Goal: Download file/media

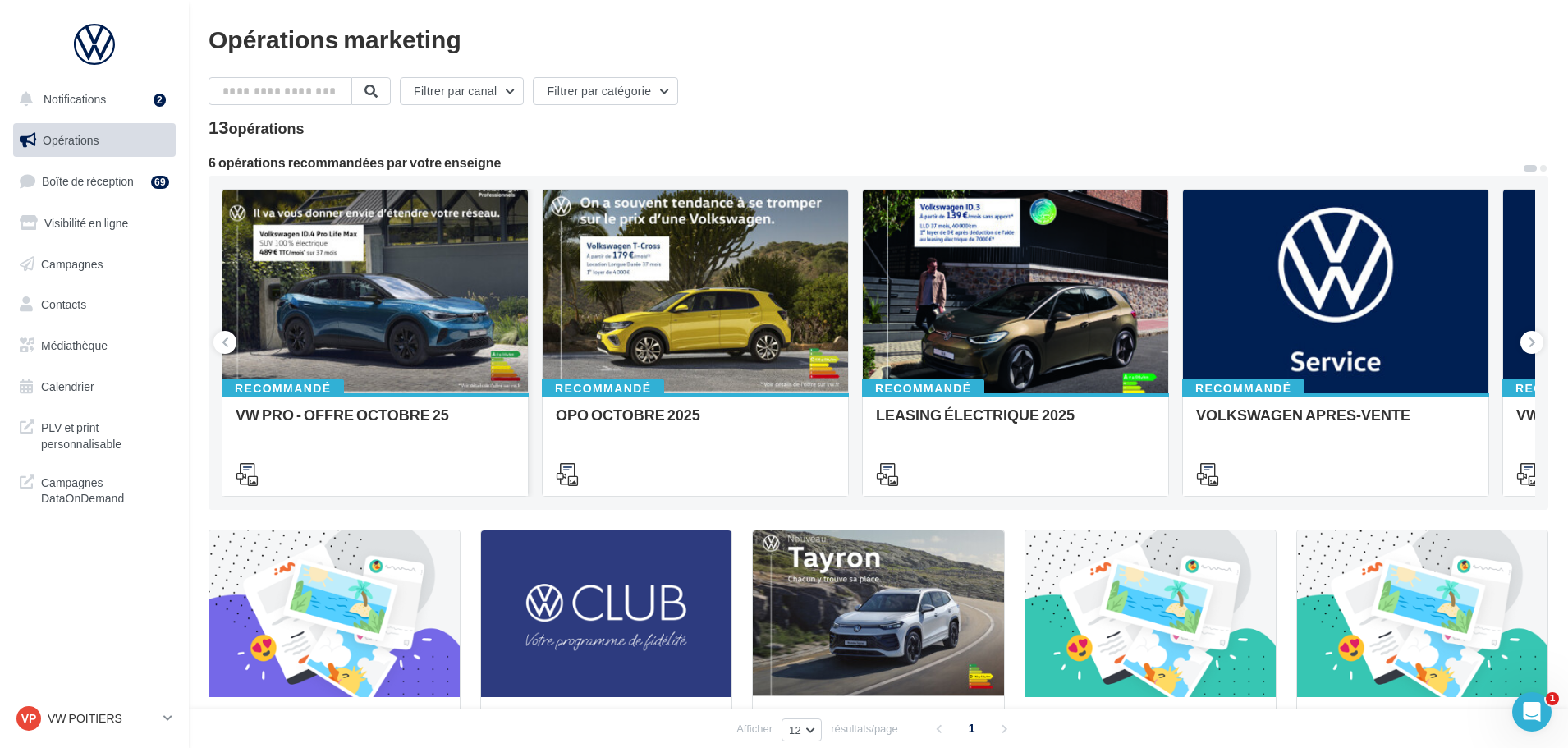
click at [367, 315] on div at bounding box center [375, 292] width 305 height 205
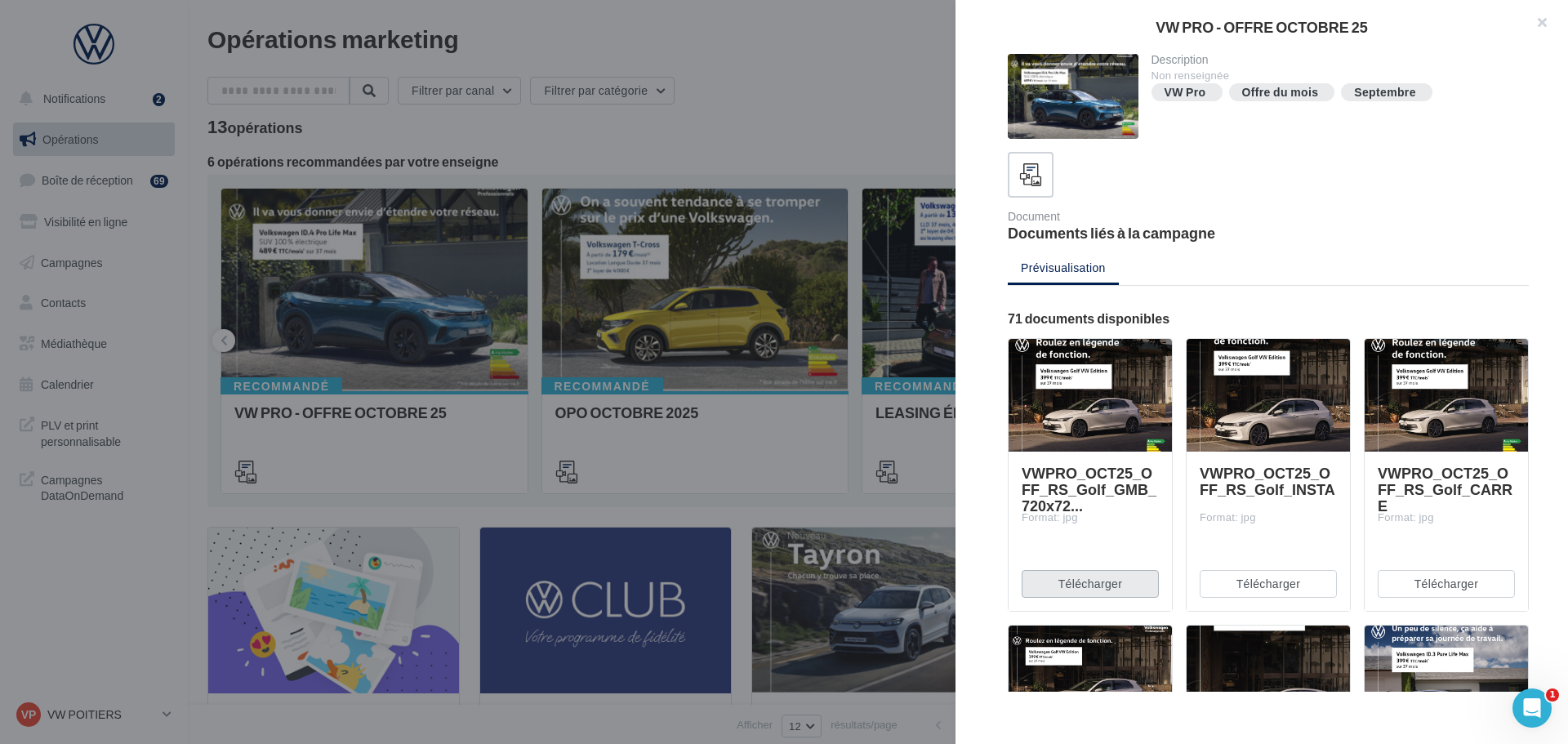
click at [1145, 592] on button "Télécharger" at bounding box center [1090, 583] width 137 height 28
click at [1260, 586] on button "Télécharger" at bounding box center [1268, 583] width 137 height 28
click at [1418, 596] on button "Télécharger" at bounding box center [1446, 583] width 137 height 28
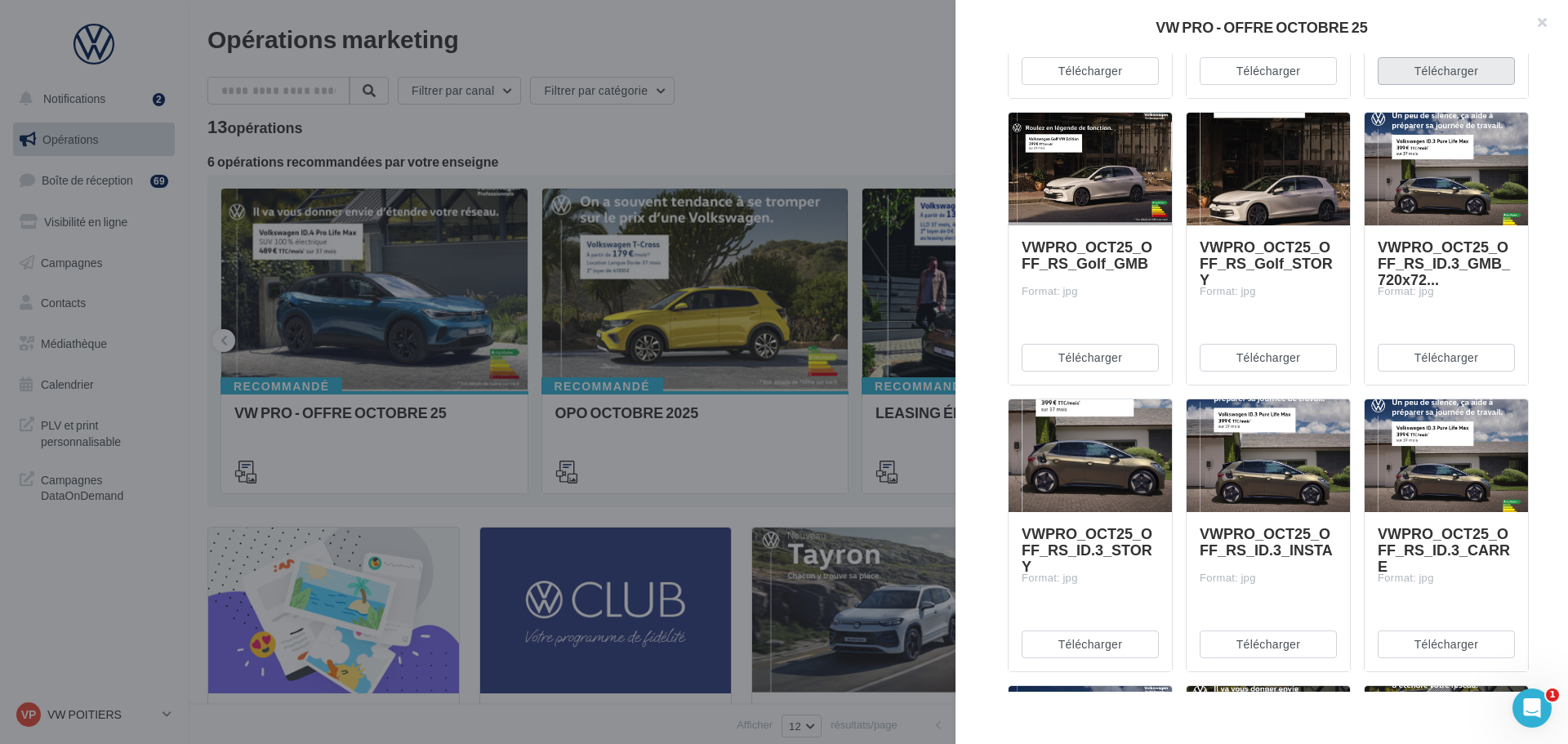
scroll to position [408, 0]
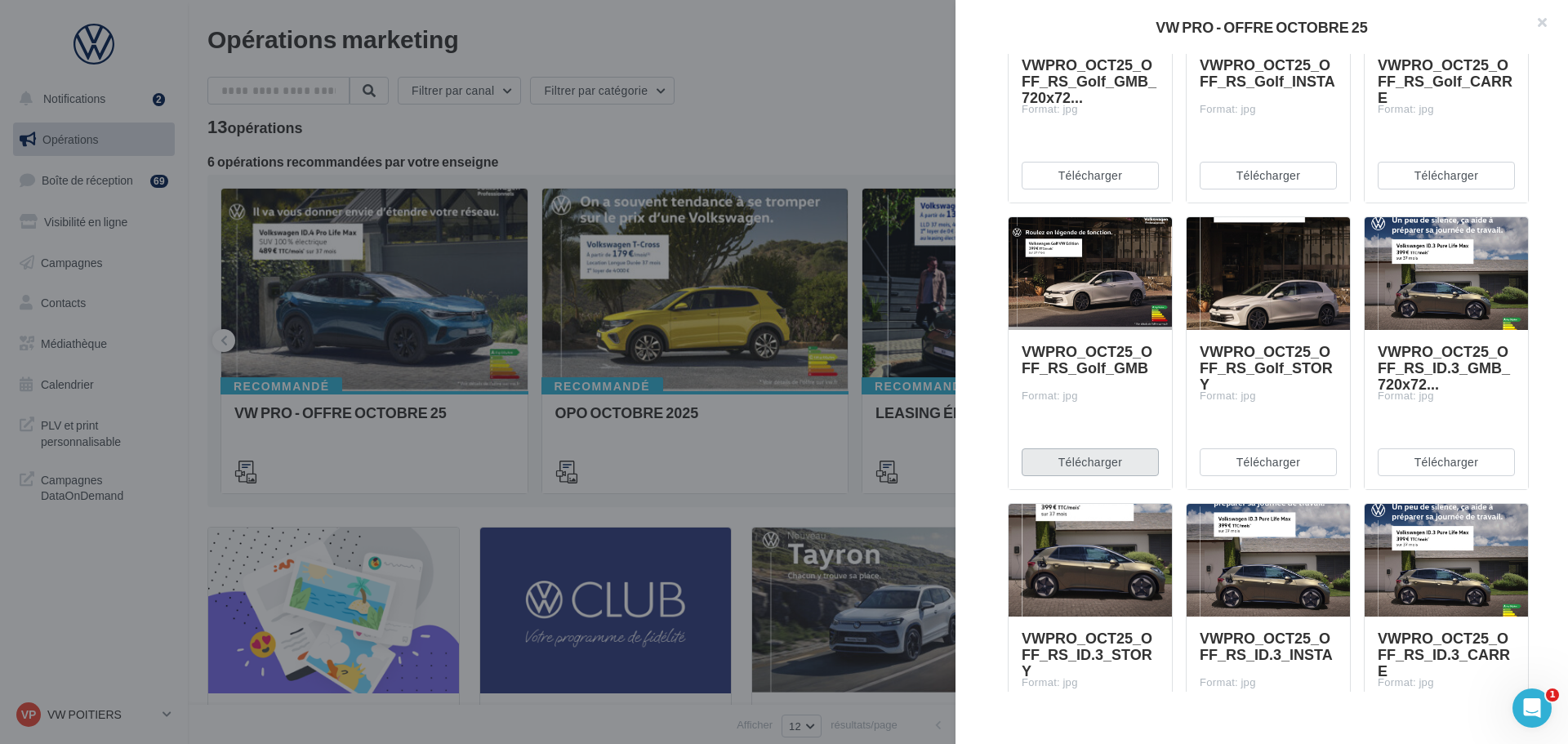
click at [1114, 473] on button "Télécharger" at bounding box center [1090, 462] width 137 height 28
click at [1254, 460] on button "Télécharger" at bounding box center [1268, 462] width 137 height 28
click at [1419, 449] on button "Télécharger" at bounding box center [1446, 462] width 137 height 28
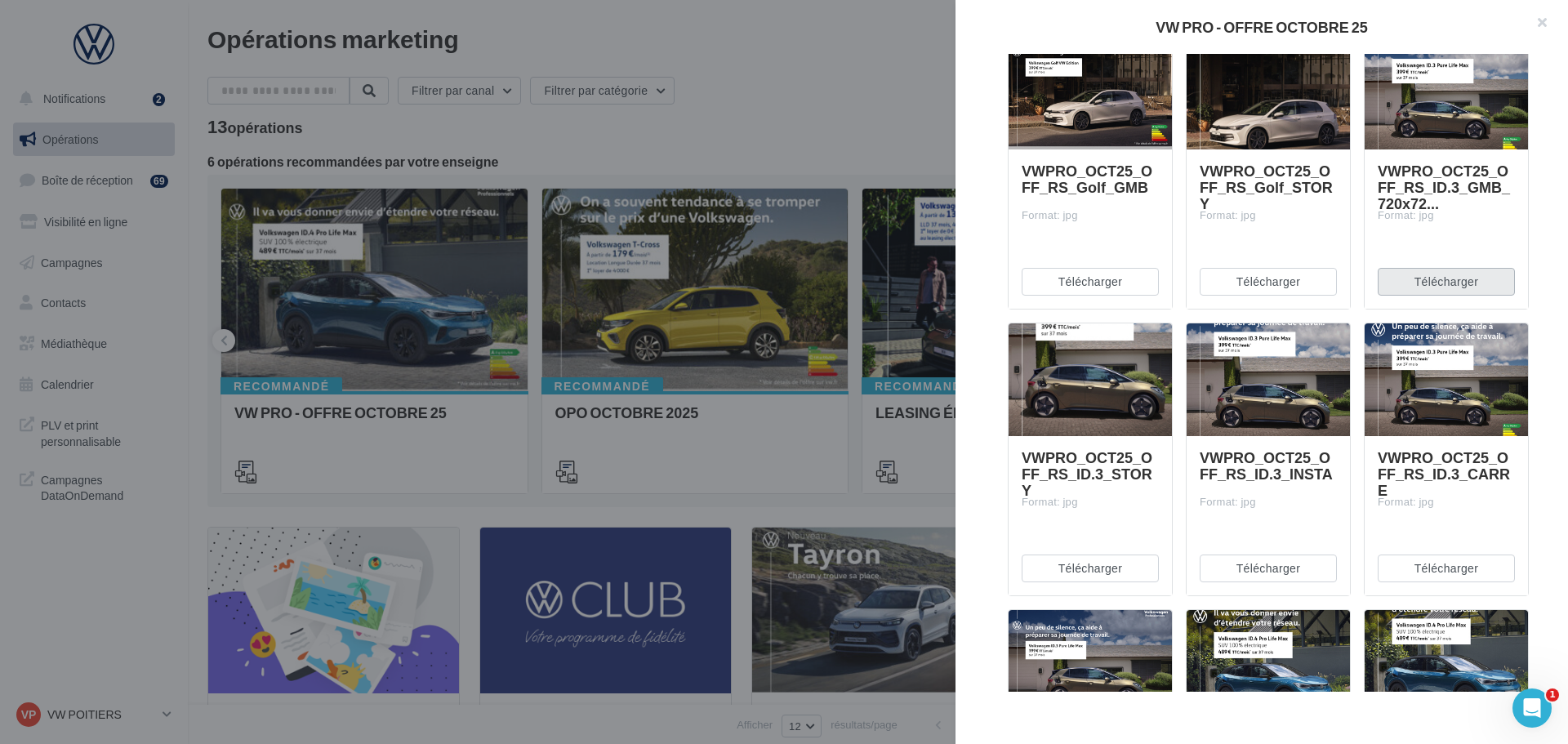
scroll to position [653, 0]
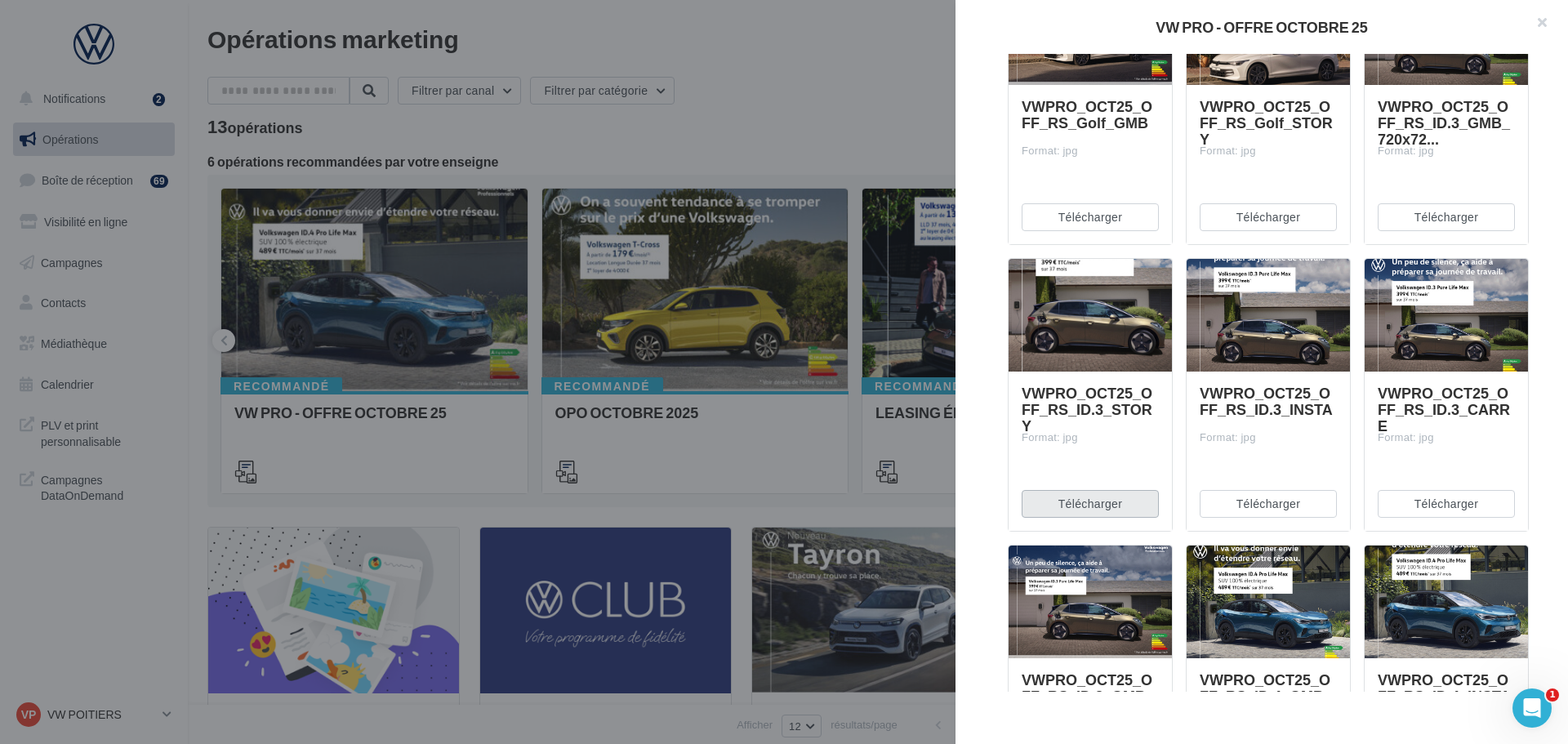
click at [1084, 494] on button "Télécharger" at bounding box center [1090, 504] width 137 height 28
click at [1239, 495] on button "Télécharger" at bounding box center [1268, 504] width 137 height 28
click at [1445, 505] on button "Télécharger" at bounding box center [1446, 504] width 137 height 28
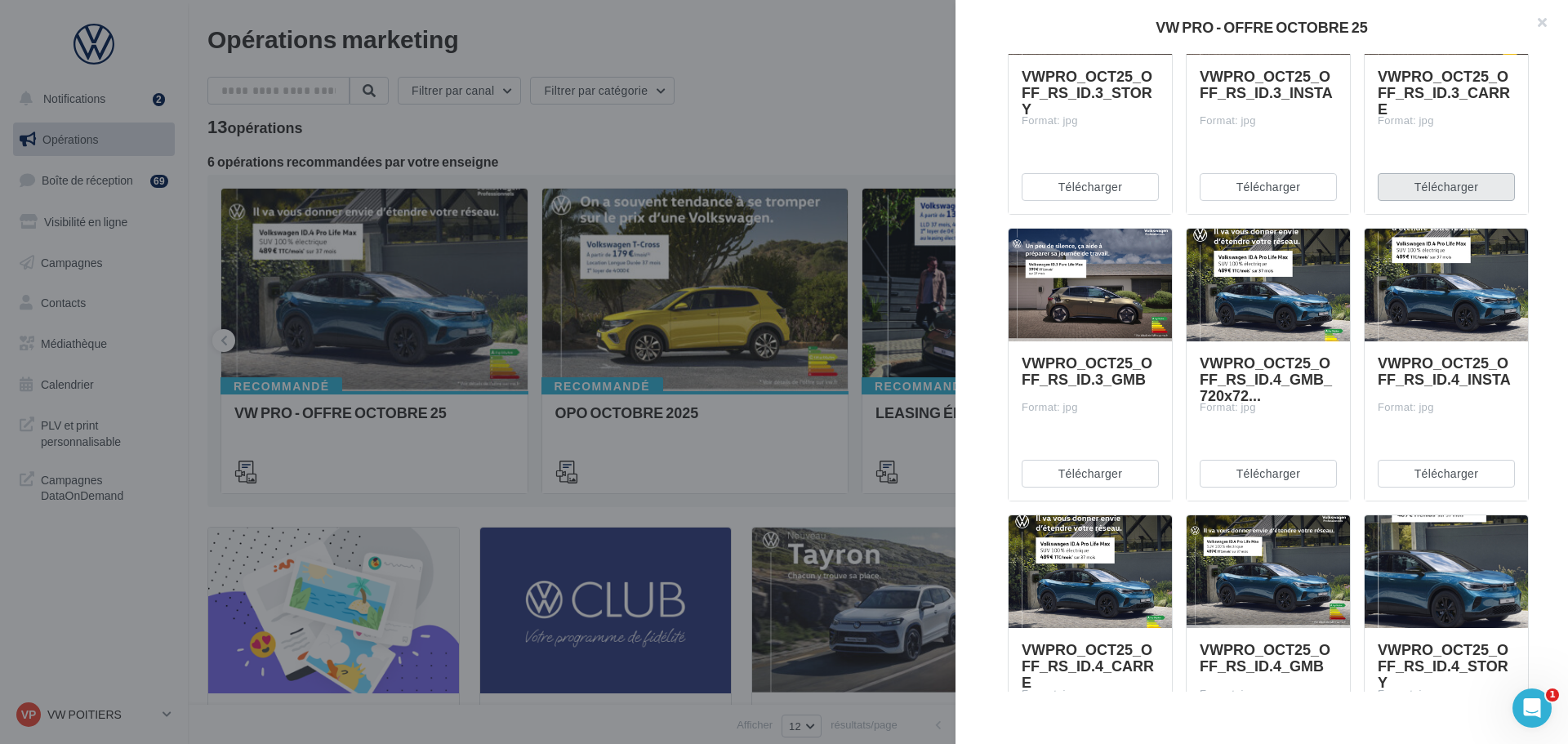
scroll to position [980, 0]
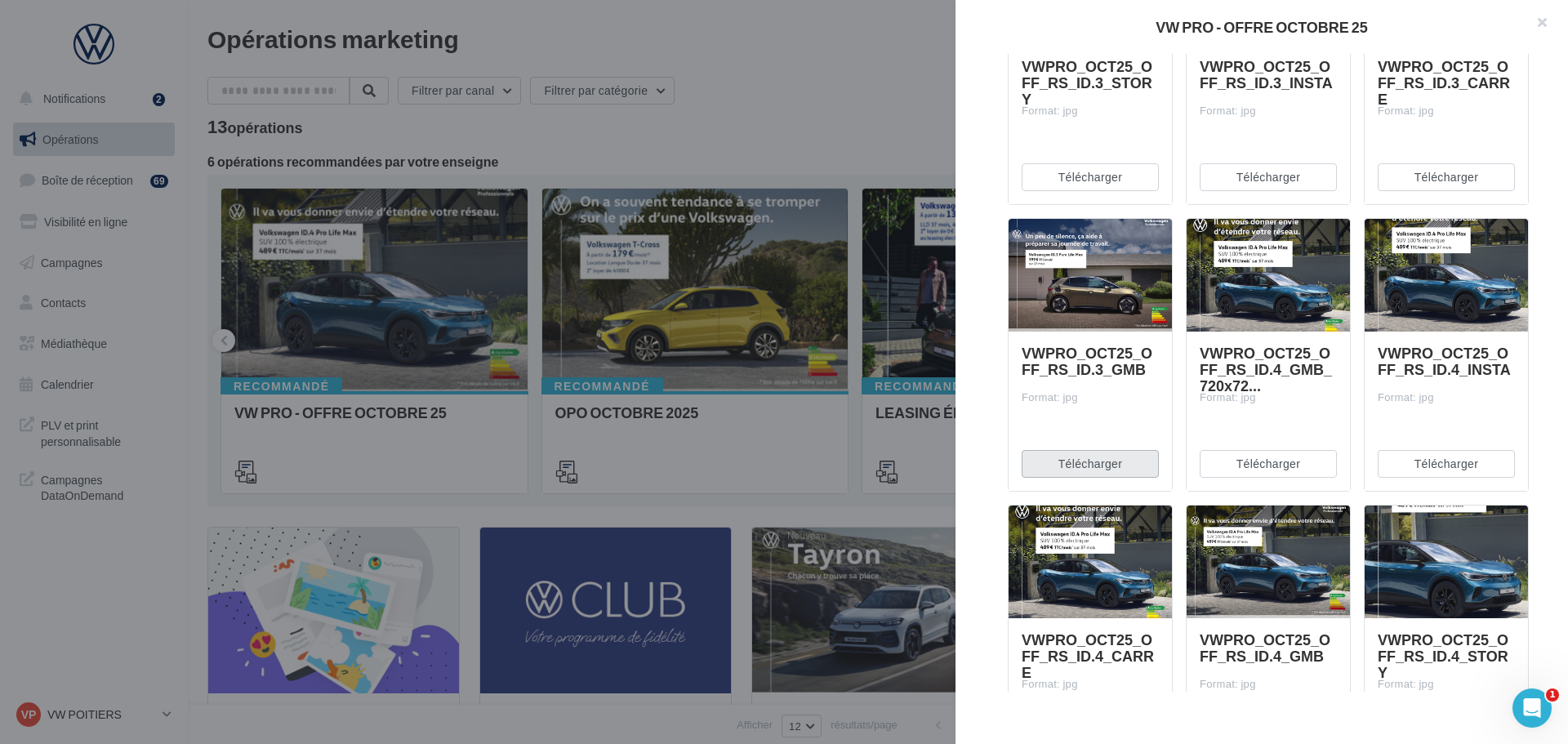
click at [1110, 467] on button "Télécharger" at bounding box center [1090, 463] width 137 height 28
click at [1276, 466] on button "Télécharger" at bounding box center [1268, 463] width 137 height 28
drag, startPoint x: 1394, startPoint y: 457, endPoint x: 1385, endPoint y: 460, distance: 9.5
click at [1394, 457] on button "Télécharger" at bounding box center [1446, 463] width 137 height 28
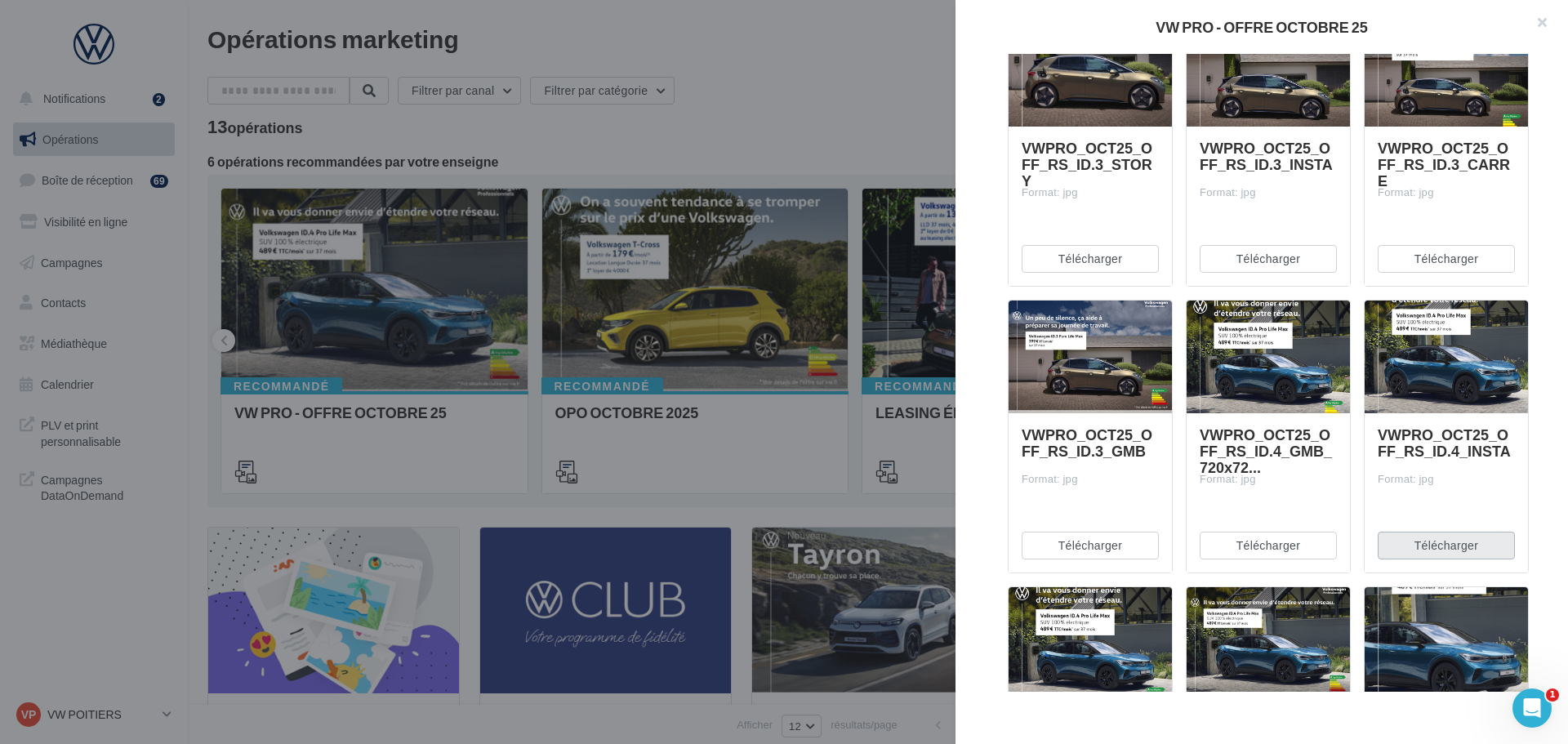
scroll to position [1225, 0]
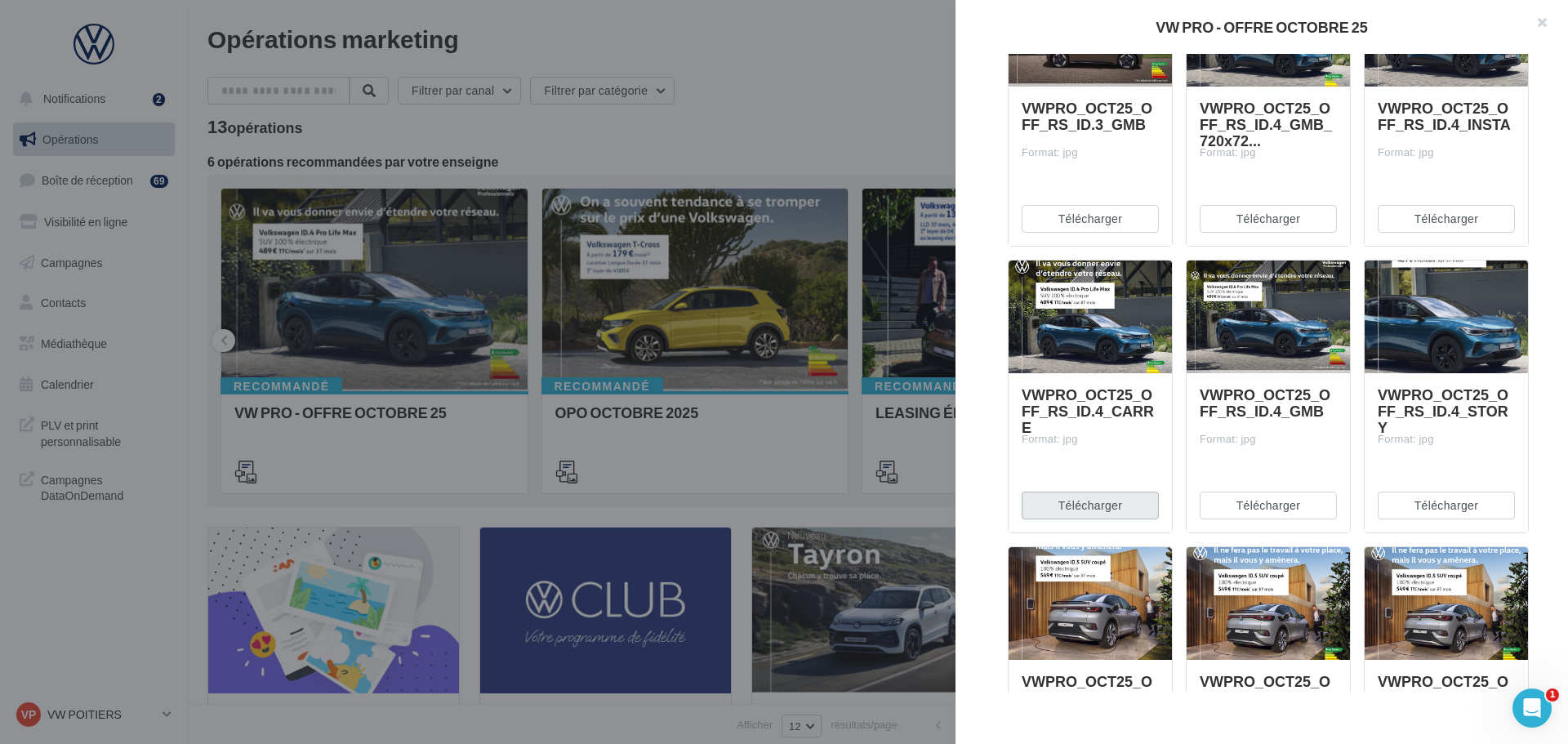
click at [1120, 501] on button "Télécharger" at bounding box center [1090, 505] width 137 height 28
click at [1264, 504] on button "Télécharger" at bounding box center [1268, 505] width 137 height 28
click at [1406, 505] on button "Télécharger" at bounding box center [1446, 505] width 137 height 28
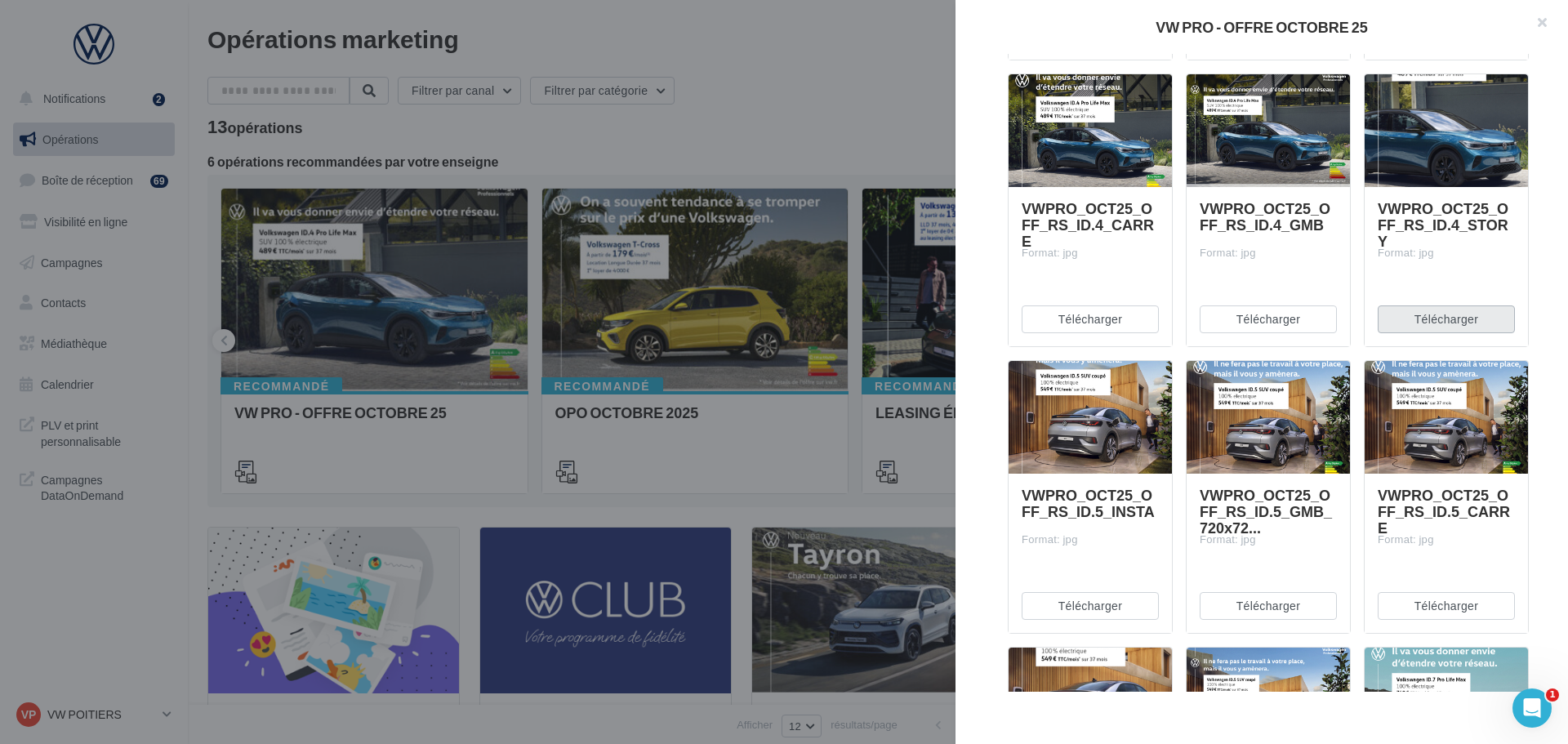
scroll to position [1551, 0]
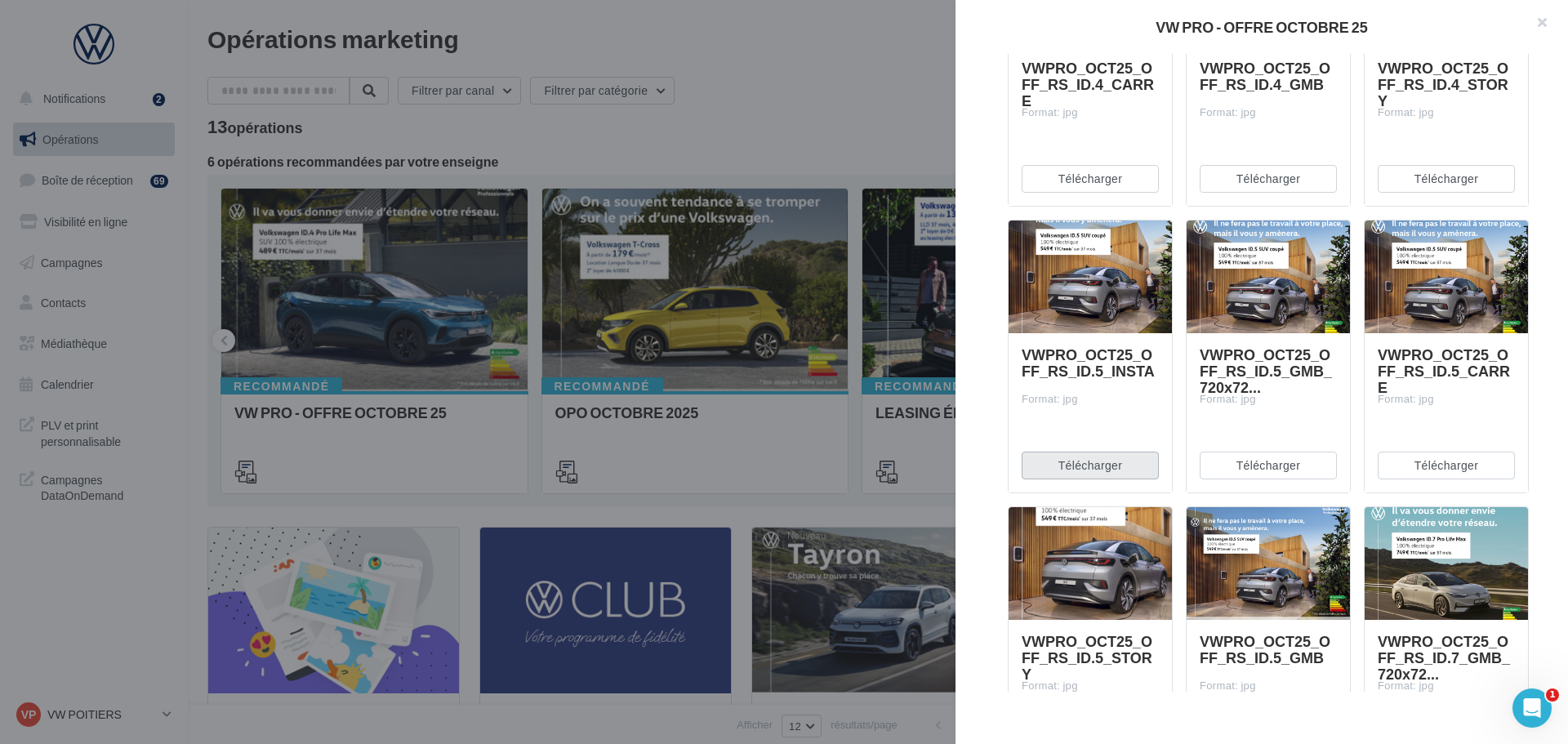
click at [1118, 464] on button "Télécharger" at bounding box center [1090, 465] width 137 height 28
click at [1260, 457] on button "Télécharger" at bounding box center [1268, 465] width 137 height 28
click at [1401, 465] on button "Télécharger" at bounding box center [1446, 465] width 137 height 28
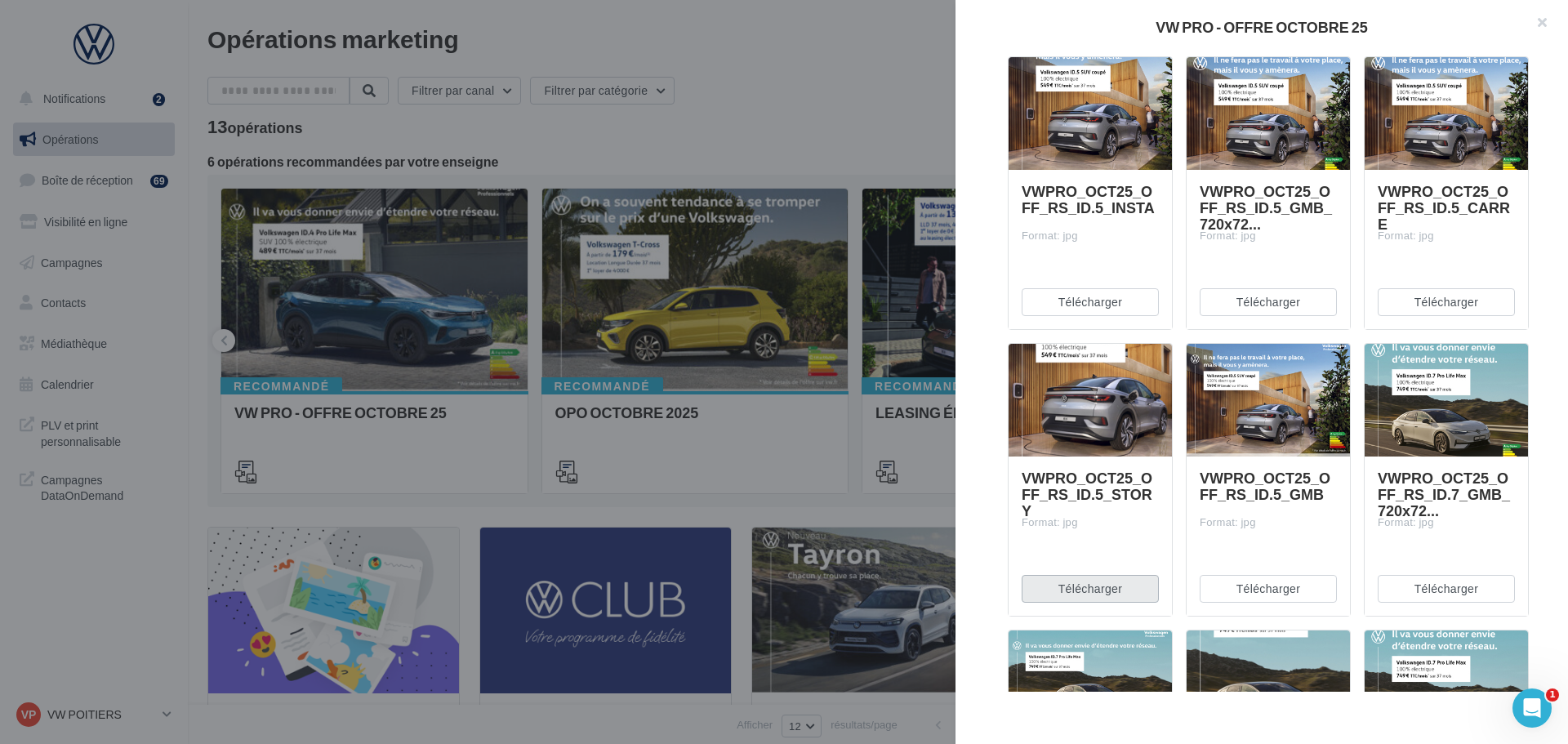
click at [1108, 583] on button "Télécharger" at bounding box center [1090, 589] width 137 height 28
click at [1276, 581] on button "Télécharger" at bounding box center [1268, 589] width 137 height 28
click at [1451, 584] on button "Télécharger" at bounding box center [1446, 589] width 137 height 28
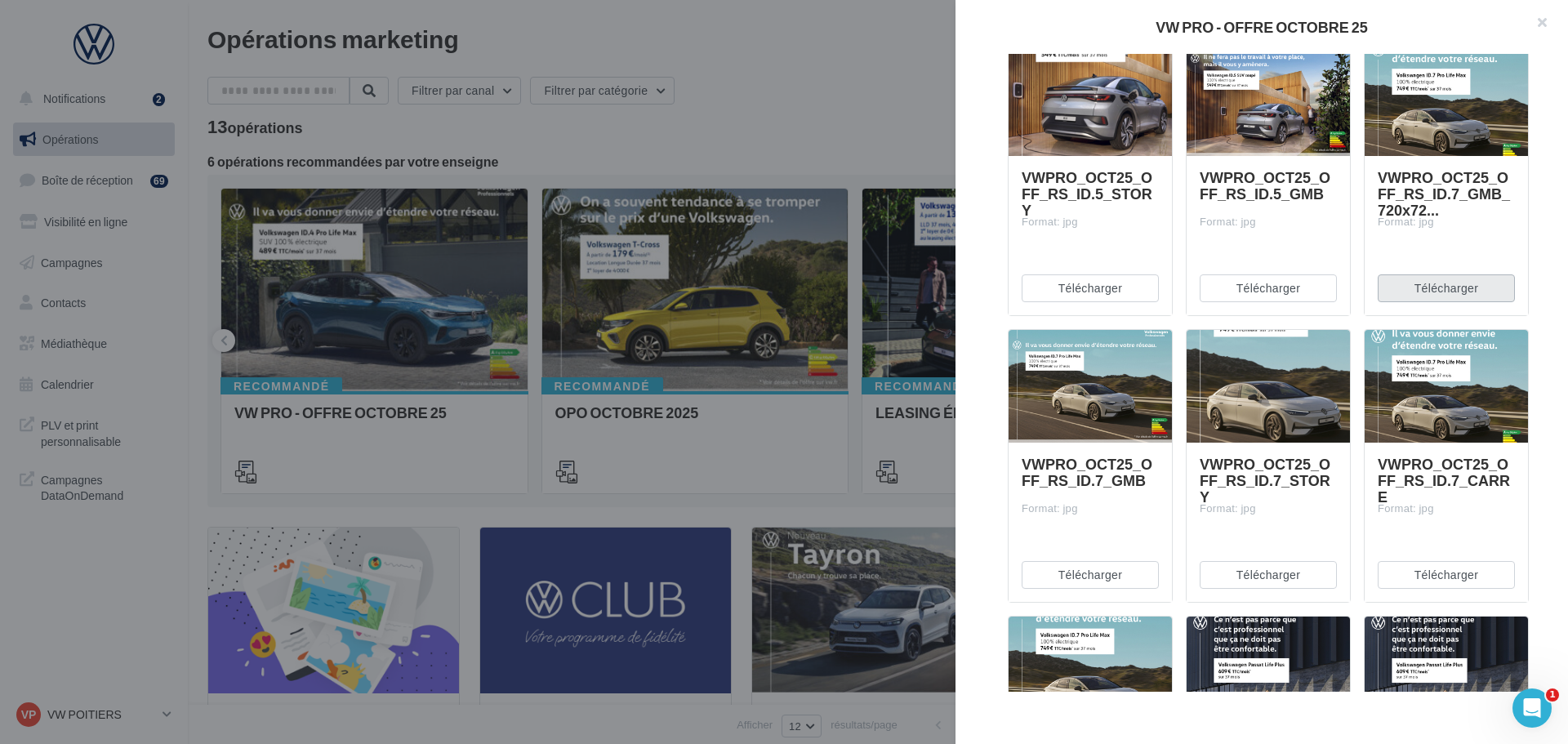
scroll to position [2122, 0]
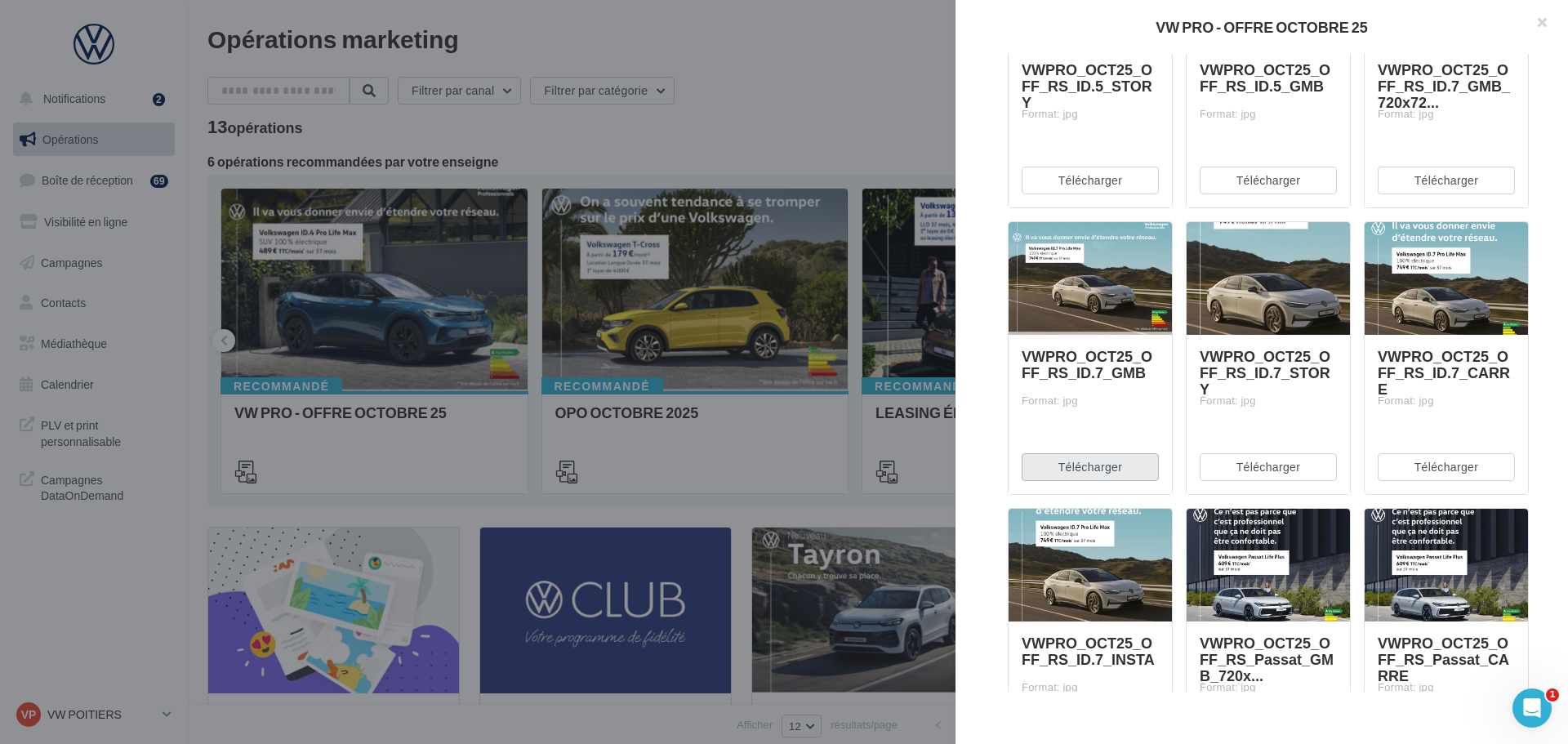
click at [1089, 456] on button "Télécharger" at bounding box center [1090, 467] width 137 height 28
click at [1247, 460] on button "Télécharger" at bounding box center [1268, 467] width 137 height 28
click at [1381, 467] on button "Télécharger" at bounding box center [1446, 467] width 137 height 28
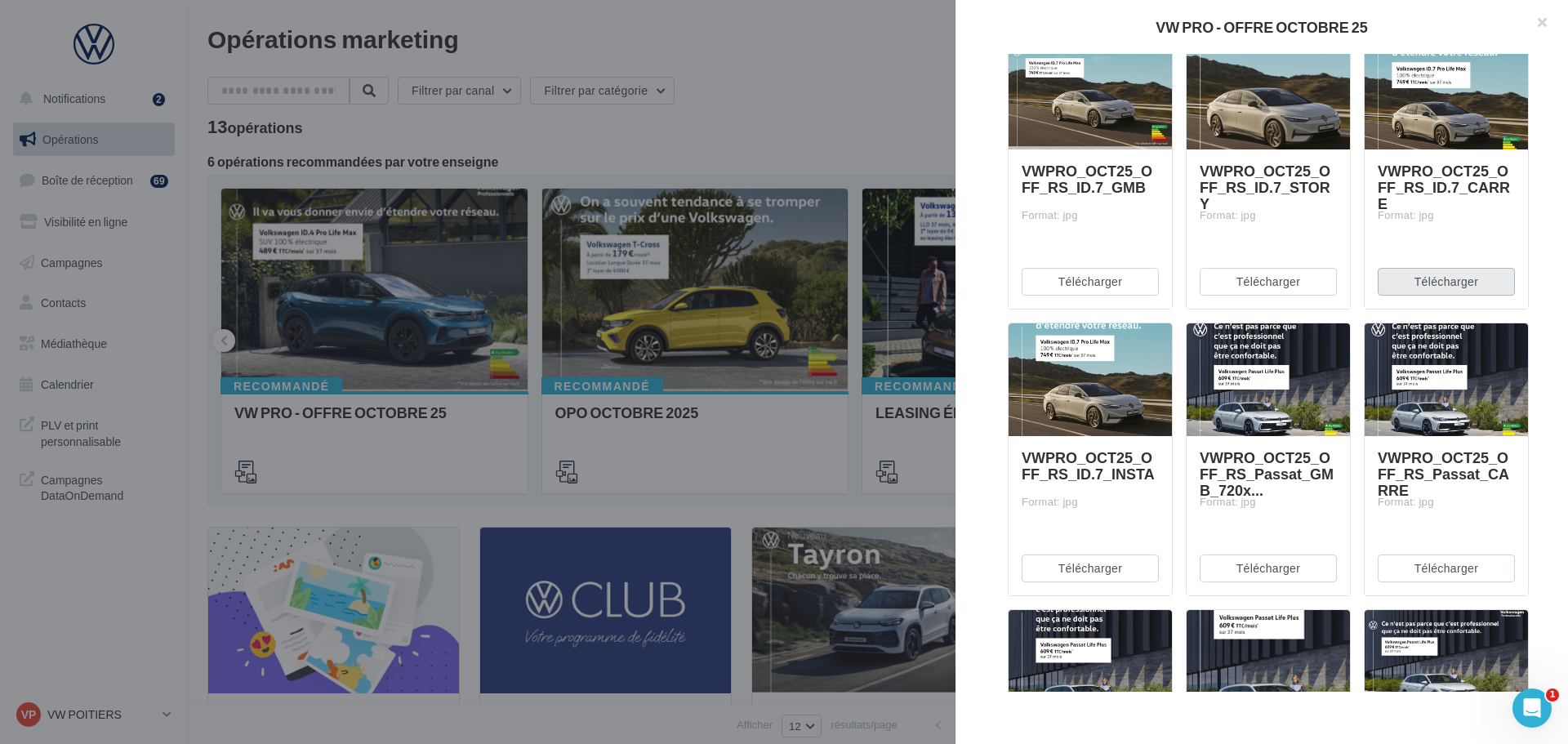
scroll to position [2368, 0]
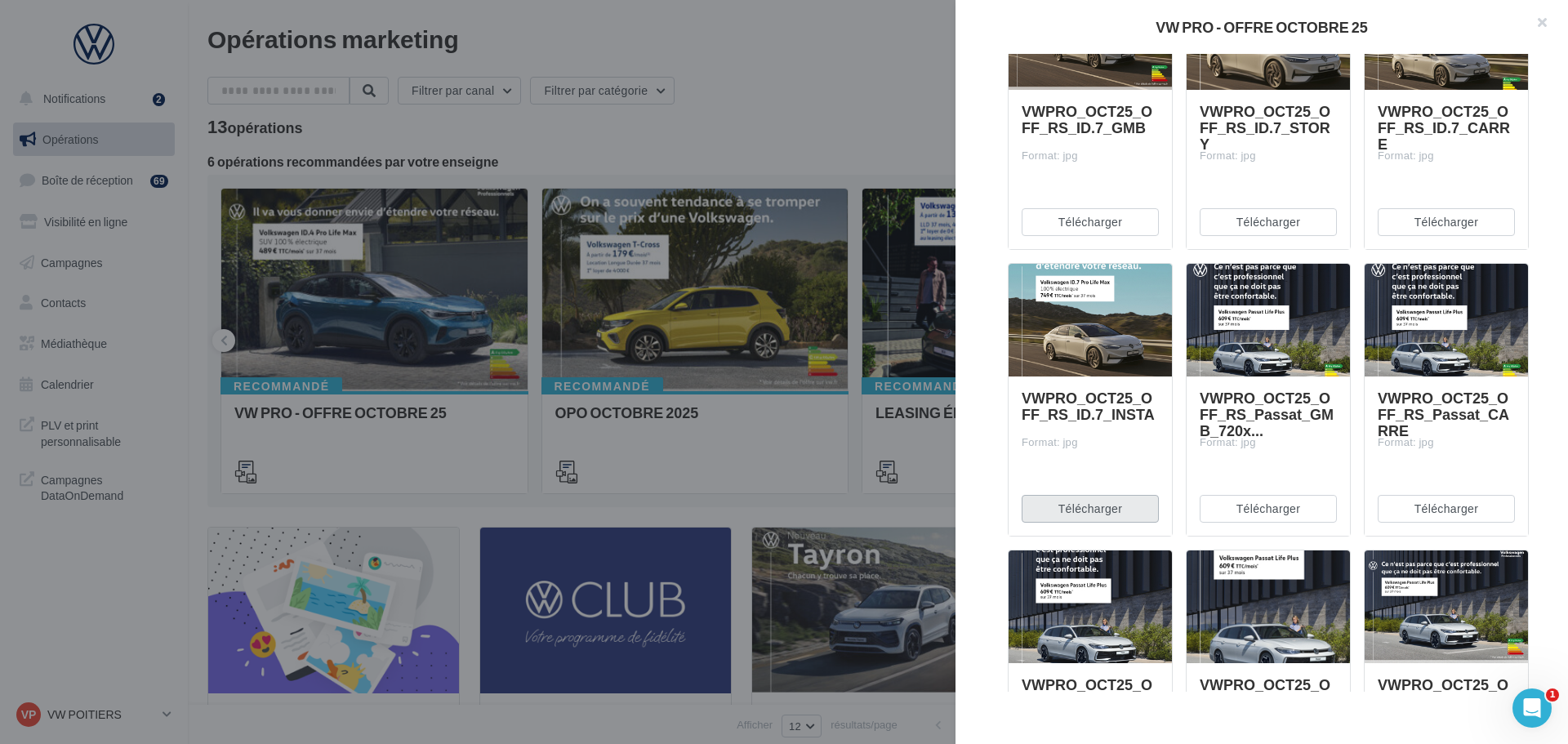
click at [1113, 505] on button "Télécharger" at bounding box center [1090, 508] width 137 height 28
click at [1270, 505] on button "Télécharger" at bounding box center [1268, 508] width 137 height 28
click at [1407, 508] on button "Télécharger" at bounding box center [1446, 508] width 137 height 28
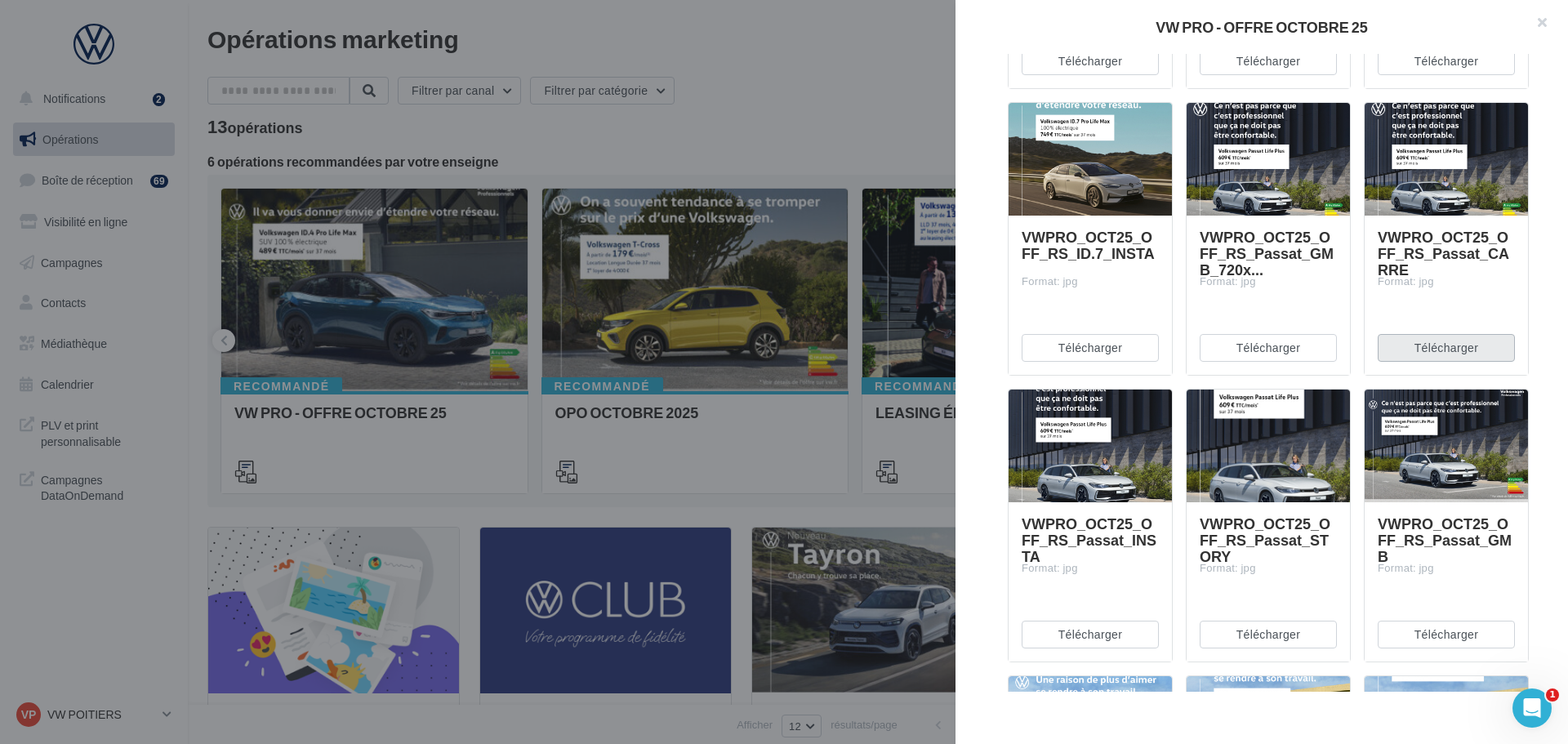
scroll to position [2531, 0]
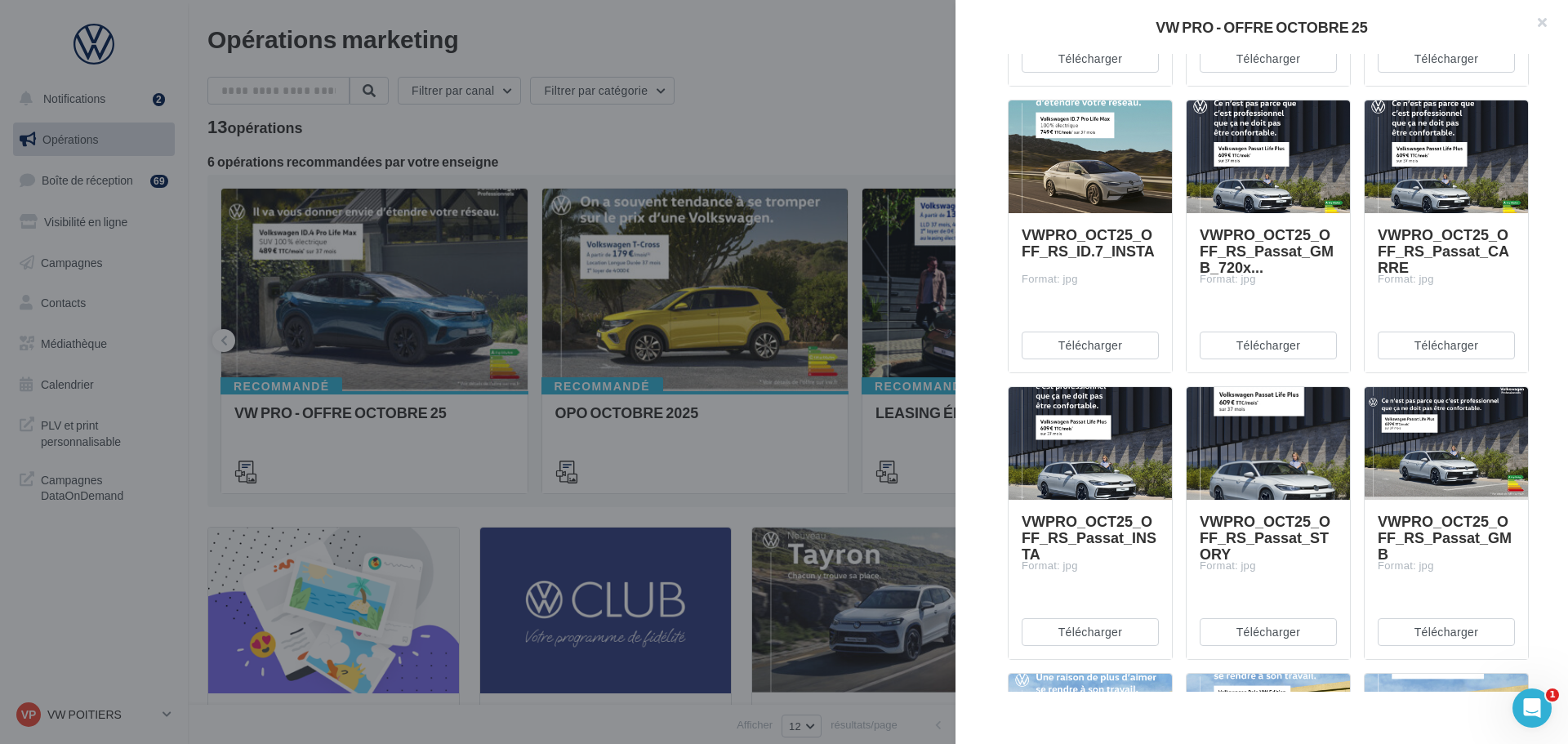
click at [1135, 616] on div "Télécharger" at bounding box center [1090, 632] width 163 height 54
click at [1135, 622] on button "Télécharger" at bounding box center [1090, 632] width 137 height 28
click at [1248, 626] on button "Télécharger" at bounding box center [1268, 632] width 137 height 28
click at [1419, 628] on button "Télécharger" at bounding box center [1446, 632] width 137 height 28
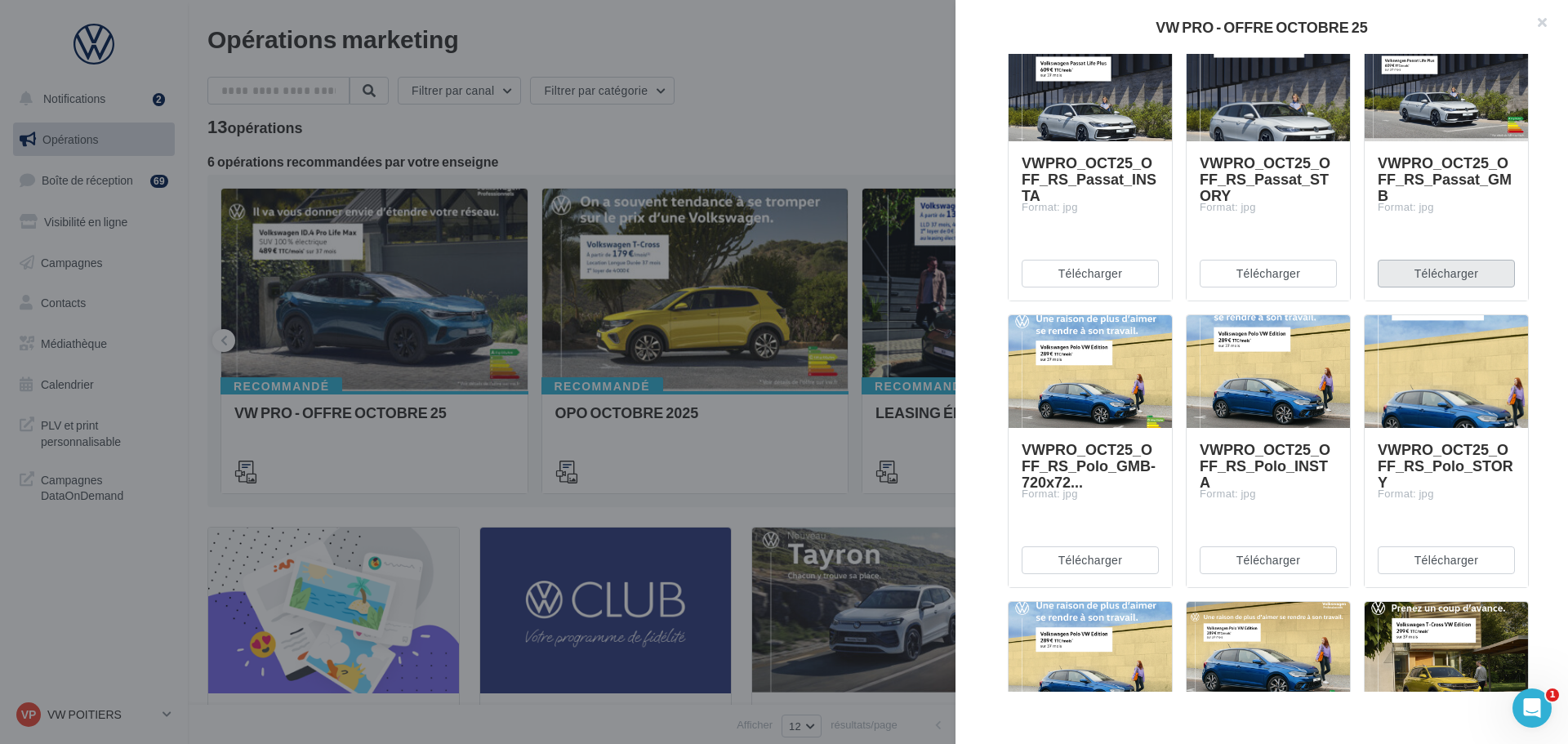
scroll to position [2939, 0]
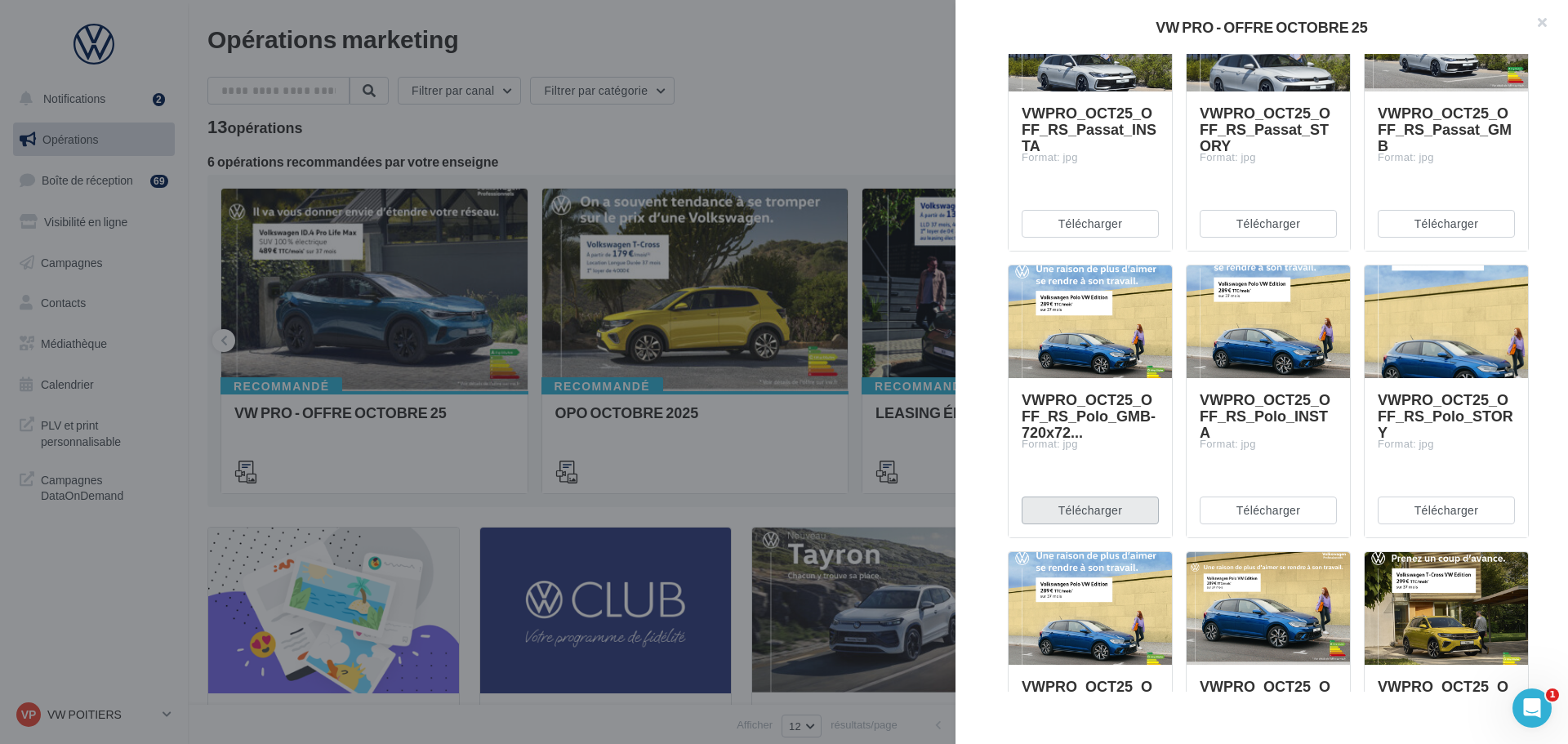
click at [1124, 498] on button "Télécharger" at bounding box center [1090, 510] width 137 height 28
click at [1310, 502] on button "Télécharger" at bounding box center [1268, 510] width 137 height 28
click at [1433, 505] on button "Télécharger" at bounding box center [1446, 510] width 137 height 28
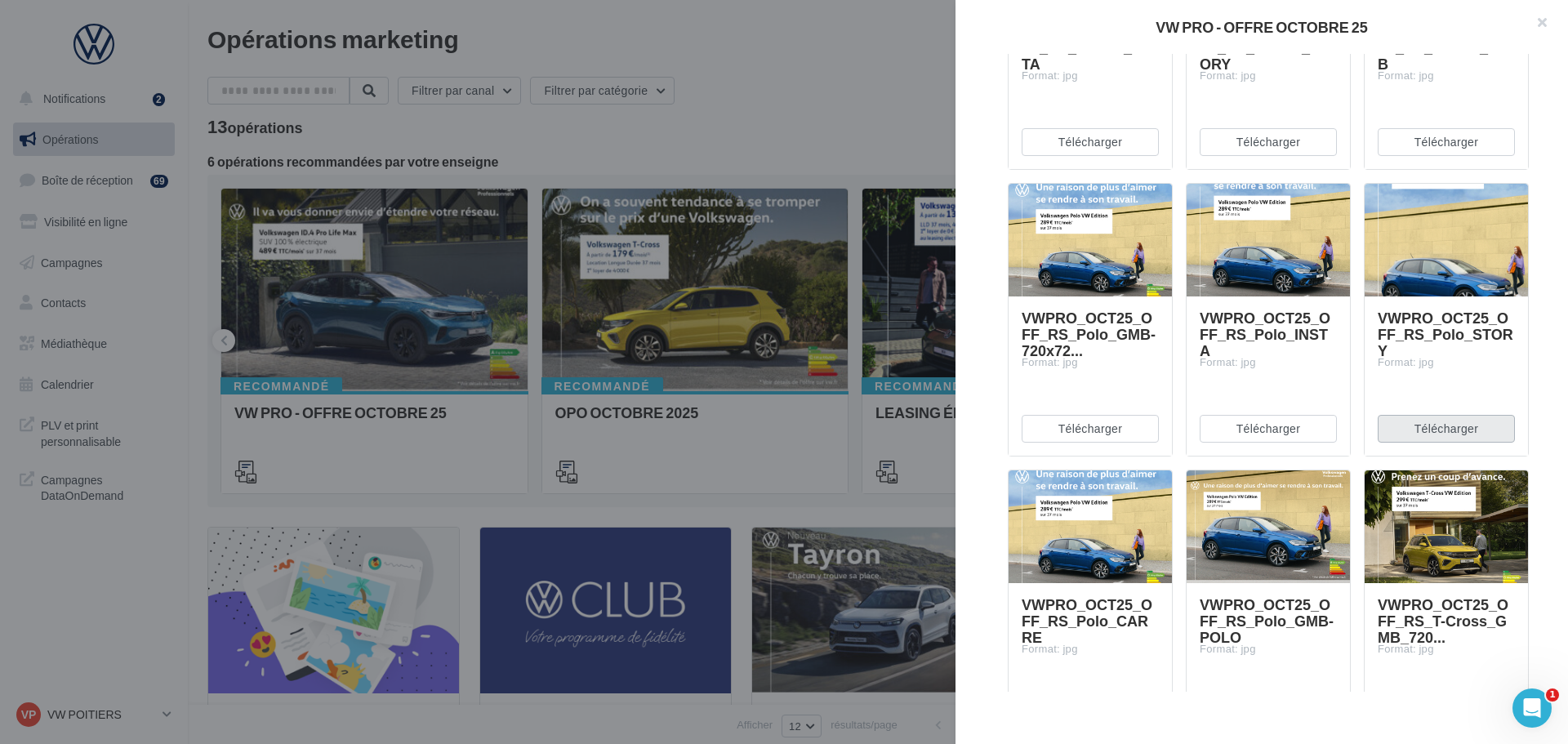
scroll to position [3184, 0]
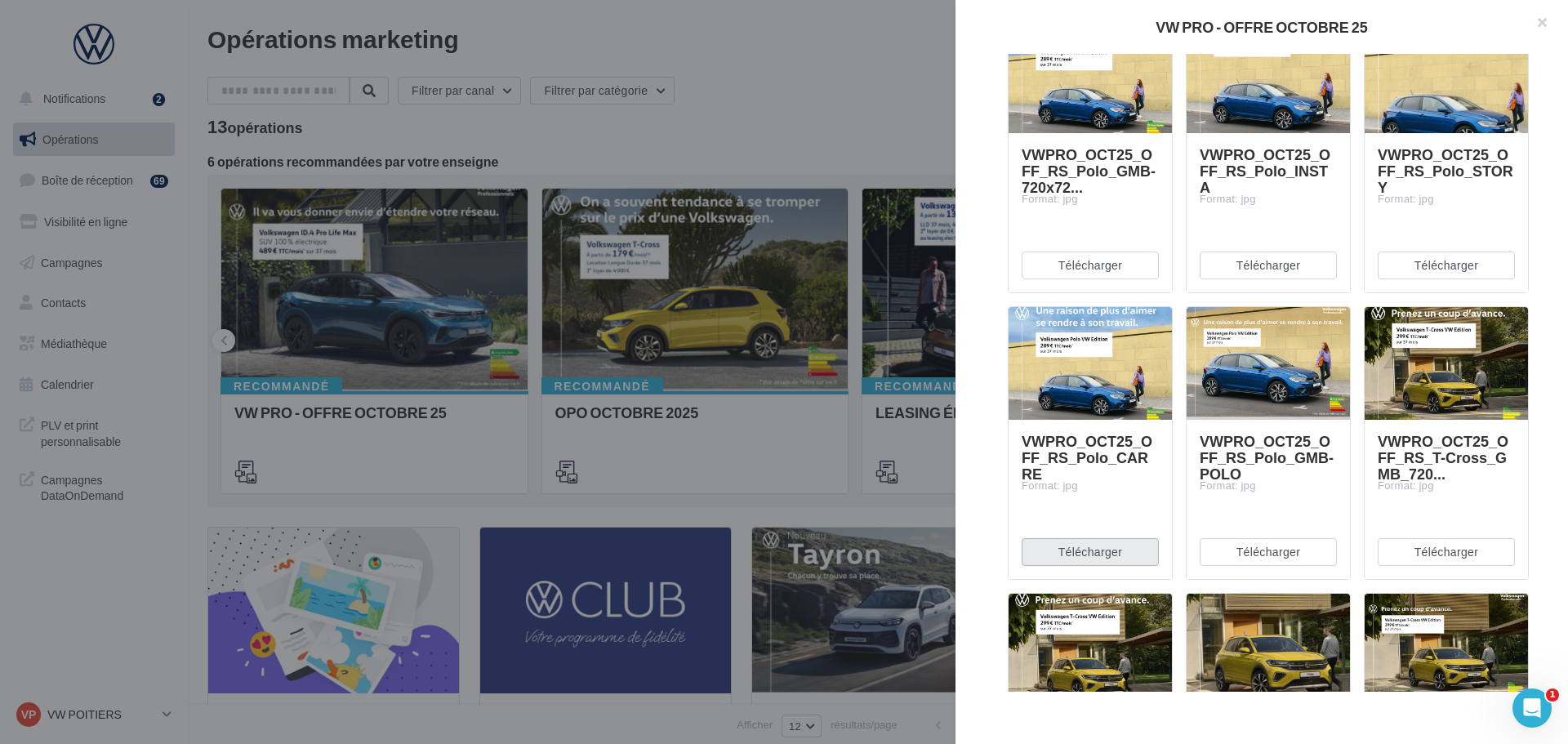
click at [1114, 558] on button "Télécharger" at bounding box center [1090, 552] width 137 height 28
click at [1245, 553] on button "Télécharger" at bounding box center [1268, 552] width 137 height 28
click at [1411, 548] on button "Télécharger" at bounding box center [1446, 552] width 137 height 28
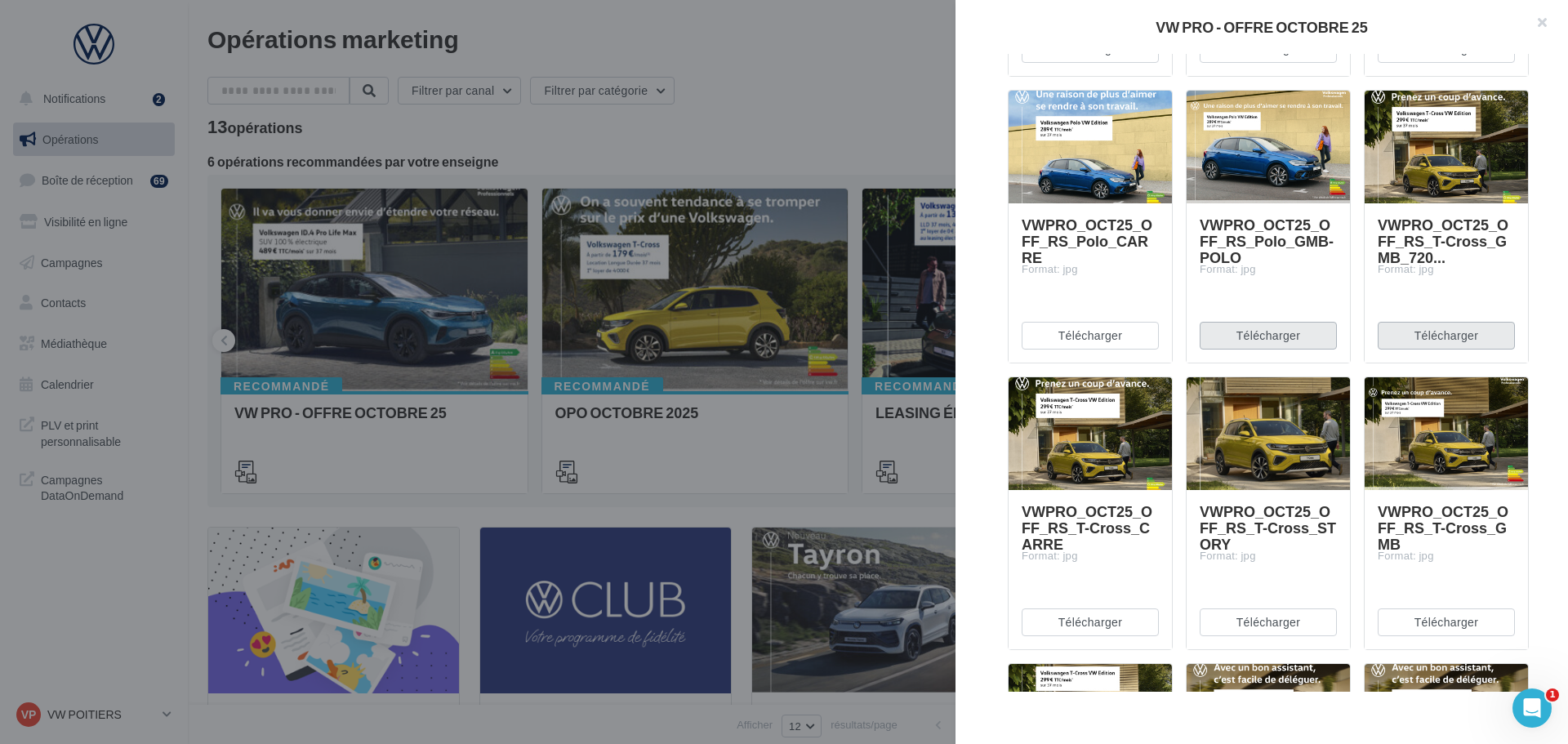
scroll to position [3429, 0]
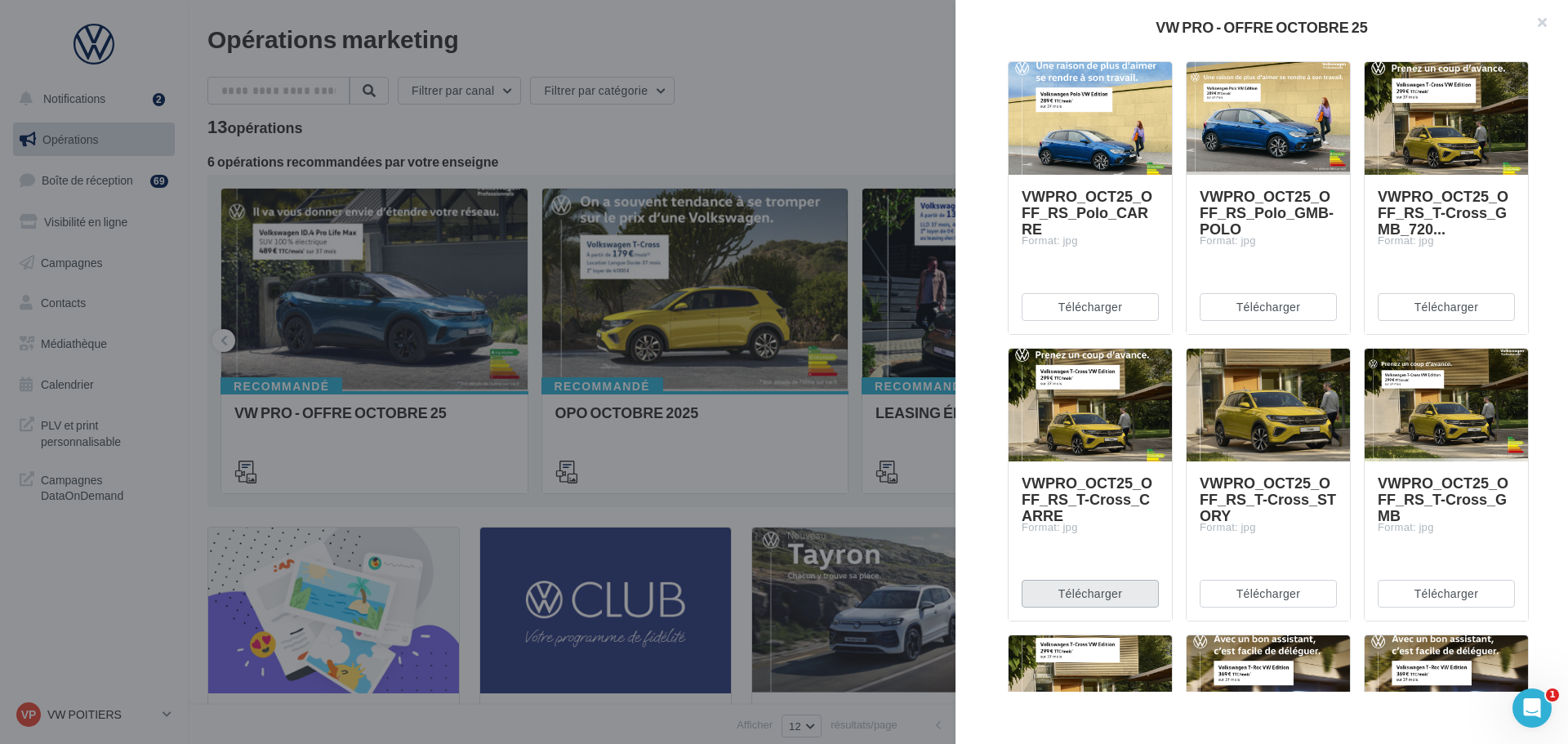
click at [1128, 596] on button "Télécharger" at bounding box center [1090, 594] width 137 height 28
click at [1215, 596] on button "Télécharger" at bounding box center [1268, 594] width 137 height 28
click at [1439, 598] on button "Télécharger" at bounding box center [1446, 594] width 137 height 28
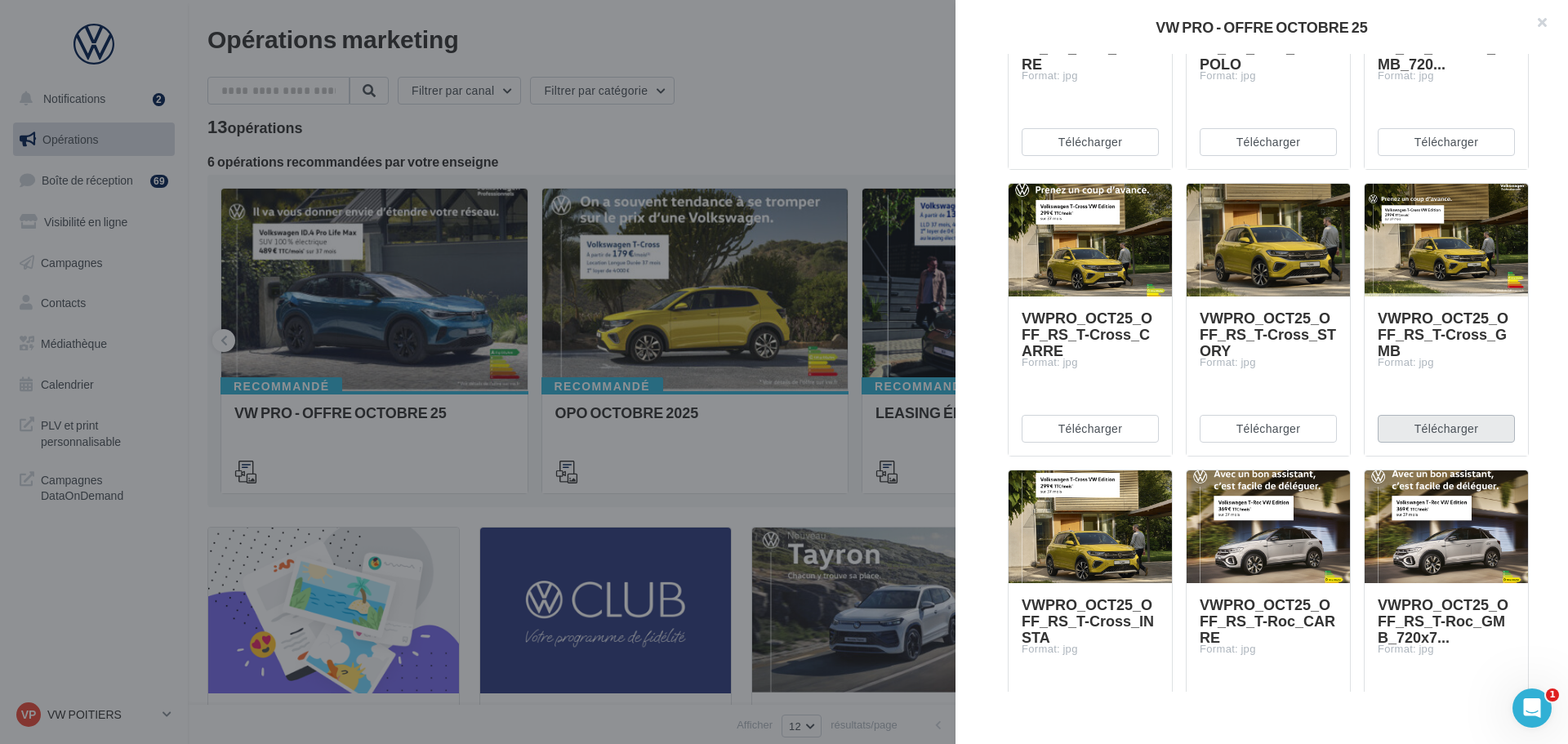
scroll to position [3673, 0]
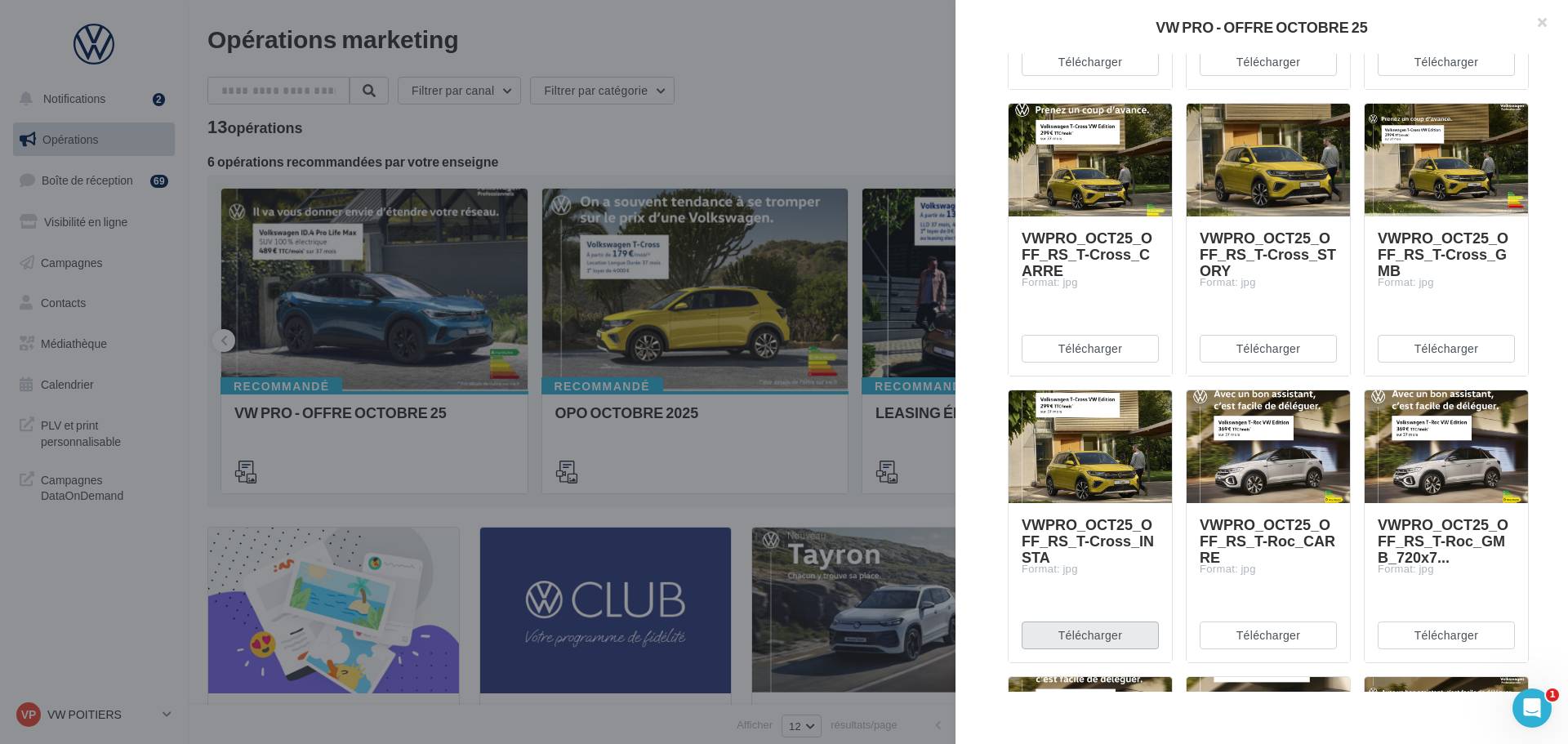
click at [1109, 631] on button "Télécharger" at bounding box center [1090, 635] width 137 height 28
click at [1244, 631] on button "Télécharger" at bounding box center [1268, 635] width 137 height 28
click at [1400, 639] on button "Télécharger" at bounding box center [1446, 635] width 137 height 28
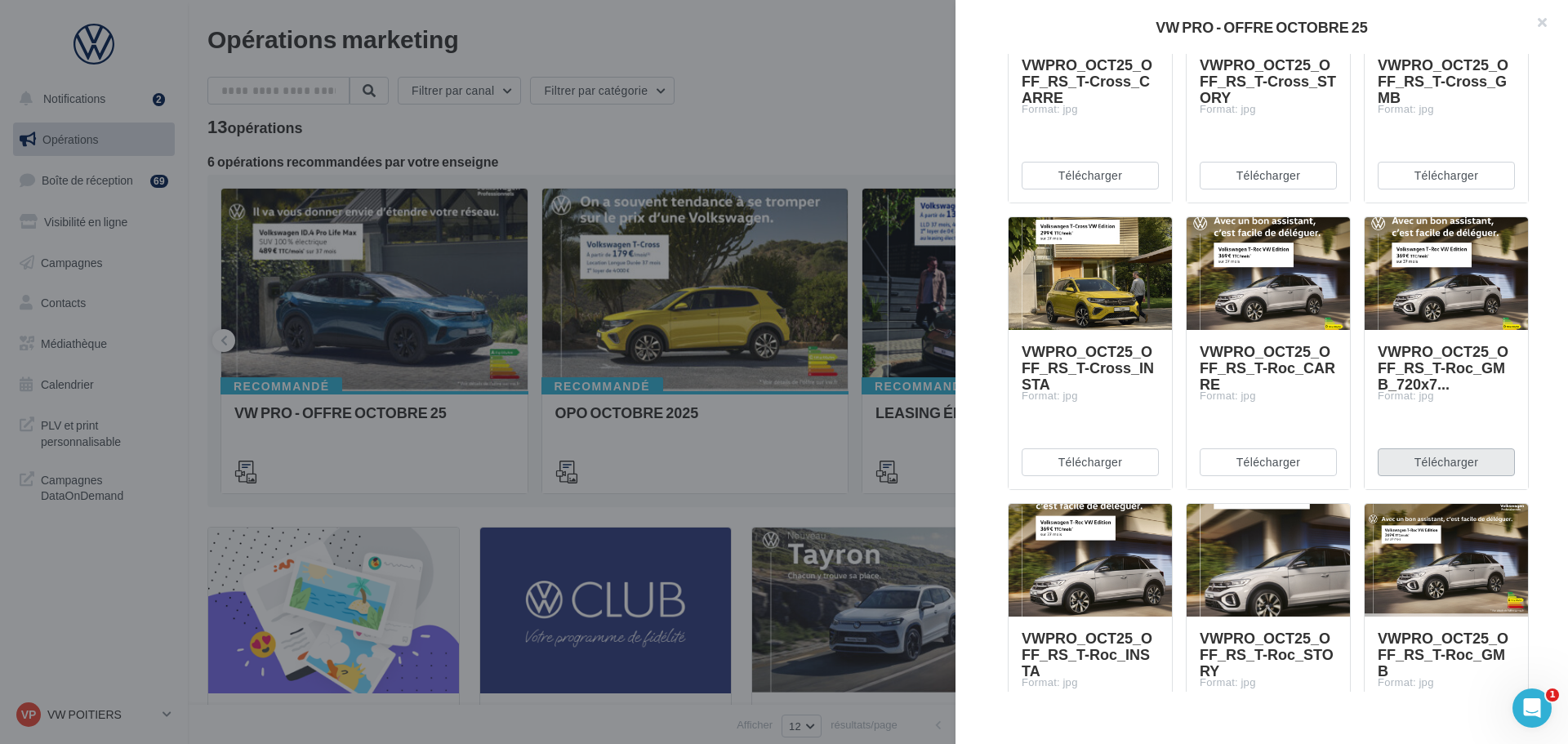
scroll to position [3919, 0]
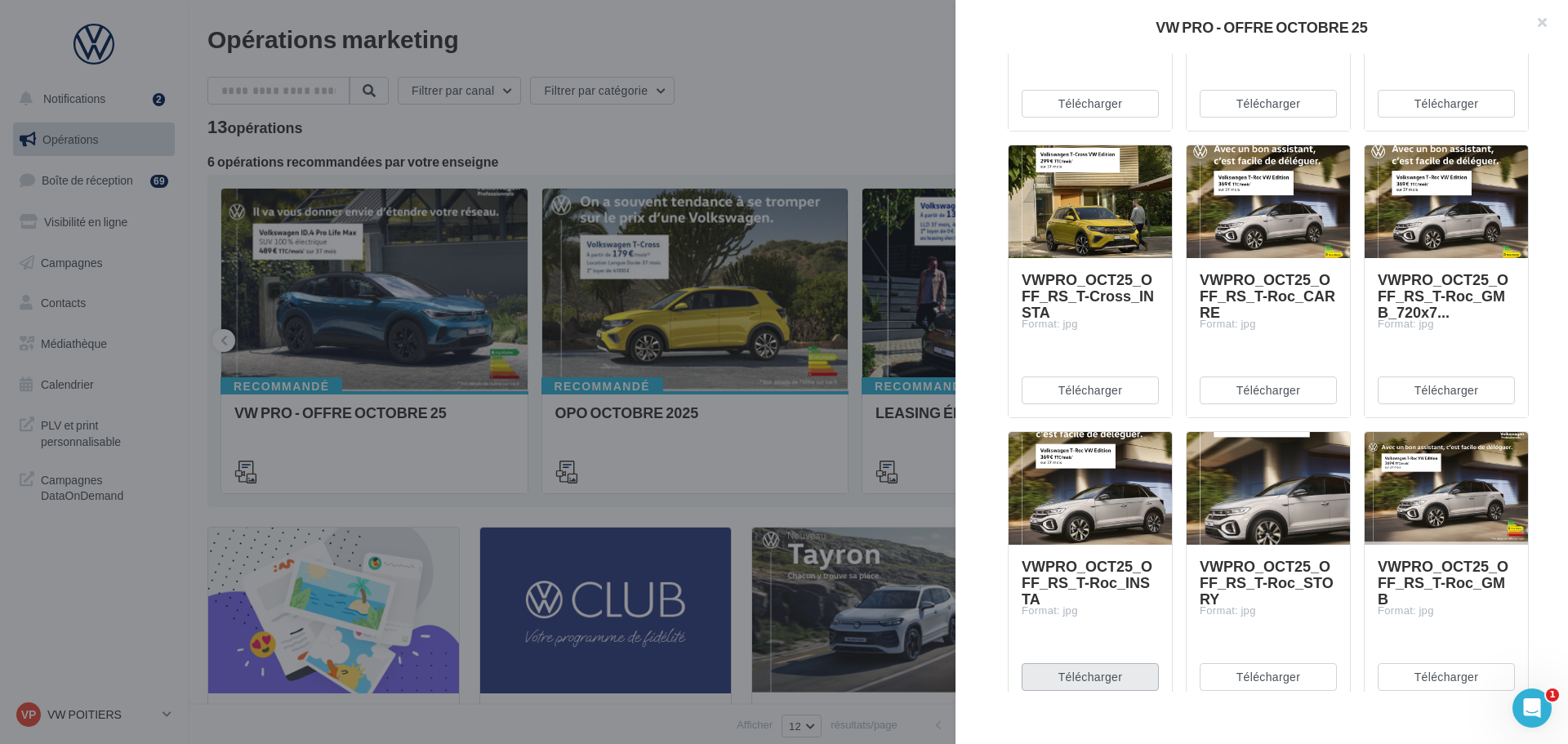
click at [1127, 681] on button "Télécharger" at bounding box center [1090, 677] width 137 height 28
click at [1227, 675] on button "Télécharger" at bounding box center [1268, 677] width 137 height 28
click at [1406, 674] on button "Télécharger" at bounding box center [1446, 677] width 137 height 28
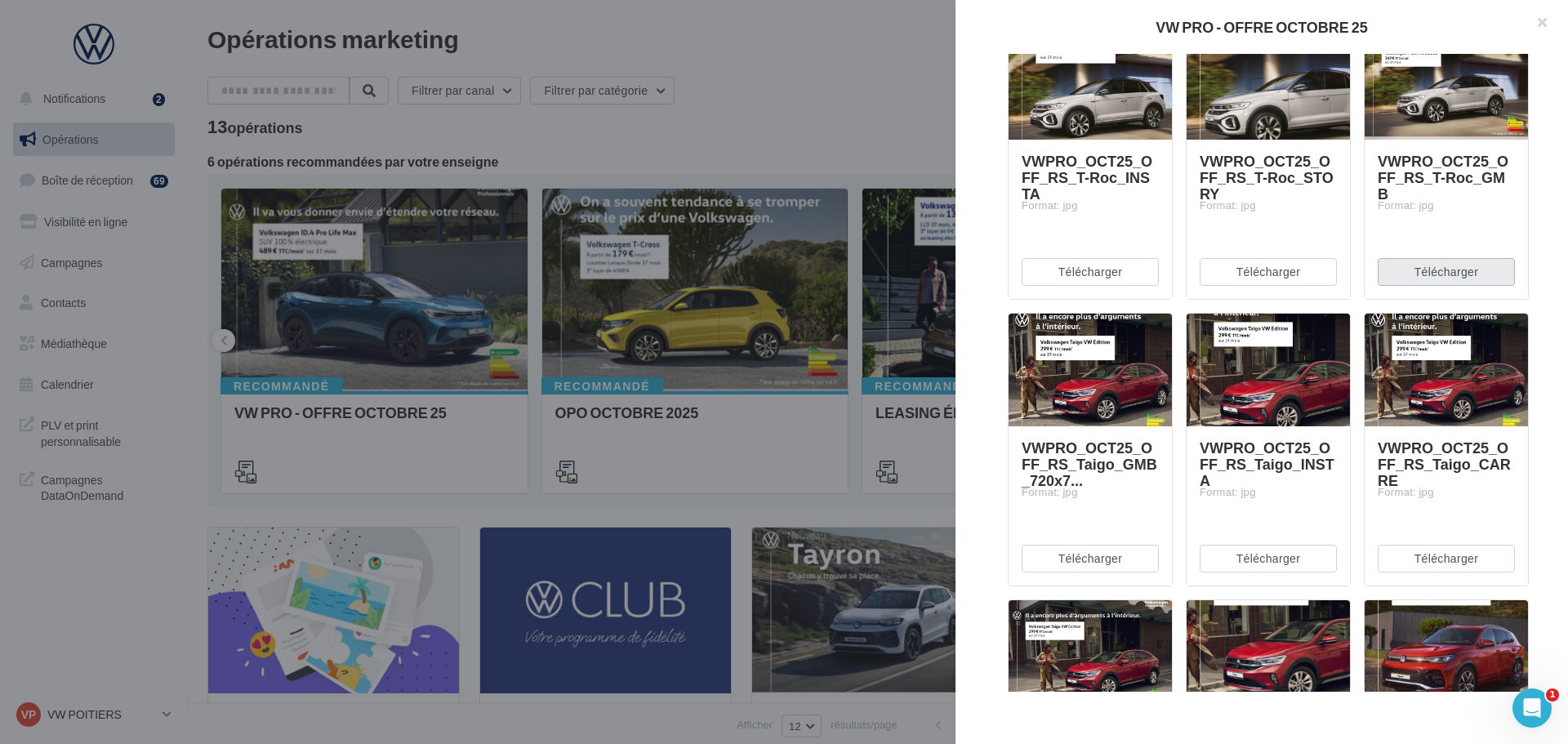
scroll to position [4327, 0]
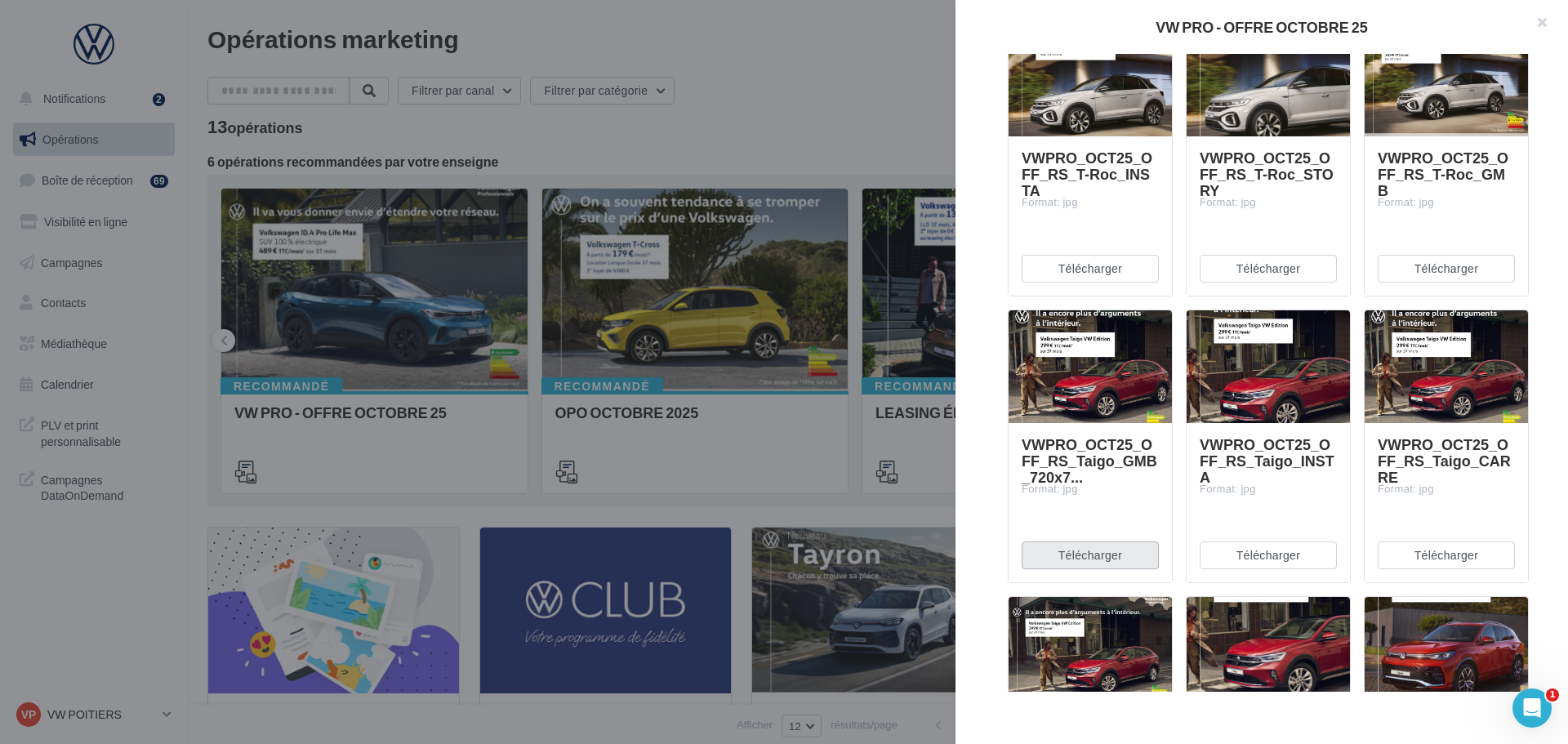
click at [1119, 565] on button "Télécharger" at bounding box center [1090, 555] width 137 height 28
click at [1299, 563] on button "Télécharger" at bounding box center [1268, 555] width 137 height 28
click at [1385, 566] on button "Télécharger" at bounding box center [1446, 555] width 137 height 28
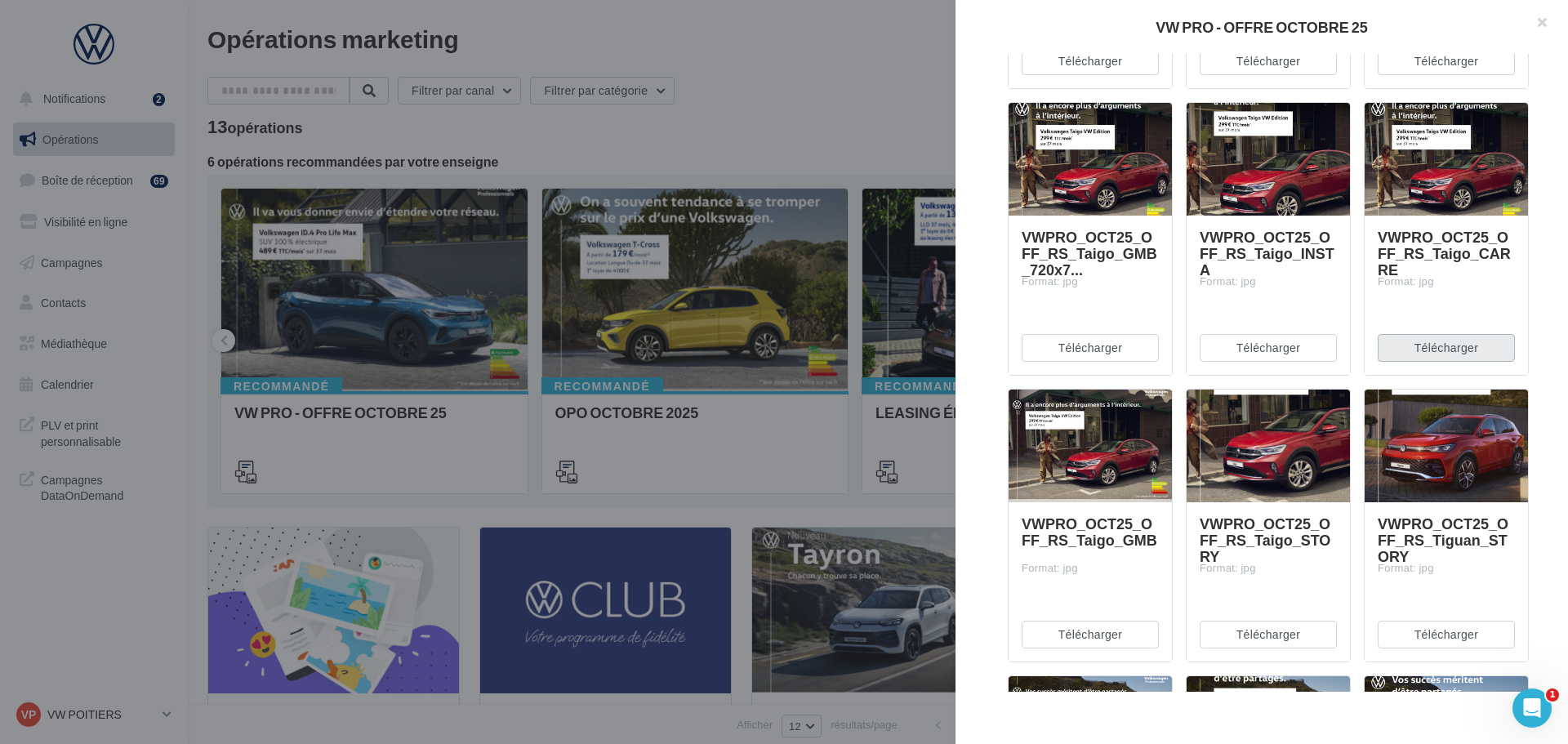
scroll to position [4572, 0]
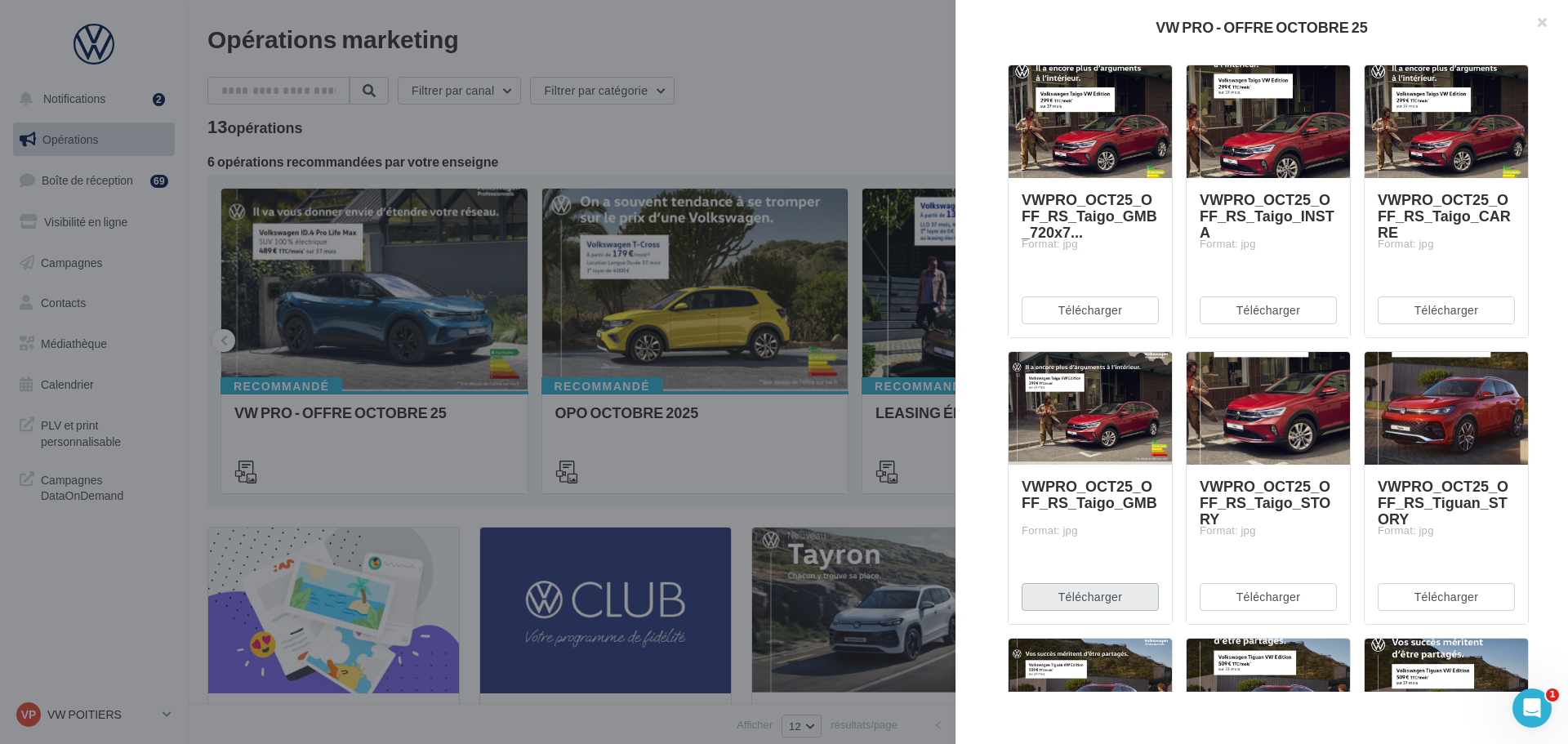
click at [1125, 603] on button "Télécharger" at bounding box center [1090, 596] width 137 height 28
click at [1307, 608] on button "Télécharger" at bounding box center [1268, 596] width 137 height 28
click at [1391, 607] on button "Télécharger" at bounding box center [1446, 596] width 137 height 28
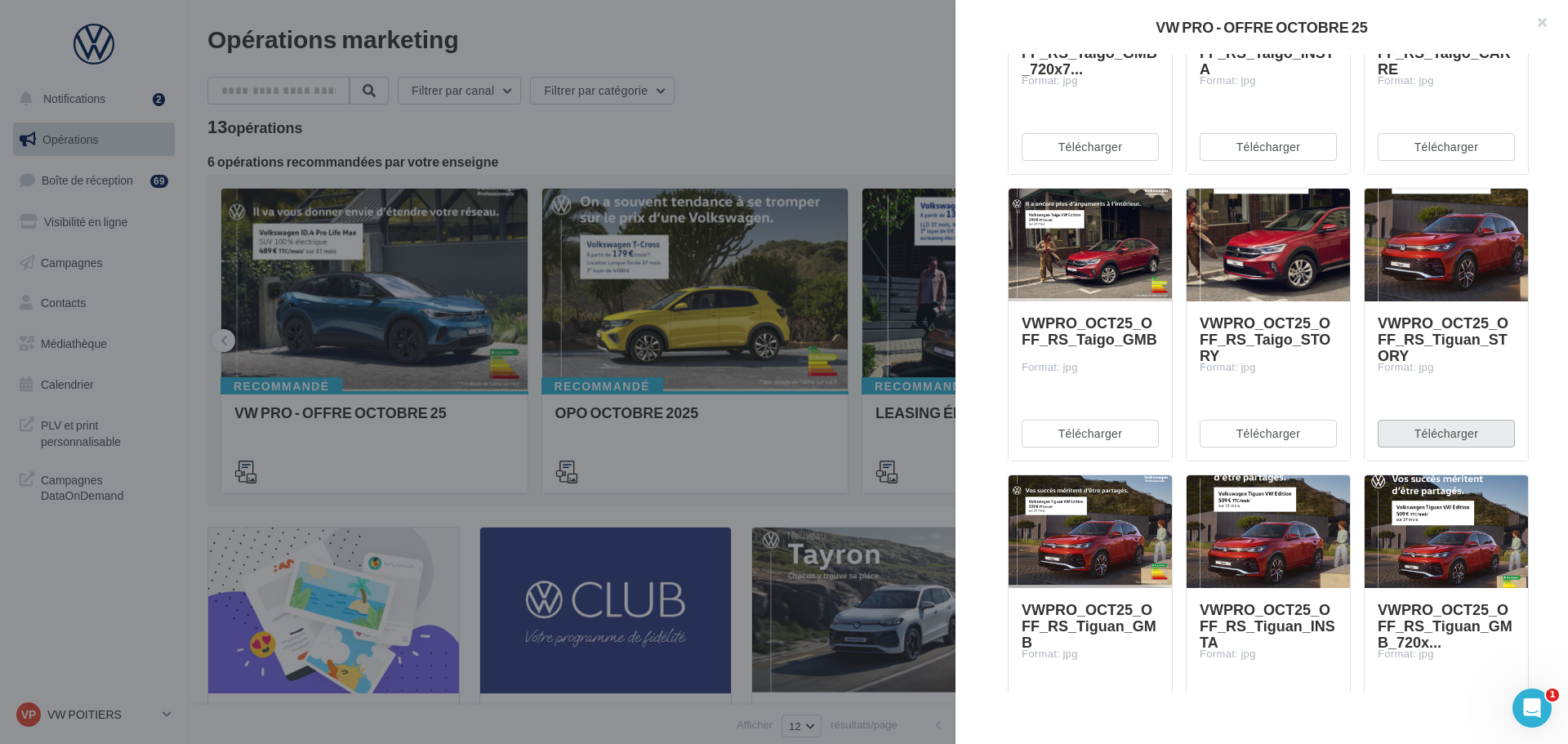
scroll to position [4898, 0]
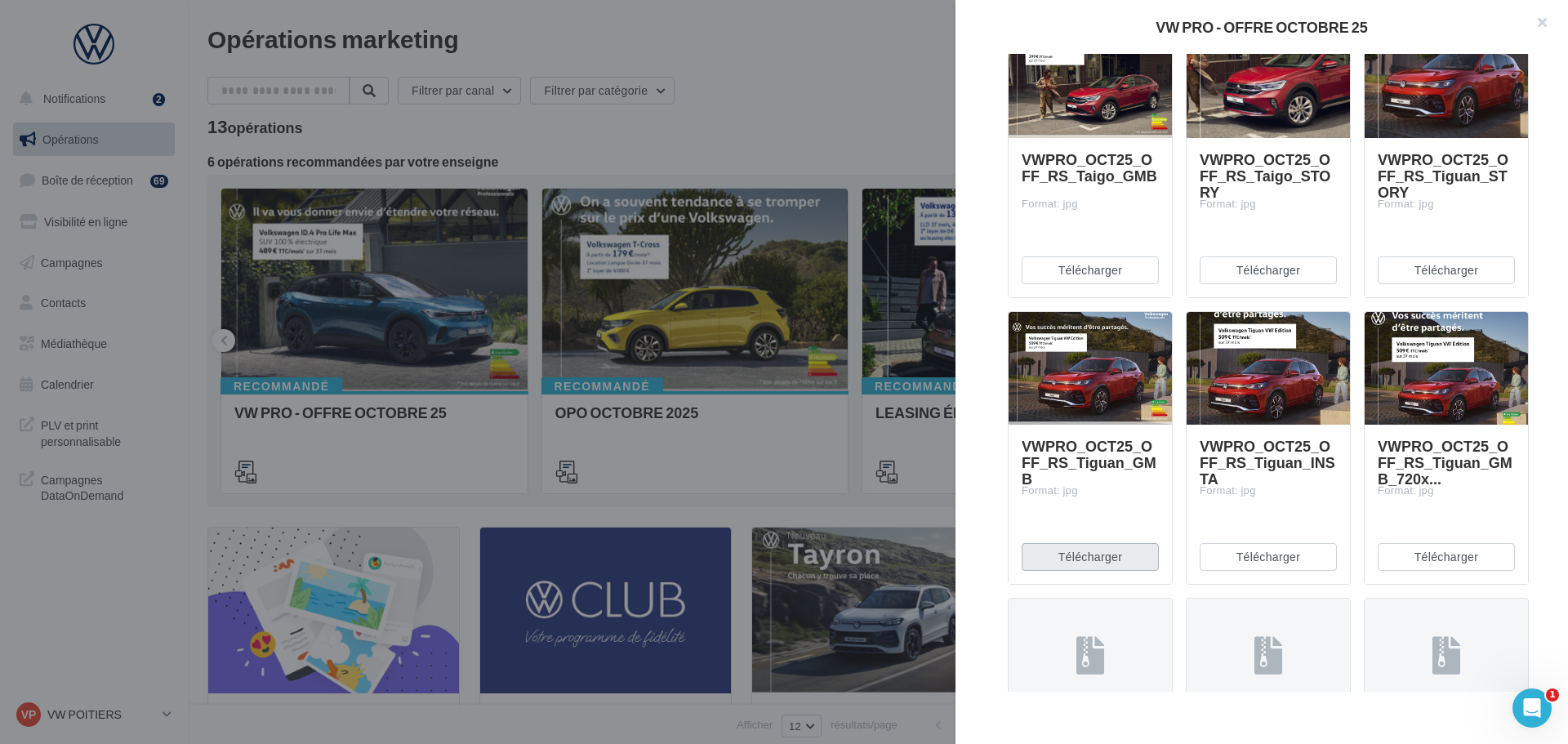
click at [1115, 563] on button "Télécharger" at bounding box center [1090, 557] width 137 height 28
click at [1235, 559] on button "Télécharger" at bounding box center [1268, 557] width 137 height 28
click at [1417, 558] on button "Télécharger" at bounding box center [1446, 557] width 137 height 28
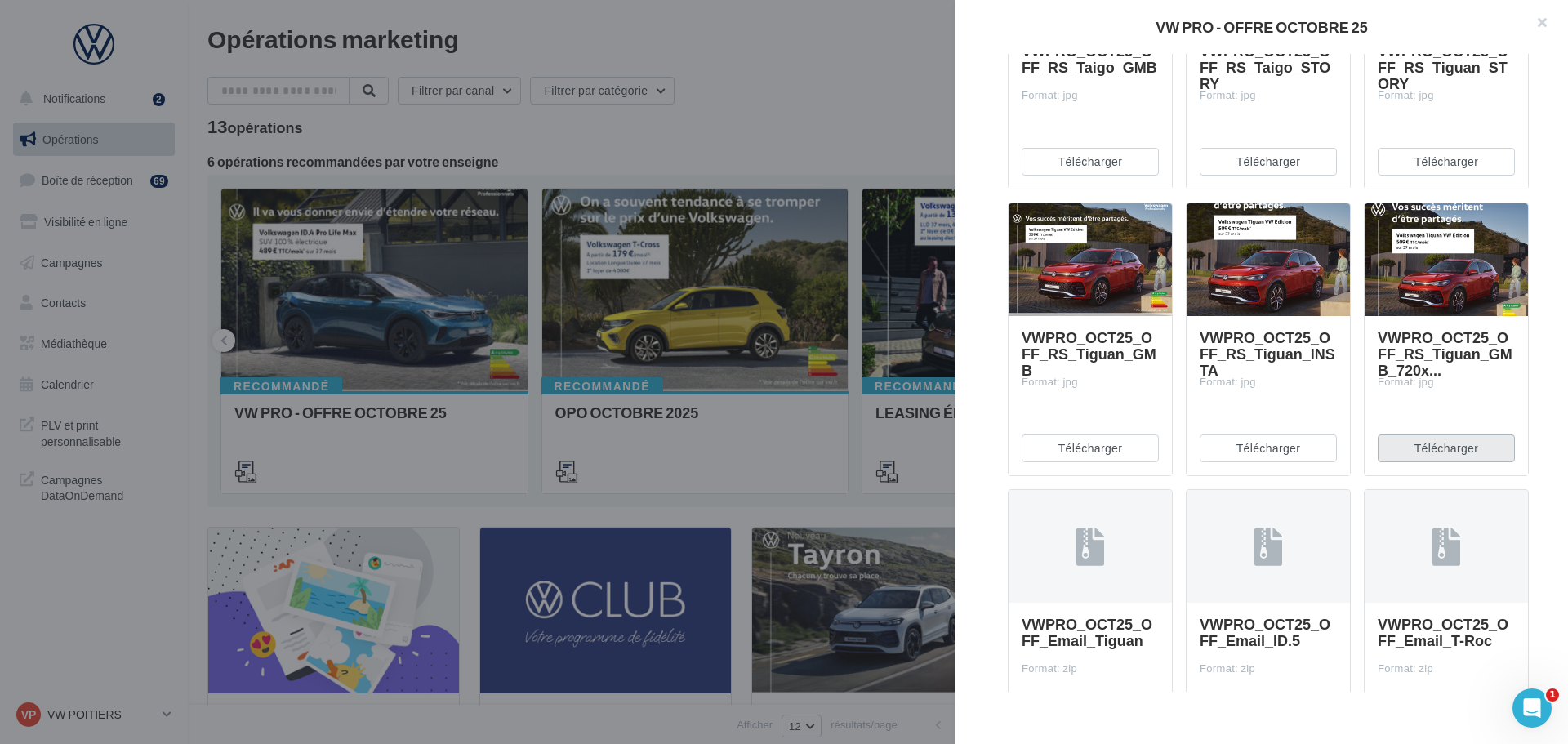
scroll to position [5225, 0]
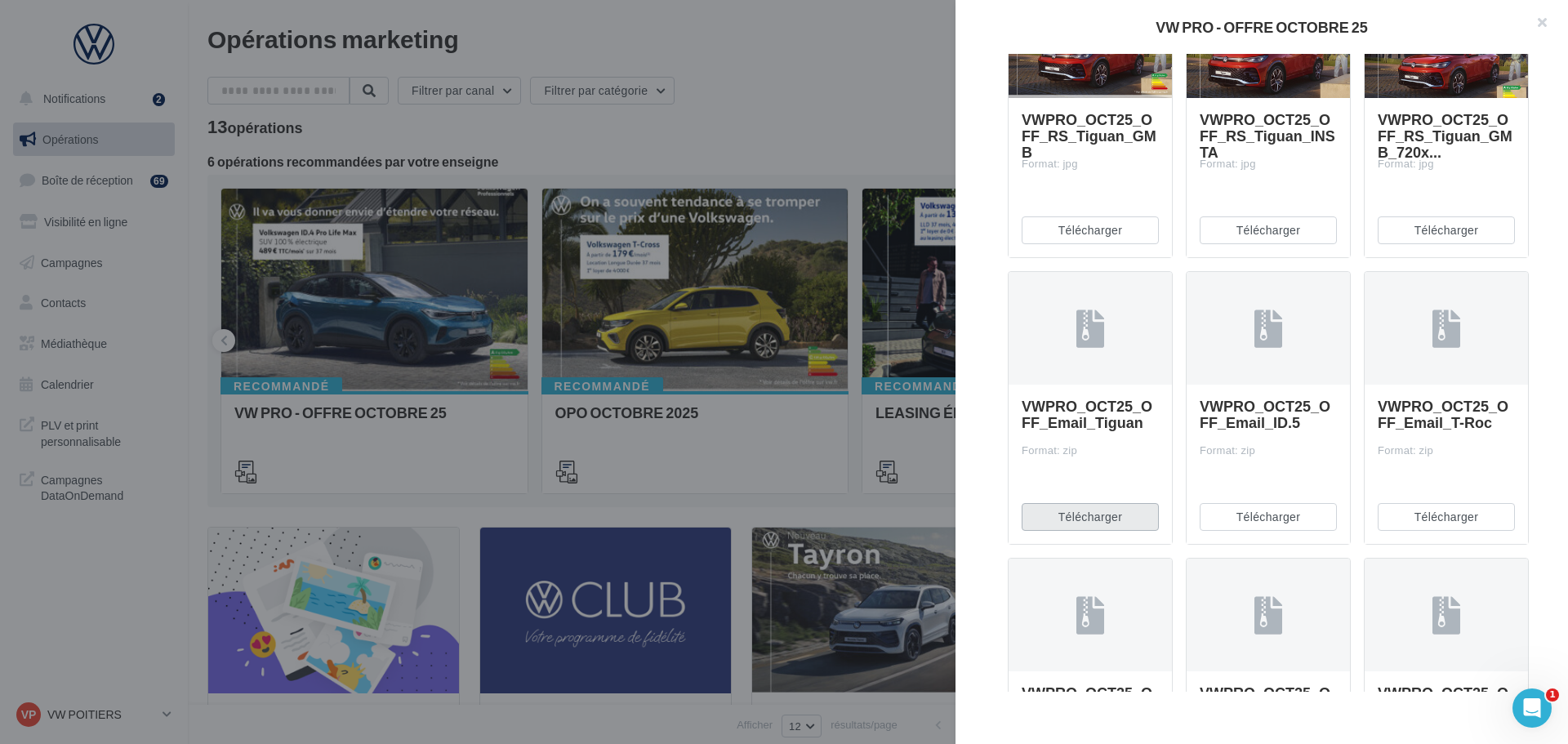
click at [1147, 516] on button "Télécharger" at bounding box center [1090, 517] width 137 height 28
click at [1262, 511] on button "Télécharger" at bounding box center [1268, 517] width 137 height 28
click at [1417, 511] on button "Télécharger" at bounding box center [1446, 517] width 137 height 28
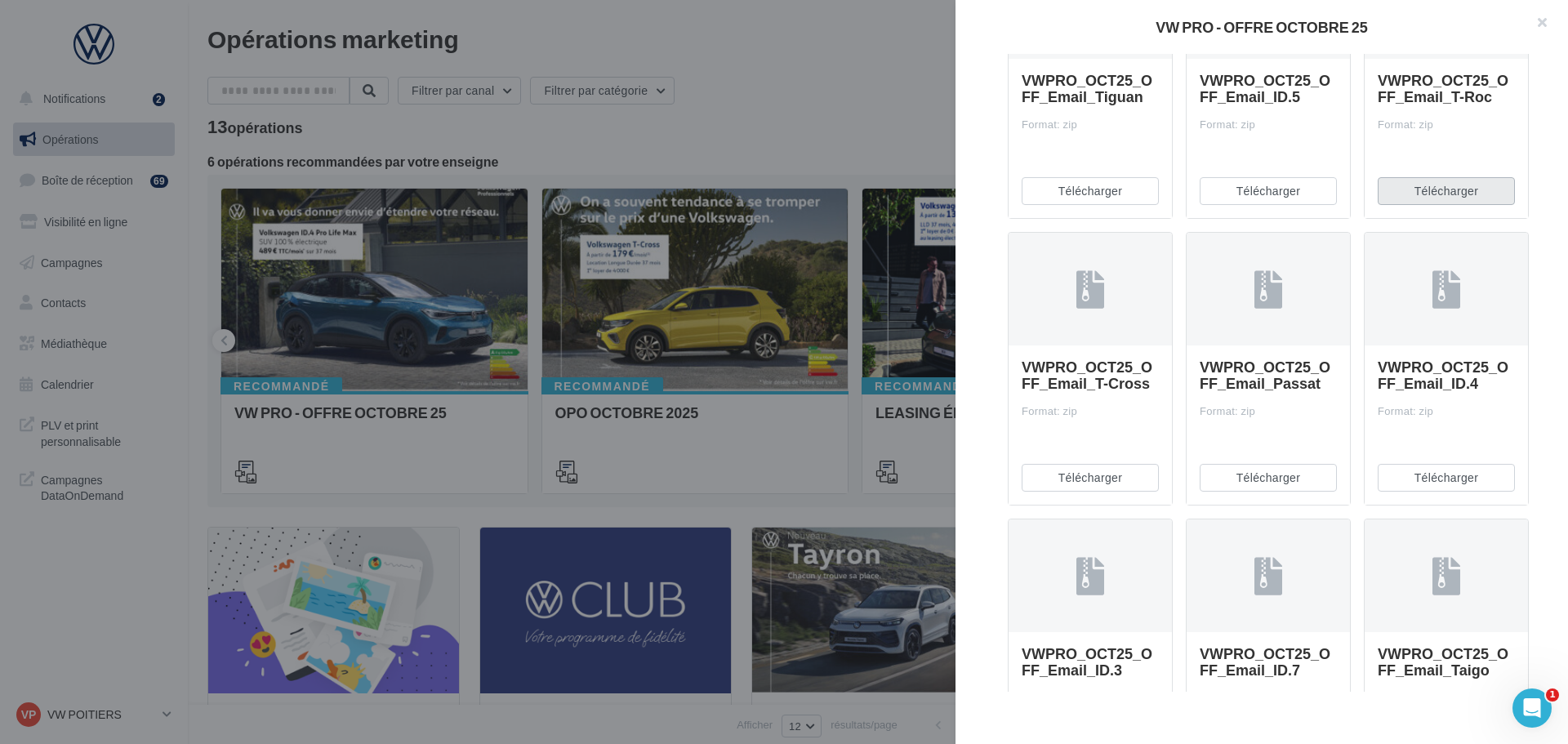
scroll to position [5552, 0]
click at [1088, 482] on button "Télécharger" at bounding box center [1090, 476] width 137 height 28
click at [1254, 476] on button "Télécharger" at bounding box center [1268, 476] width 137 height 28
click at [1451, 472] on button "Télécharger" at bounding box center [1446, 476] width 137 height 28
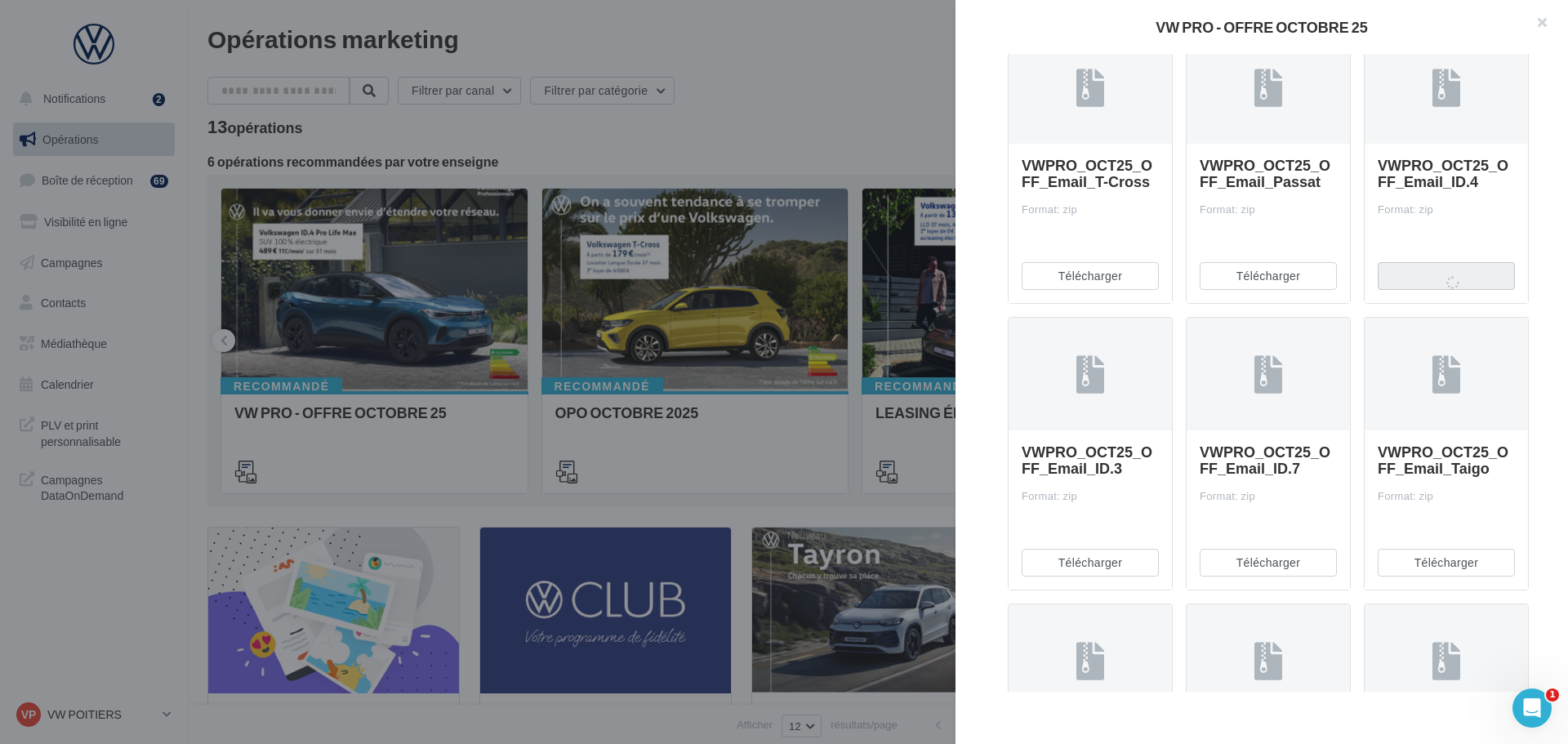
scroll to position [5797, 0]
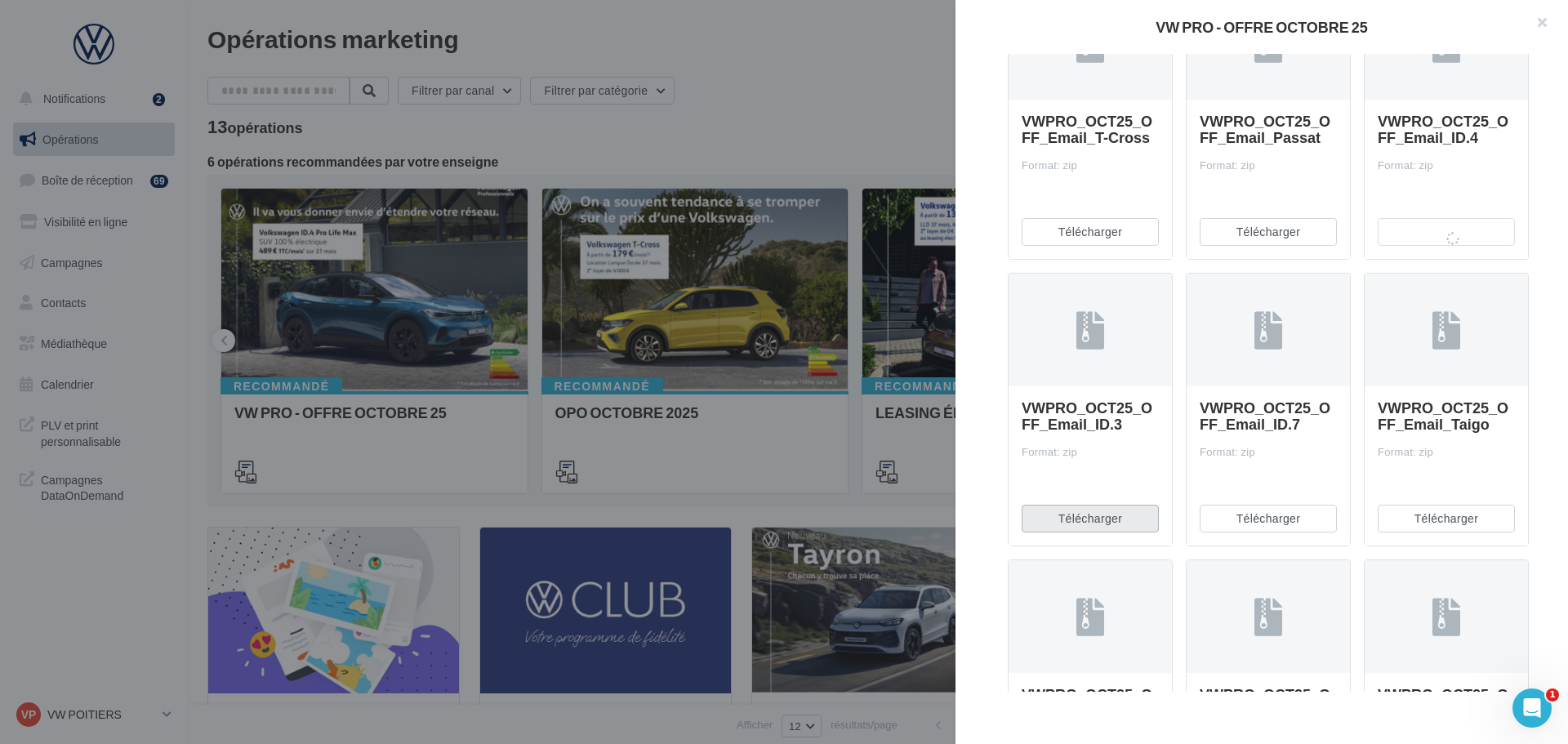
click at [1127, 524] on button "Télécharger" at bounding box center [1090, 519] width 137 height 28
click at [1263, 516] on button "Télécharger" at bounding box center [1268, 519] width 137 height 28
click at [1406, 507] on button "Télécharger" at bounding box center [1446, 519] width 137 height 28
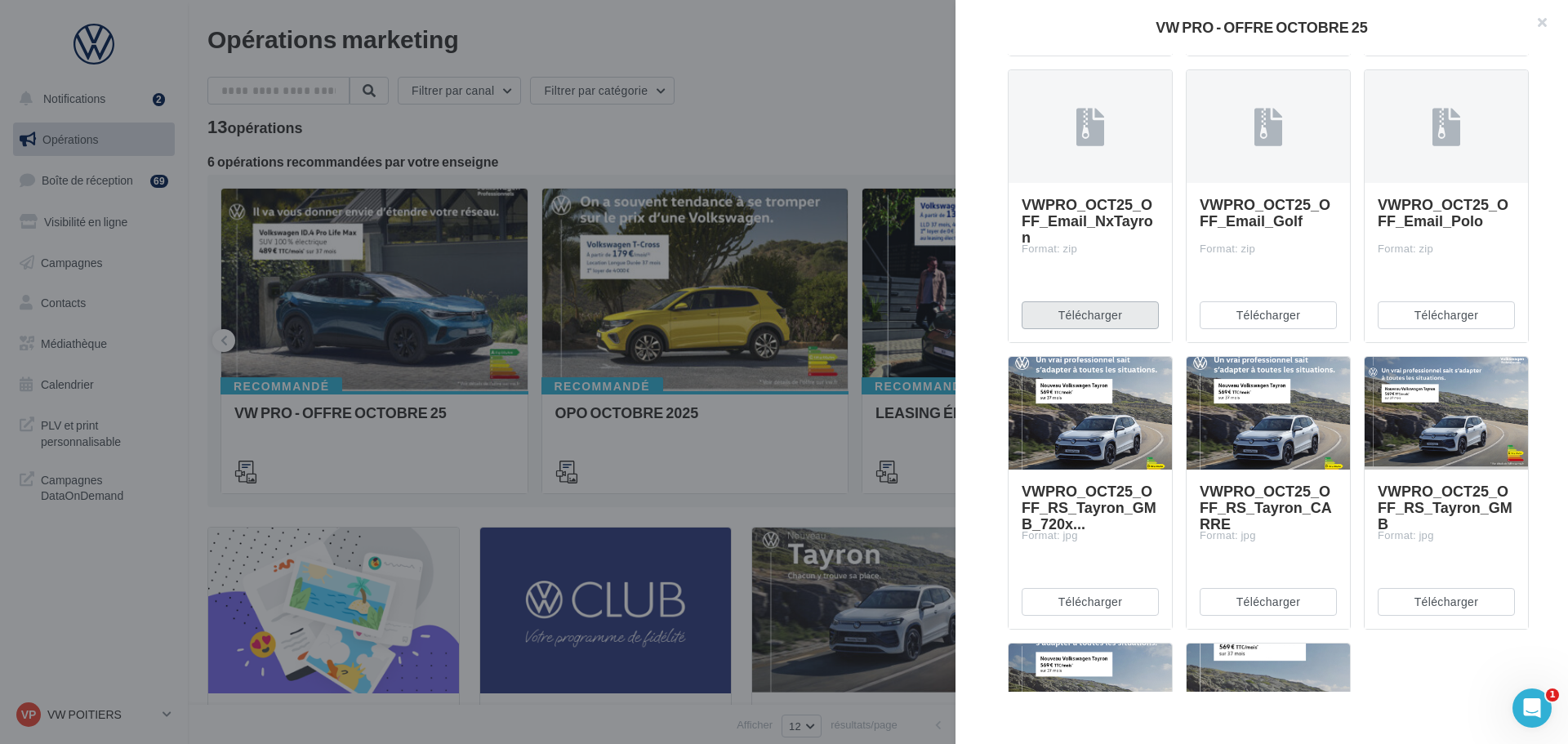
click at [1115, 312] on button "Télécharger" at bounding box center [1090, 315] width 137 height 28
click at [1254, 317] on button "Télécharger" at bounding box center [1268, 315] width 137 height 28
click at [1405, 316] on button "Télécharger" at bounding box center [1446, 315] width 137 height 28
click at [1085, 608] on button "Télécharger" at bounding box center [1090, 602] width 137 height 28
click at [1255, 604] on button "Télécharger" at bounding box center [1268, 602] width 137 height 28
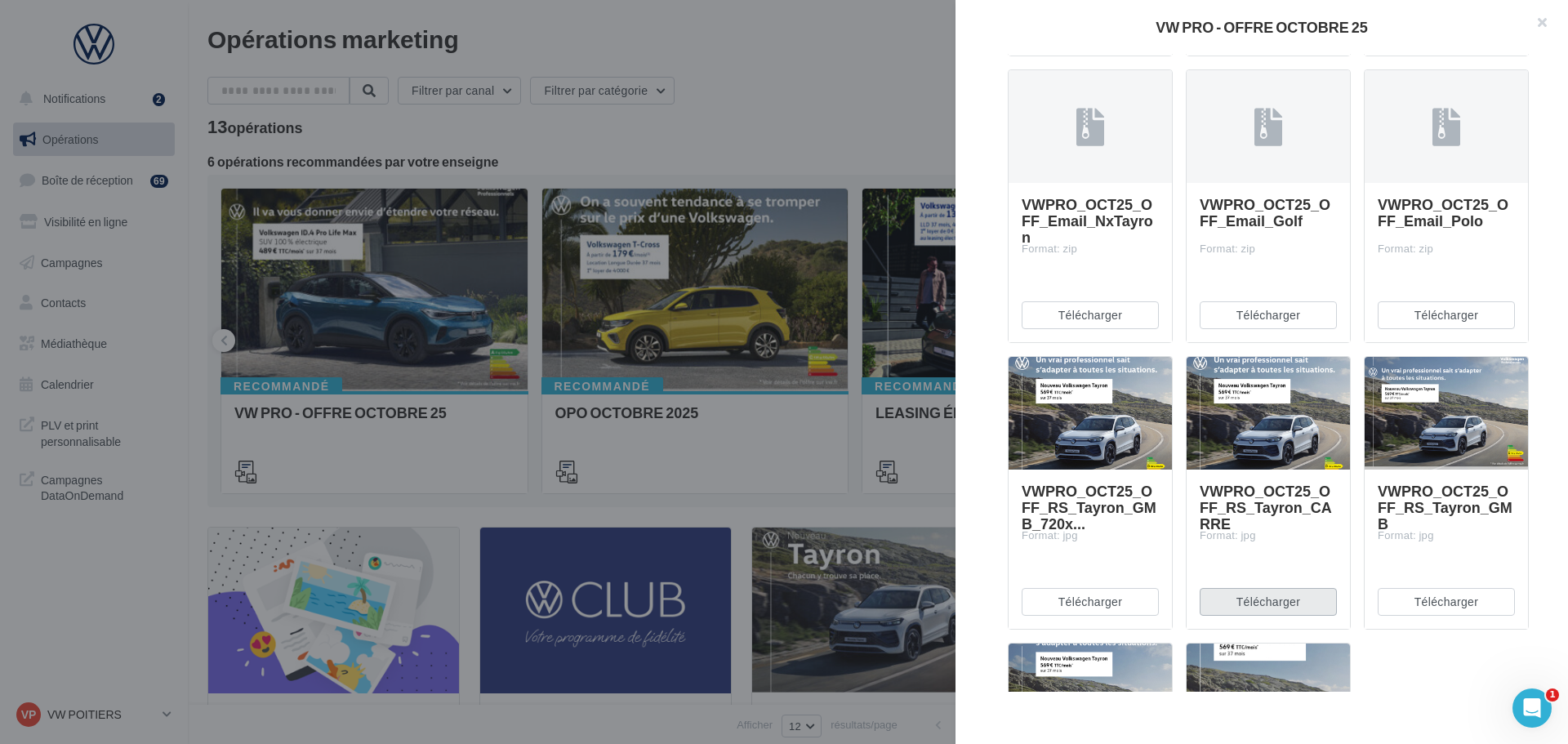
click at [1279, 608] on button "Télécharger" at bounding box center [1268, 602] width 137 height 28
click at [1399, 602] on button "Télécharger" at bounding box center [1446, 602] width 137 height 28
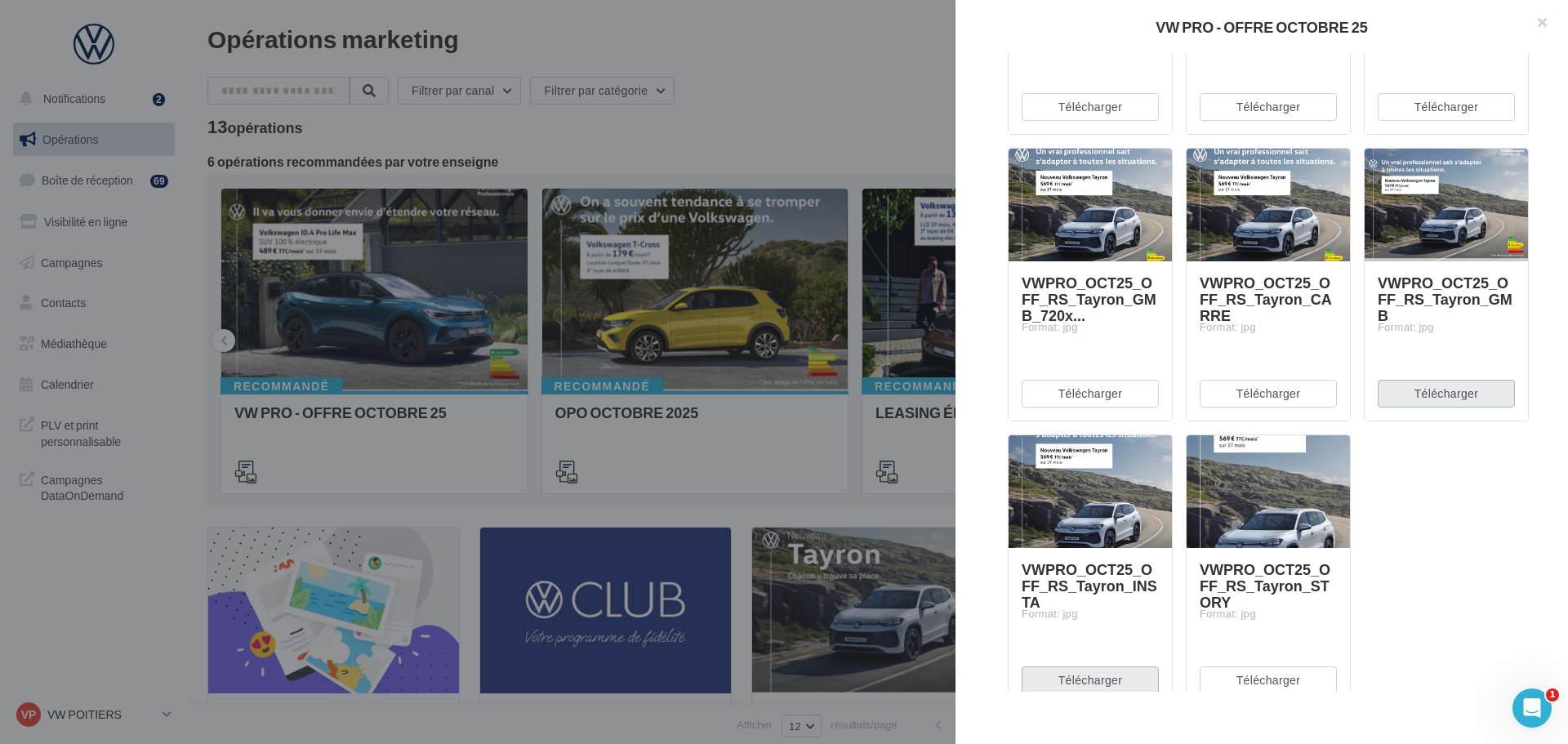
scroll to position [6531, 0]
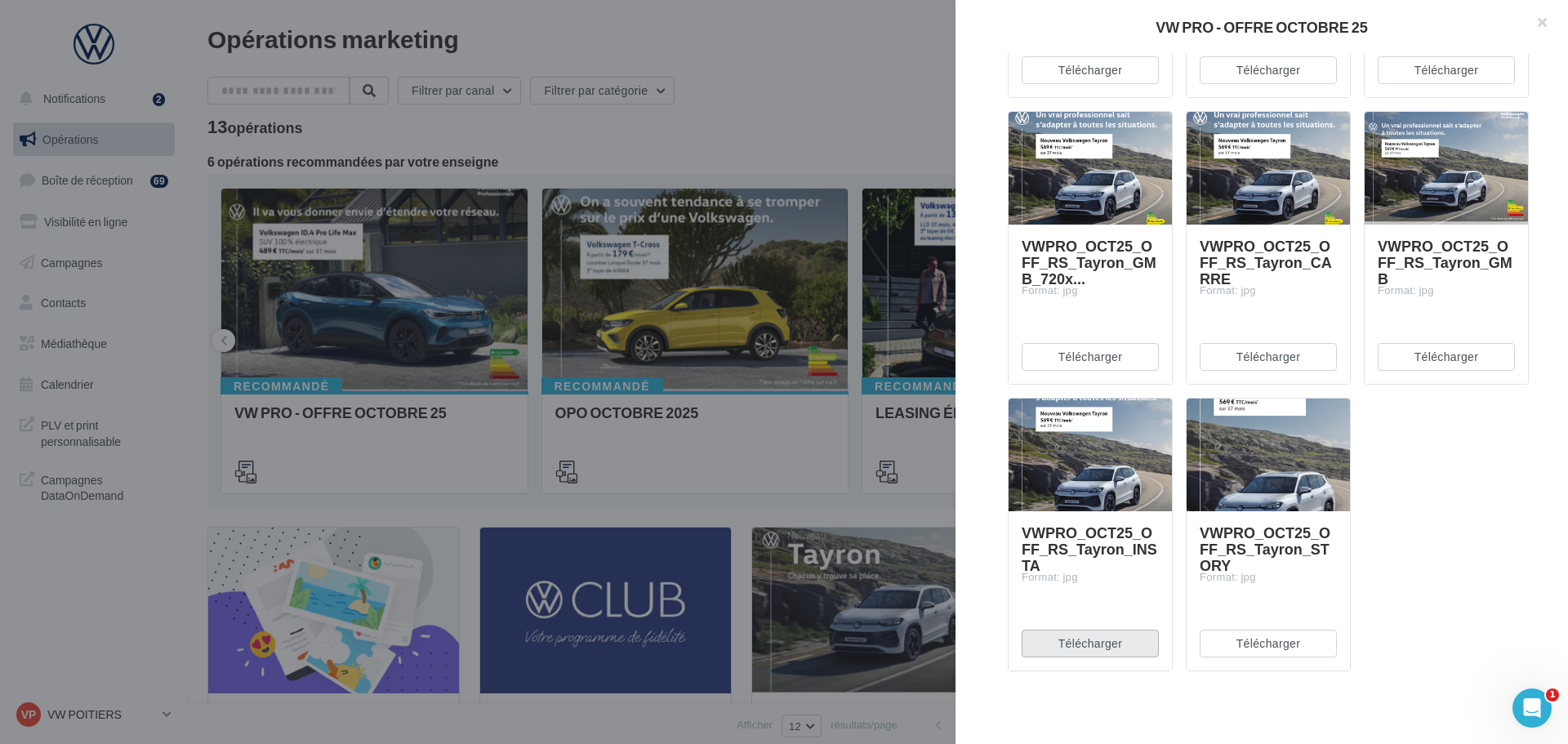
click at [1091, 649] on button "Télécharger" at bounding box center [1090, 643] width 137 height 28
click at [1287, 649] on button "Télécharger" at bounding box center [1268, 643] width 137 height 28
click at [861, 83] on div at bounding box center [784, 372] width 1568 height 744
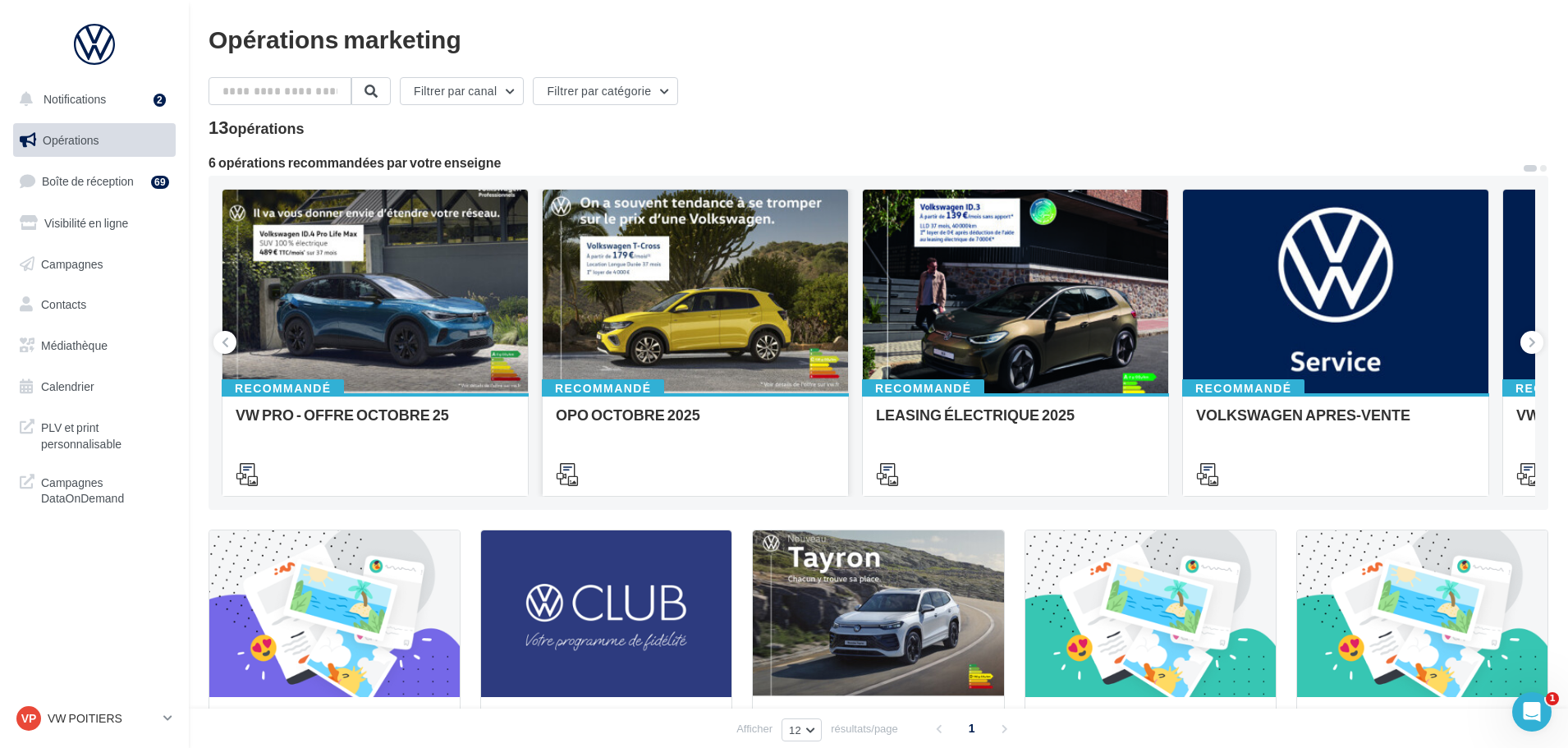
click at [784, 306] on div at bounding box center [695, 292] width 305 height 205
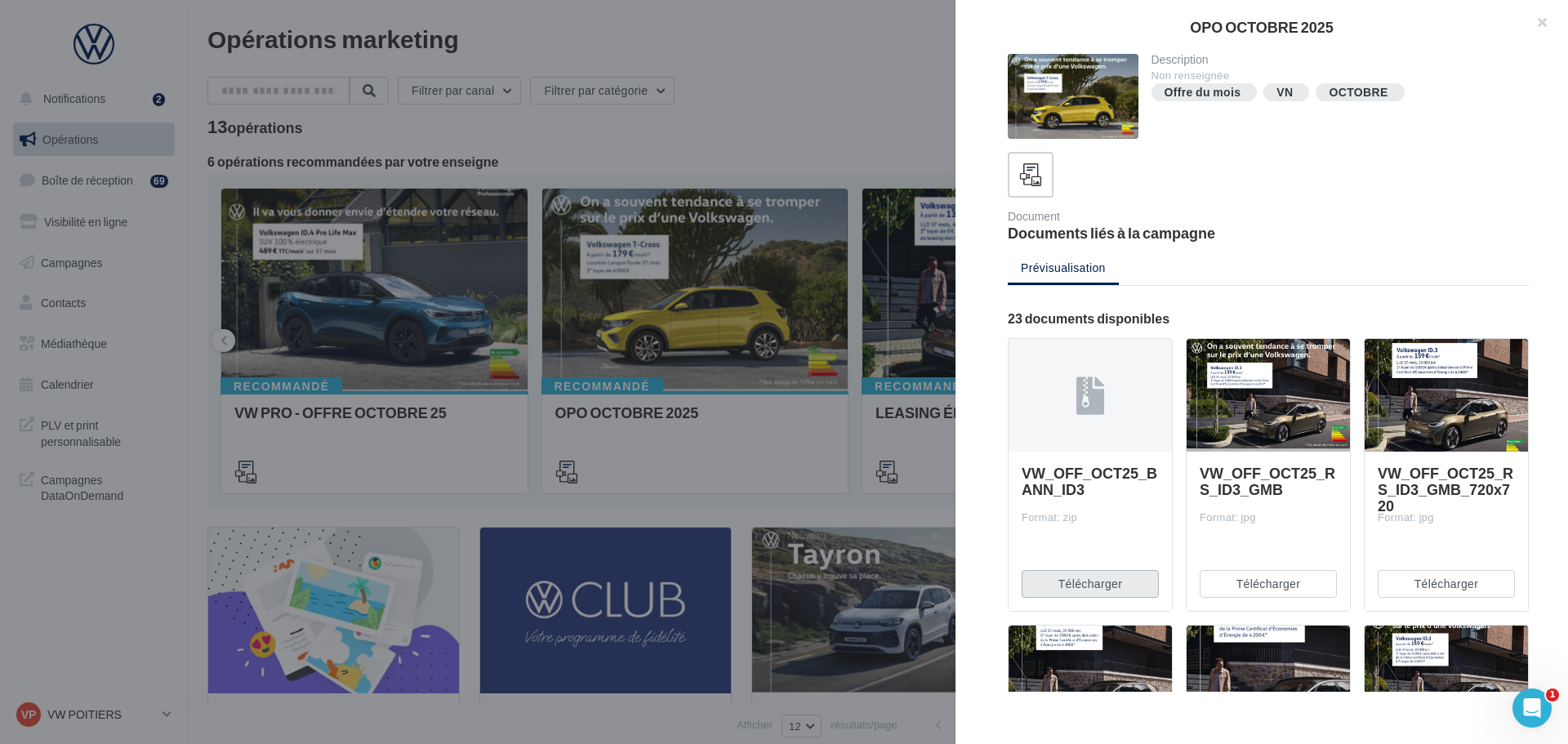
drag, startPoint x: 1126, startPoint y: 593, endPoint x: 1137, endPoint y: 592, distance: 11.0
click at [1127, 593] on button "Télécharger" at bounding box center [1090, 583] width 137 height 28
click at [1260, 583] on button "Télécharger" at bounding box center [1268, 583] width 137 height 28
click at [1283, 585] on button "Télécharger" at bounding box center [1268, 583] width 137 height 28
click at [1403, 581] on button "Télécharger" at bounding box center [1446, 583] width 137 height 28
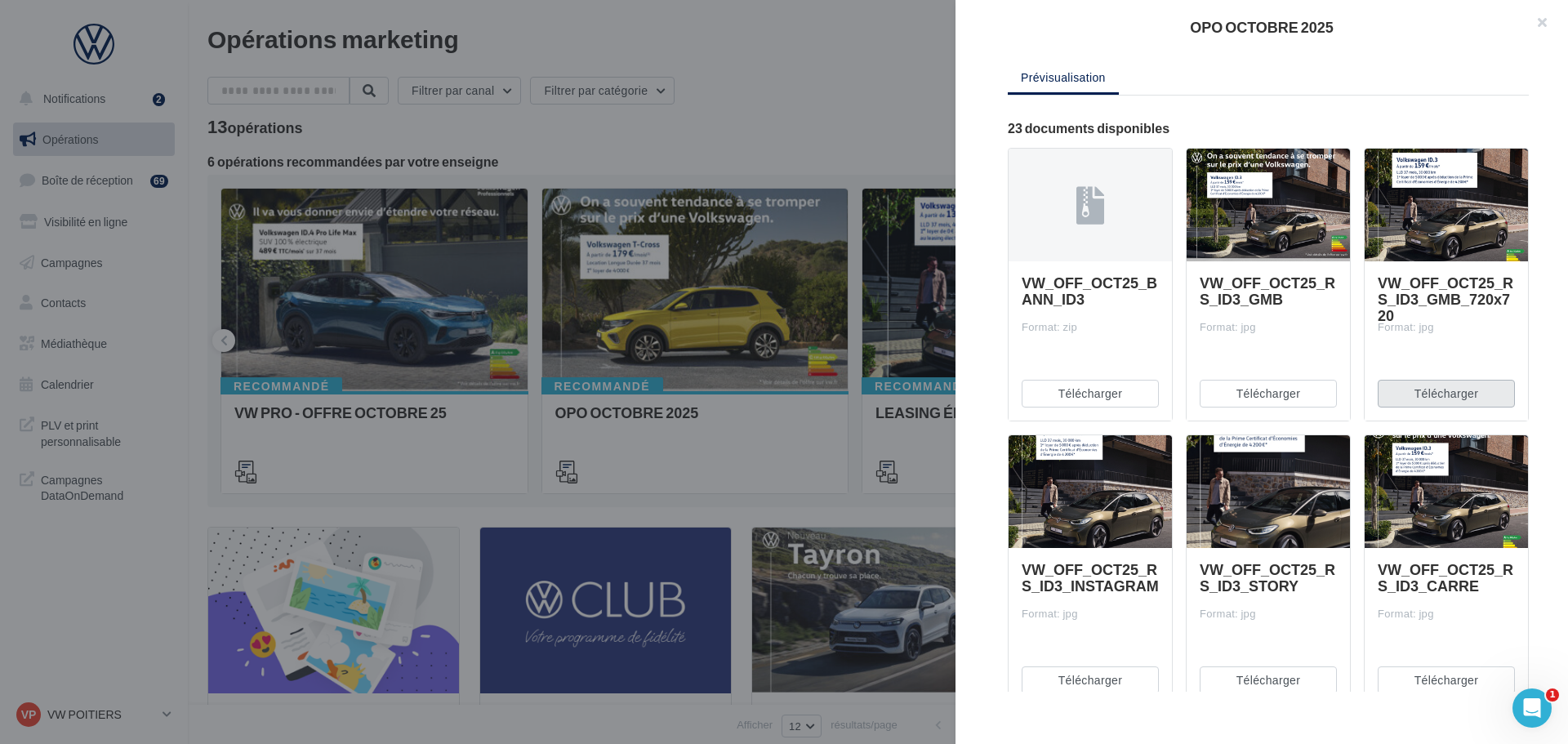
scroll to position [408, 0]
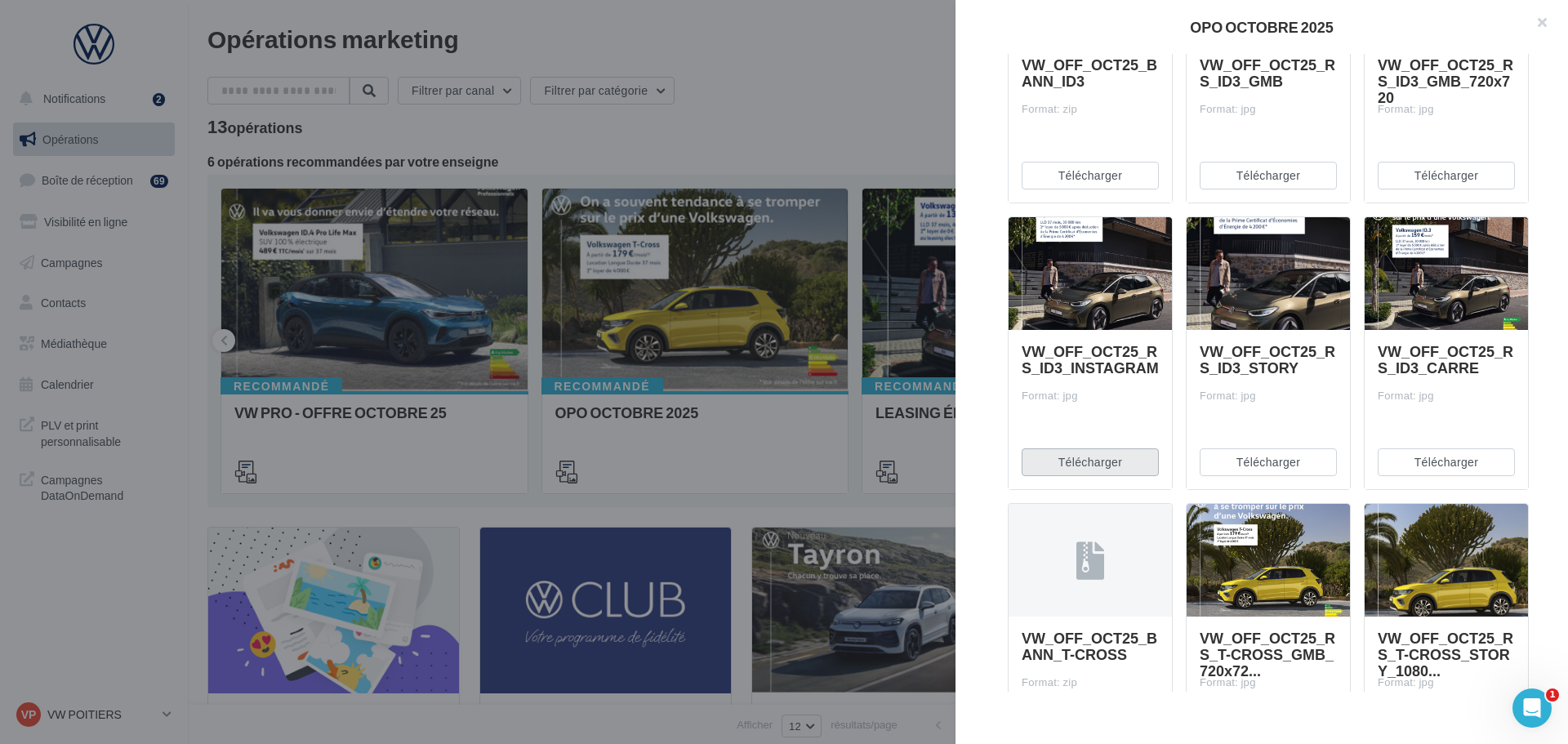
click at [1123, 456] on button "Télécharger" at bounding box center [1090, 462] width 137 height 28
click at [1260, 459] on button "Télécharger" at bounding box center [1268, 462] width 137 height 28
click at [1424, 463] on button "Télécharger" at bounding box center [1446, 462] width 137 height 28
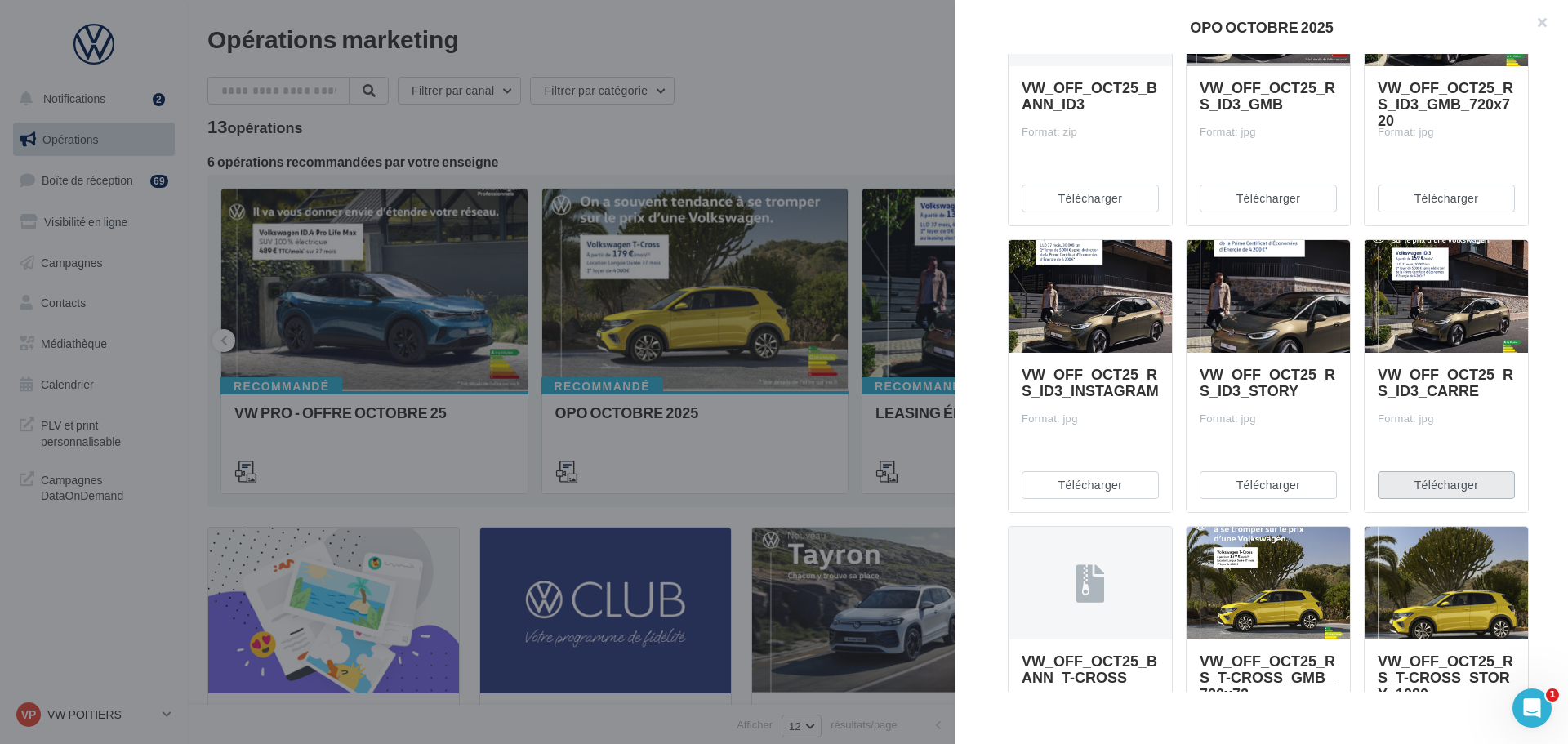
scroll to position [735, 0]
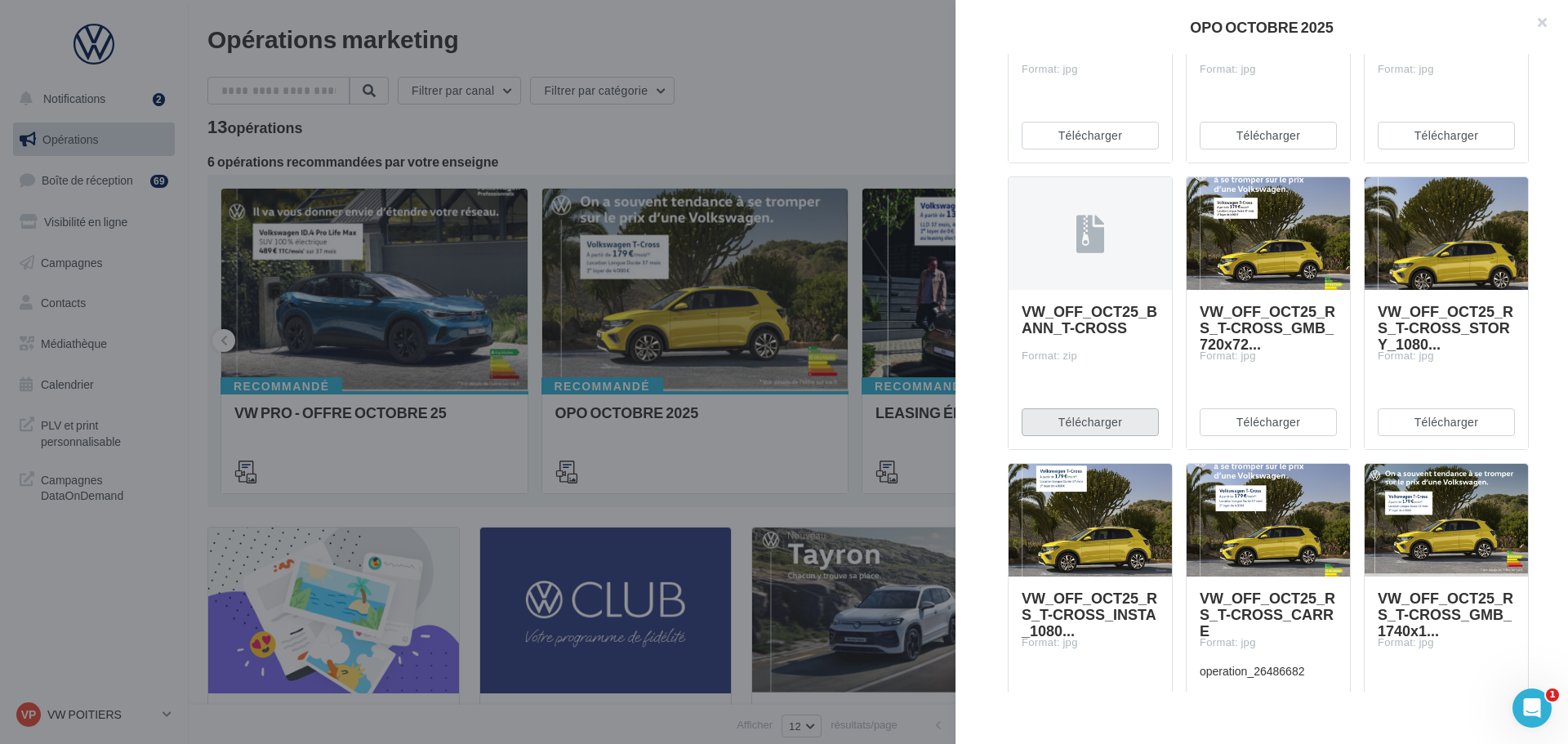
click at [1095, 429] on button "Télécharger" at bounding box center [1090, 422] width 137 height 28
click at [1277, 429] on button "Télécharger" at bounding box center [1268, 422] width 137 height 28
click at [1400, 426] on button "Télécharger" at bounding box center [1446, 422] width 137 height 28
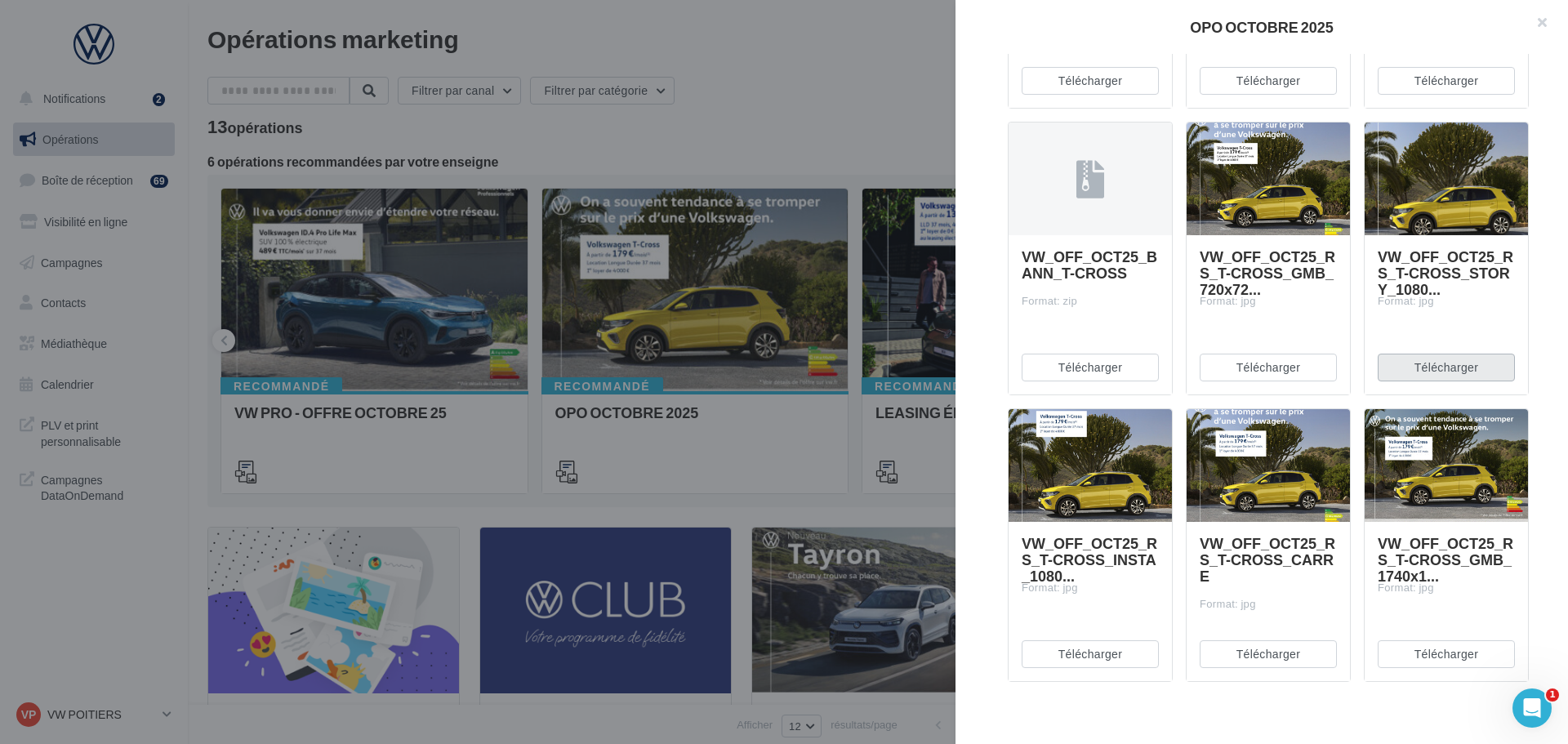
scroll to position [898, 0]
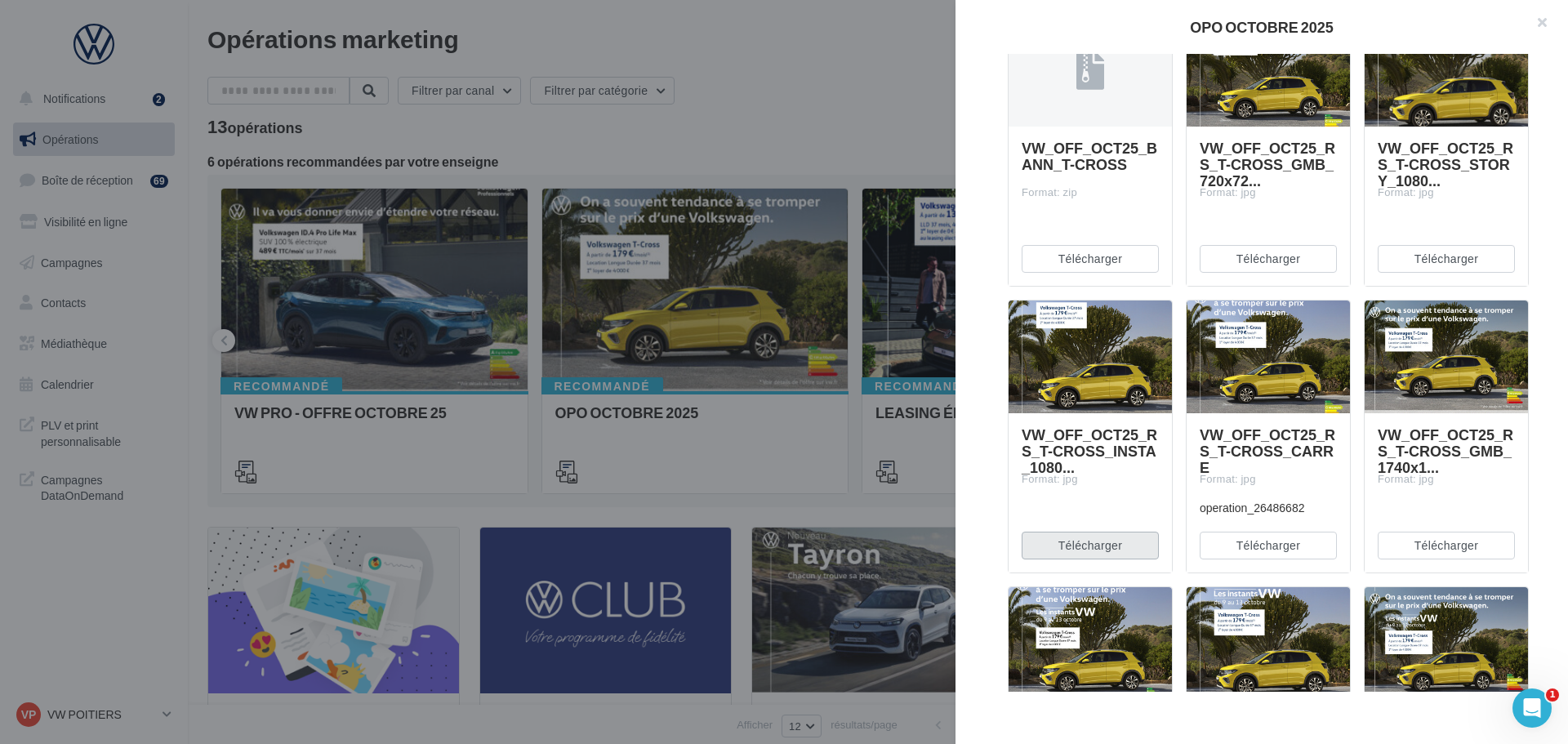
click at [1084, 539] on button "Télécharger" at bounding box center [1090, 545] width 137 height 28
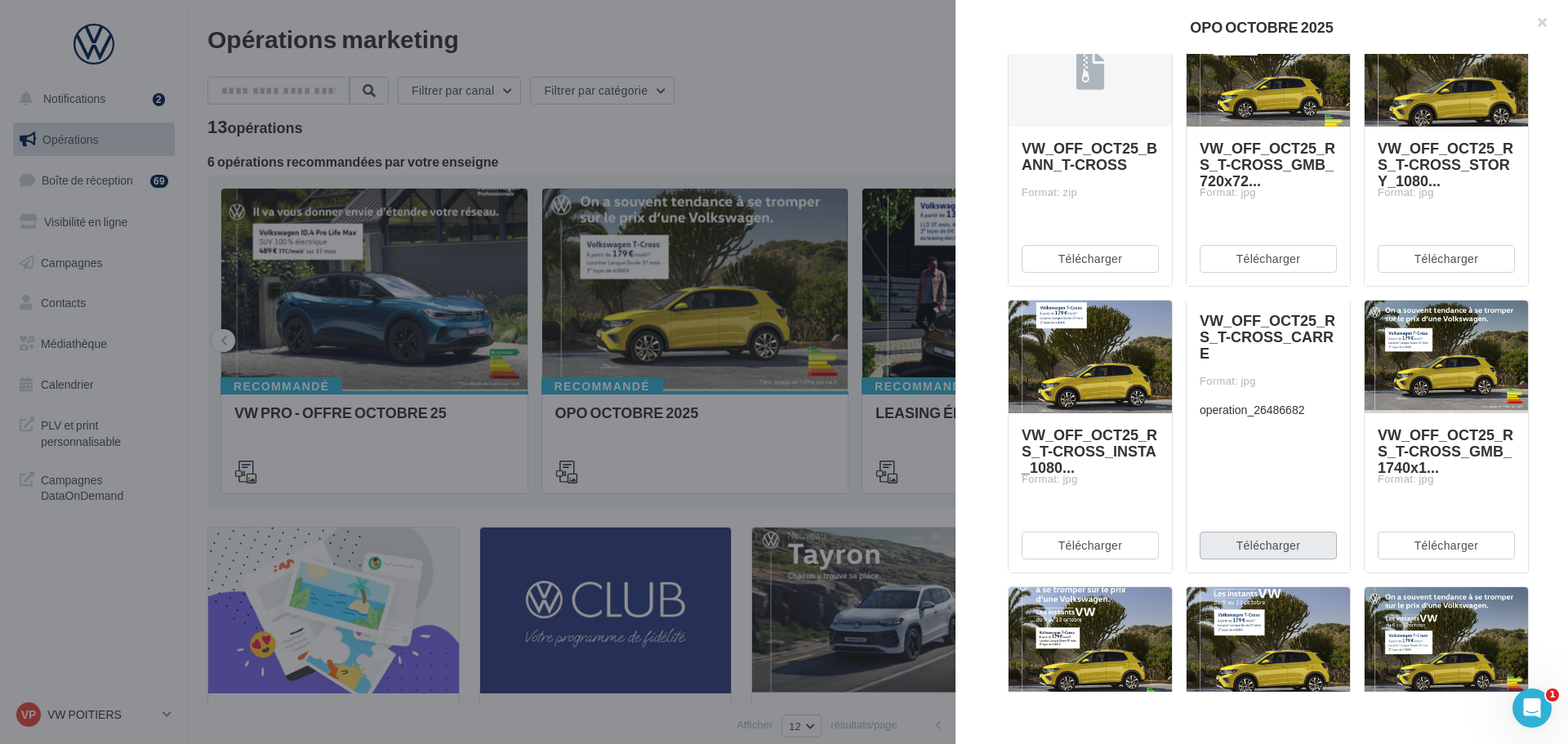
click at [1241, 536] on button "Télécharger" at bounding box center [1268, 545] width 137 height 28
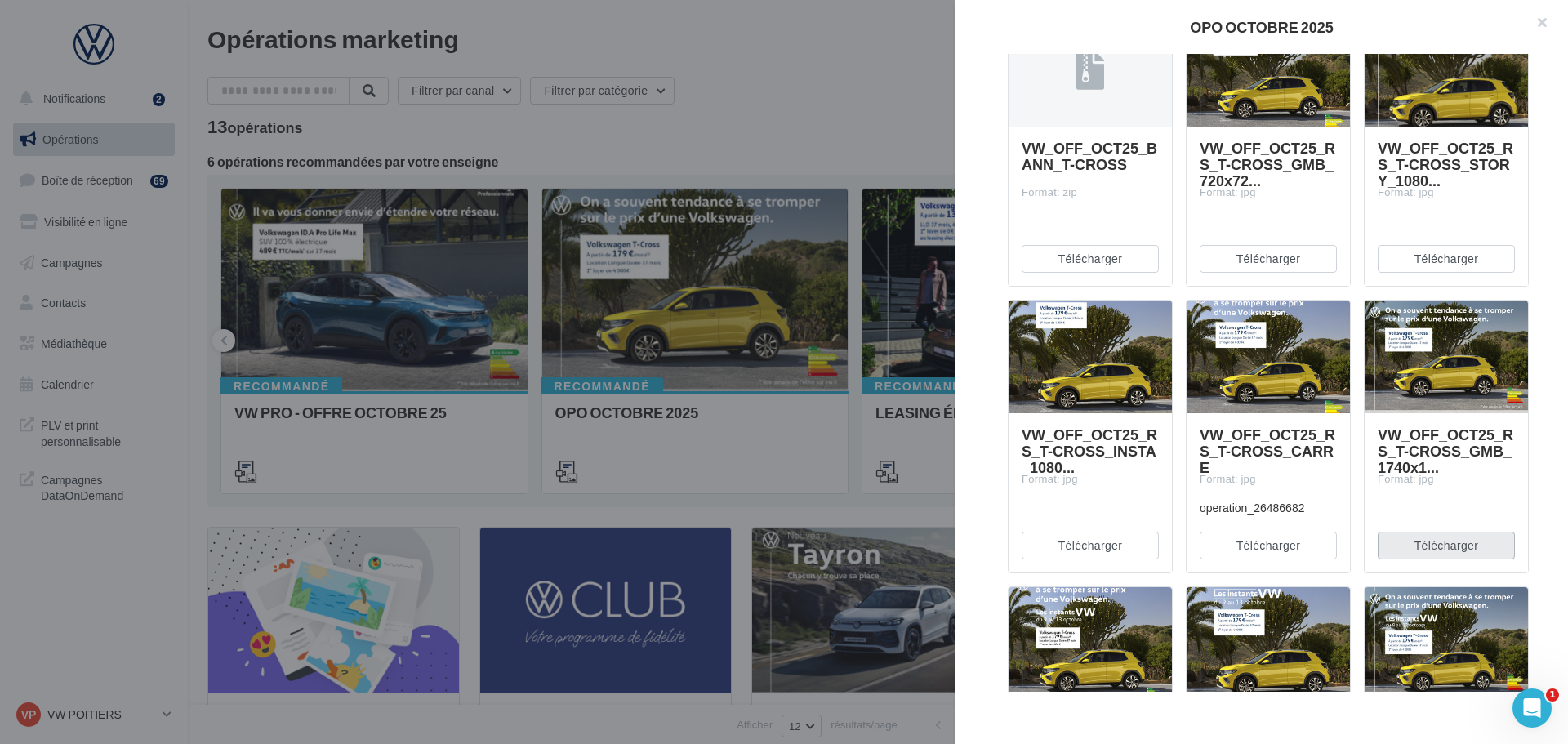
click at [1406, 542] on button "Télécharger" at bounding box center [1446, 545] width 137 height 28
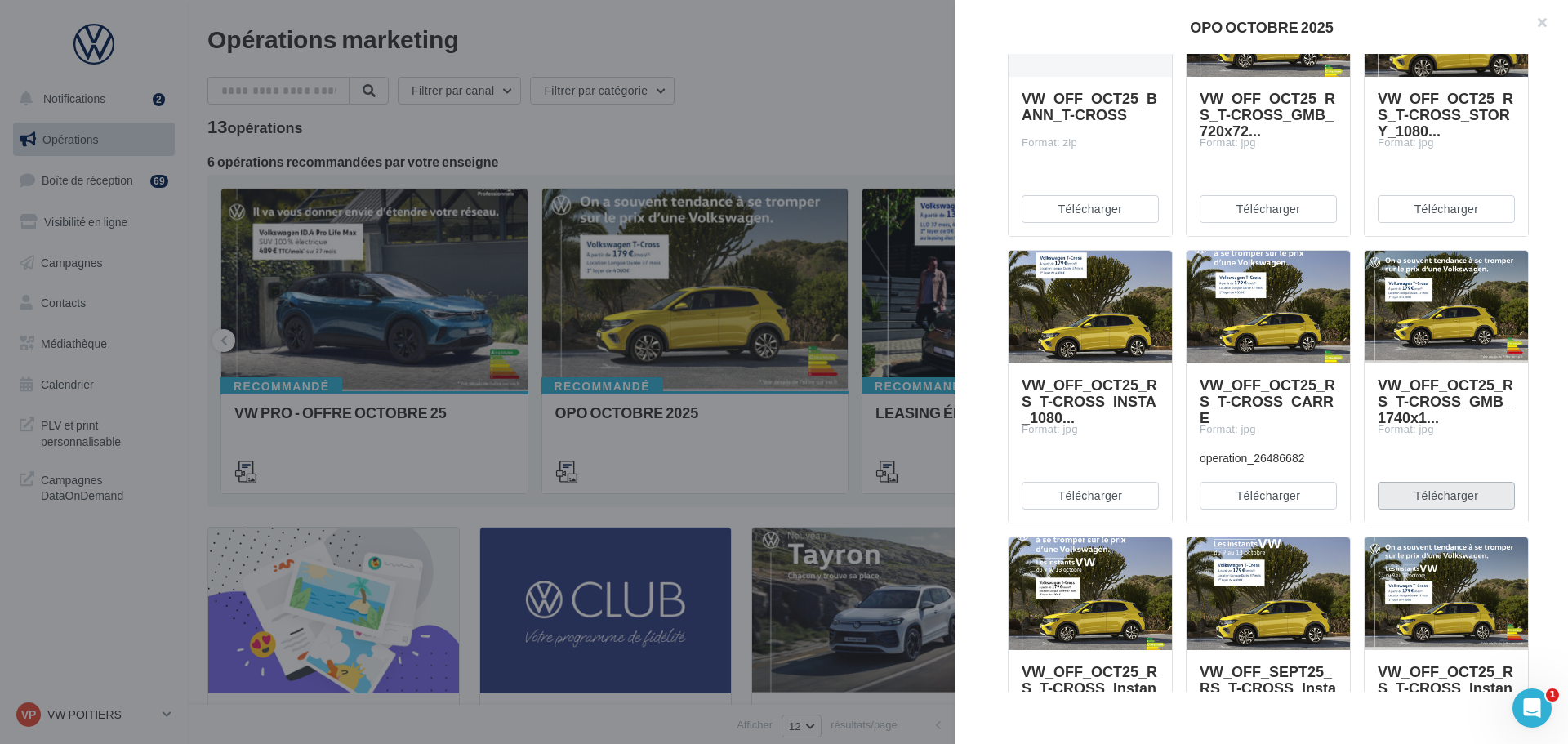
scroll to position [1143, 0]
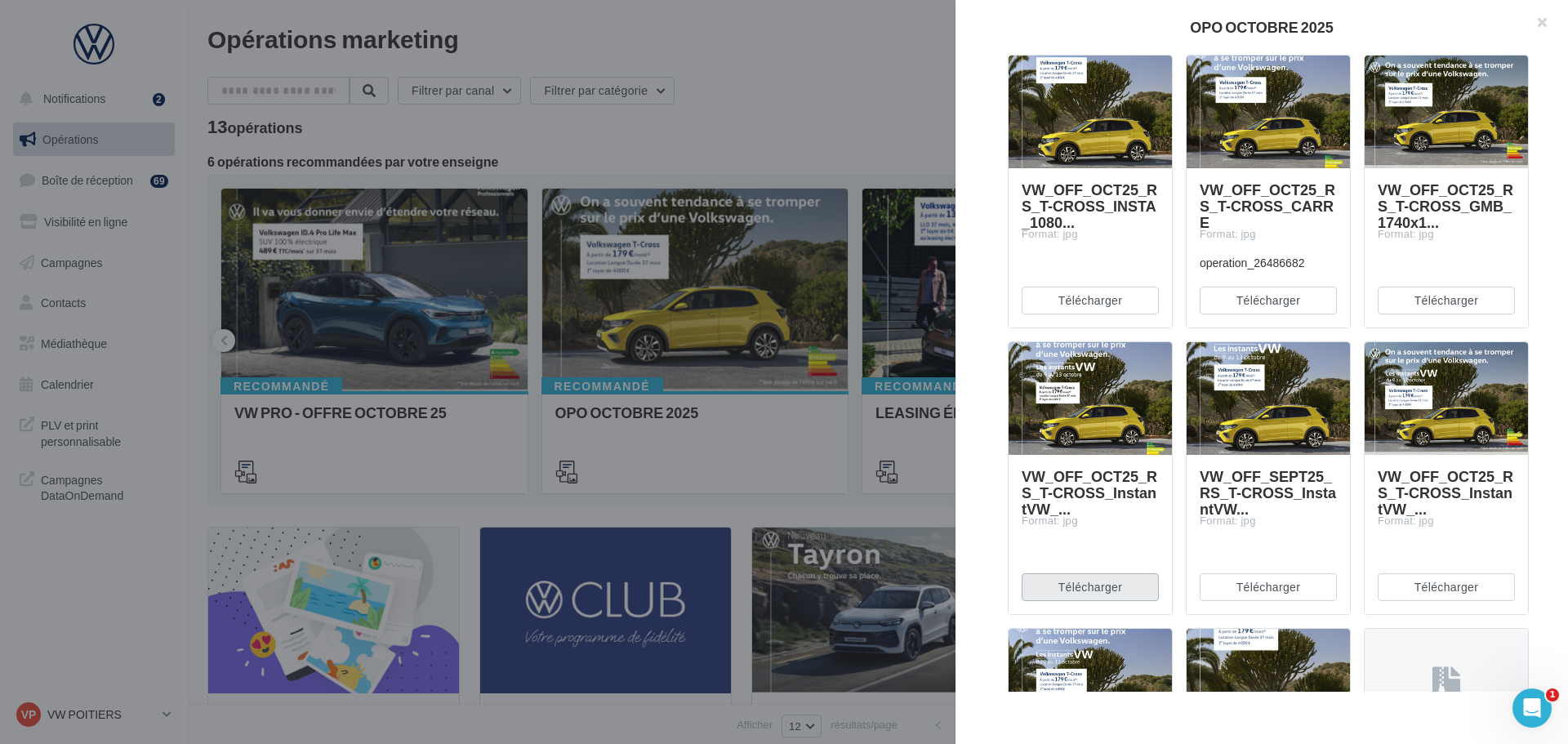
click at [1122, 599] on button "Télécharger" at bounding box center [1090, 587] width 137 height 28
click at [1233, 591] on button "Télécharger" at bounding box center [1268, 587] width 137 height 28
click at [1394, 583] on button "Télécharger" at bounding box center [1446, 587] width 137 height 28
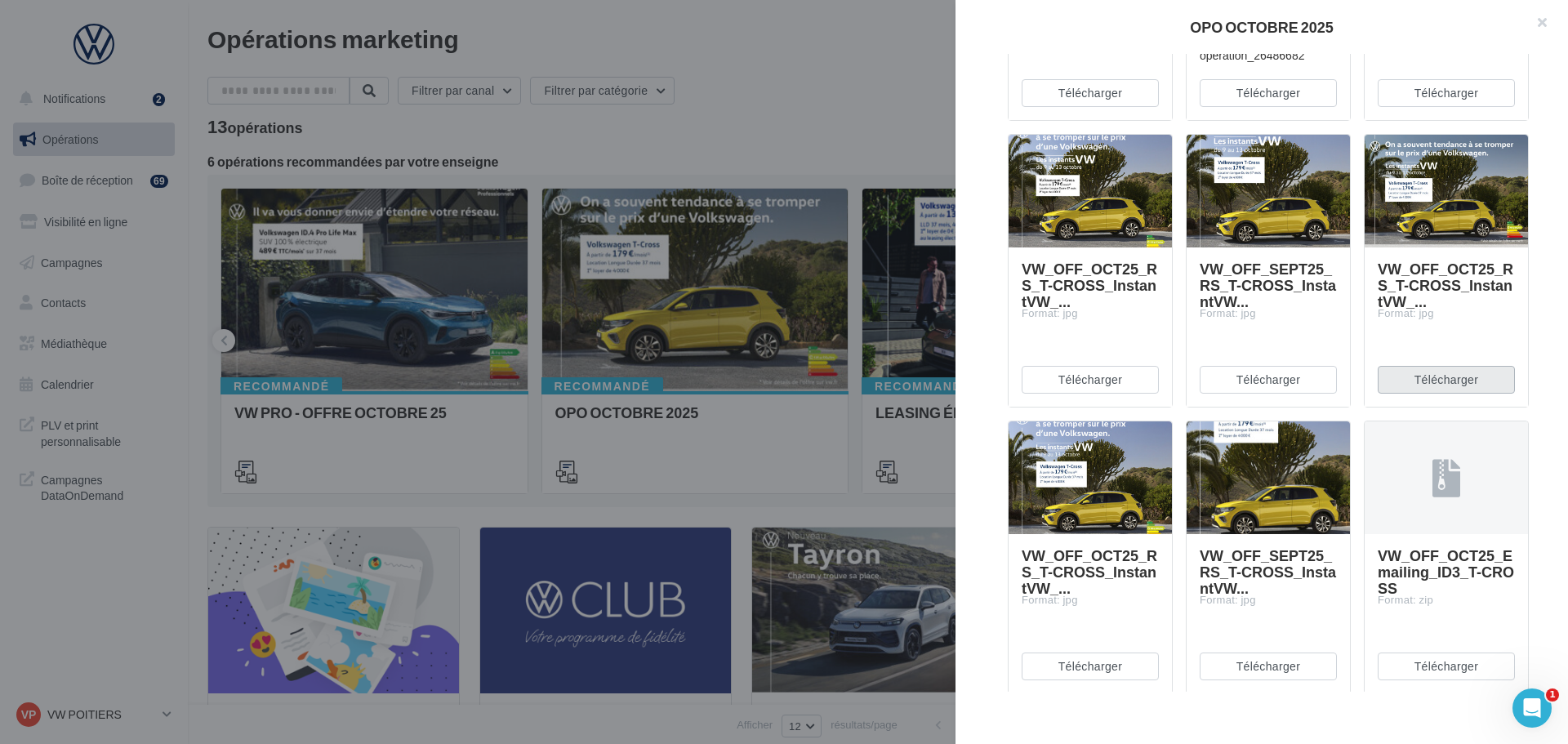
scroll to position [1388, 0]
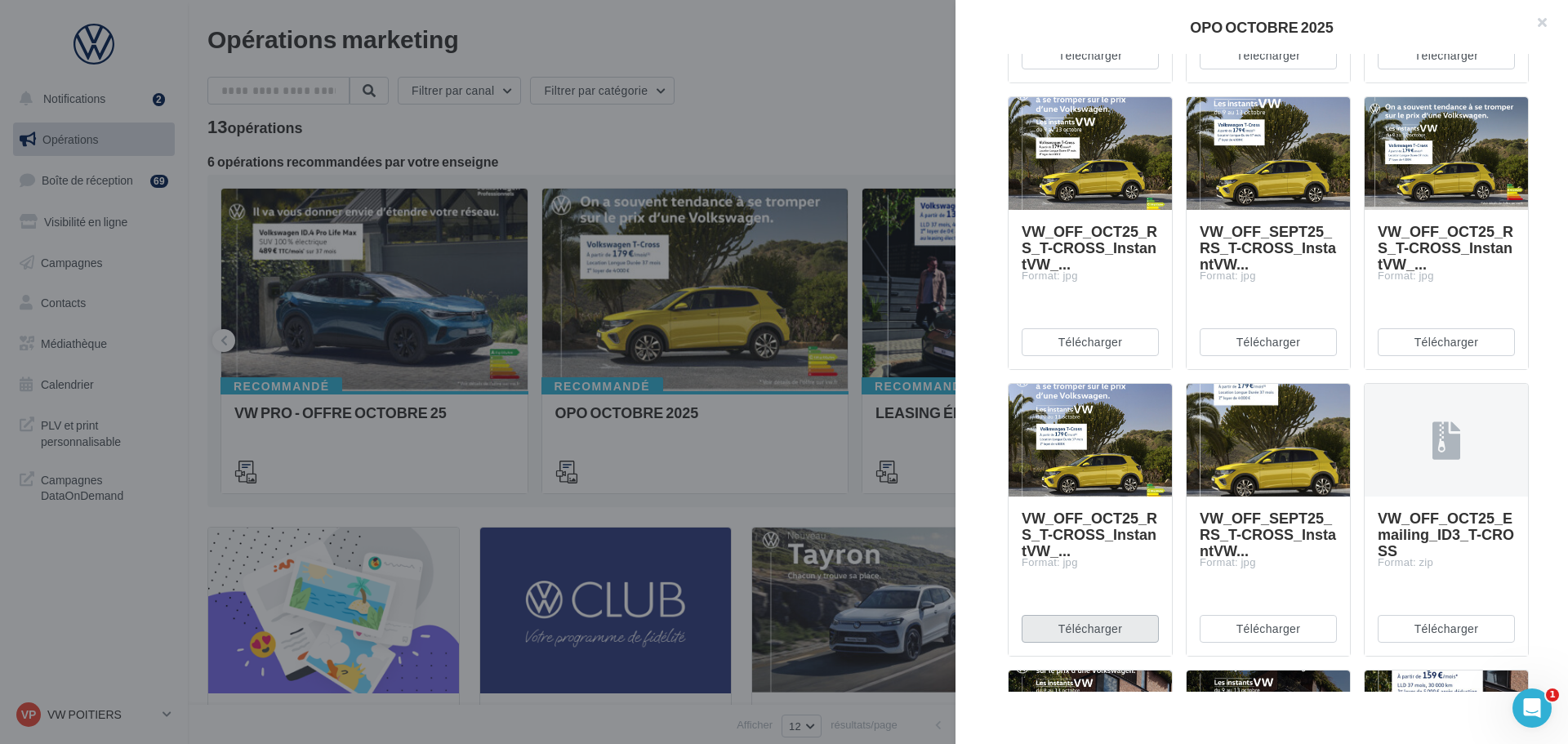
drag, startPoint x: 1116, startPoint y: 621, endPoint x: 1129, endPoint y: 621, distance: 13.0
click at [1116, 621] on button "Télécharger" at bounding box center [1090, 628] width 137 height 28
click at [1257, 625] on button "Télécharger" at bounding box center [1268, 628] width 137 height 28
click at [1421, 632] on button "Télécharger" at bounding box center [1446, 628] width 137 height 28
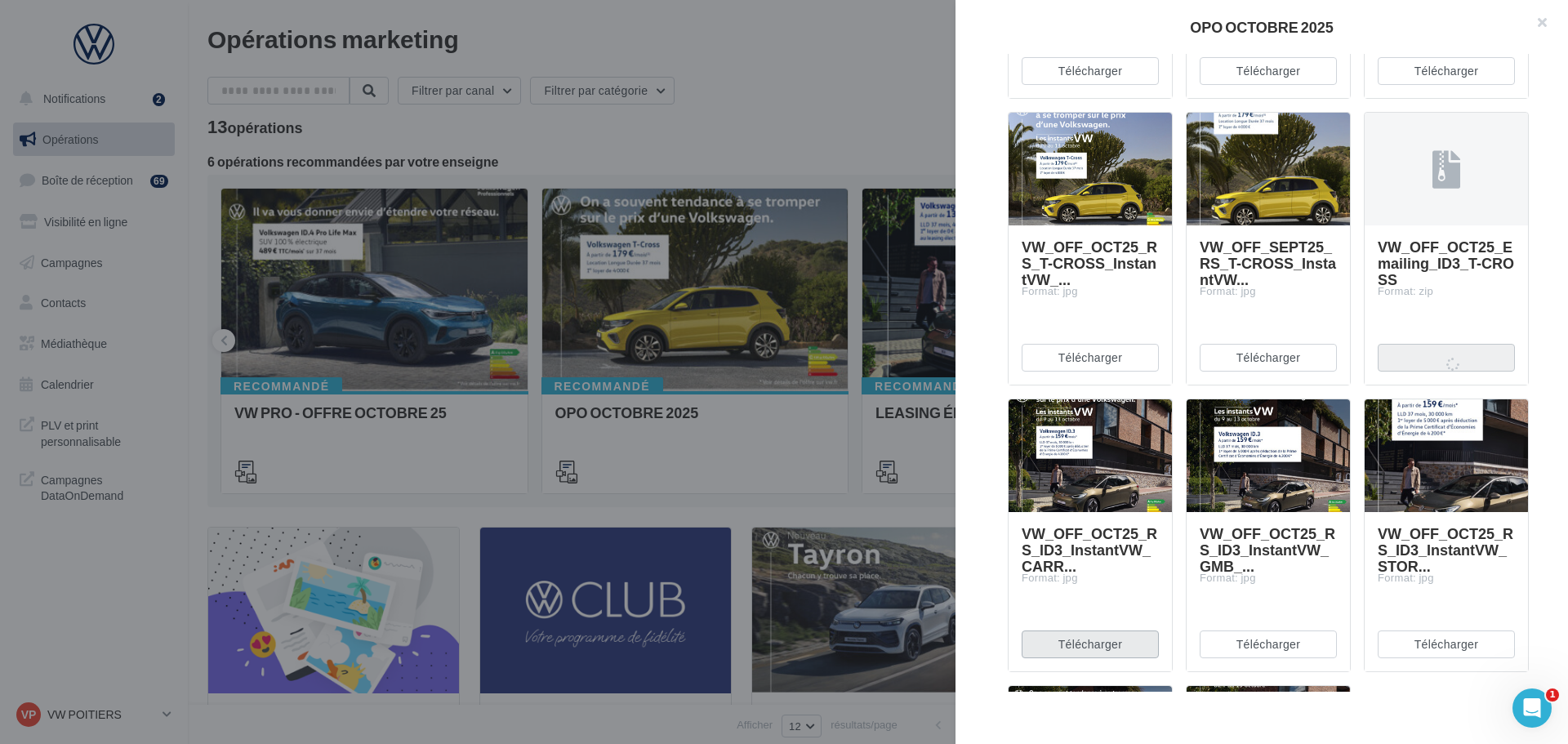
scroll to position [1714, 0]
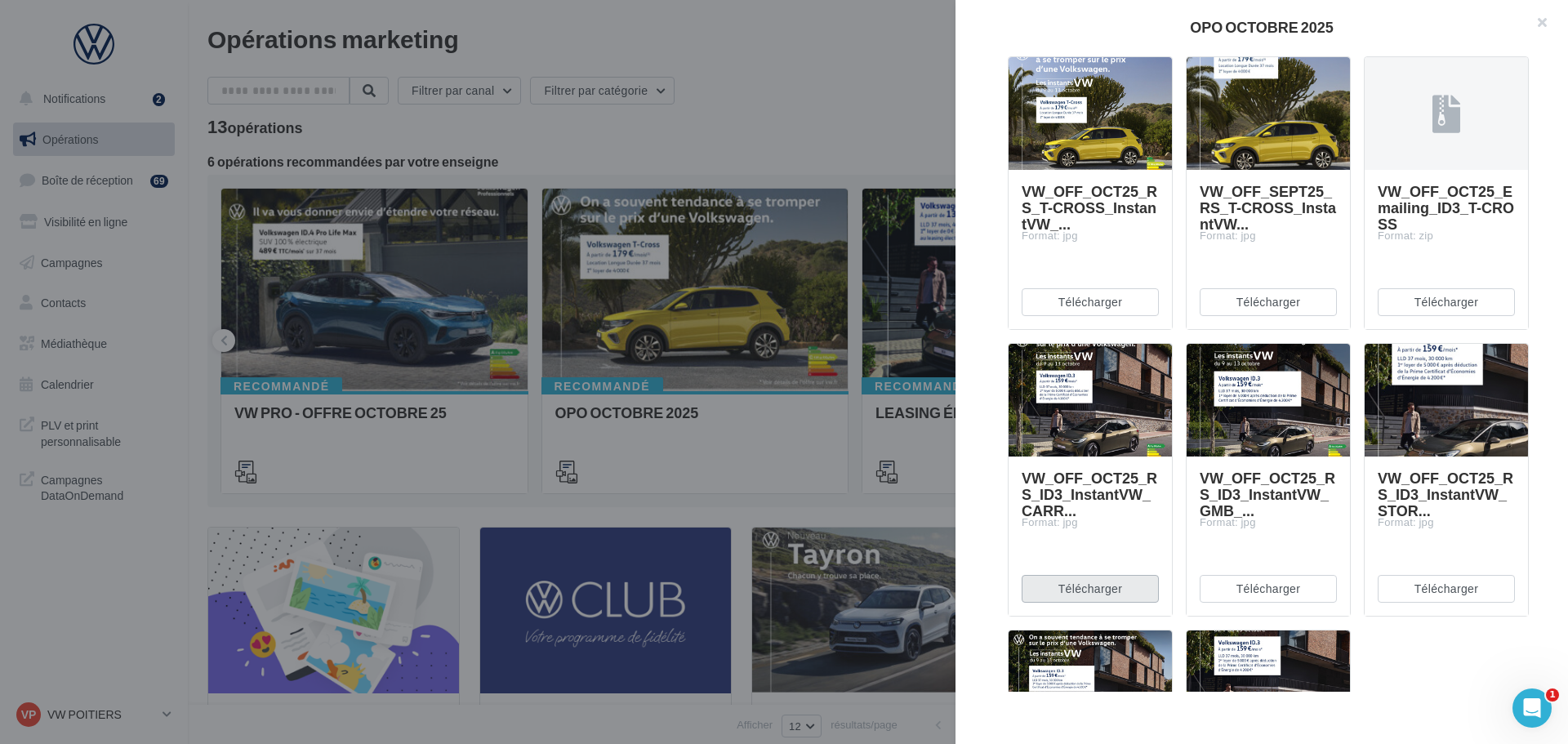
drag, startPoint x: 1072, startPoint y: 590, endPoint x: 1103, endPoint y: 589, distance: 31.0
click at [1072, 590] on button "Télécharger" at bounding box center [1090, 589] width 137 height 28
drag, startPoint x: 1231, startPoint y: 591, endPoint x: 1245, endPoint y: 596, distance: 14.9
click at [1231, 591] on button "Télécharger" at bounding box center [1268, 589] width 137 height 28
click at [1414, 590] on button "Télécharger" at bounding box center [1446, 589] width 137 height 28
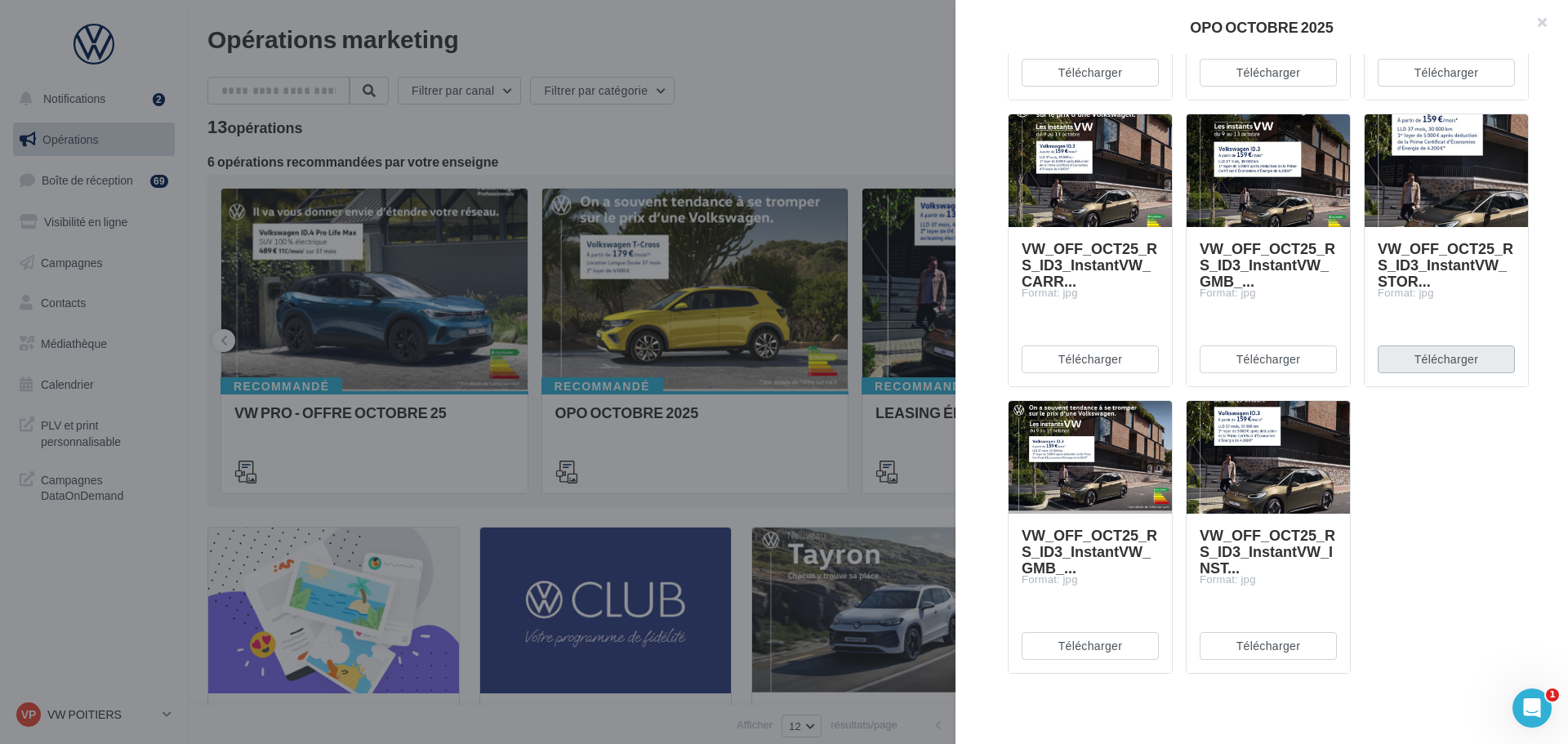
scroll to position [1952, 0]
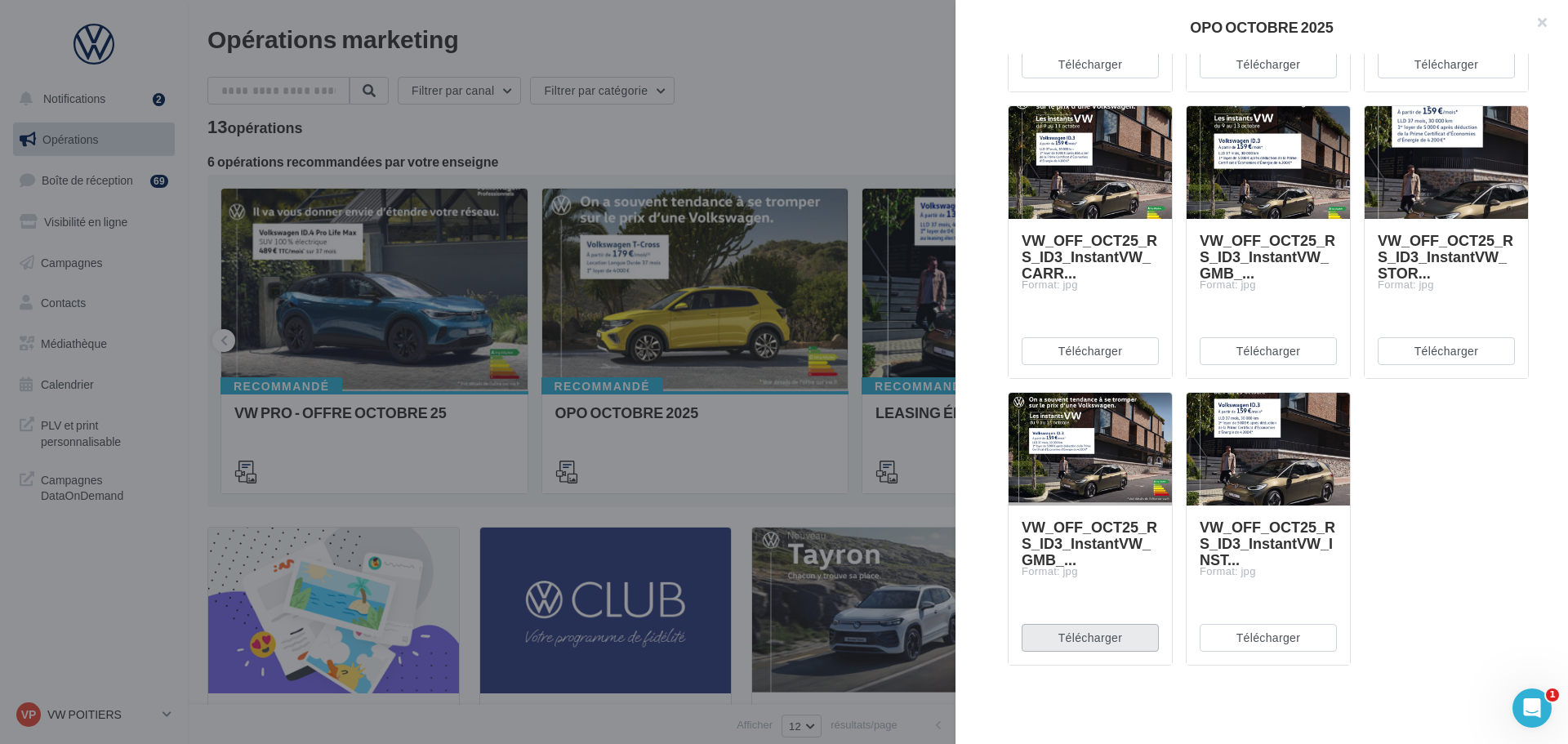
drag, startPoint x: 1102, startPoint y: 636, endPoint x: 1119, endPoint y: 636, distance: 17.0
click at [1102, 636] on button "Télécharger" at bounding box center [1090, 638] width 137 height 28
click at [1281, 636] on button "Télécharger" at bounding box center [1268, 638] width 137 height 28
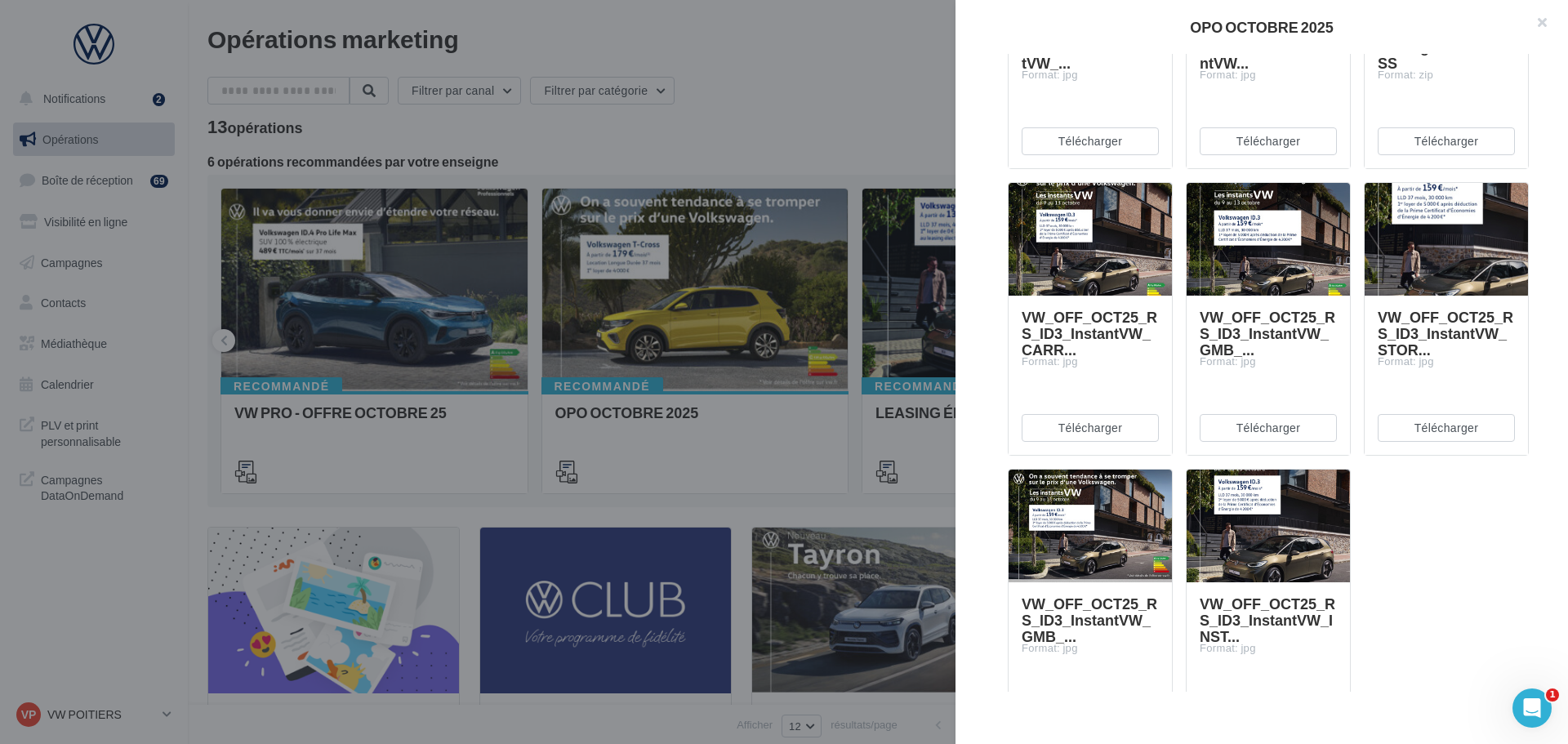
scroll to position [1870, 0]
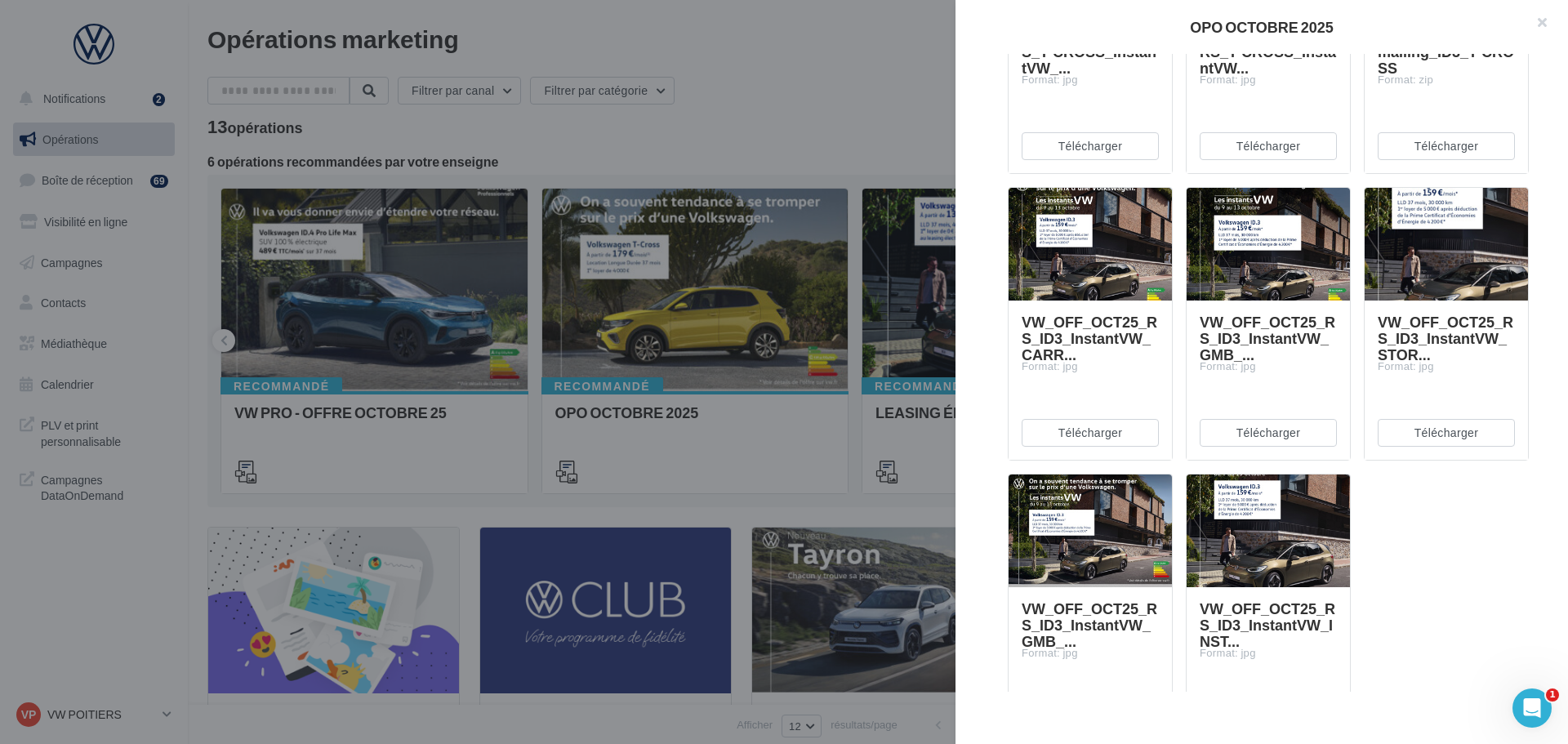
click at [838, 74] on div at bounding box center [784, 372] width 1568 height 744
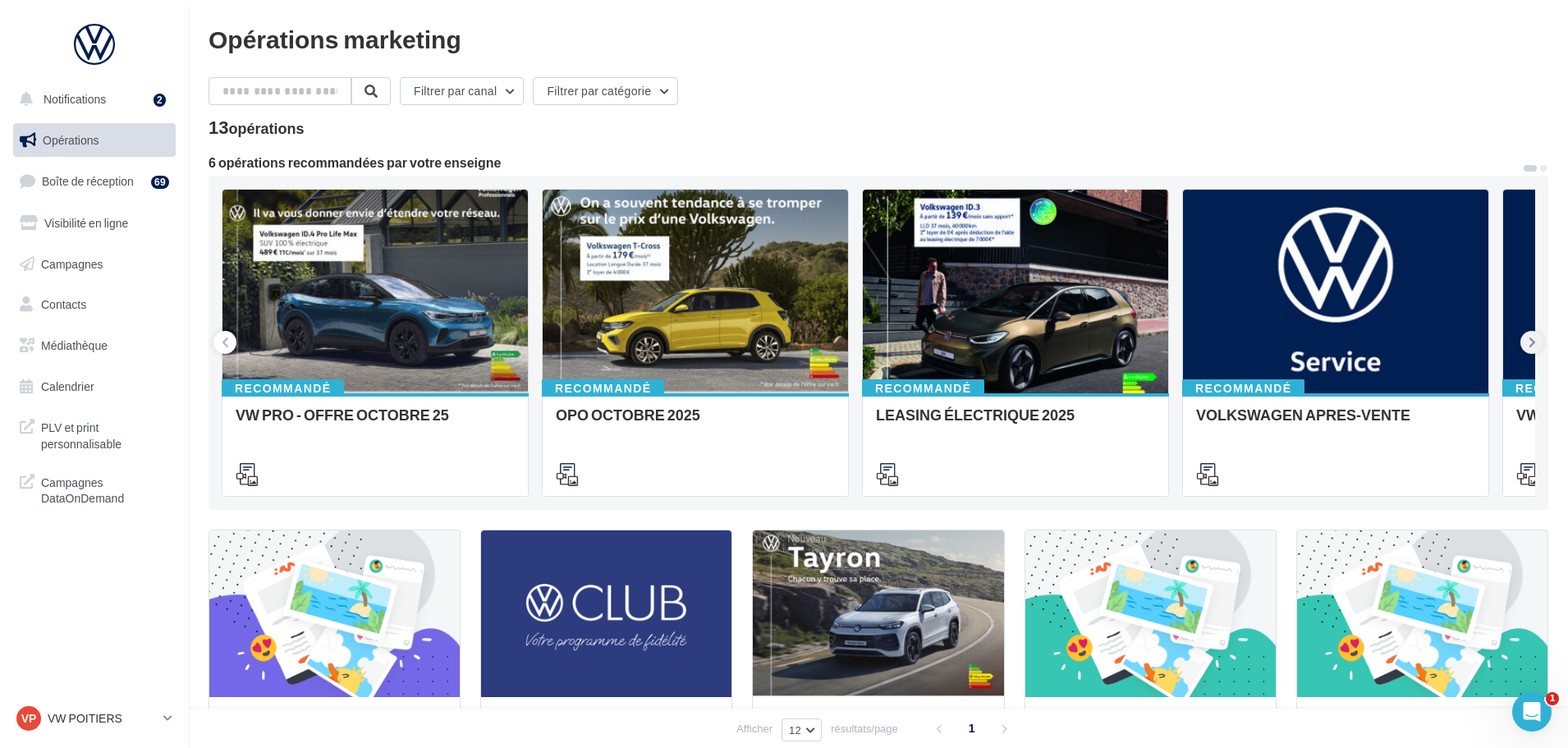
click at [1532, 351] on button at bounding box center [1532, 342] width 23 height 23
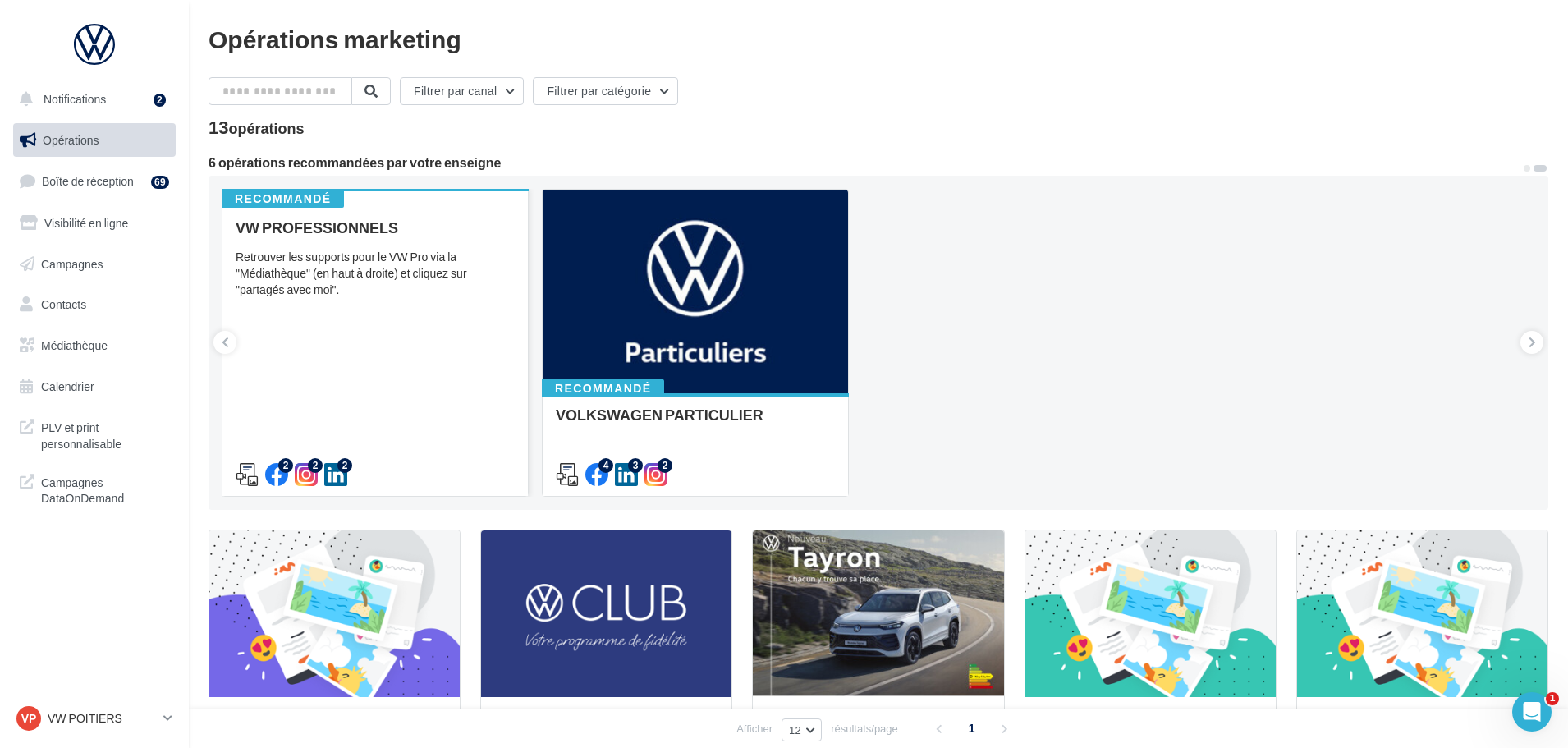
click at [359, 330] on div "VW PROFESSIONNELS Retrouver les supports pour le VW Pro via la "Médiathèque" (e…" at bounding box center [375, 351] width 279 height 262
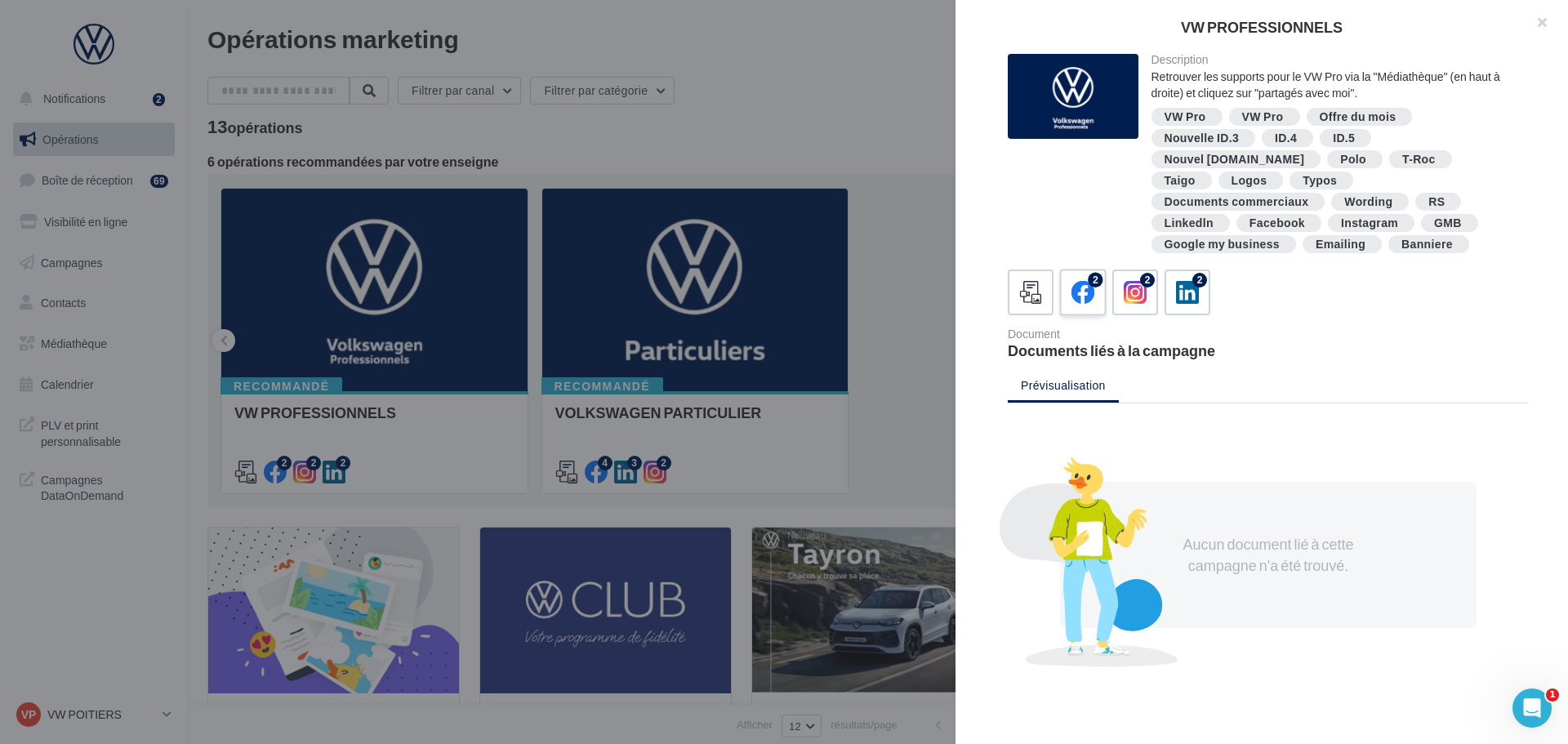
click at [1078, 284] on span at bounding box center [1083, 293] width 23 height 25
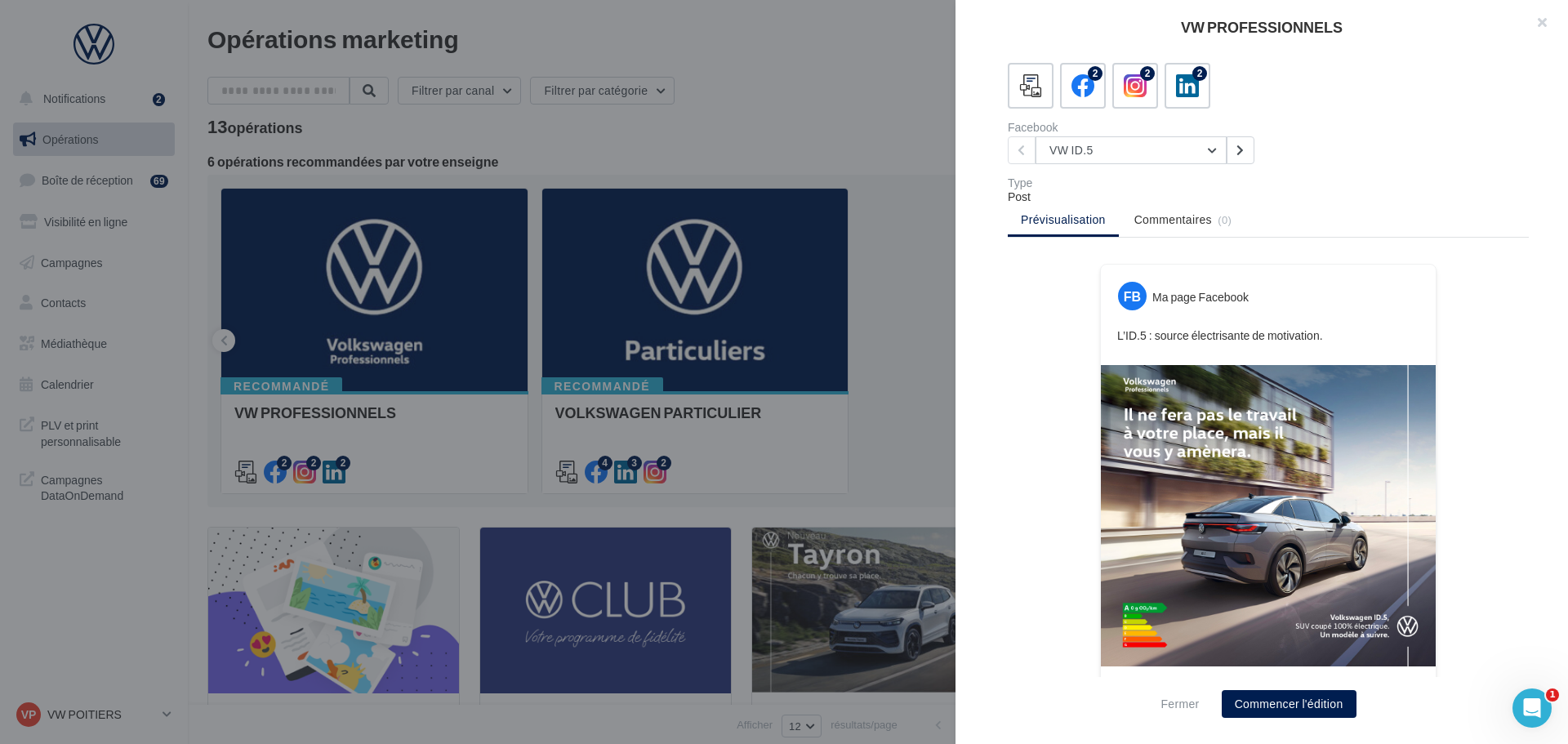
scroll to position [216, 0]
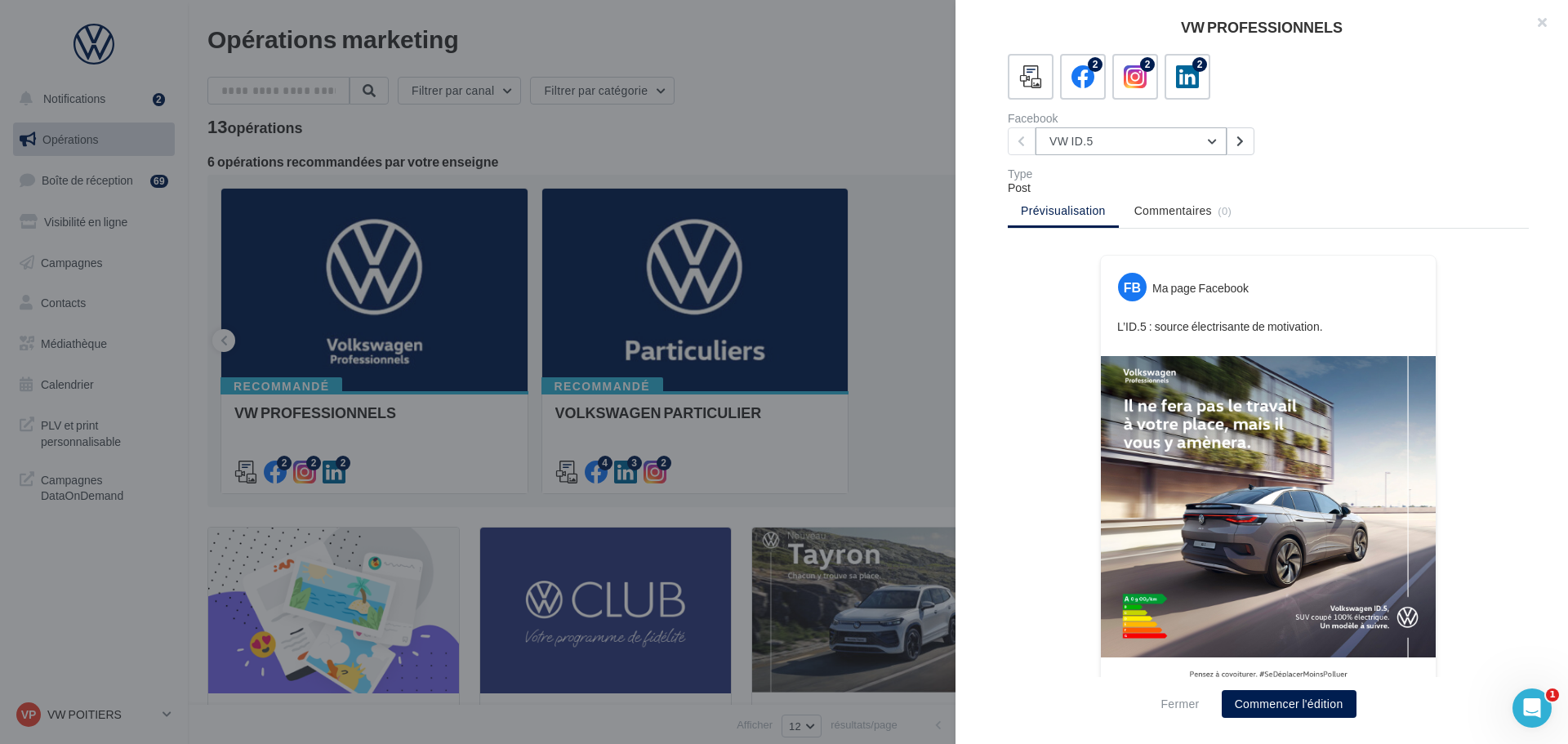
click at [1215, 128] on button "VW ID.5" at bounding box center [1130, 142] width 191 height 28
click at [1209, 218] on button "T-Roc" at bounding box center [1158, 224] width 245 height 42
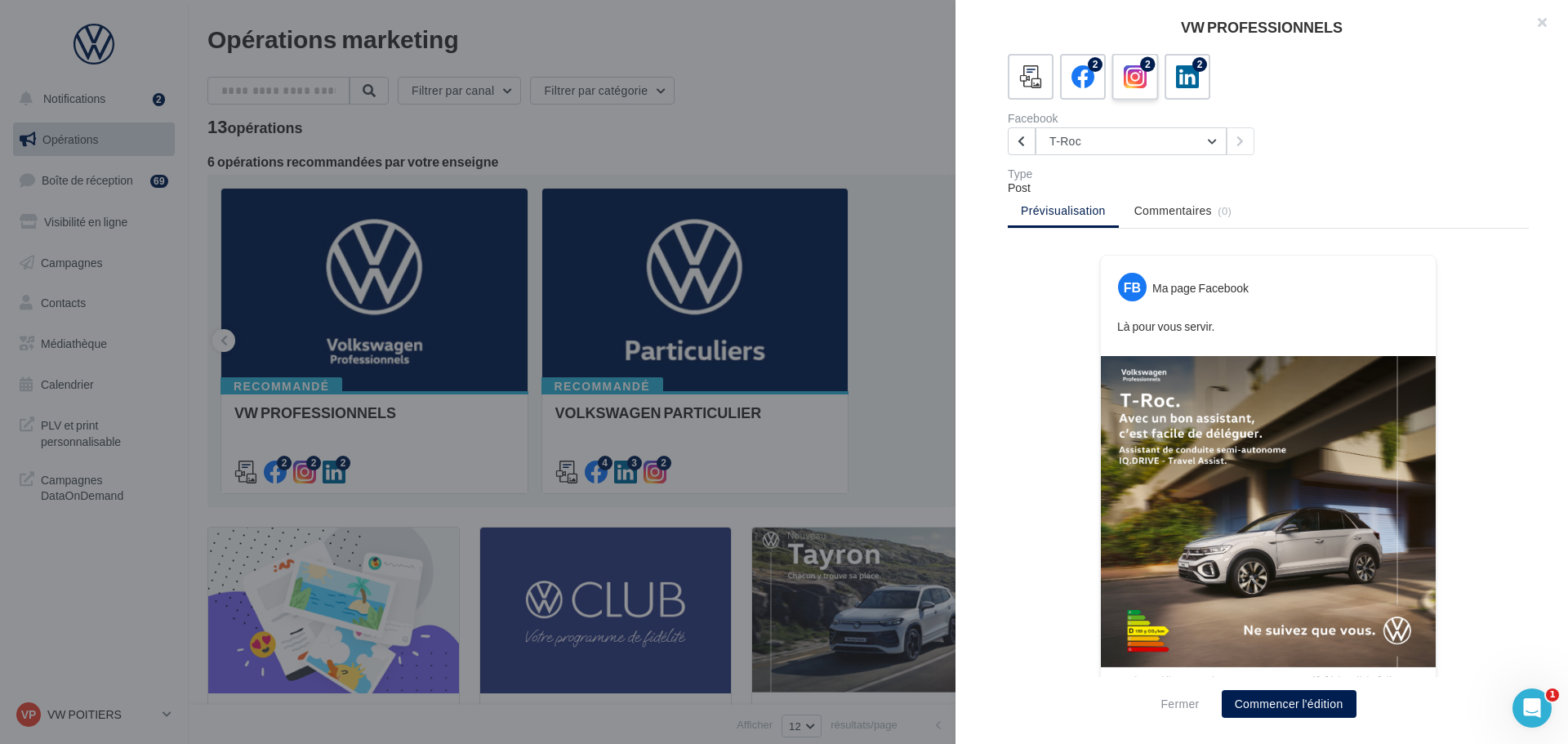
click at [1130, 78] on label "2" at bounding box center [1135, 76] width 47 height 47
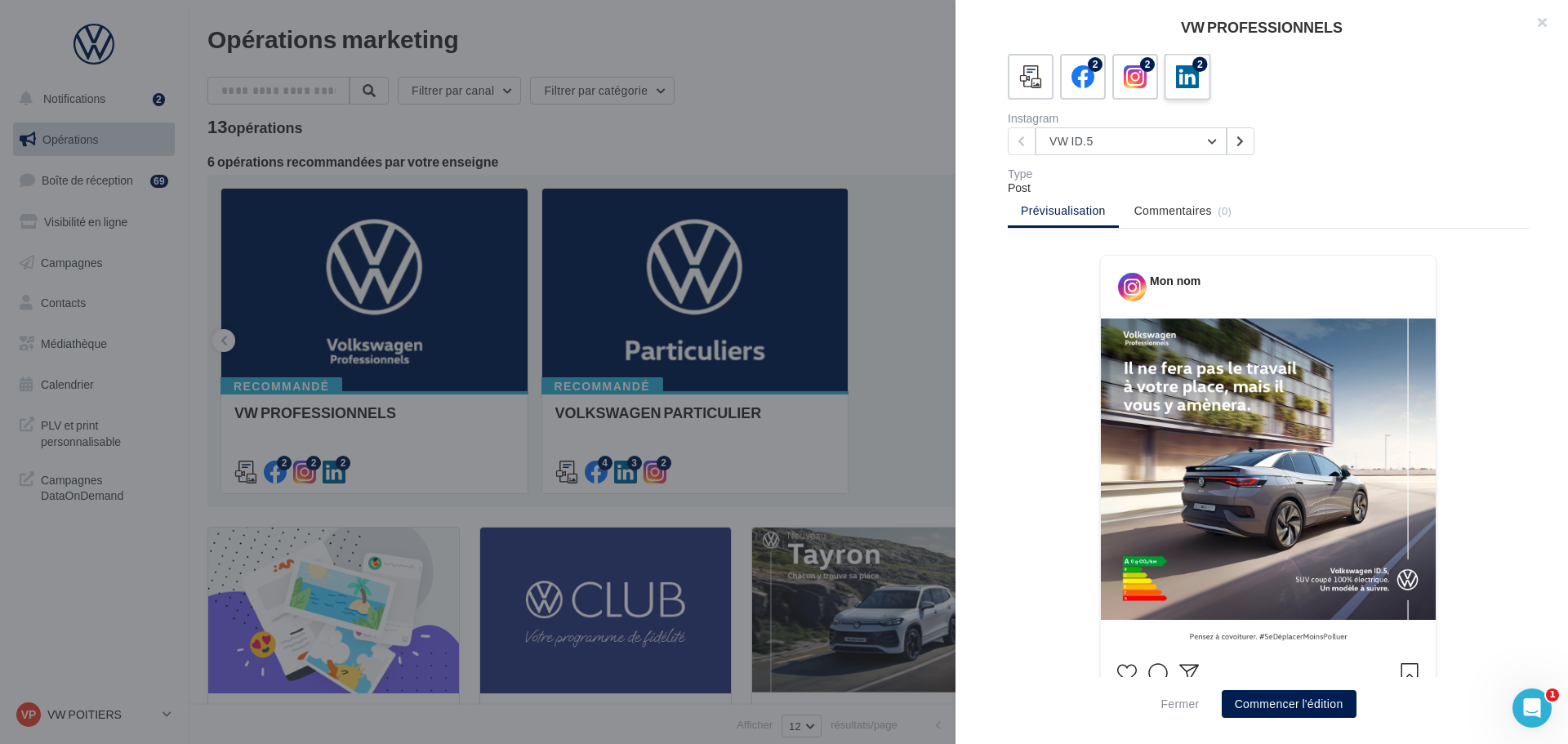
click at [1189, 66] on icon at bounding box center [1187, 77] width 23 height 23
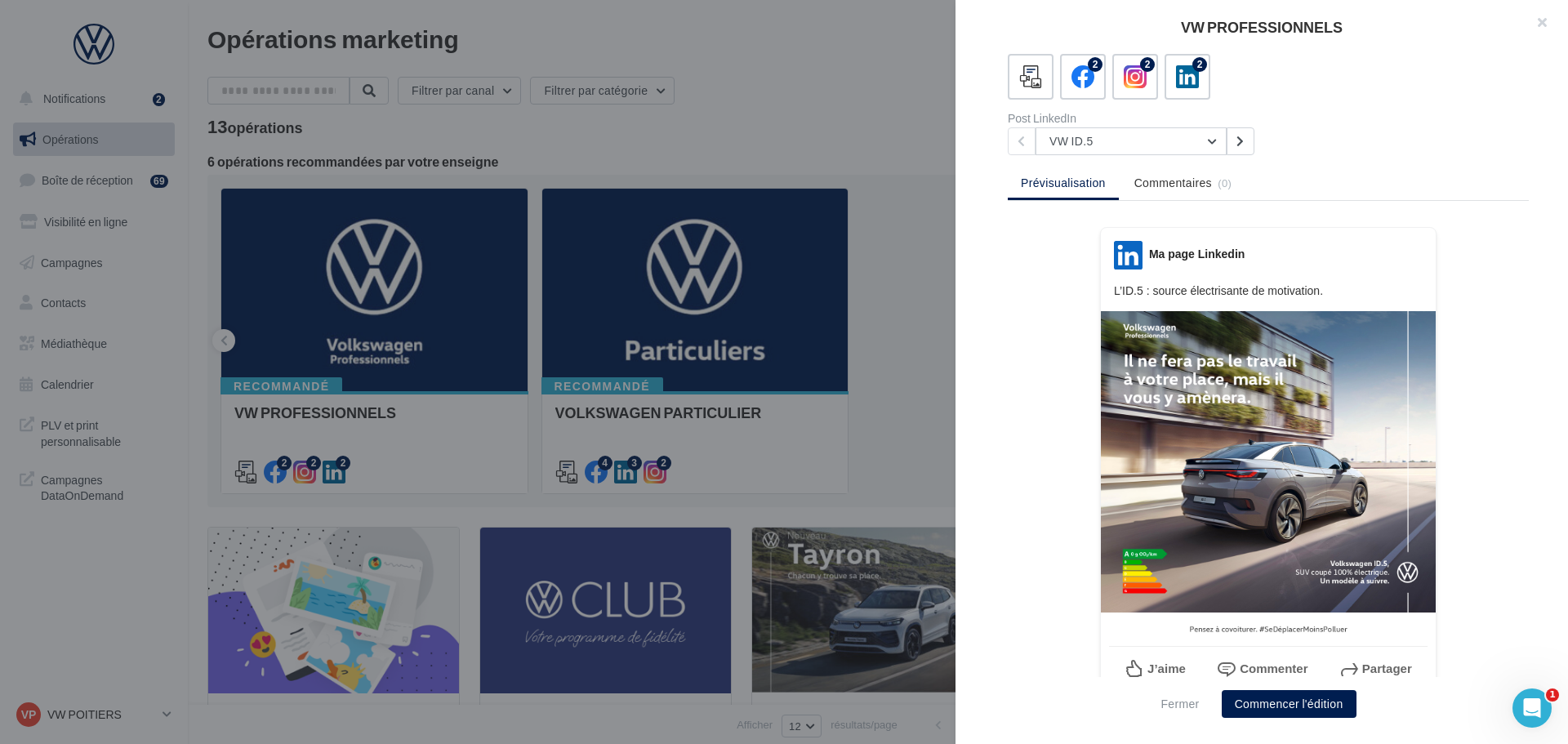
click at [784, 136] on div at bounding box center [784, 372] width 1568 height 744
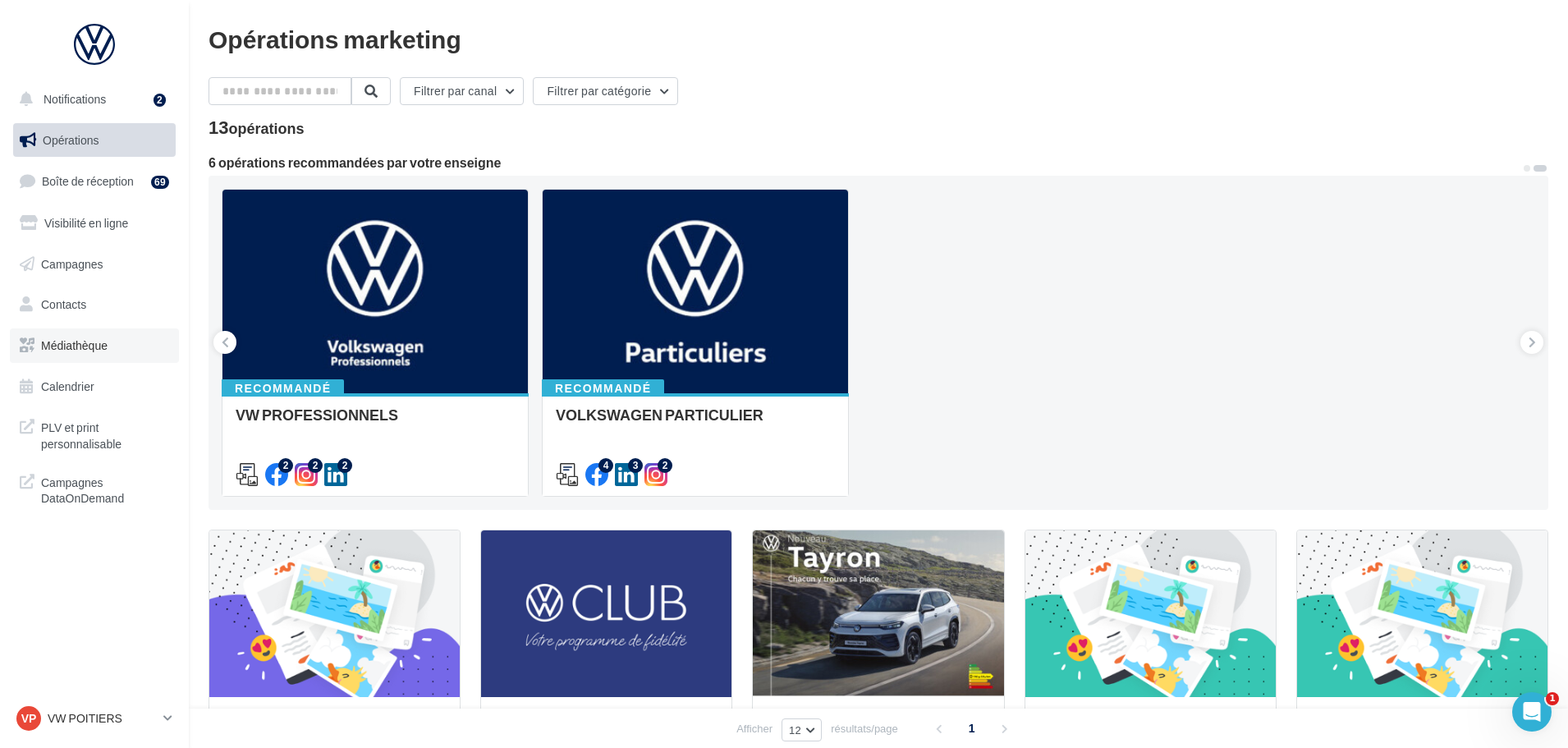
click at [81, 355] on link "Médiathèque" at bounding box center [94, 345] width 169 height 35
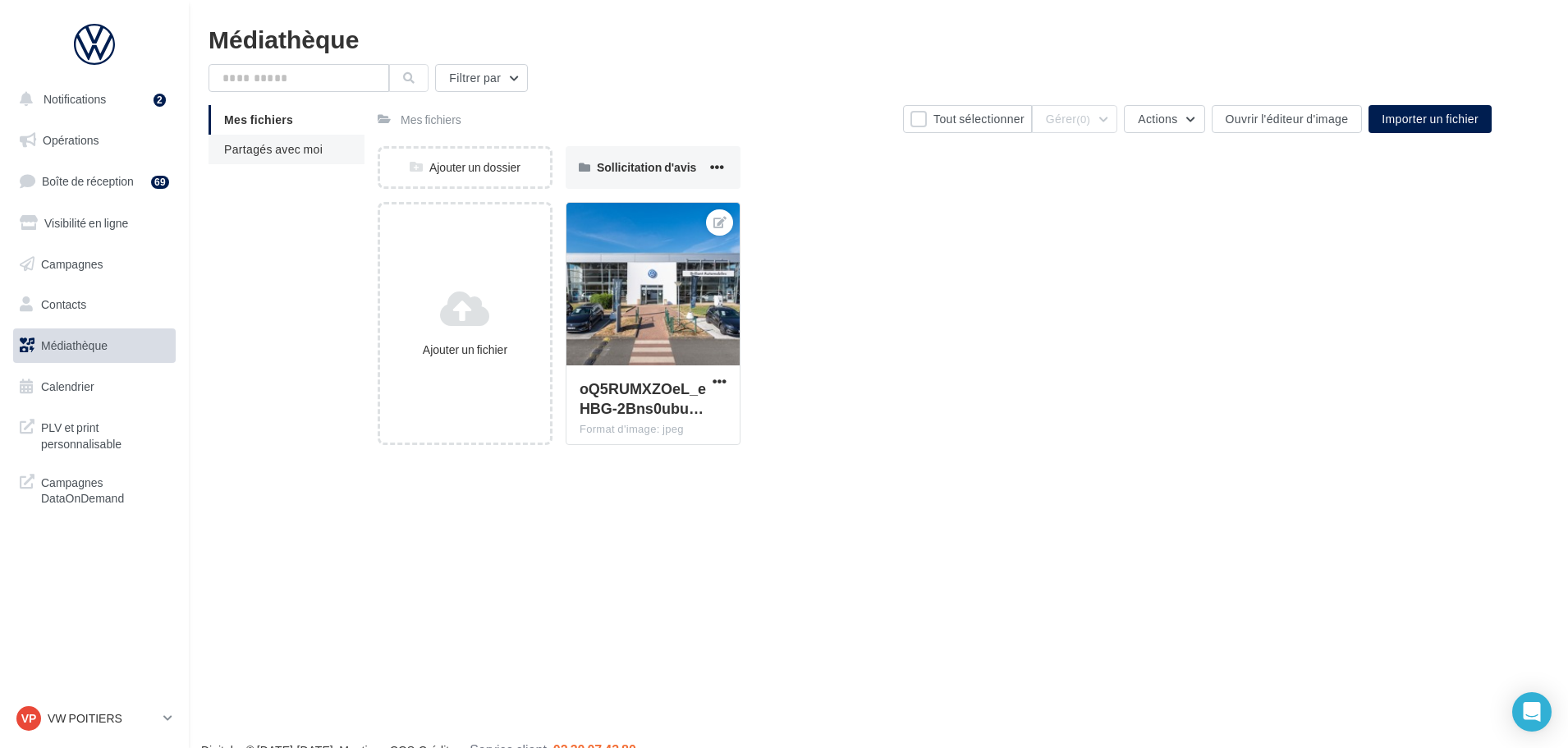
click at [311, 159] on li "Partagés avec moi" at bounding box center [286, 149] width 156 height 30
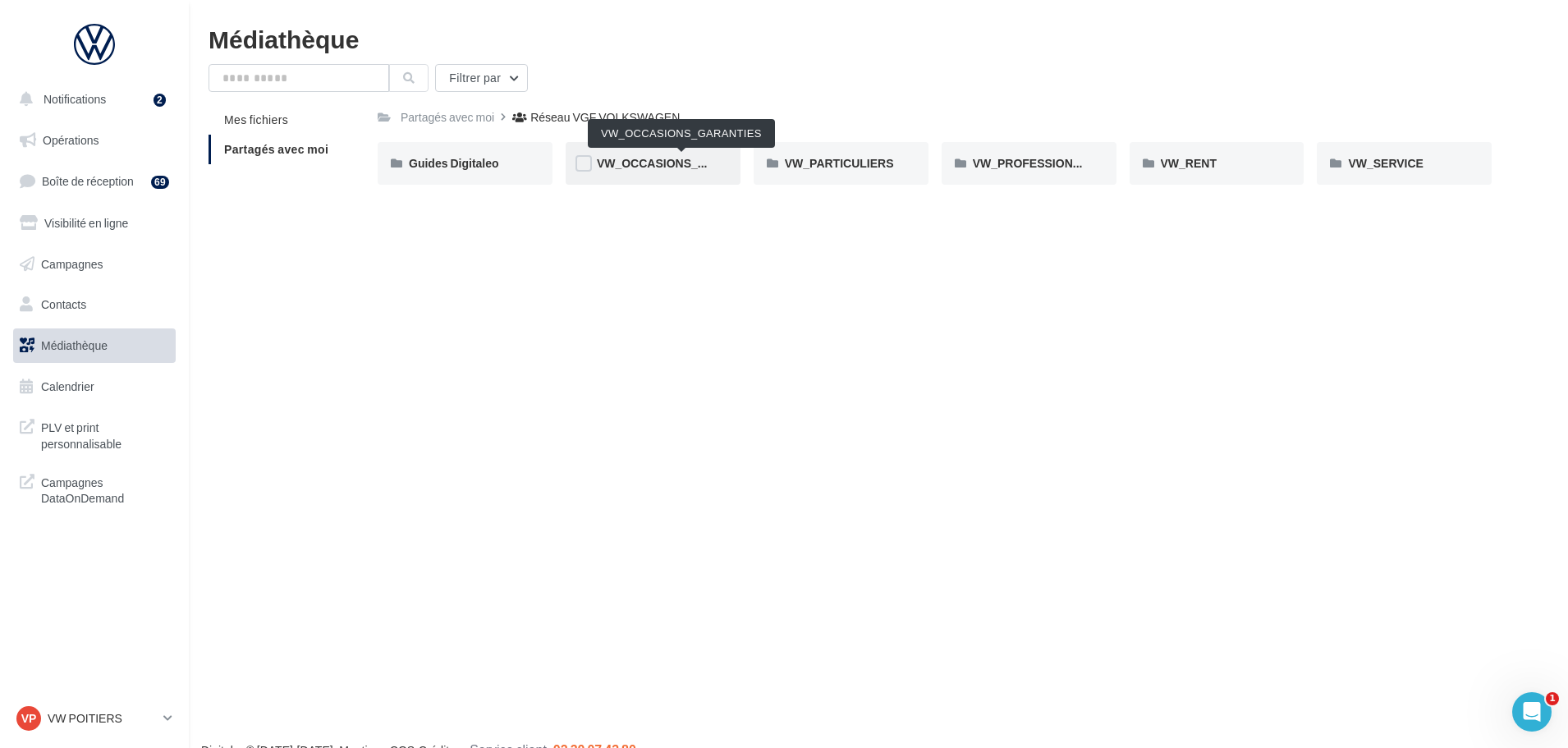
click at [634, 161] on span "VW_OCCASIONS_GARANTIES" at bounding box center [681, 163] width 168 height 14
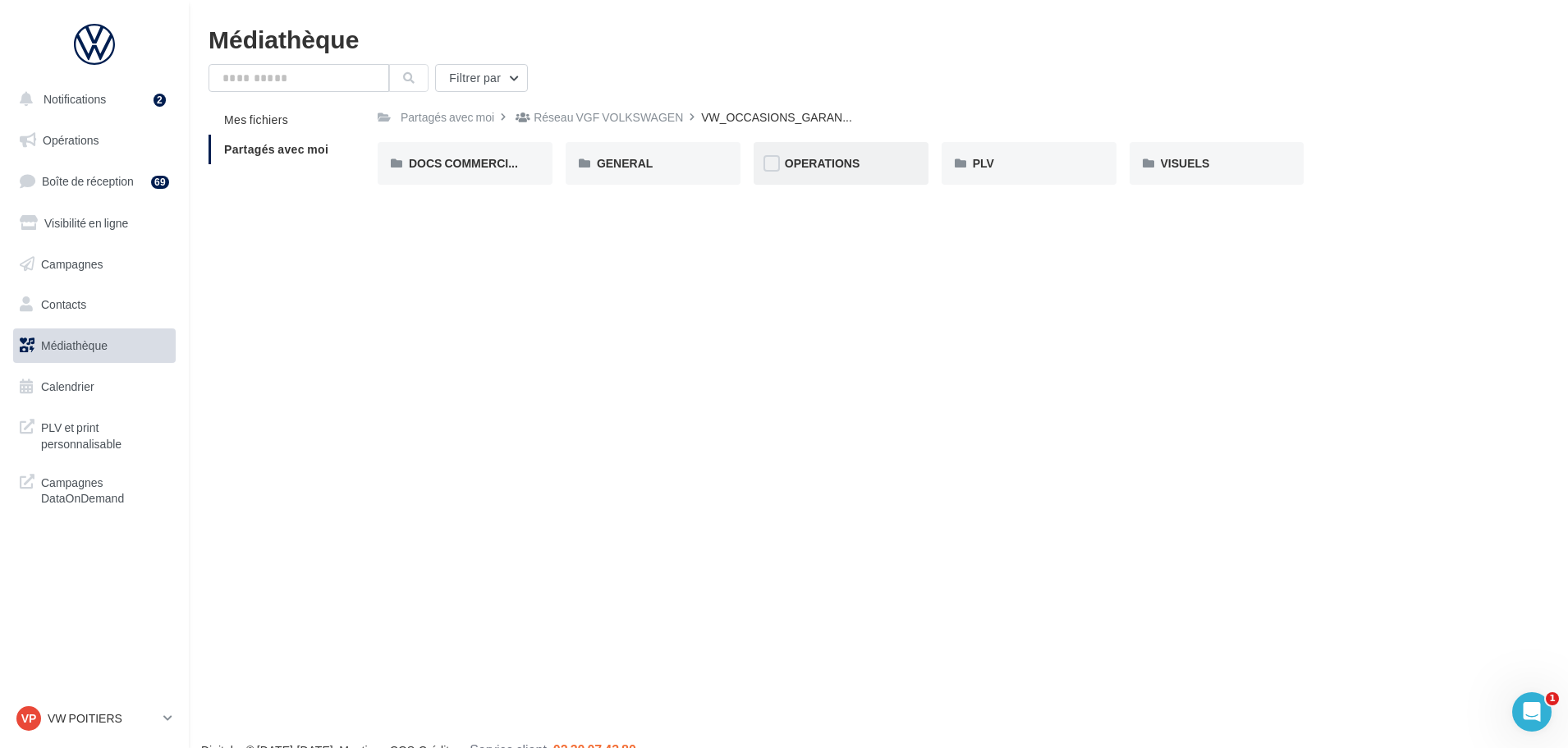
click at [868, 159] on div "OPERATIONS" at bounding box center [841, 163] width 113 height 16
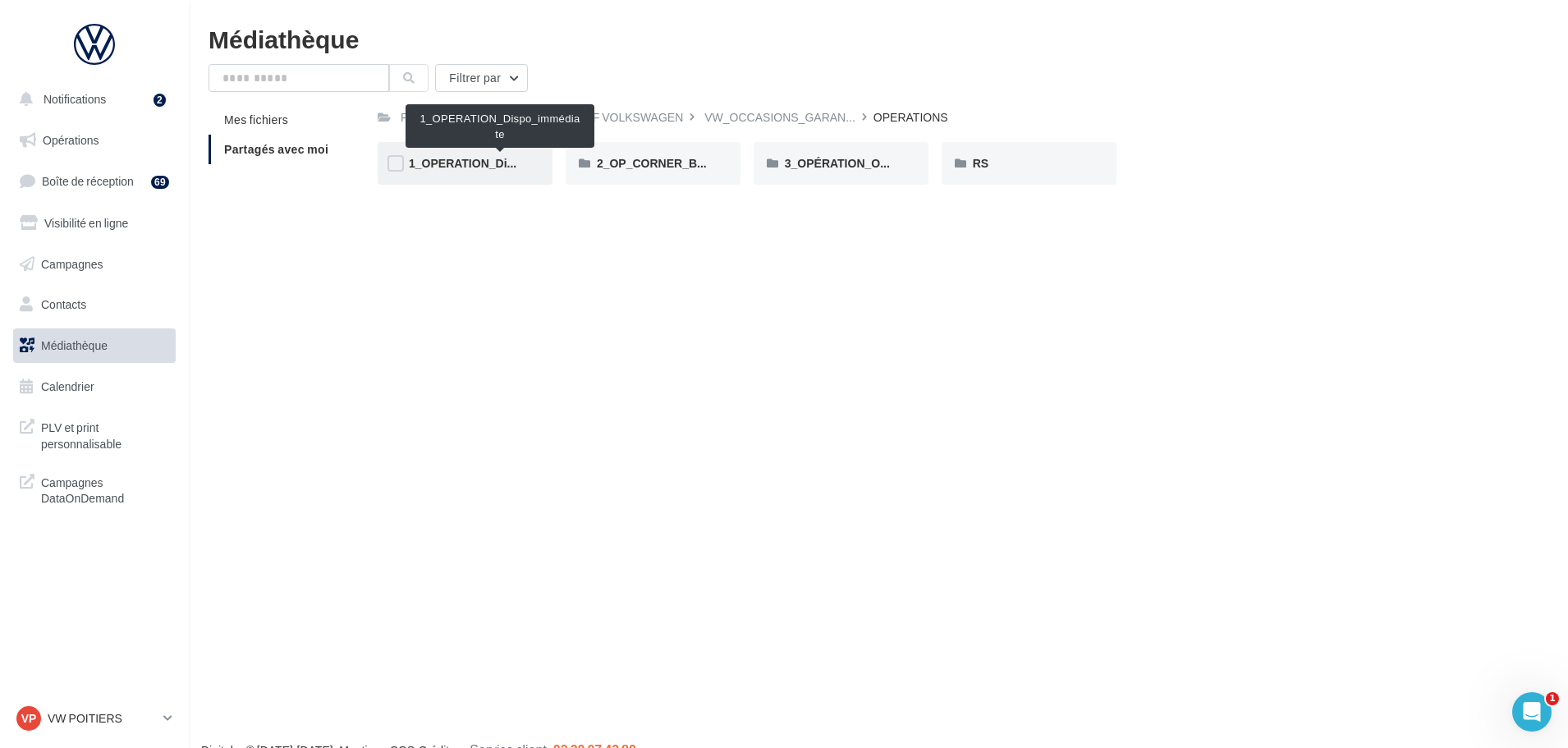
click at [493, 161] on span "1_OPERATION_Dispo_immédiate" at bounding box center [499, 163] width 181 height 14
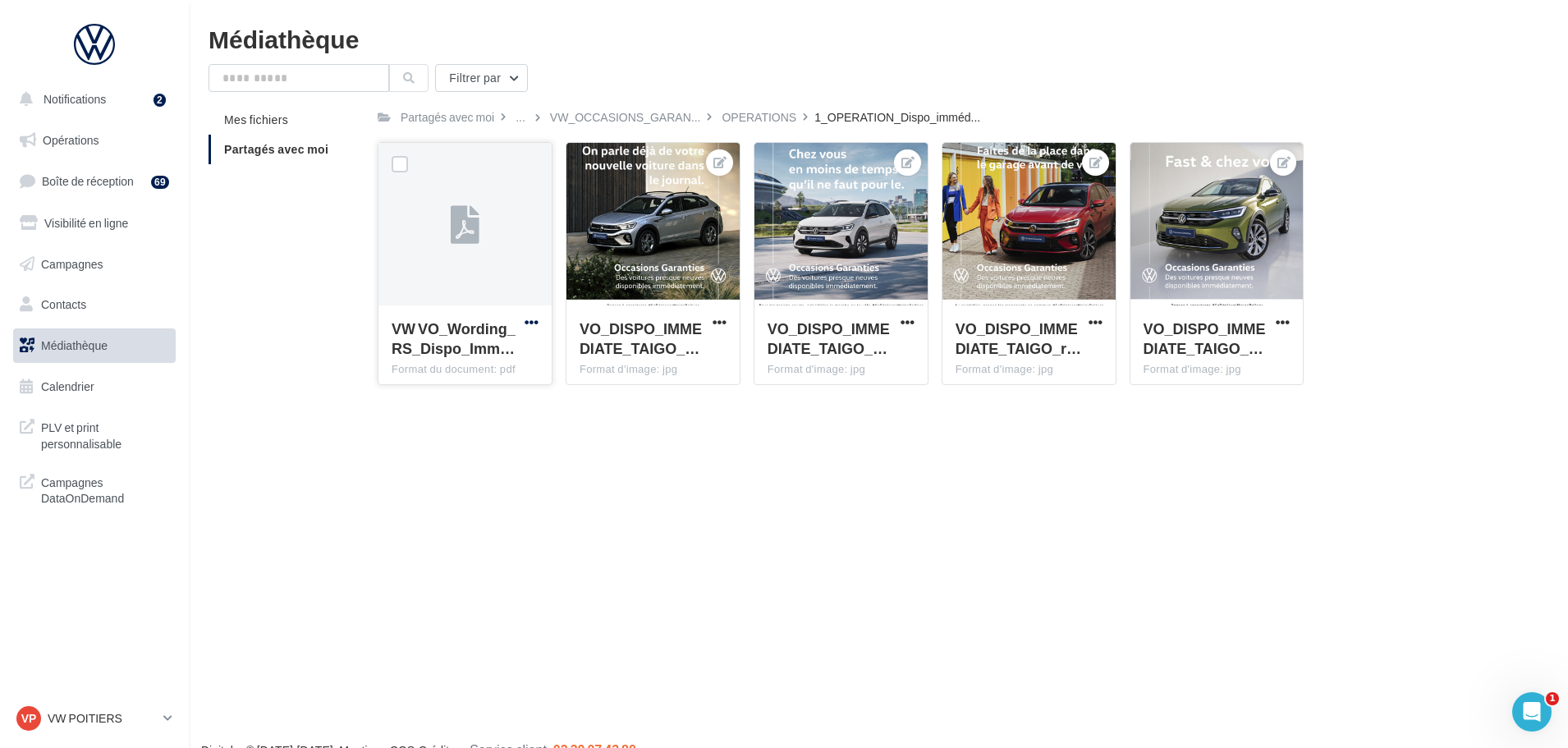
click at [531, 322] on span "button" at bounding box center [531, 322] width 14 height 14
click at [528, 357] on button "Télécharger" at bounding box center [459, 354] width 164 height 43
click at [718, 324] on span "button" at bounding box center [719, 322] width 14 height 14
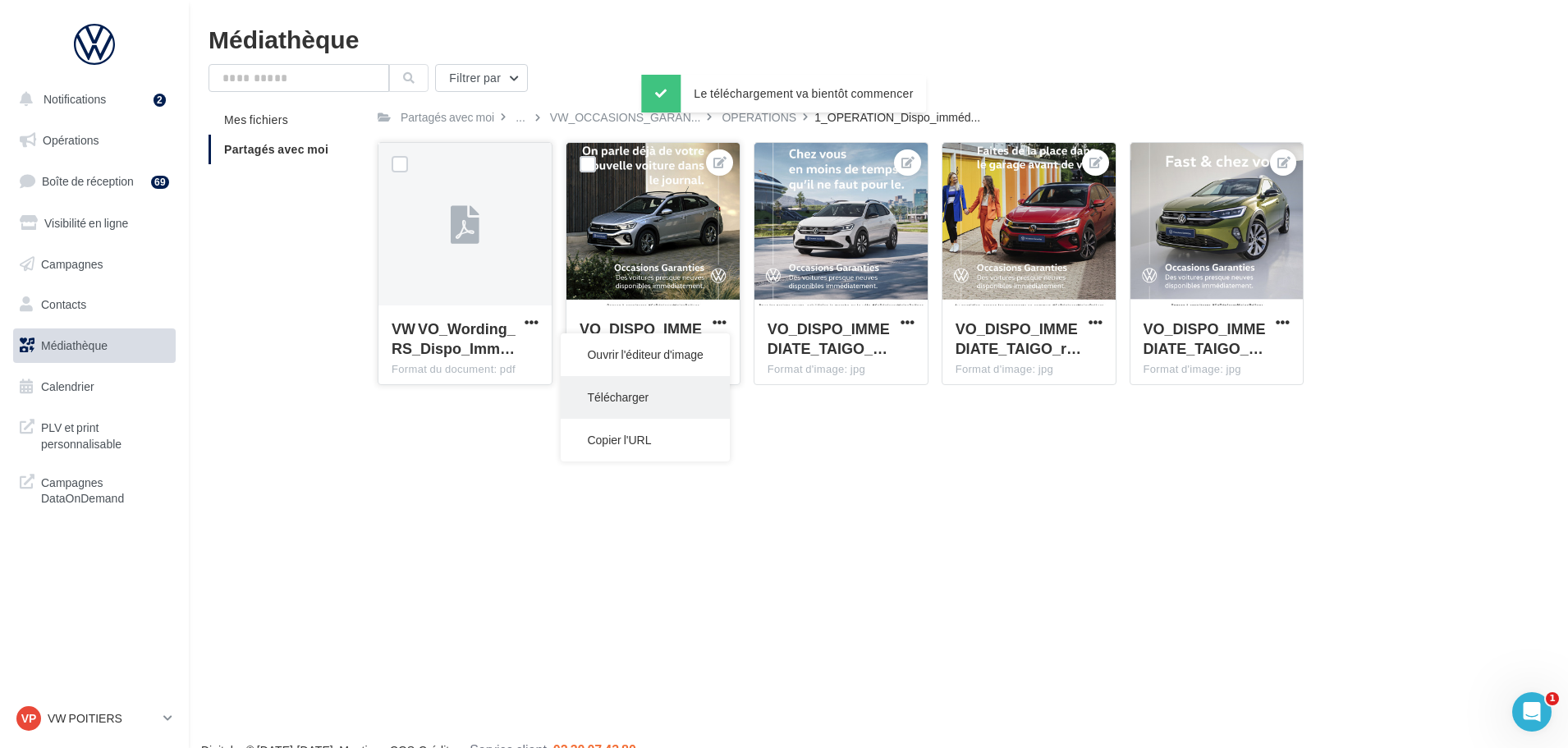
click at [676, 393] on button "Télécharger" at bounding box center [645, 397] width 168 height 43
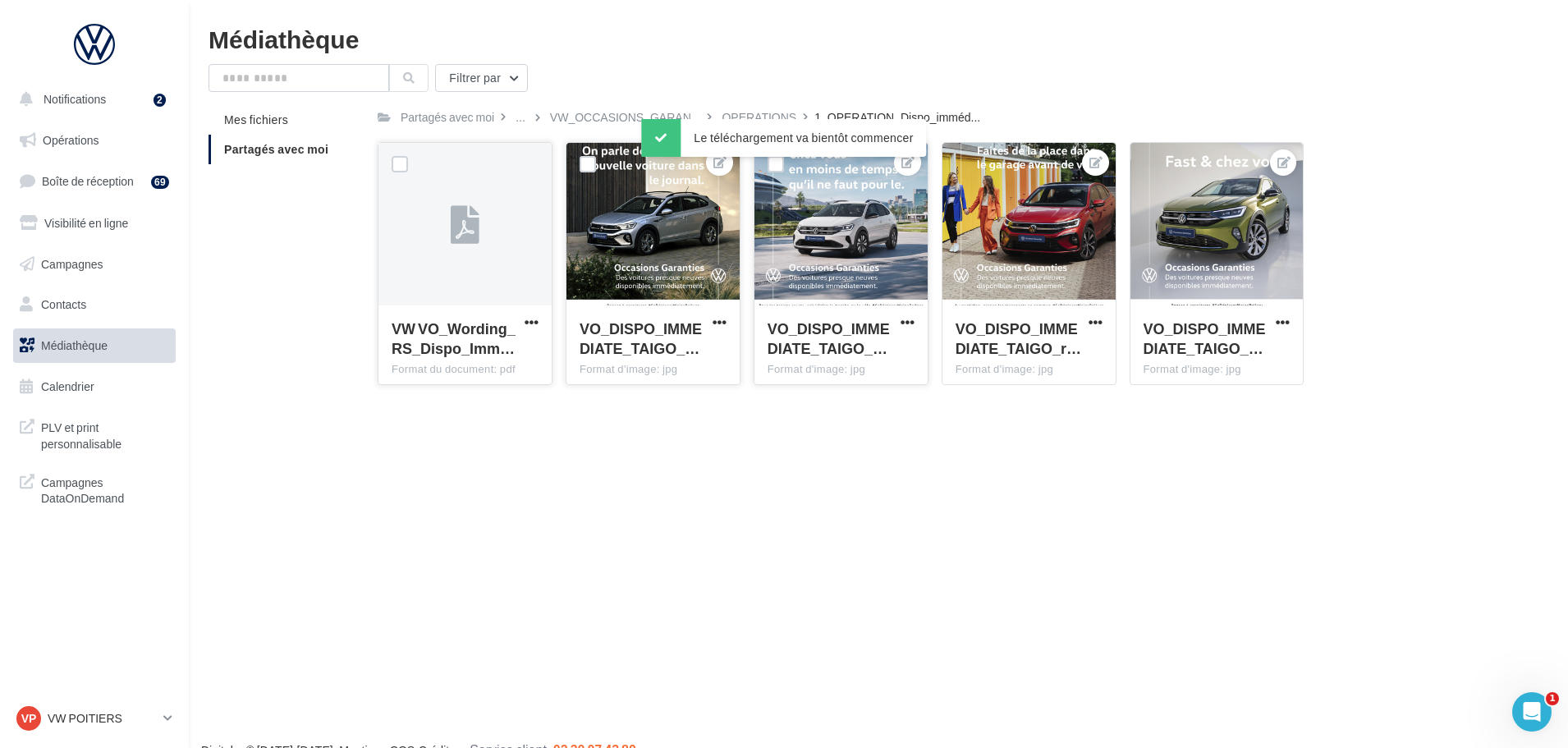
click at [919, 321] on div "VO_DISPO_IMMEDIATE_TAIGO_… Format d'image: jpg" at bounding box center [841, 344] width 174 height 77
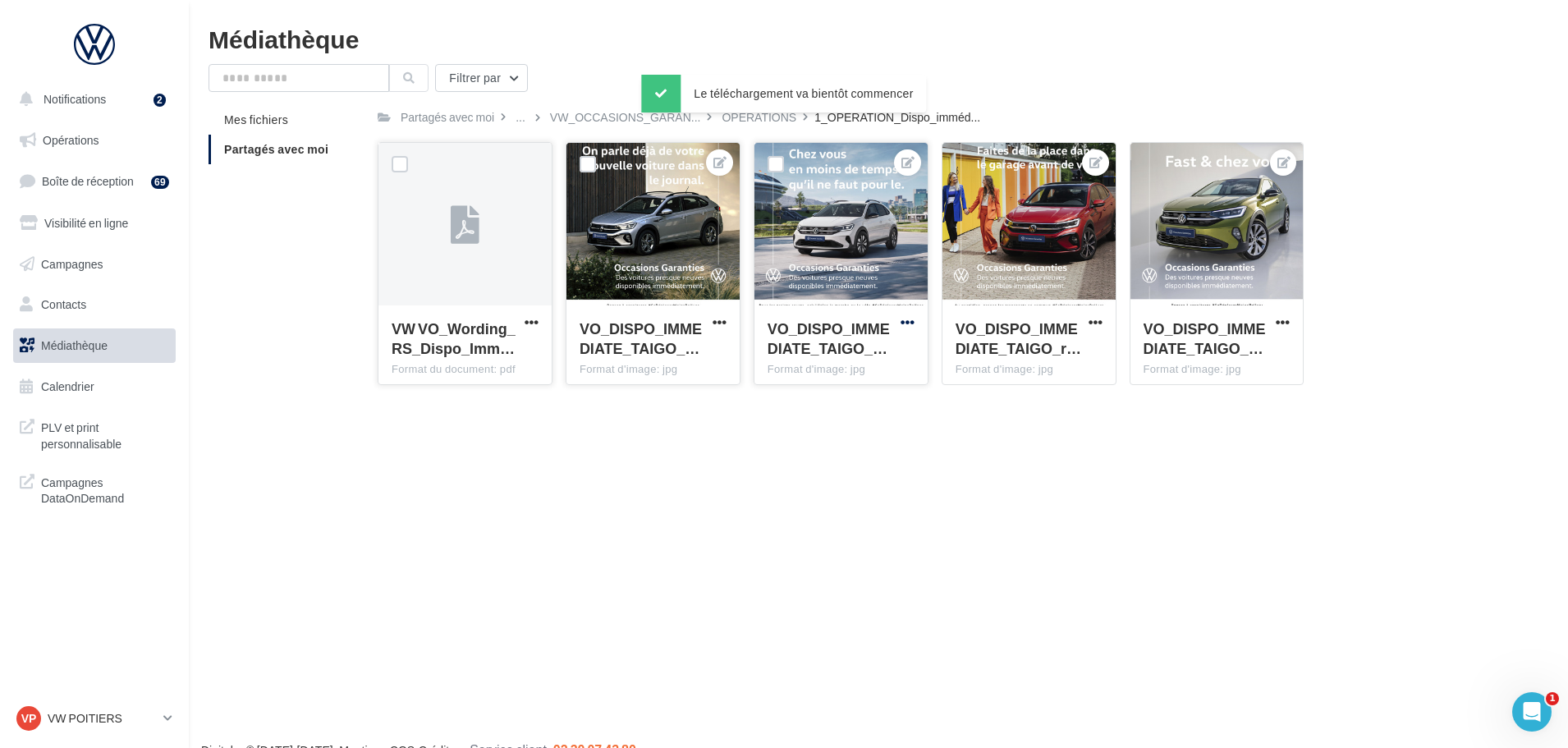
drag, startPoint x: 909, startPoint y: 321, endPoint x: 902, endPoint y: 327, distance: 9.2
click at [908, 322] on span "button" at bounding box center [908, 322] width 14 height 14
click at [873, 388] on button "Télécharger" at bounding box center [833, 397] width 168 height 43
click at [1088, 325] on span "button" at bounding box center [1095, 322] width 14 height 14
click at [1049, 397] on button "Télécharger" at bounding box center [1020, 397] width 168 height 43
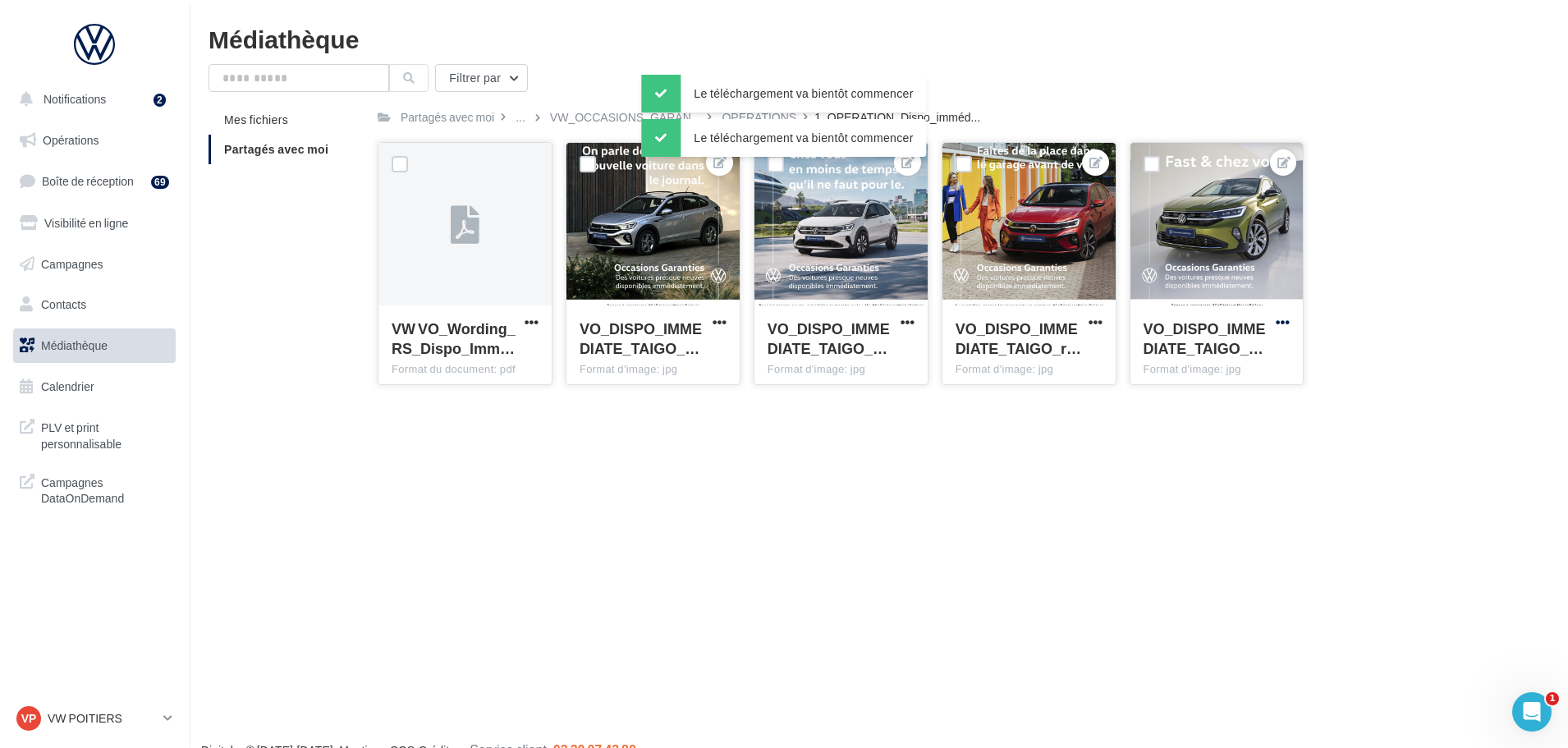
click at [1289, 323] on span "button" at bounding box center [1283, 322] width 14 height 14
click at [1247, 390] on button "Télécharger" at bounding box center [1209, 397] width 168 height 43
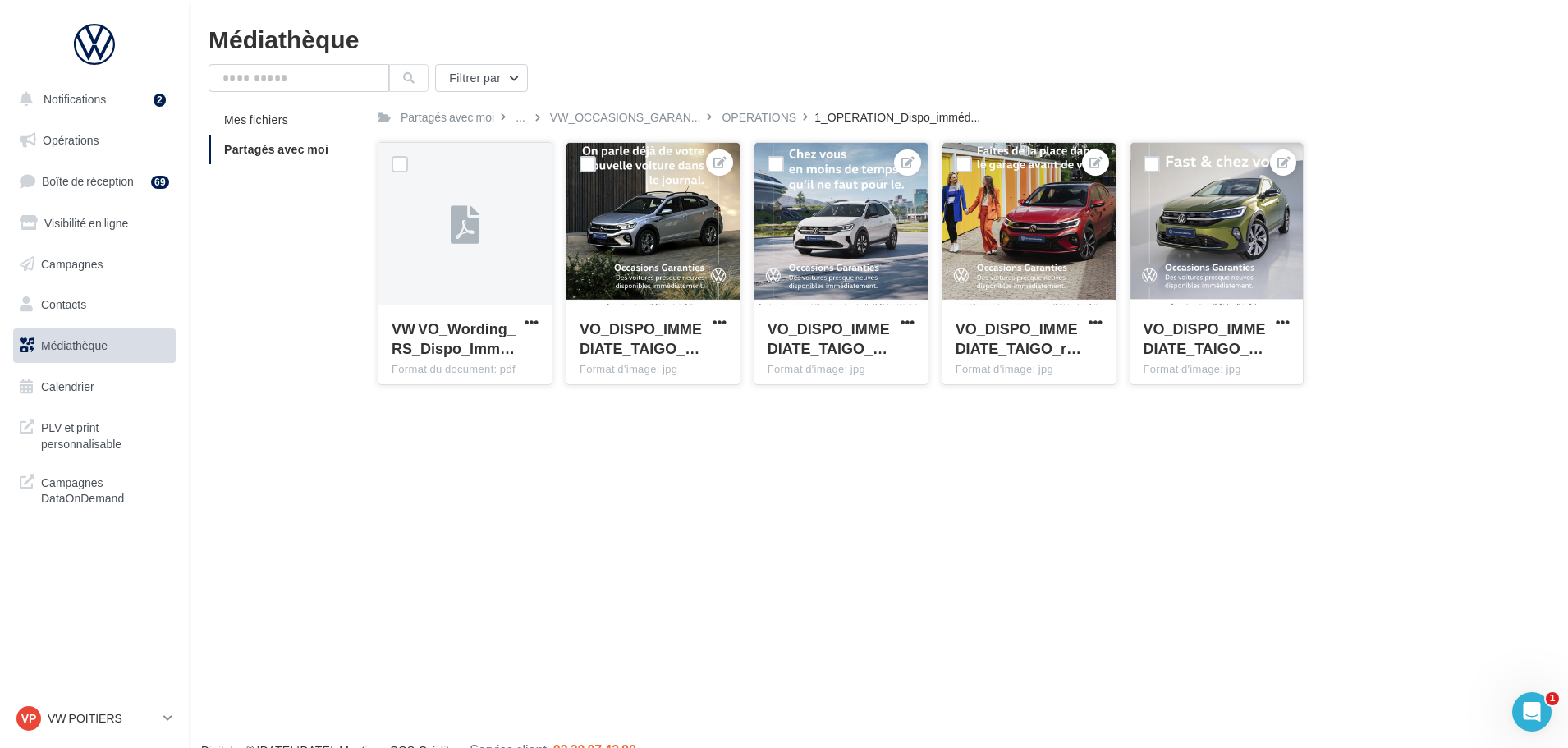
click at [670, 217] on div at bounding box center [653, 225] width 174 height 164
click at [901, 161] on button at bounding box center [907, 162] width 13 height 20
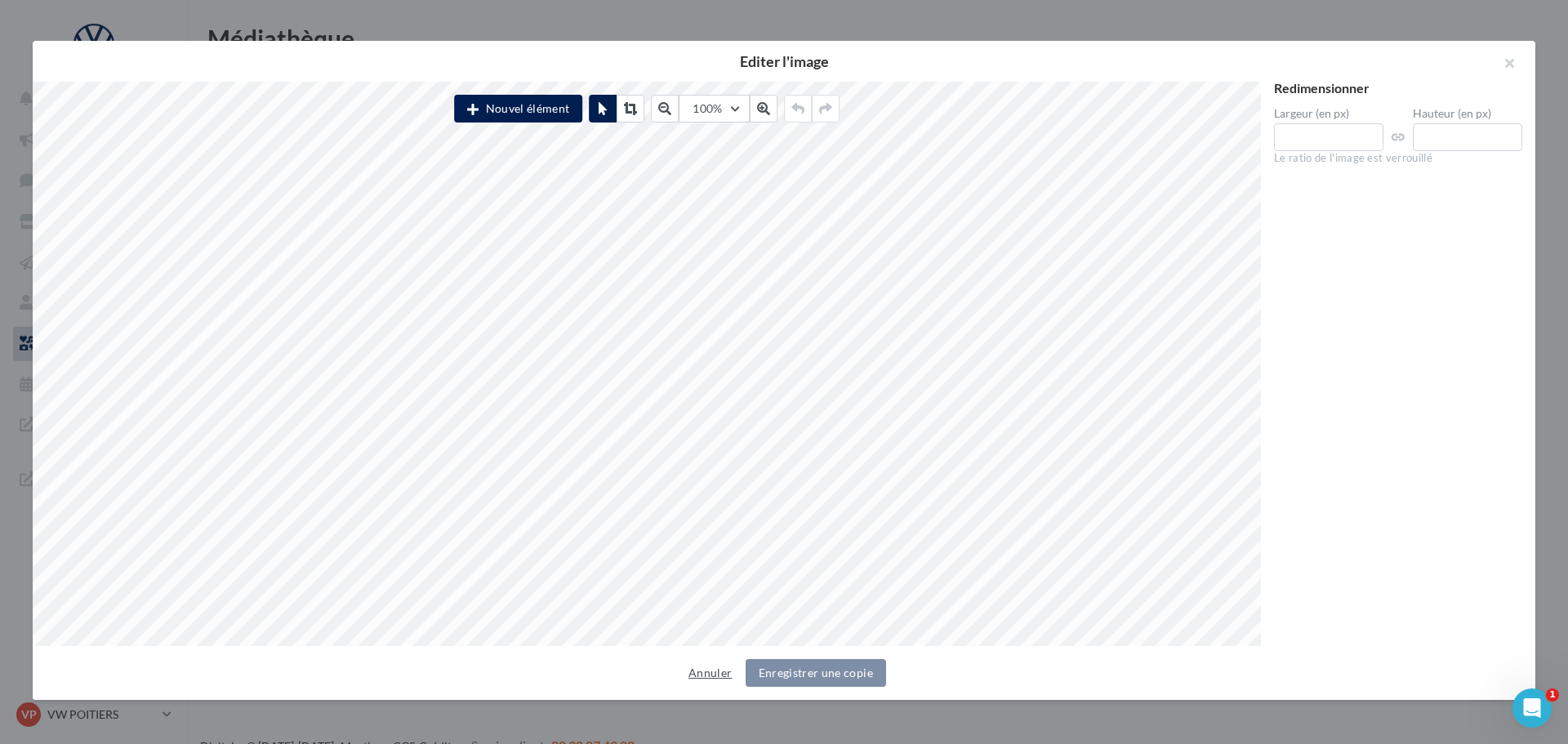
click at [699, 671] on button "Annuler" at bounding box center [710, 672] width 56 height 20
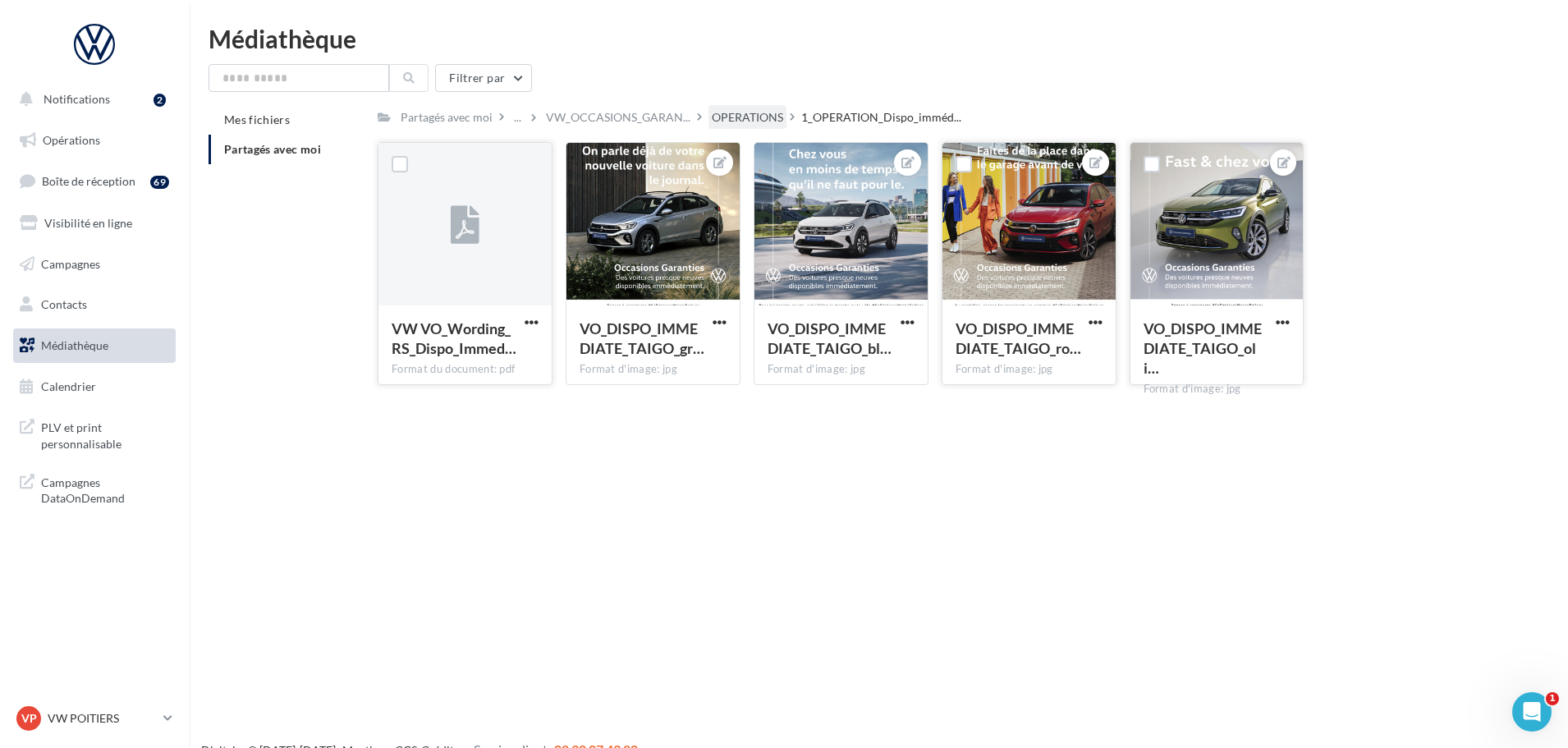
click at [759, 119] on div "OPERATIONS" at bounding box center [747, 117] width 71 height 16
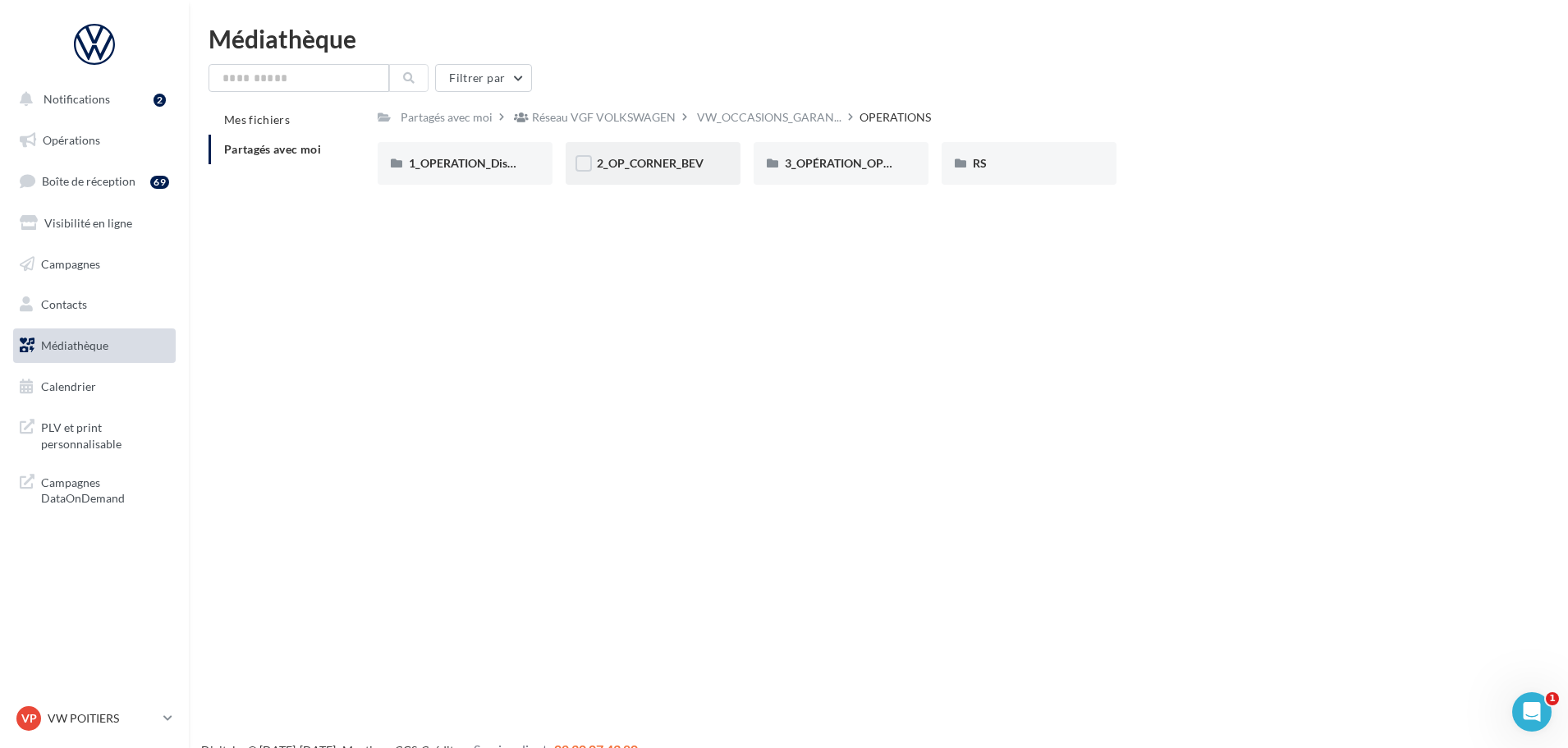
click at [705, 166] on div "2_OP_CORNER_BEV" at bounding box center [653, 163] width 113 height 16
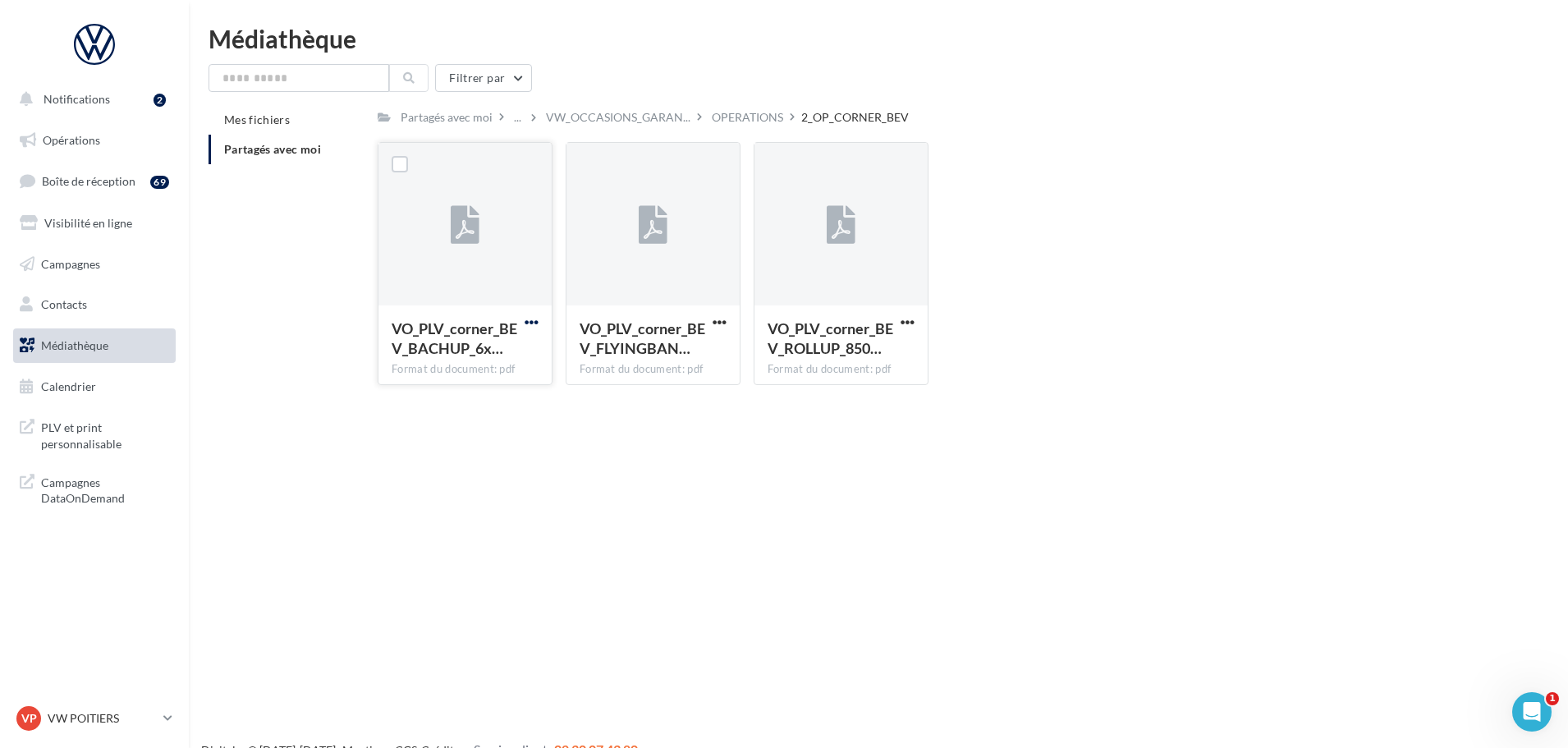
click at [527, 325] on span "button" at bounding box center [531, 322] width 14 height 14
click at [523, 357] on button "Télécharger" at bounding box center [459, 354] width 164 height 43
click at [720, 317] on span "button" at bounding box center [719, 322] width 14 height 14
drag, startPoint x: 709, startPoint y: 351, endPoint x: 724, endPoint y: 351, distance: 15.0
click at [709, 351] on button "Télécharger" at bounding box center [647, 354] width 164 height 43
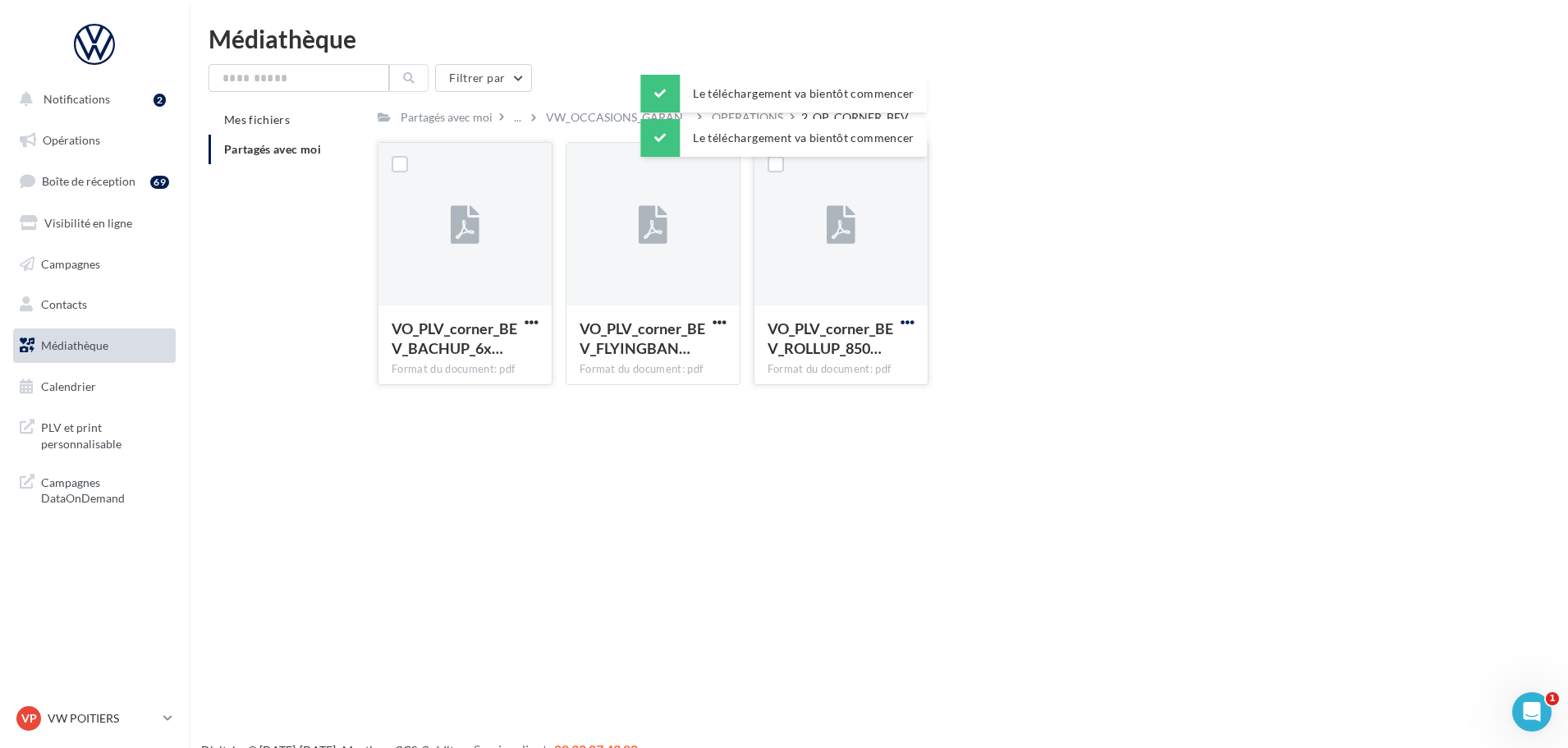
click at [909, 324] on span "button" at bounding box center [908, 322] width 14 height 14
click at [865, 354] on button "Télécharger" at bounding box center [835, 354] width 164 height 43
click at [764, 114] on div "OPERATIONS" at bounding box center [747, 117] width 71 height 16
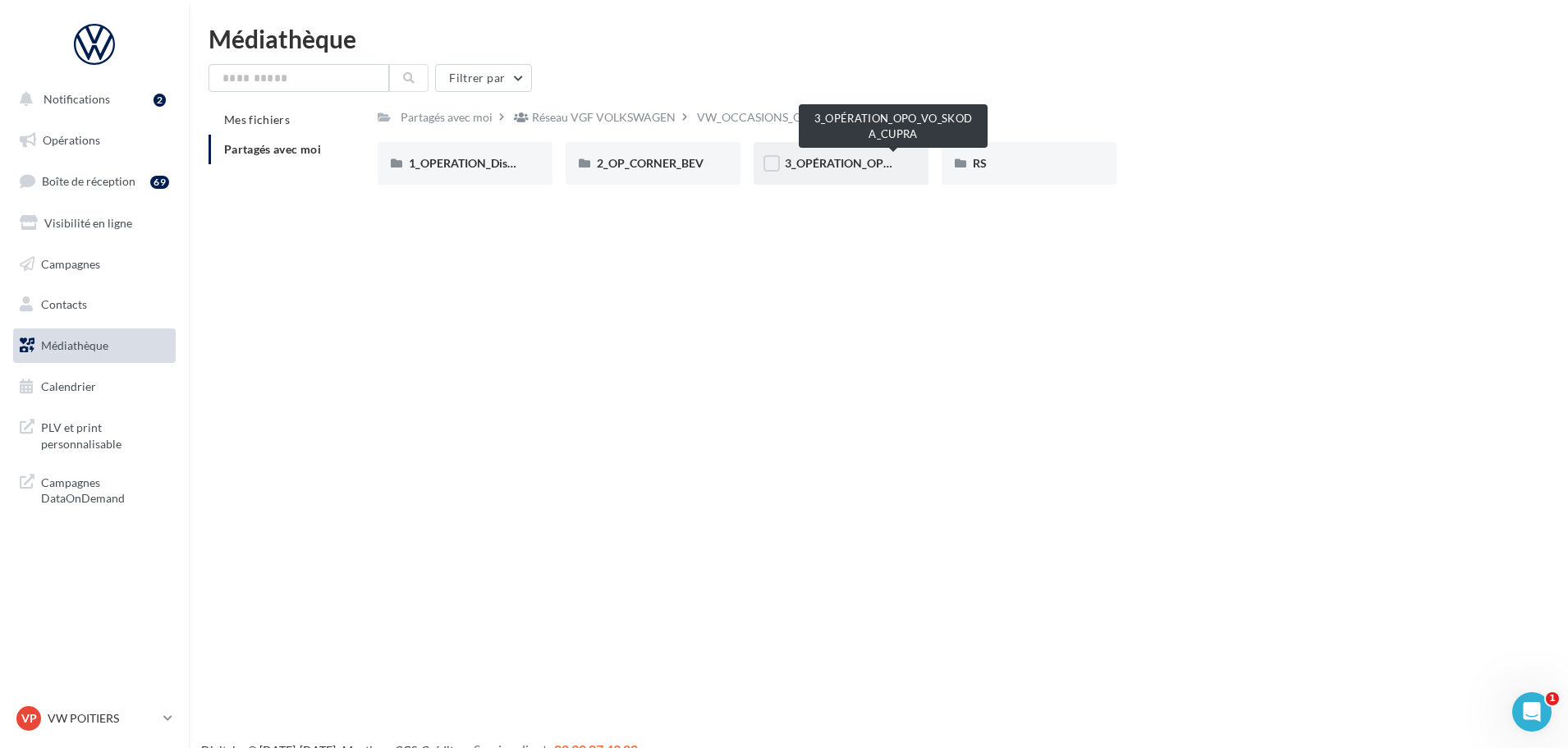
click at [845, 163] on span "3_OPÉRATION_OPO_VO_SKODA_CUPRA" at bounding box center [894, 163] width 219 height 14
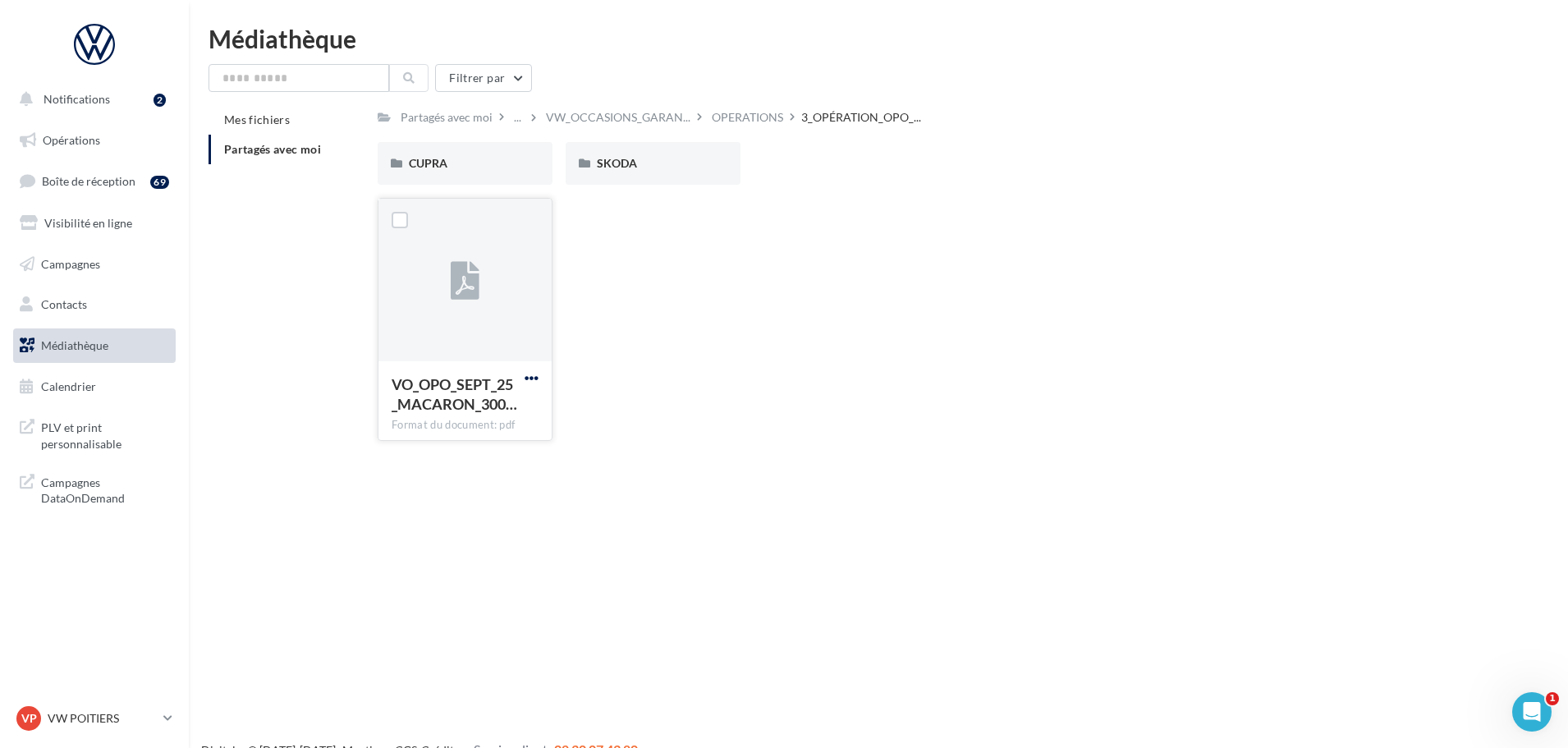
click at [531, 378] on span "button" at bounding box center [531, 378] width 14 height 14
click at [528, 405] on button "Télécharger" at bounding box center [459, 410] width 164 height 43
click at [653, 167] on div "SKODA" at bounding box center [653, 163] width 113 height 16
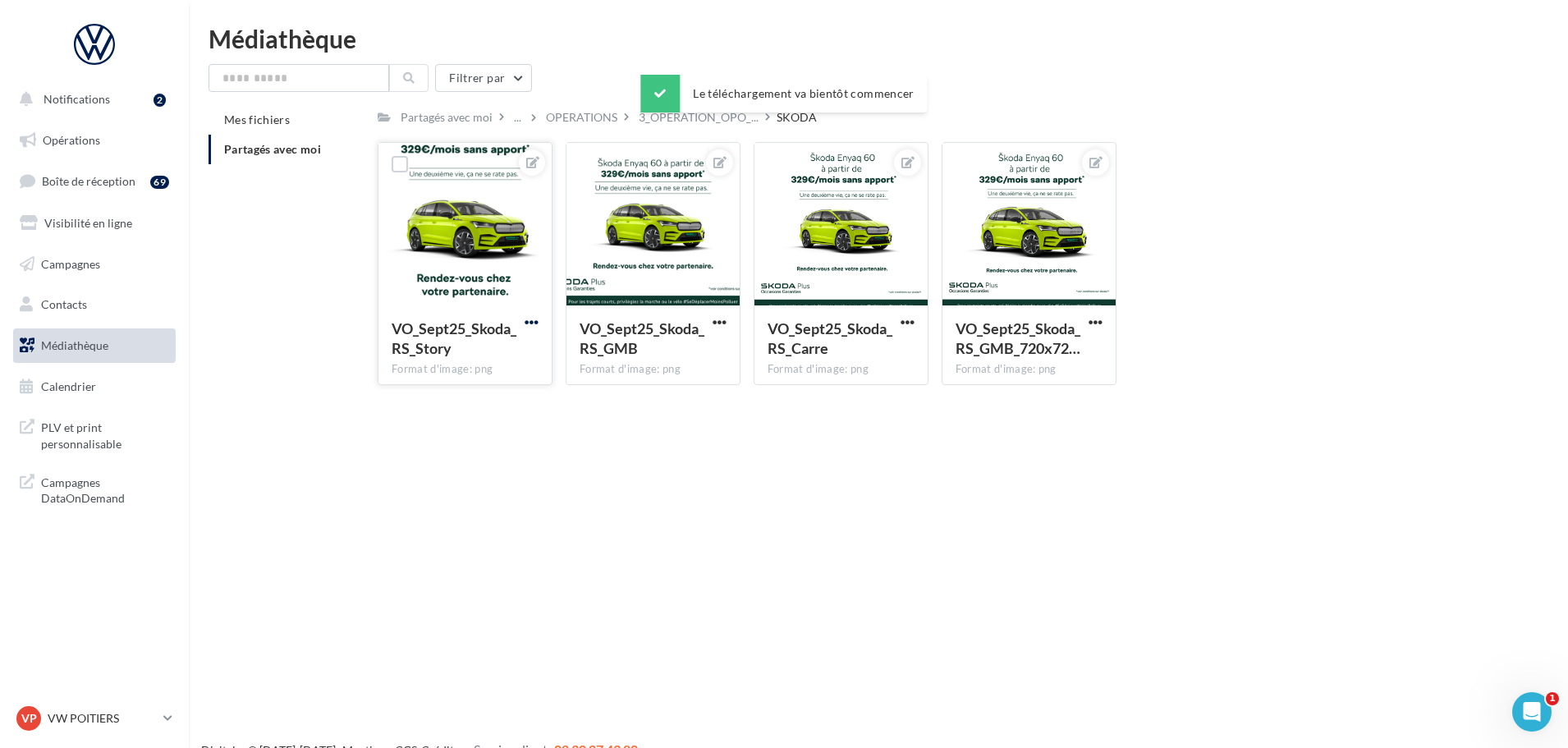
click at [536, 320] on span "button" at bounding box center [531, 322] width 14 height 14
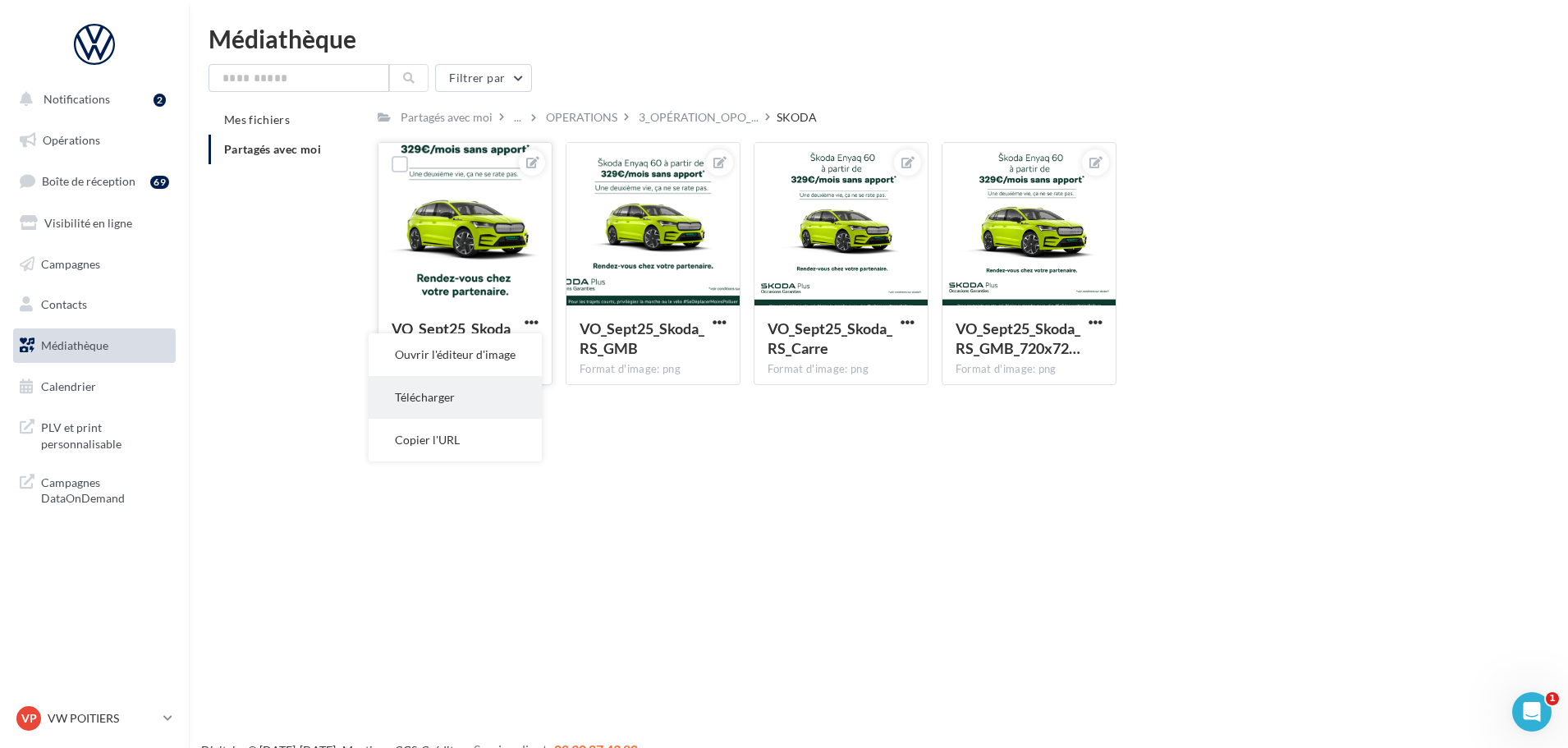
click at [501, 410] on button "Télécharger" at bounding box center [456, 397] width 174 height 43
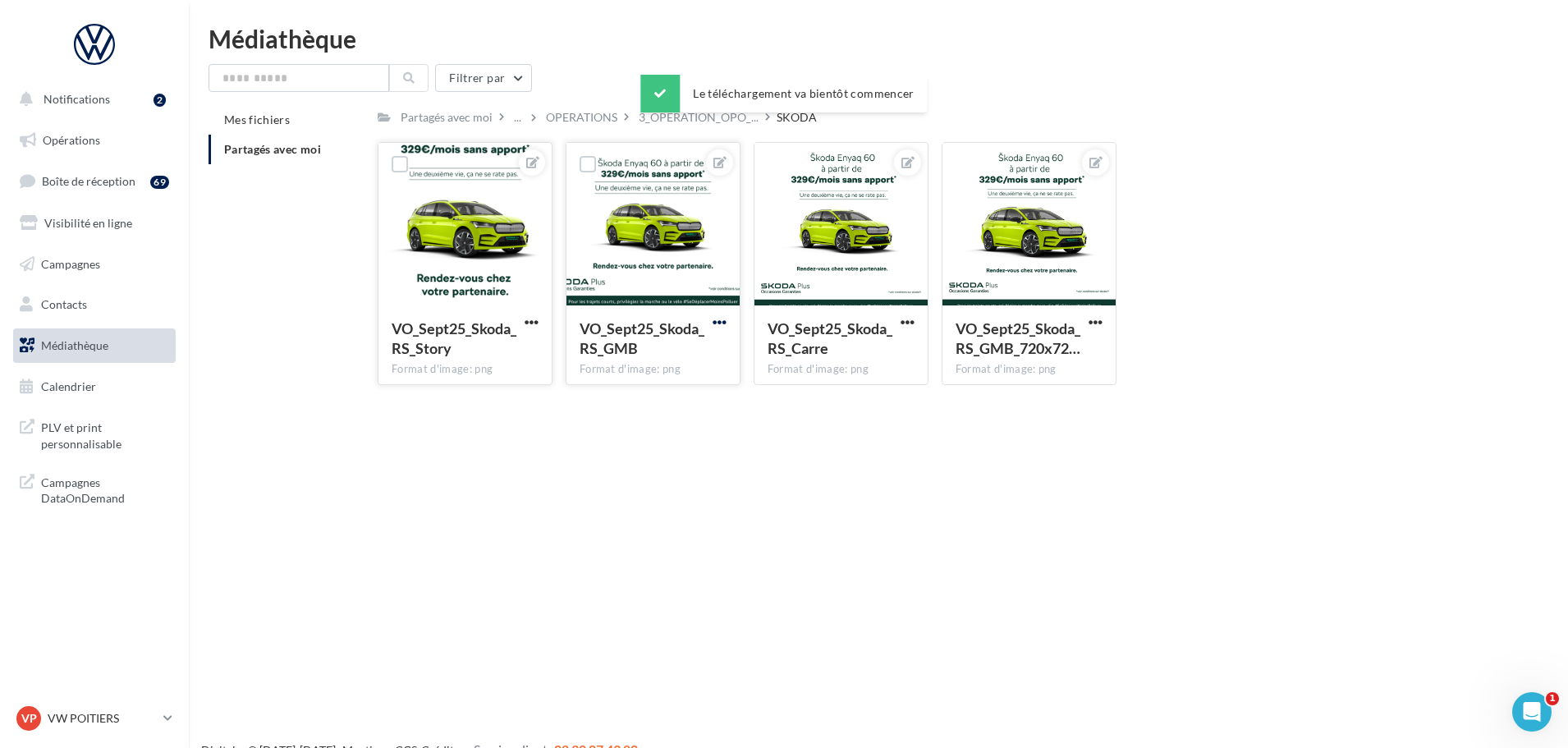
click at [714, 322] on span "button" at bounding box center [719, 322] width 14 height 14
click at [685, 399] on button "Télécharger" at bounding box center [643, 397] width 174 height 43
click at [904, 318] on span "button" at bounding box center [908, 322] width 14 height 14
drag, startPoint x: 867, startPoint y: 390, endPoint x: 891, endPoint y: 391, distance: 24.0
click at [867, 390] on button "Télécharger" at bounding box center [831, 397] width 174 height 43
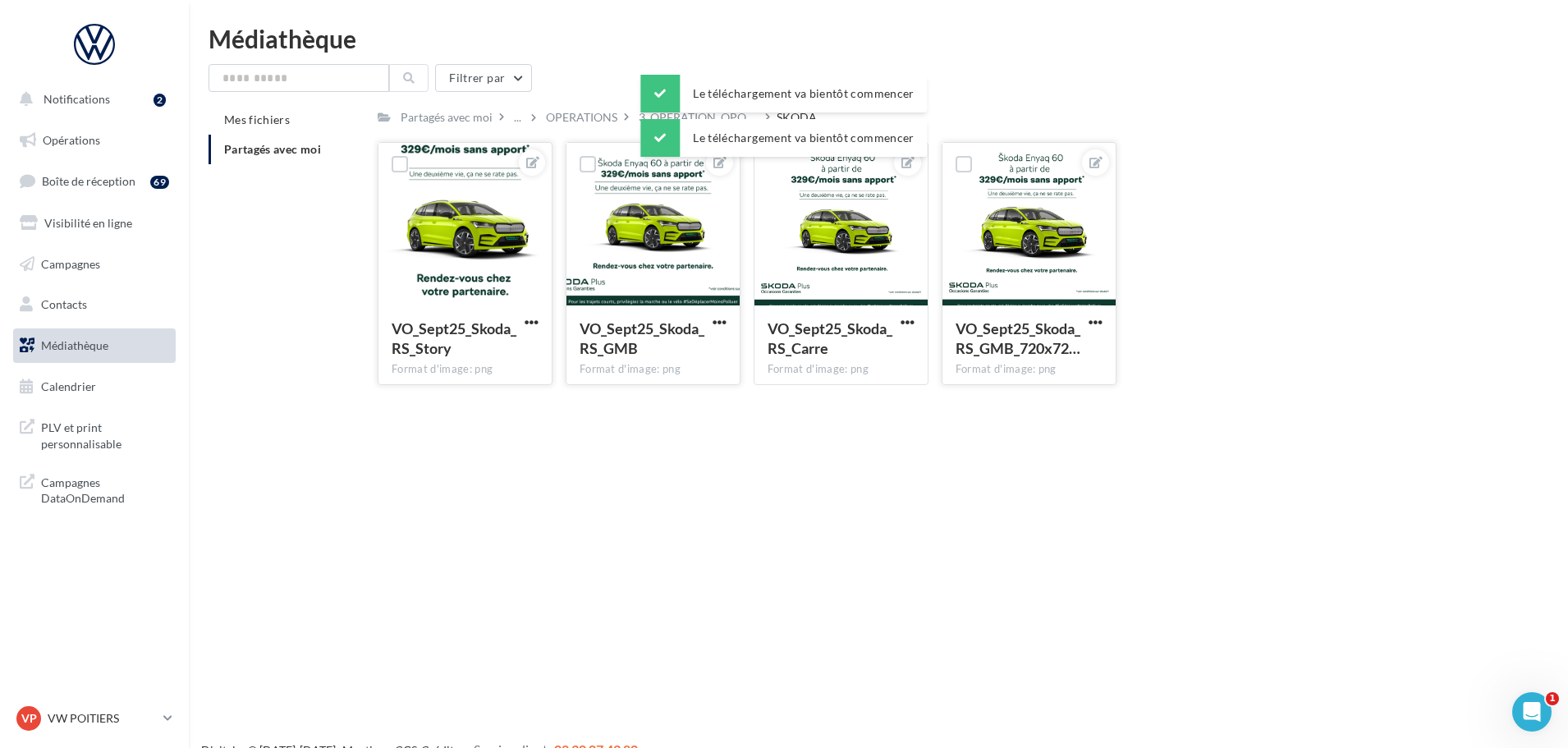
drag, startPoint x: 1091, startPoint y: 323, endPoint x: 1082, endPoint y: 329, distance: 10.8
click at [1091, 323] on span "button" at bounding box center [1095, 322] width 14 height 14
click at [1031, 397] on button "Télécharger" at bounding box center [1020, 397] width 174 height 43
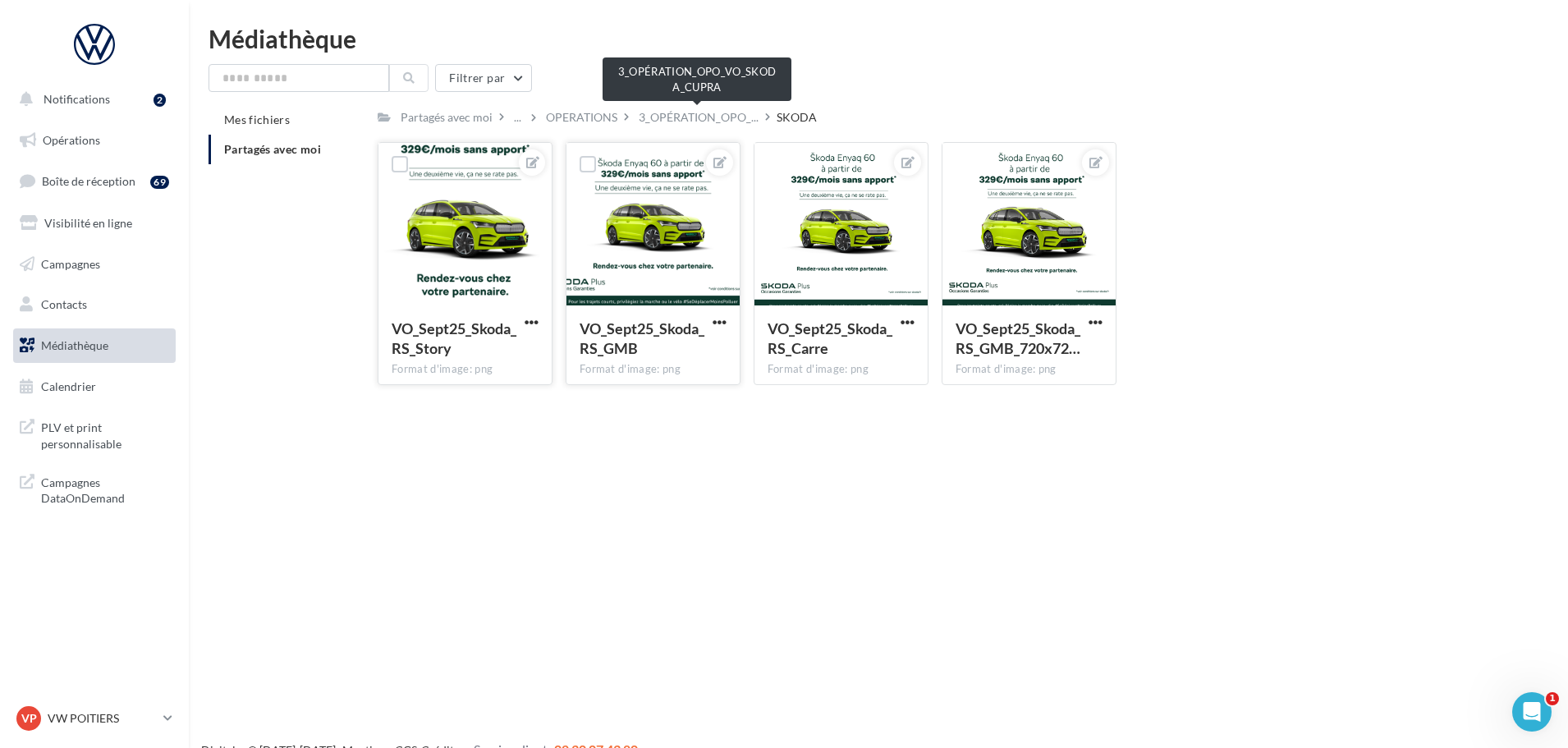
drag, startPoint x: 712, startPoint y: 114, endPoint x: 705, endPoint y: 135, distance: 22.1
click at [712, 114] on span "3_OPÉRATION_OPO_..." at bounding box center [699, 117] width 120 height 16
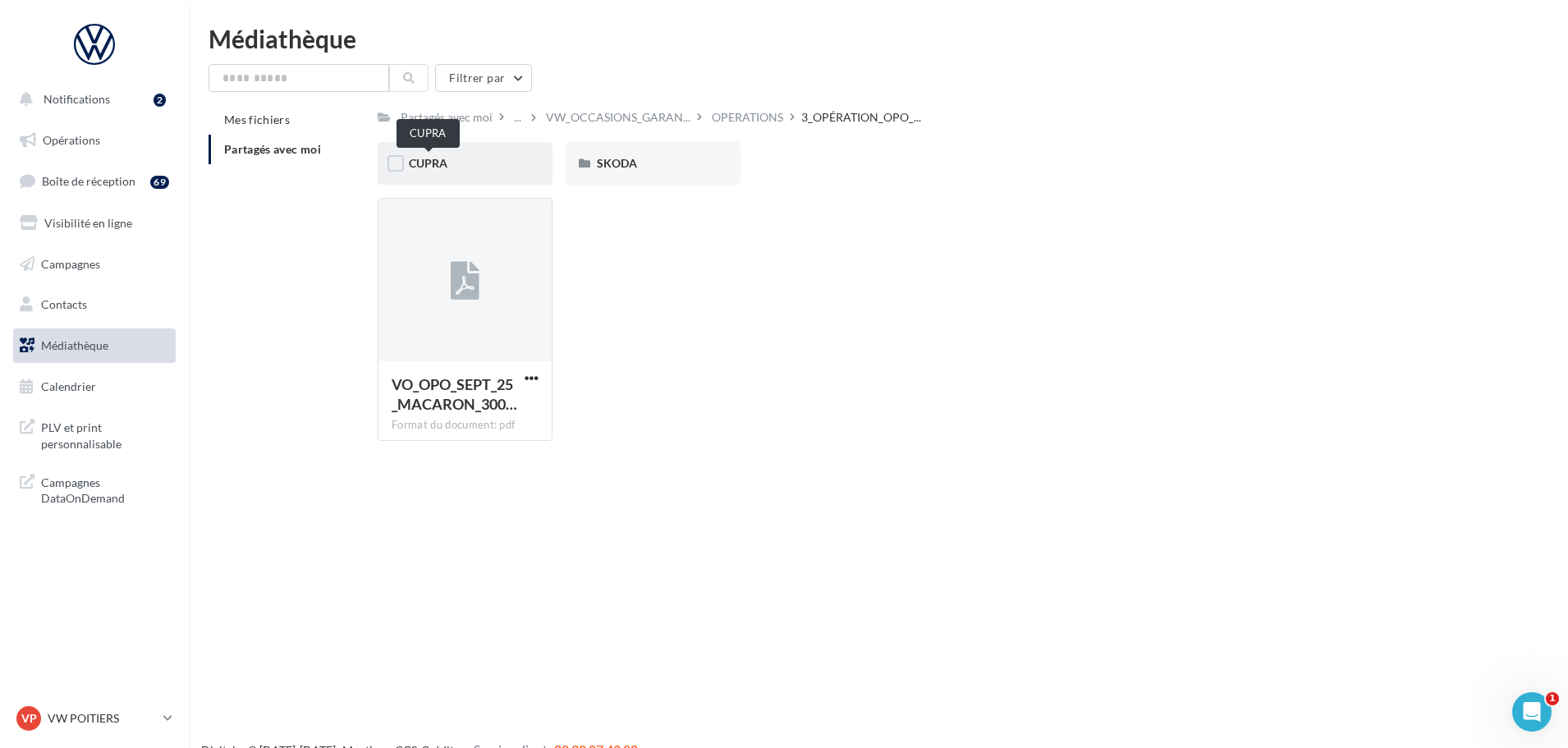
click at [434, 164] on span "CUPRA" at bounding box center [428, 163] width 38 height 14
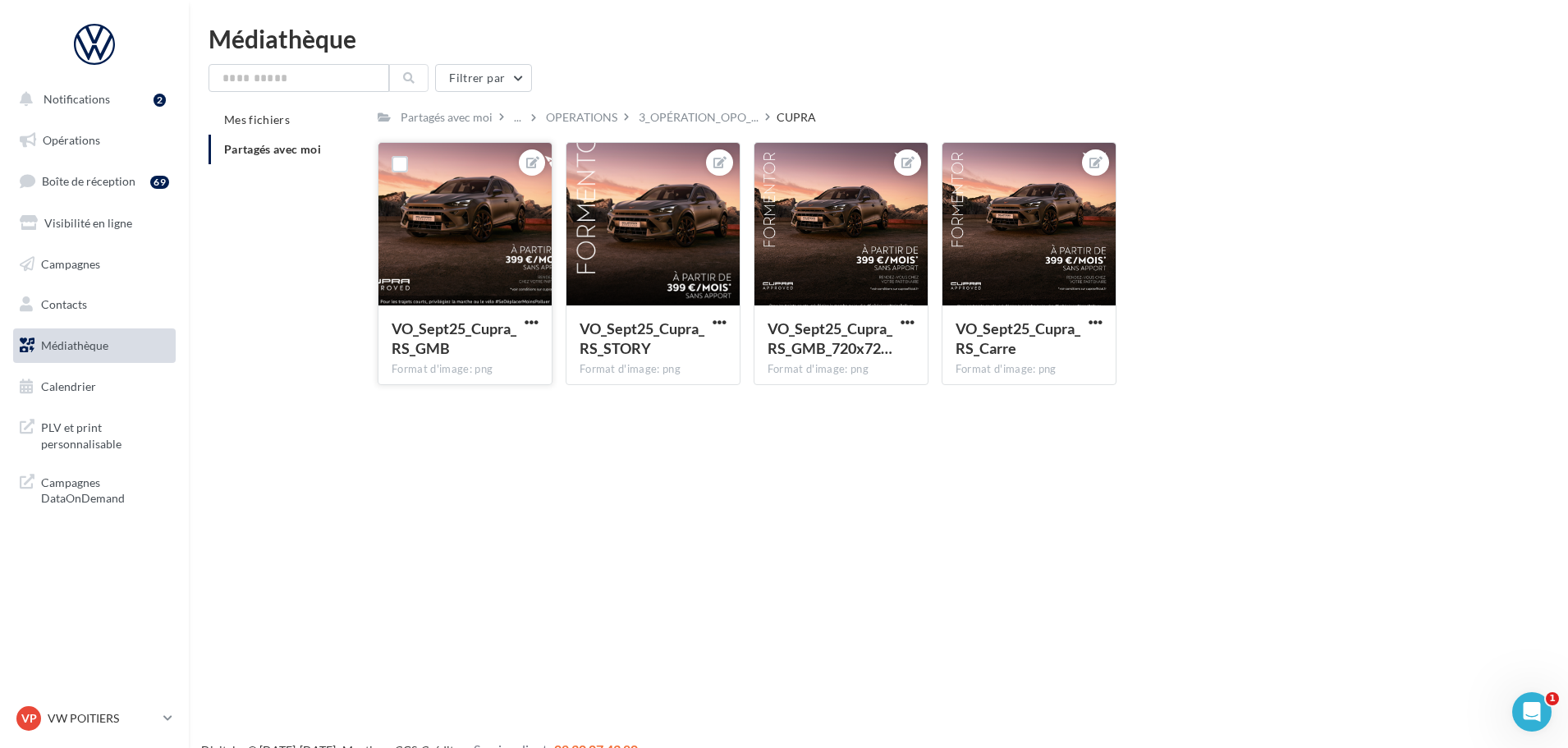
click at [538, 325] on button "button" at bounding box center [532, 323] width 21 height 16
click at [500, 397] on button "Télécharger" at bounding box center [456, 397] width 174 height 43
click at [717, 323] on span "button" at bounding box center [719, 322] width 14 height 14
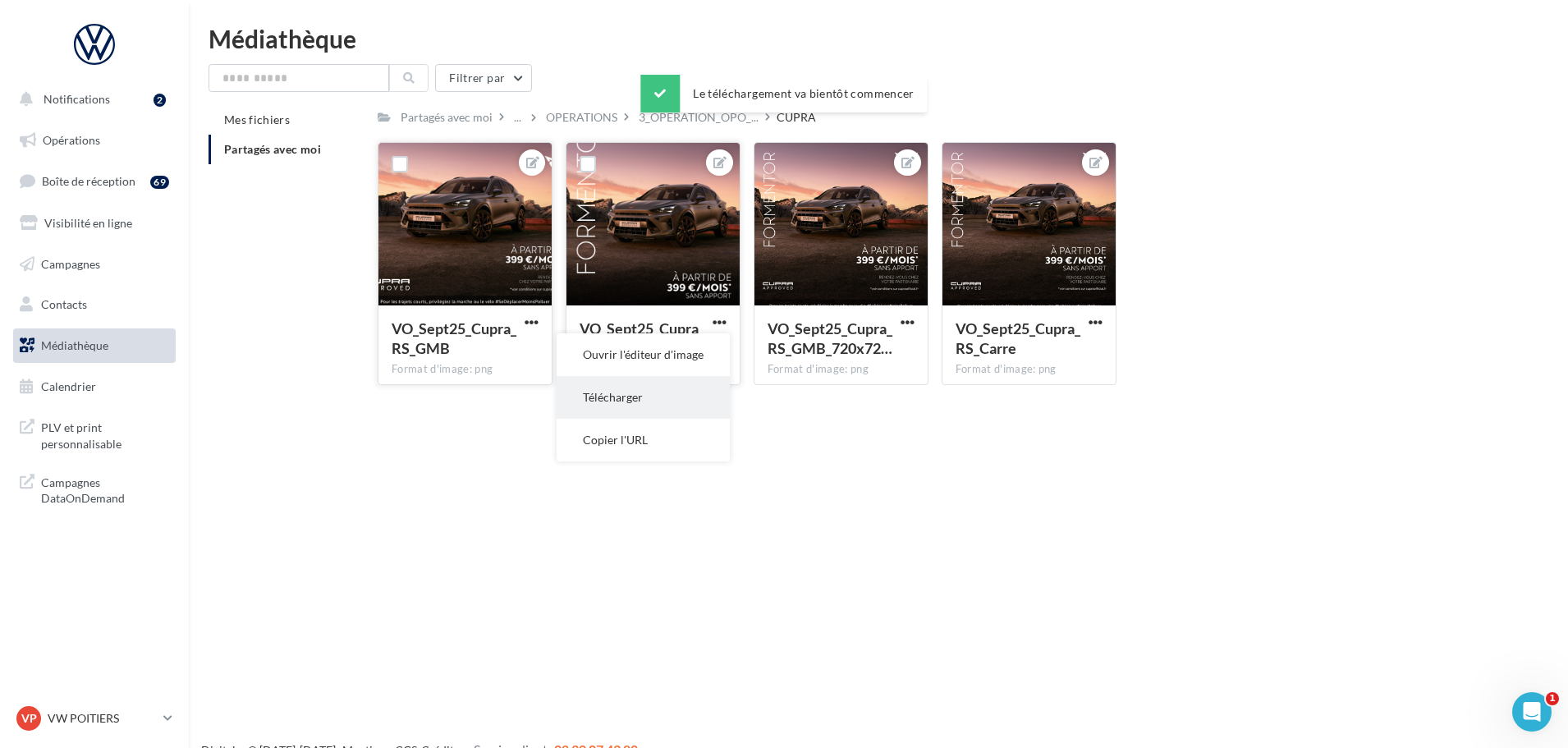
click at [700, 388] on button "Télécharger" at bounding box center [643, 397] width 174 height 43
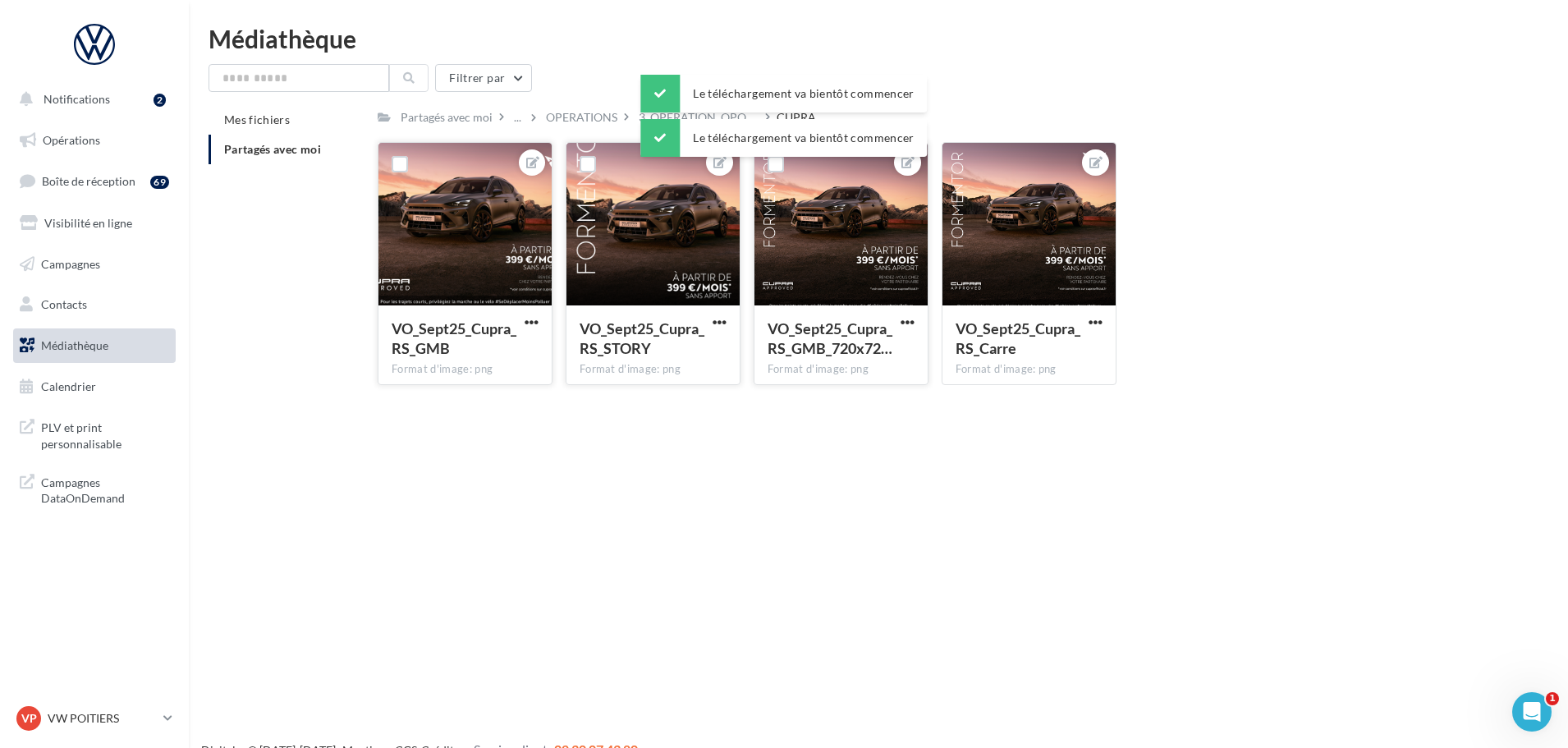
click at [909, 322] on span "button" at bounding box center [908, 322] width 14 height 14
click at [884, 402] on button "Télécharger" at bounding box center [831, 397] width 174 height 43
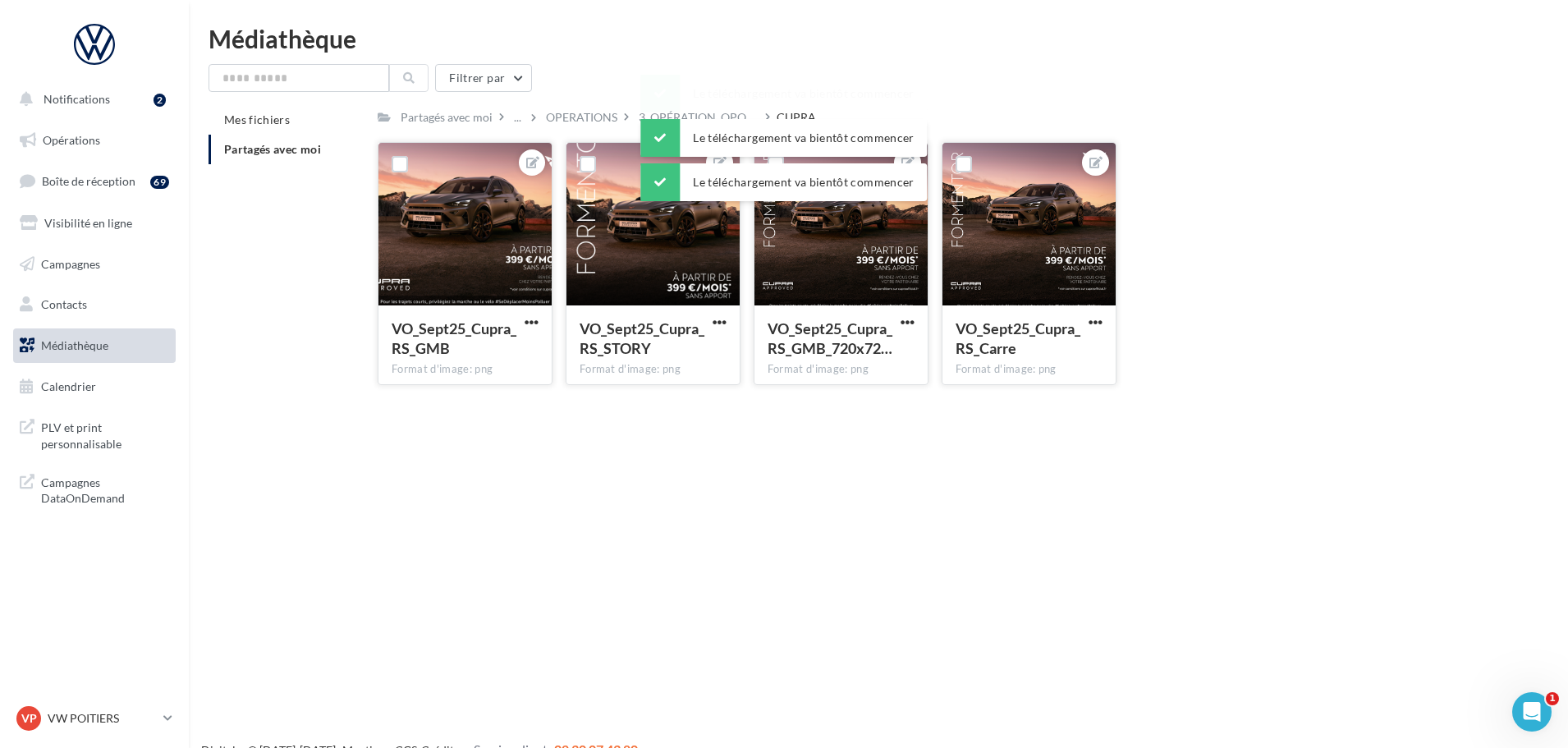
drag, startPoint x: 1092, startPoint y: 324, endPoint x: 1085, endPoint y: 329, distance: 8.6
click at [1092, 324] on span "button" at bounding box center [1095, 322] width 14 height 14
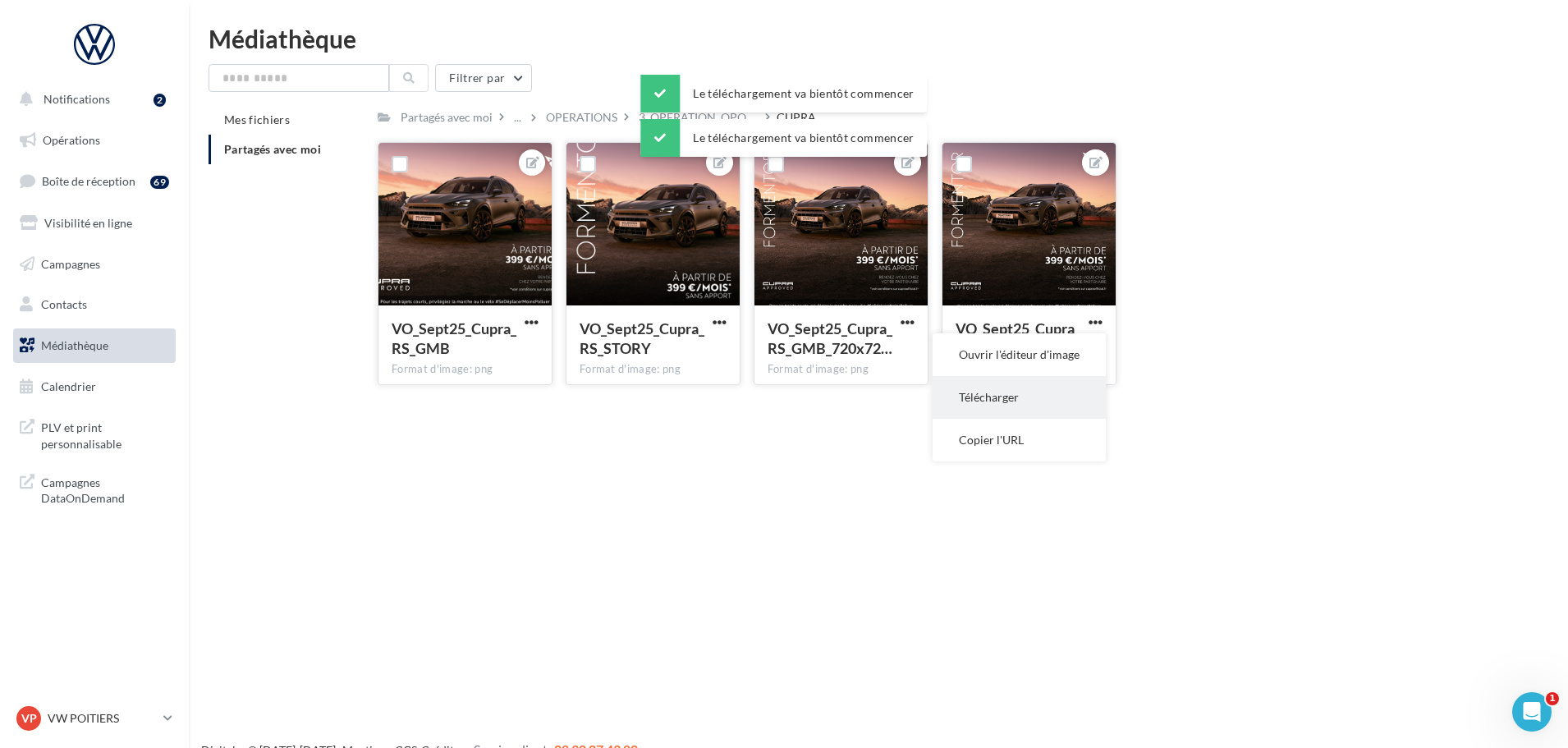
click at [1026, 393] on button "Télécharger" at bounding box center [1020, 397] width 174 height 43
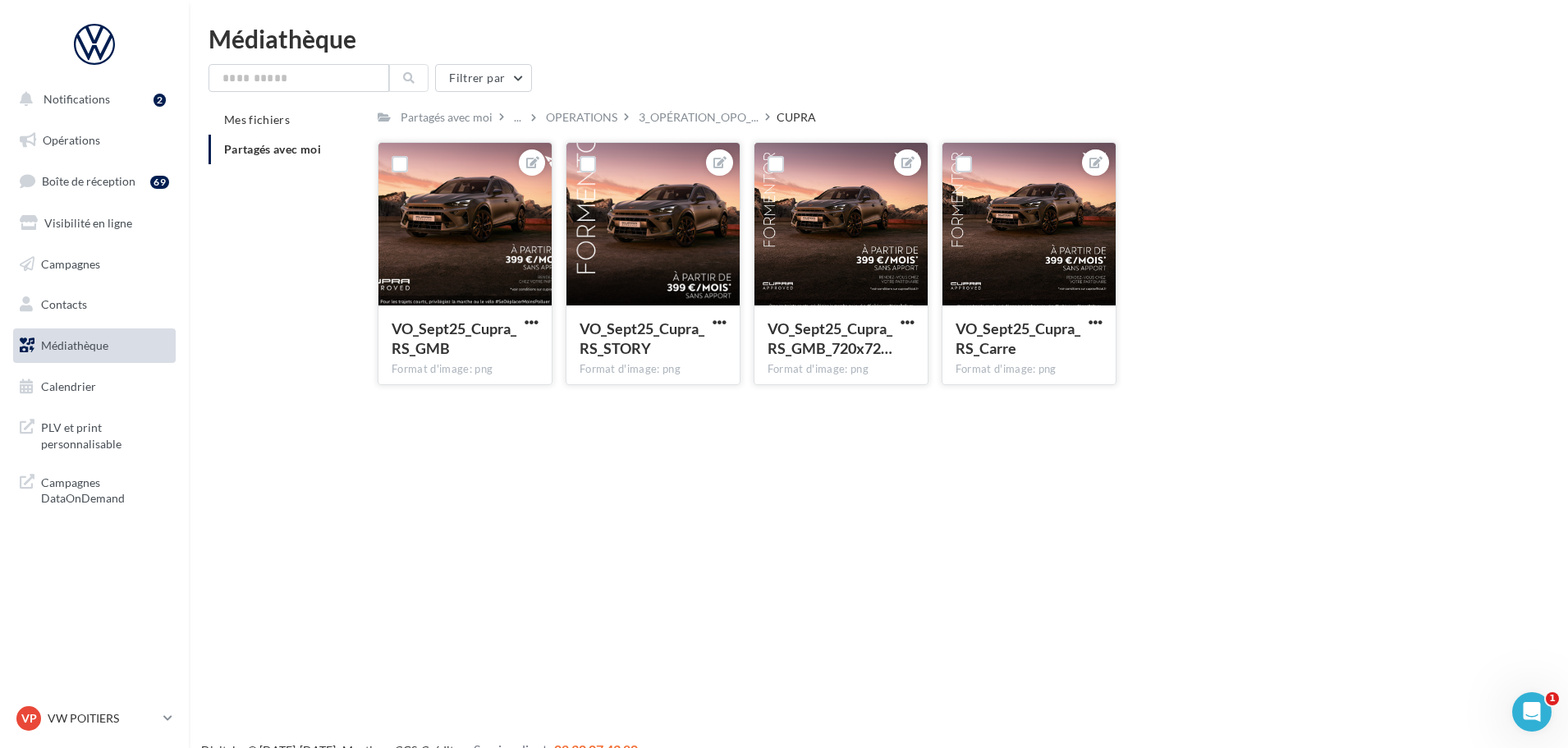
drag, startPoint x: 560, startPoint y: 121, endPoint x: 543, endPoint y: 129, distance: 18.8
click at [560, 121] on div "OPERATIONS" at bounding box center [581, 117] width 71 height 16
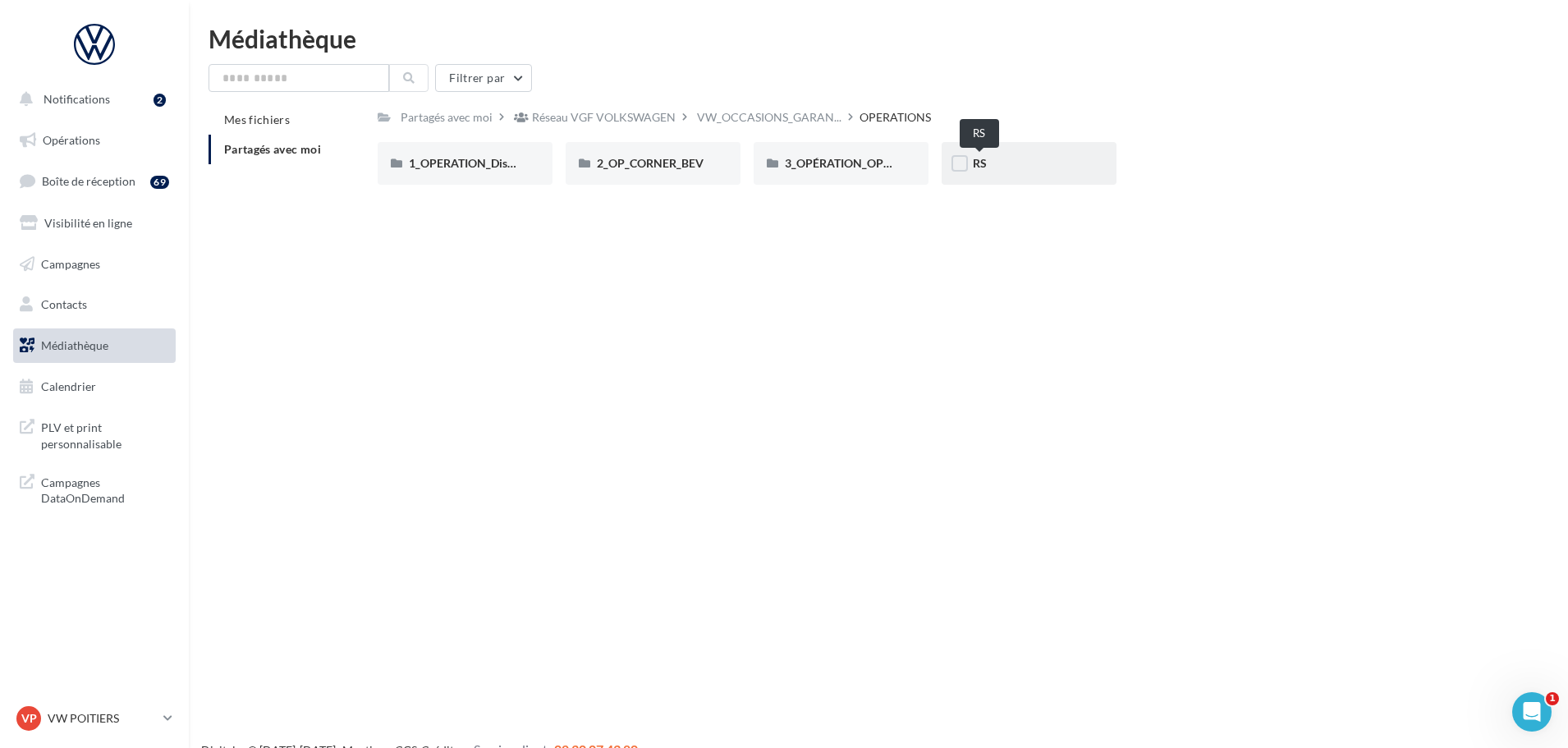
click at [985, 162] on span "RS" at bounding box center [980, 163] width 14 height 14
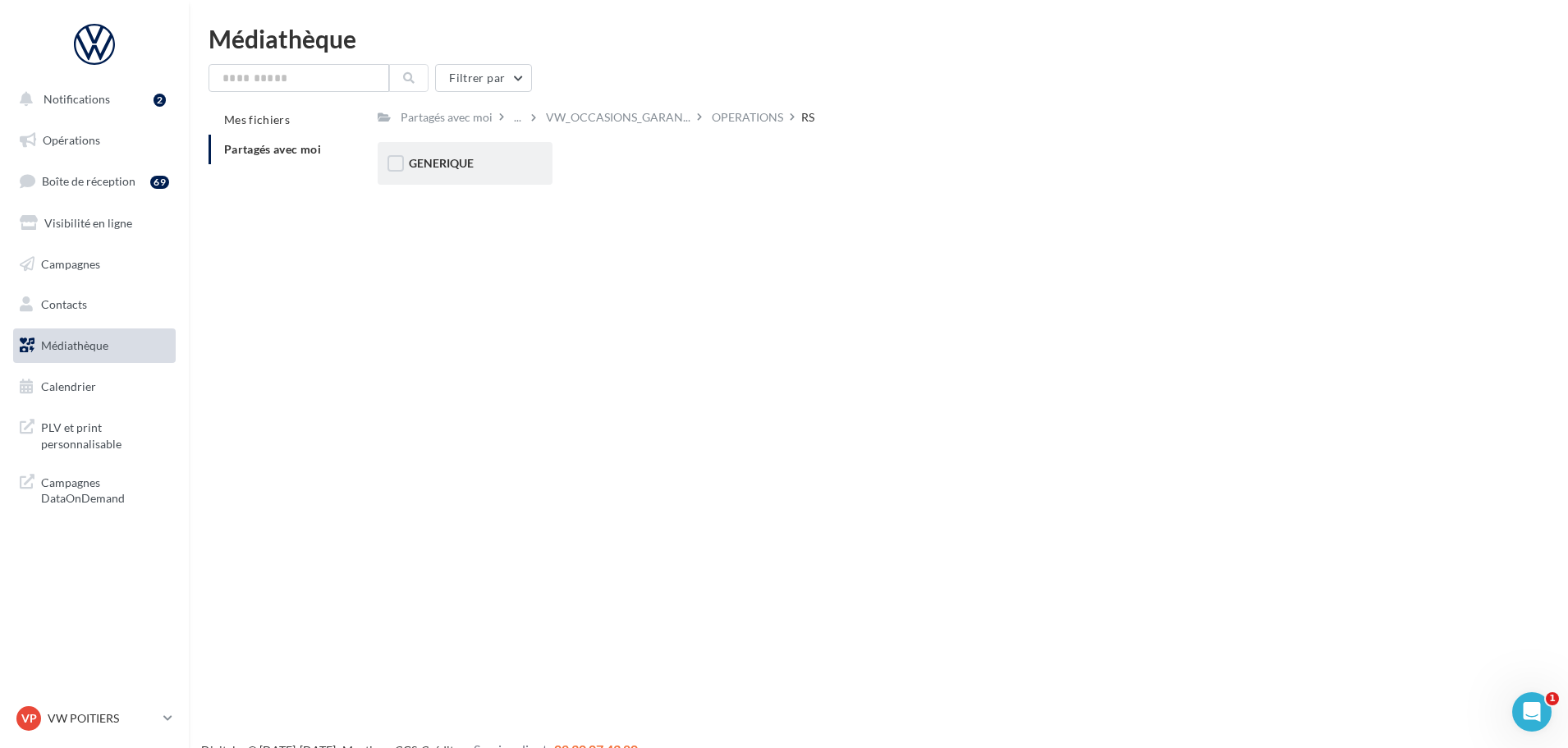
click at [447, 156] on span "GENERIQUE" at bounding box center [441, 163] width 65 height 14
click at [629, 166] on span "VW VU" at bounding box center [616, 163] width 39 height 14
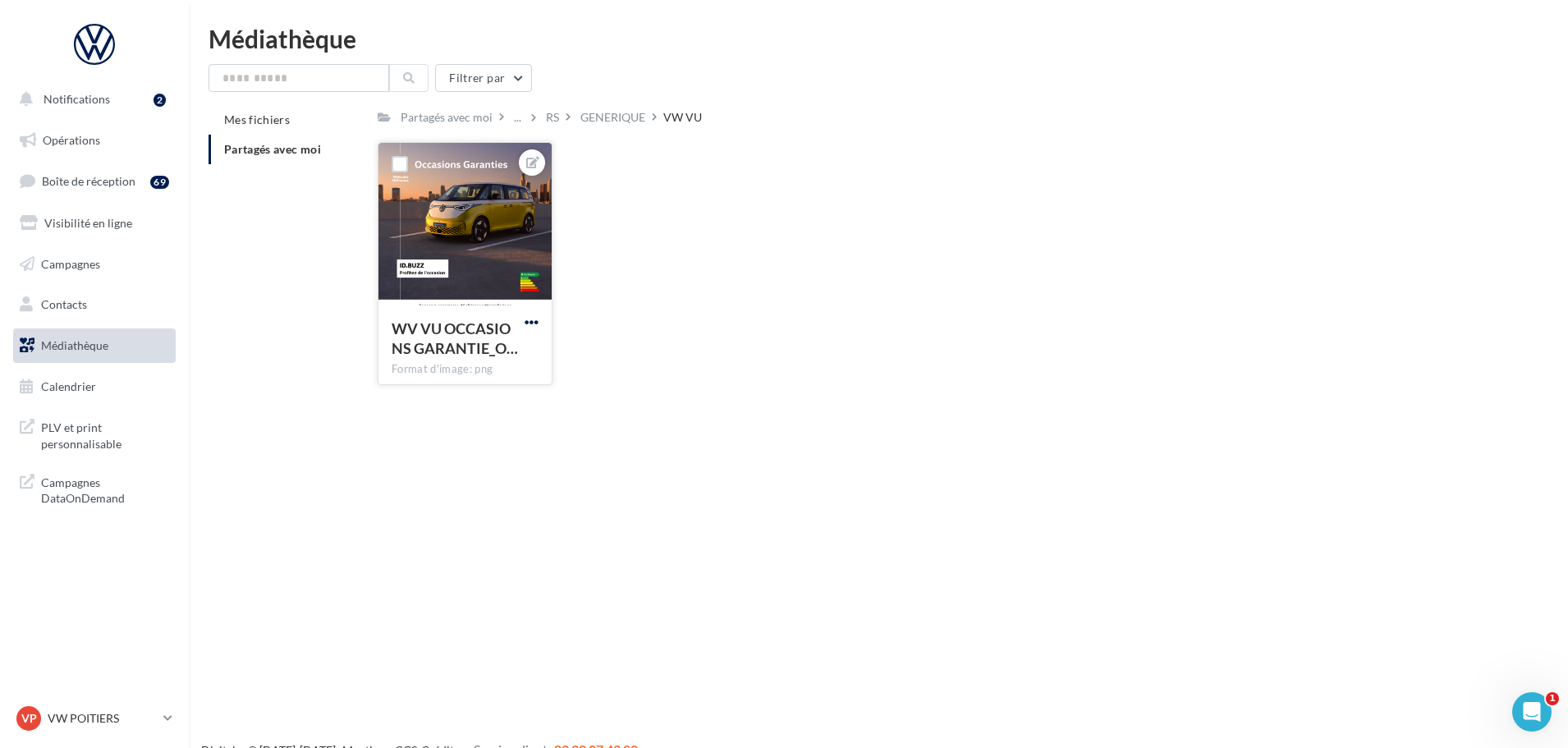
click at [533, 324] on span "button" at bounding box center [531, 322] width 14 height 14
click at [495, 409] on button "Télécharger" at bounding box center [456, 397] width 174 height 43
click at [611, 118] on div "GENERIQUE" at bounding box center [613, 117] width 65 height 16
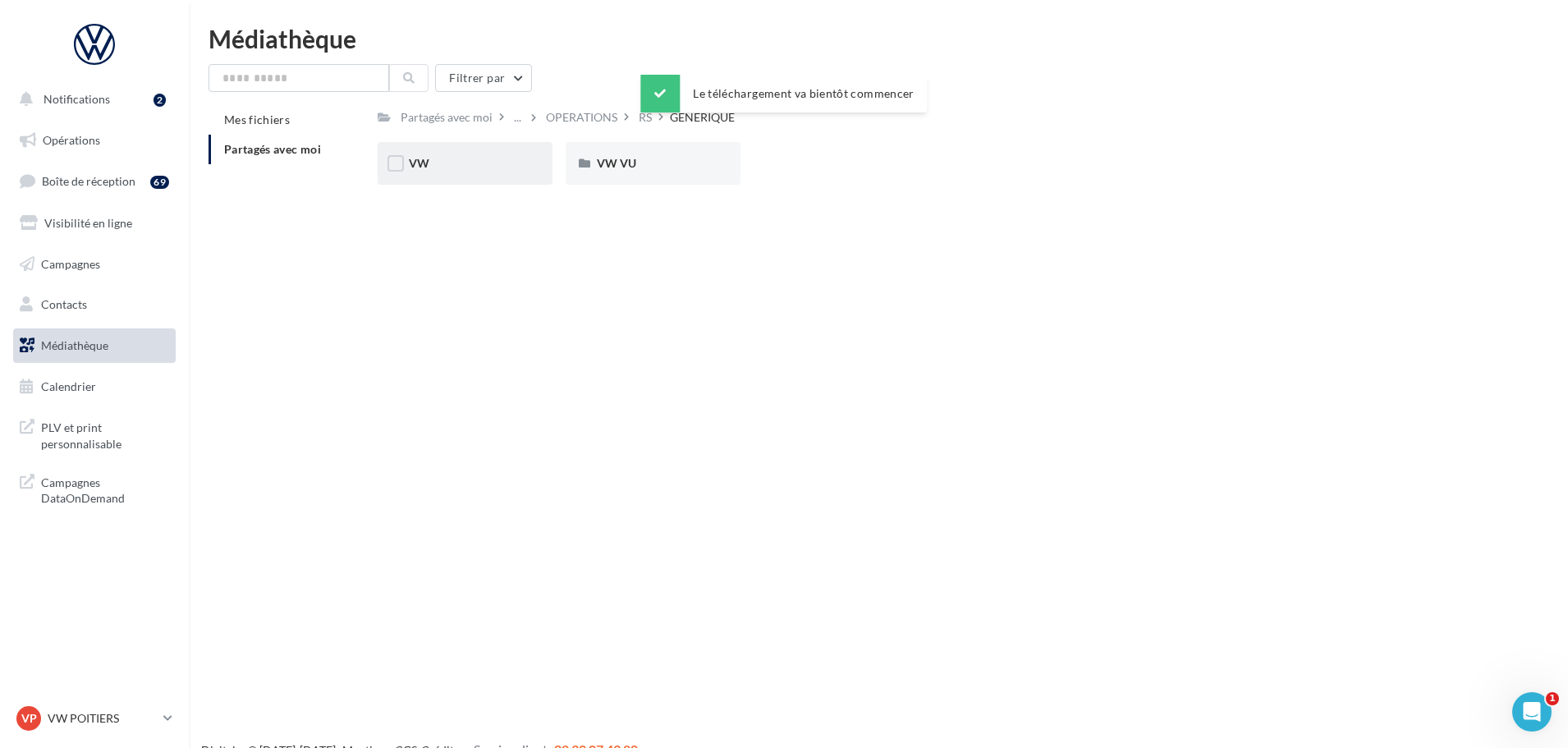
click at [482, 158] on div "VW" at bounding box center [465, 163] width 113 height 16
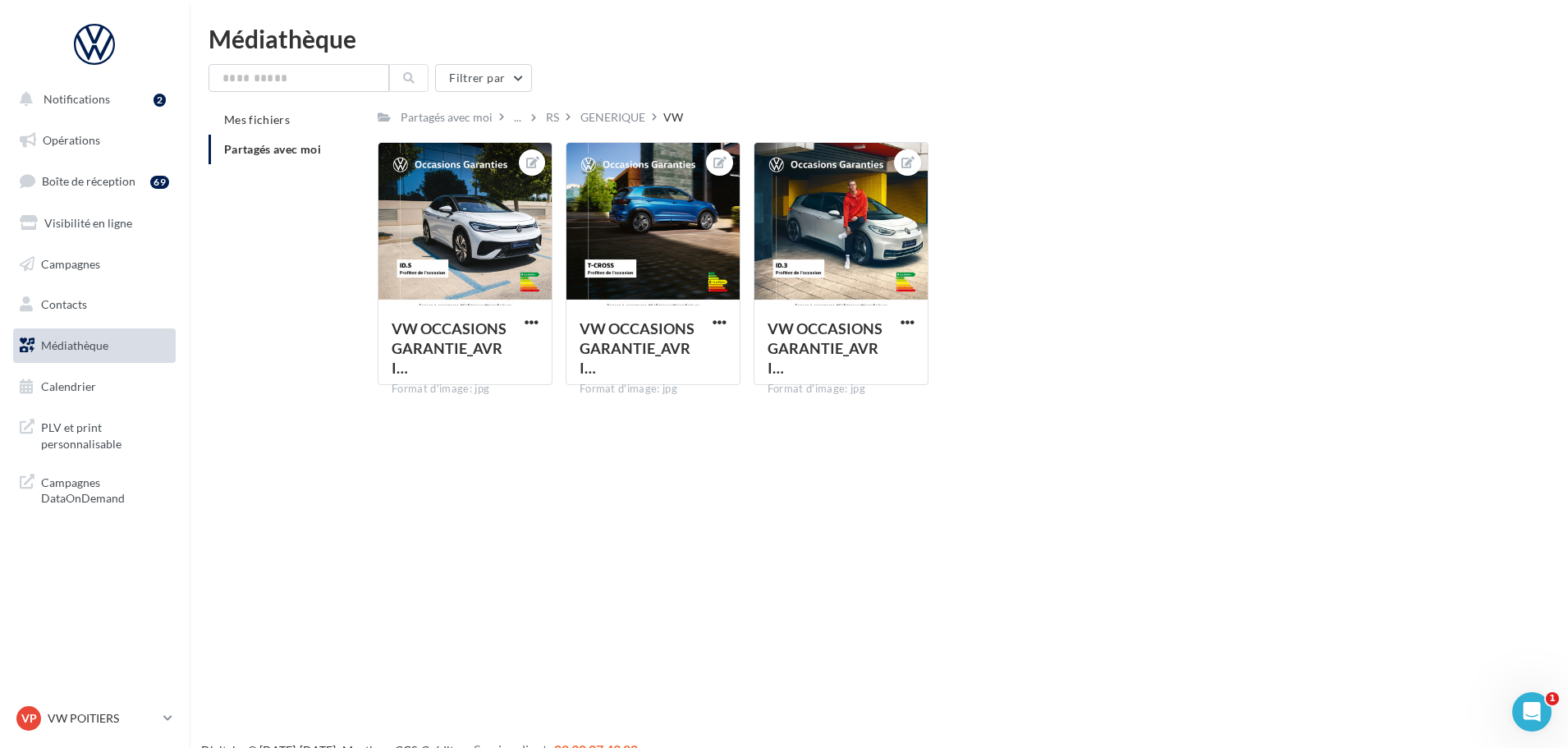
click at [97, 346] on span "Médiathèque" at bounding box center [75, 345] width 68 height 14
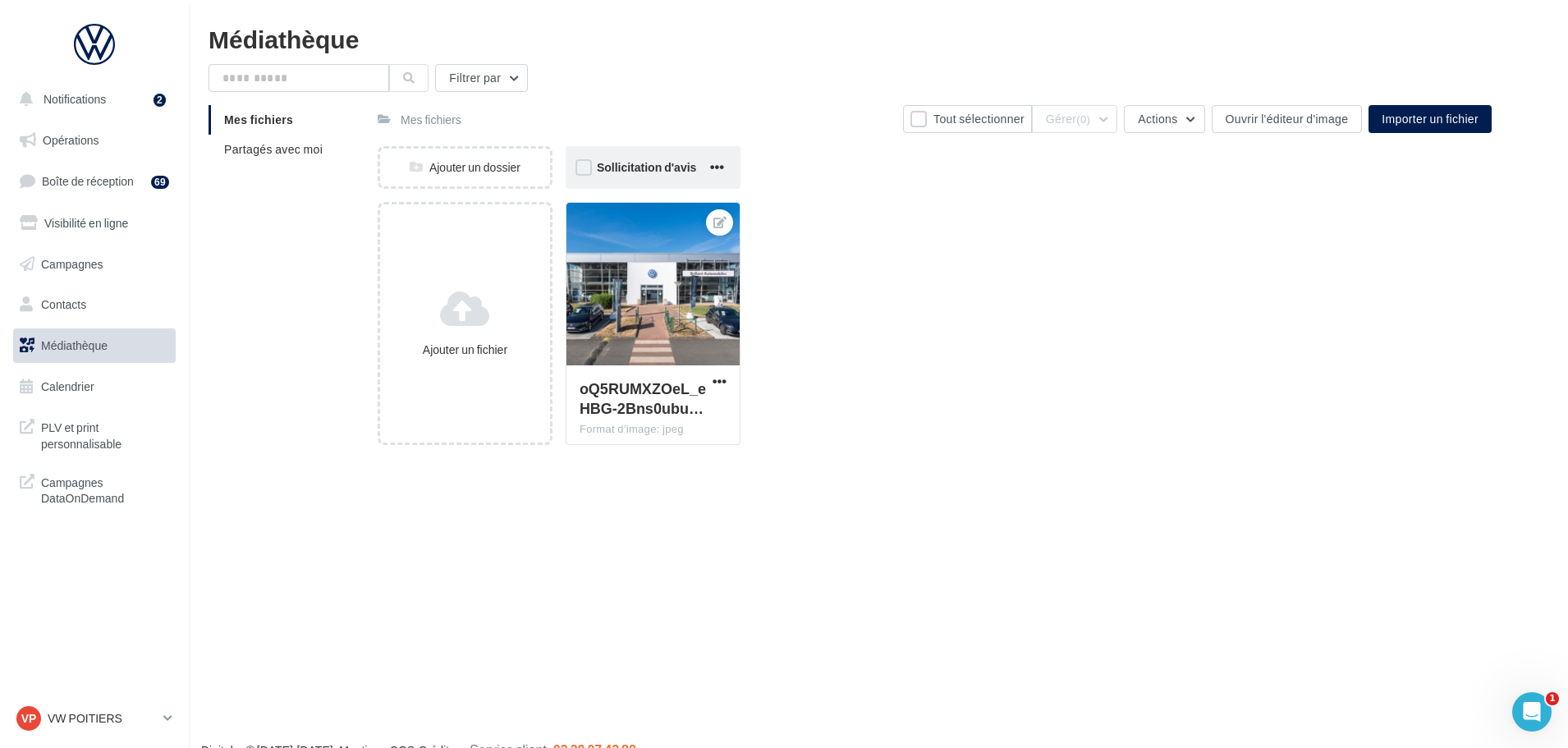
click at [587, 182] on div "Sollicitation d'avis" at bounding box center [653, 167] width 174 height 43
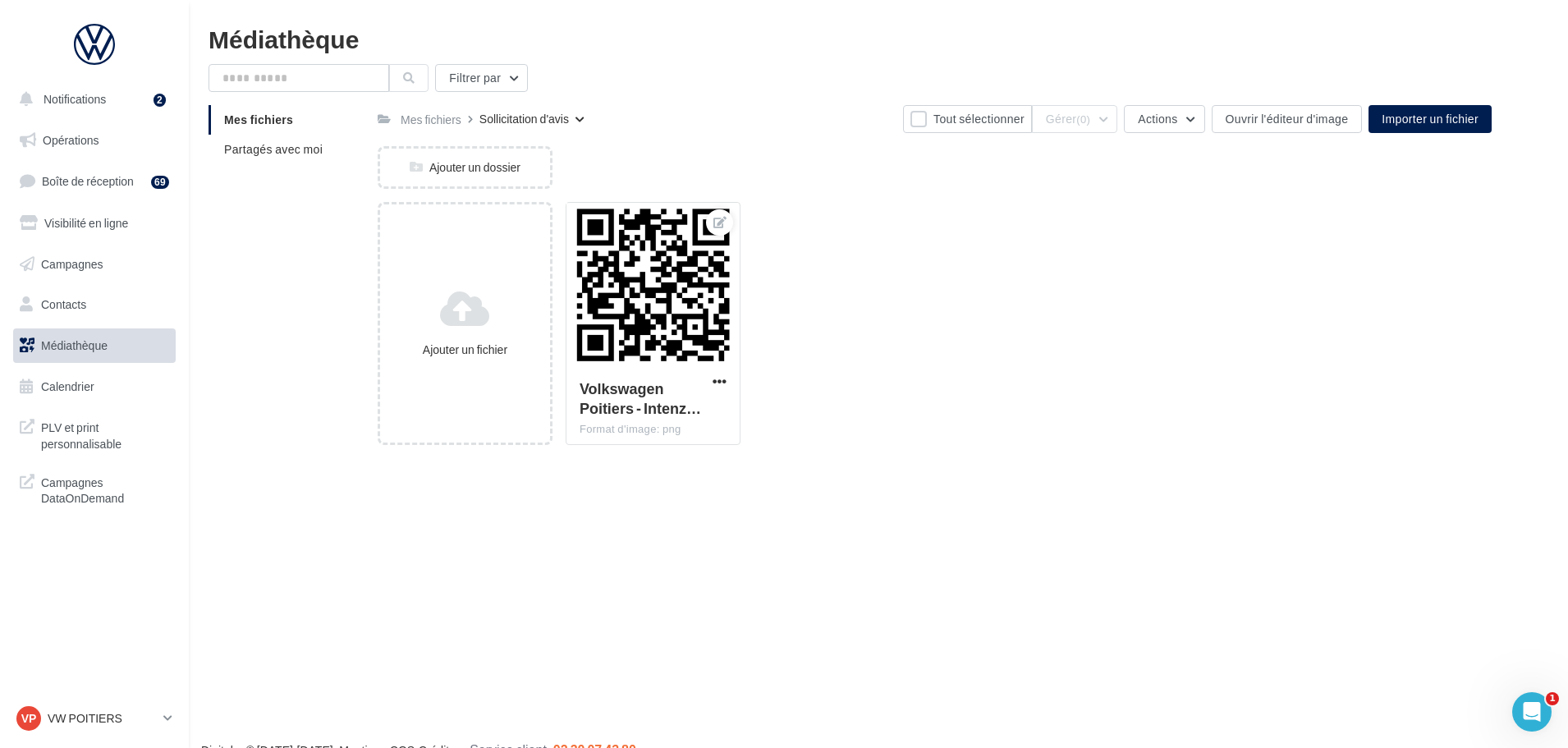
click at [163, 345] on link "Médiathèque" at bounding box center [94, 345] width 169 height 35
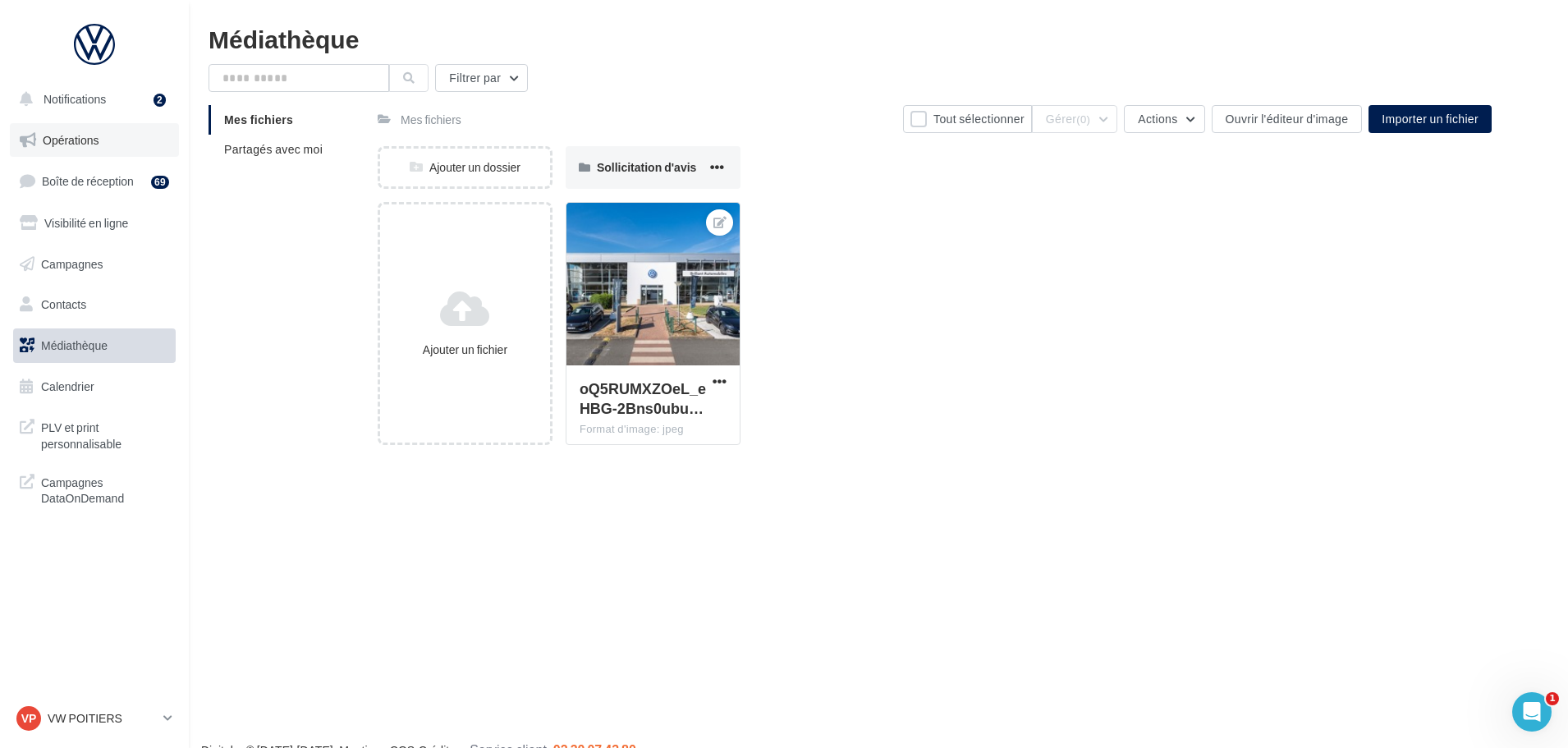
click at [129, 128] on link "Opérations" at bounding box center [94, 141] width 169 height 35
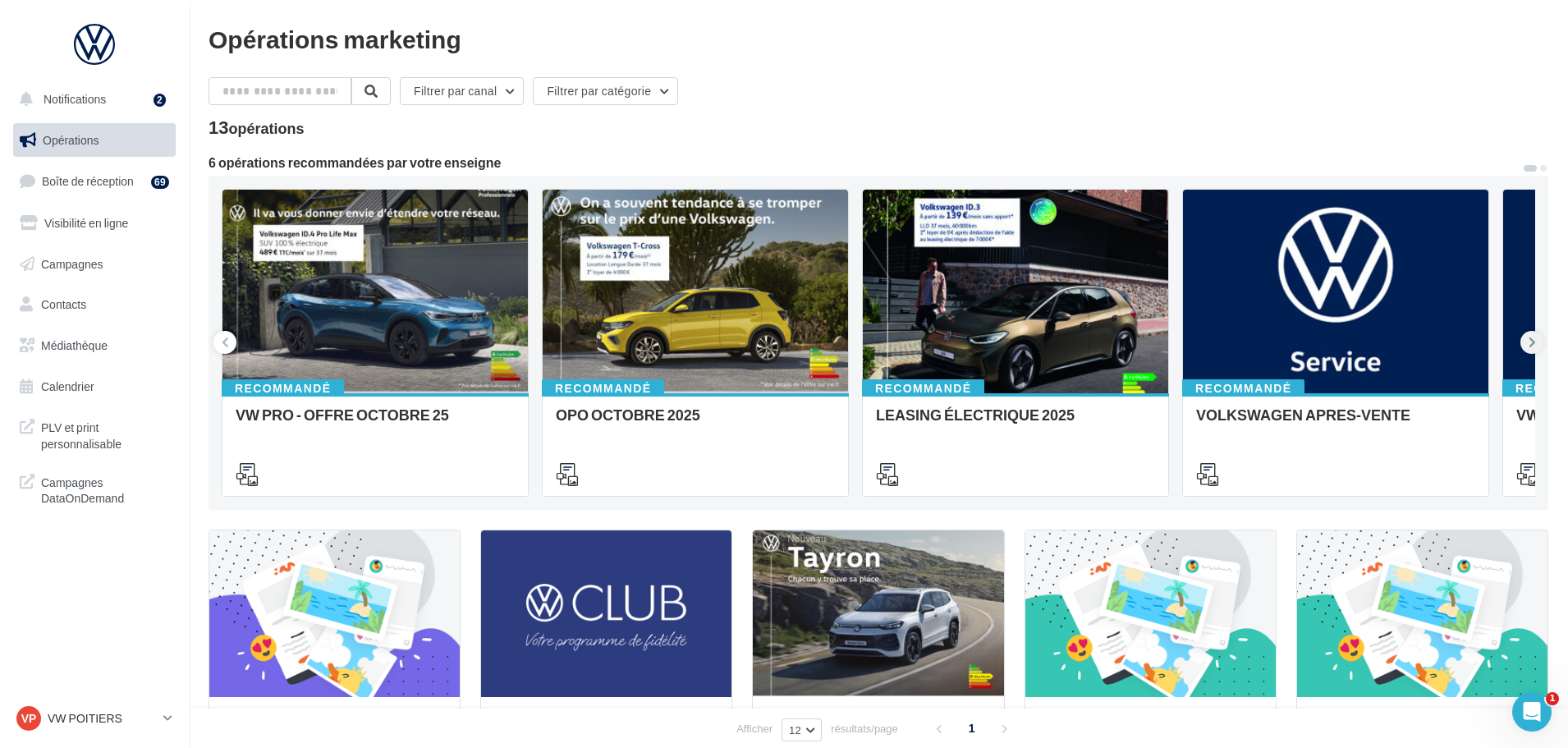
click at [1526, 344] on button at bounding box center [1532, 342] width 23 height 23
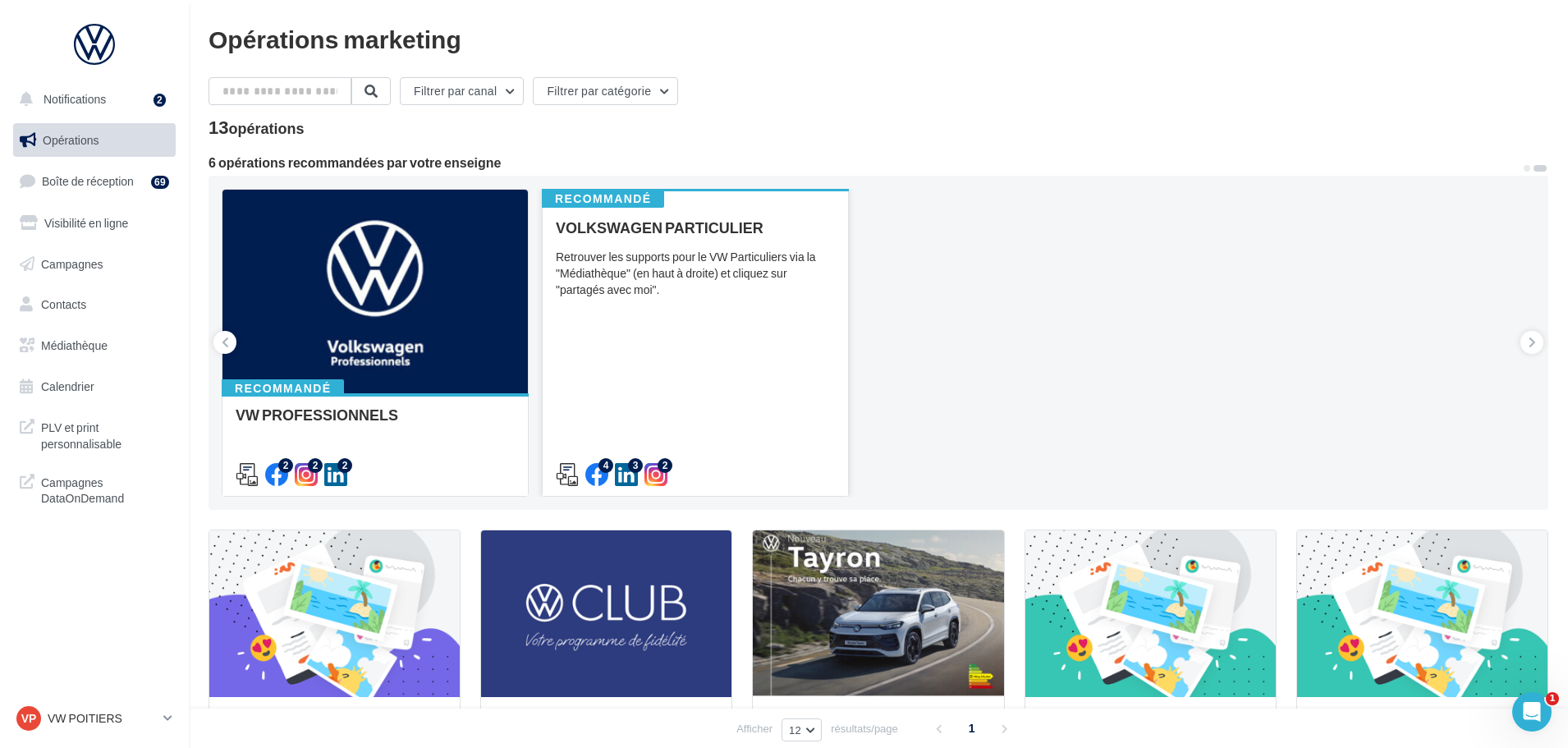
click at [815, 444] on div "VOLKSWAGEN PARTICULIER Retrouver les supports pour le VW Particuliers via la "M…" at bounding box center [695, 351] width 279 height 262
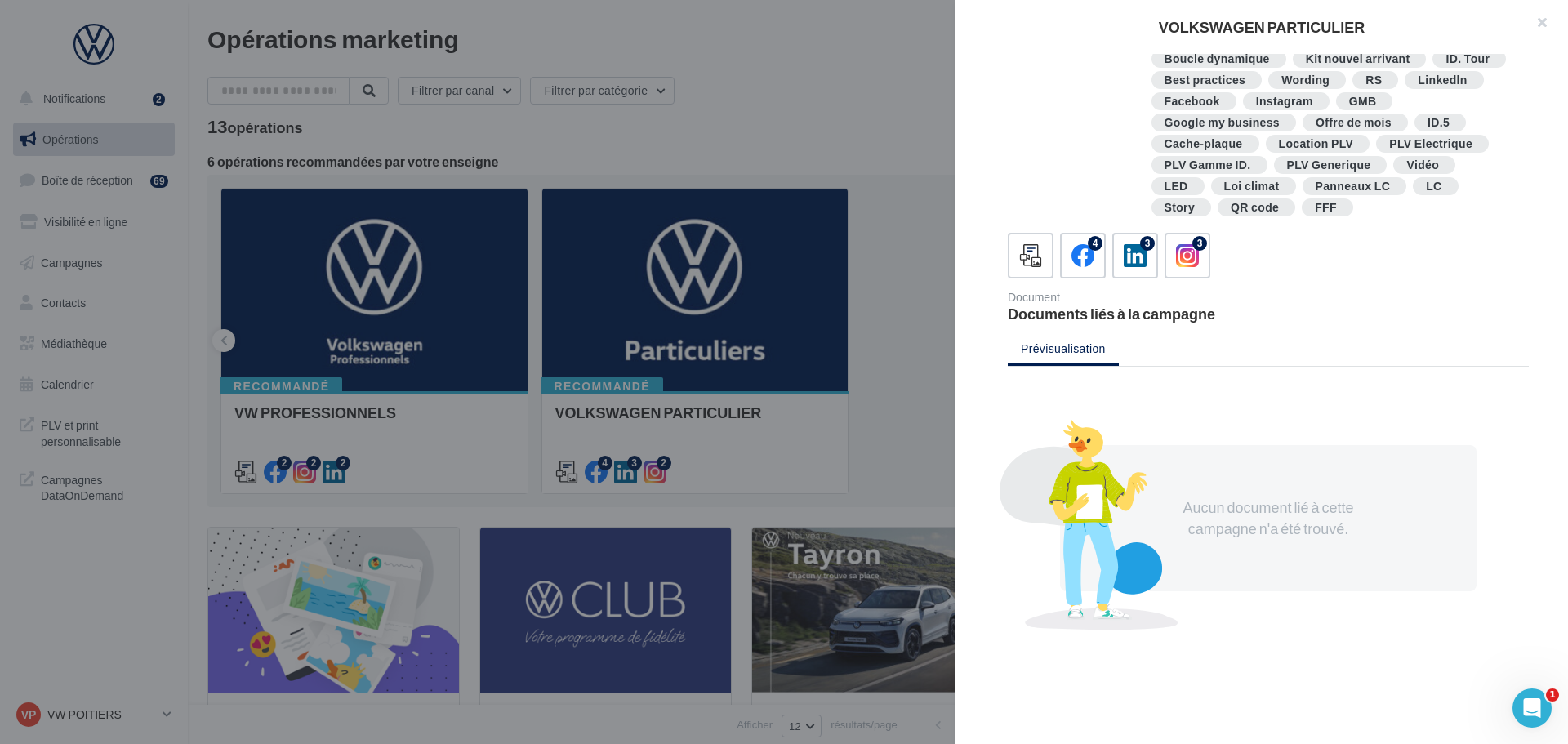
scroll to position [318, 0]
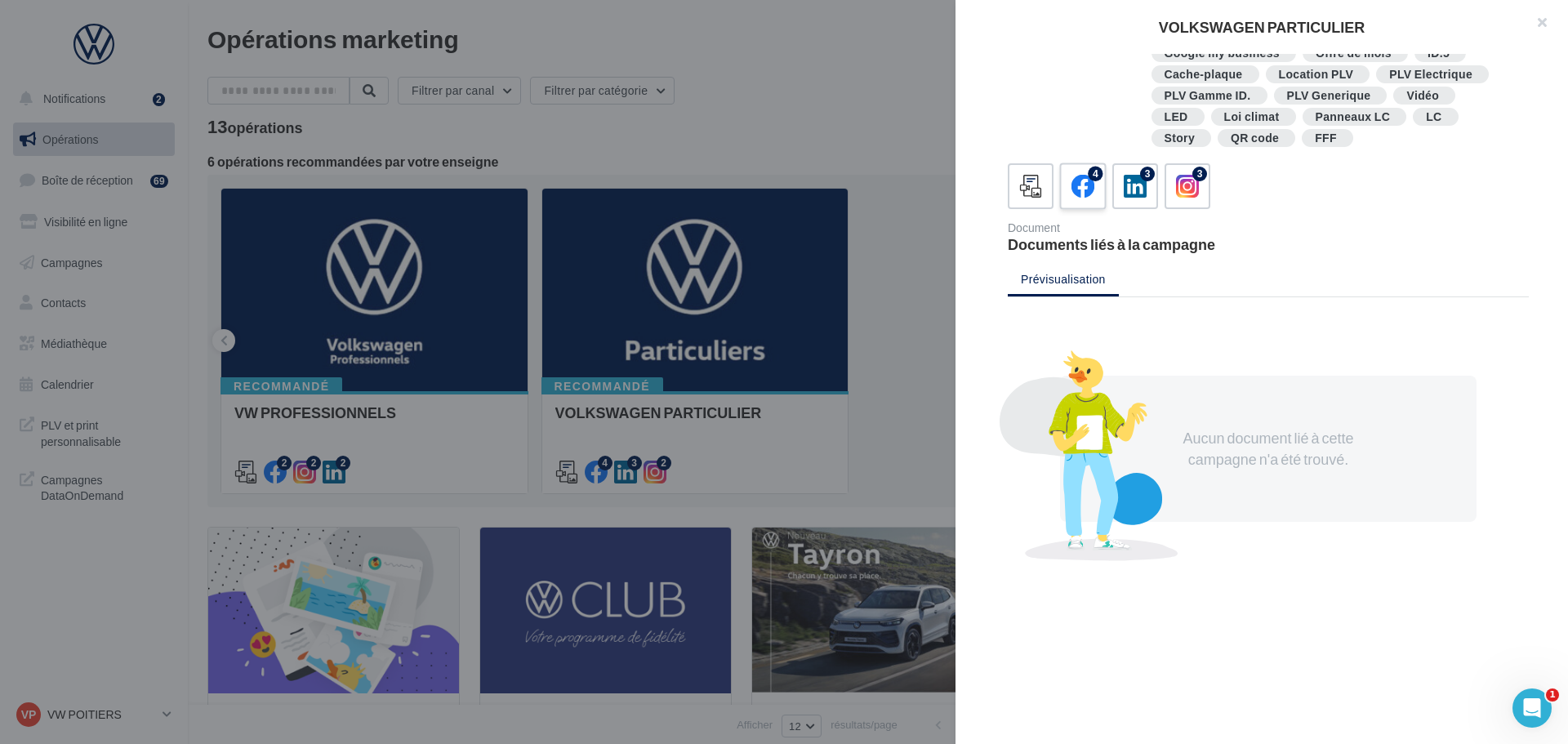
click at [1103, 173] on div "4" at bounding box center [1095, 173] width 15 height 15
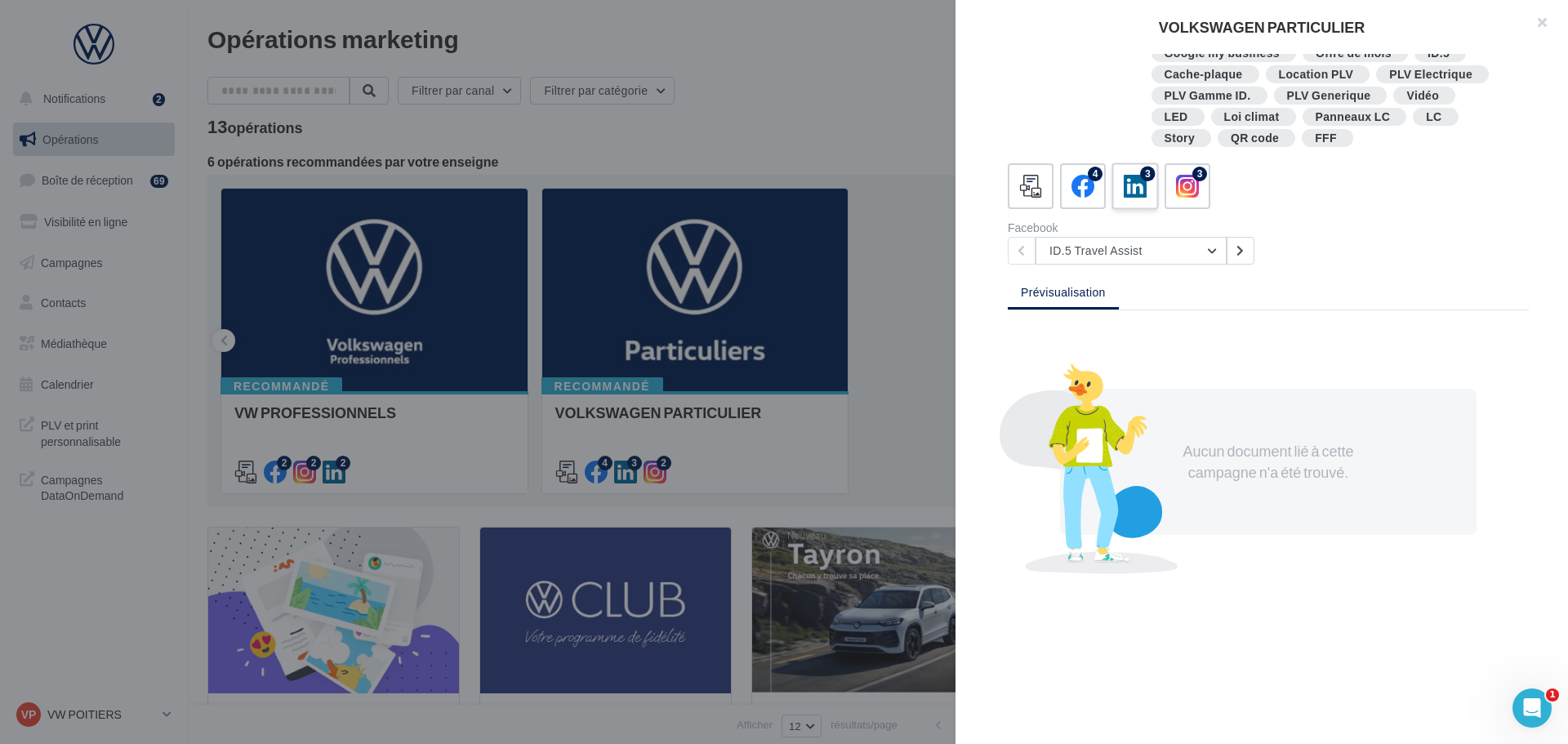
scroll to position [314, 0]
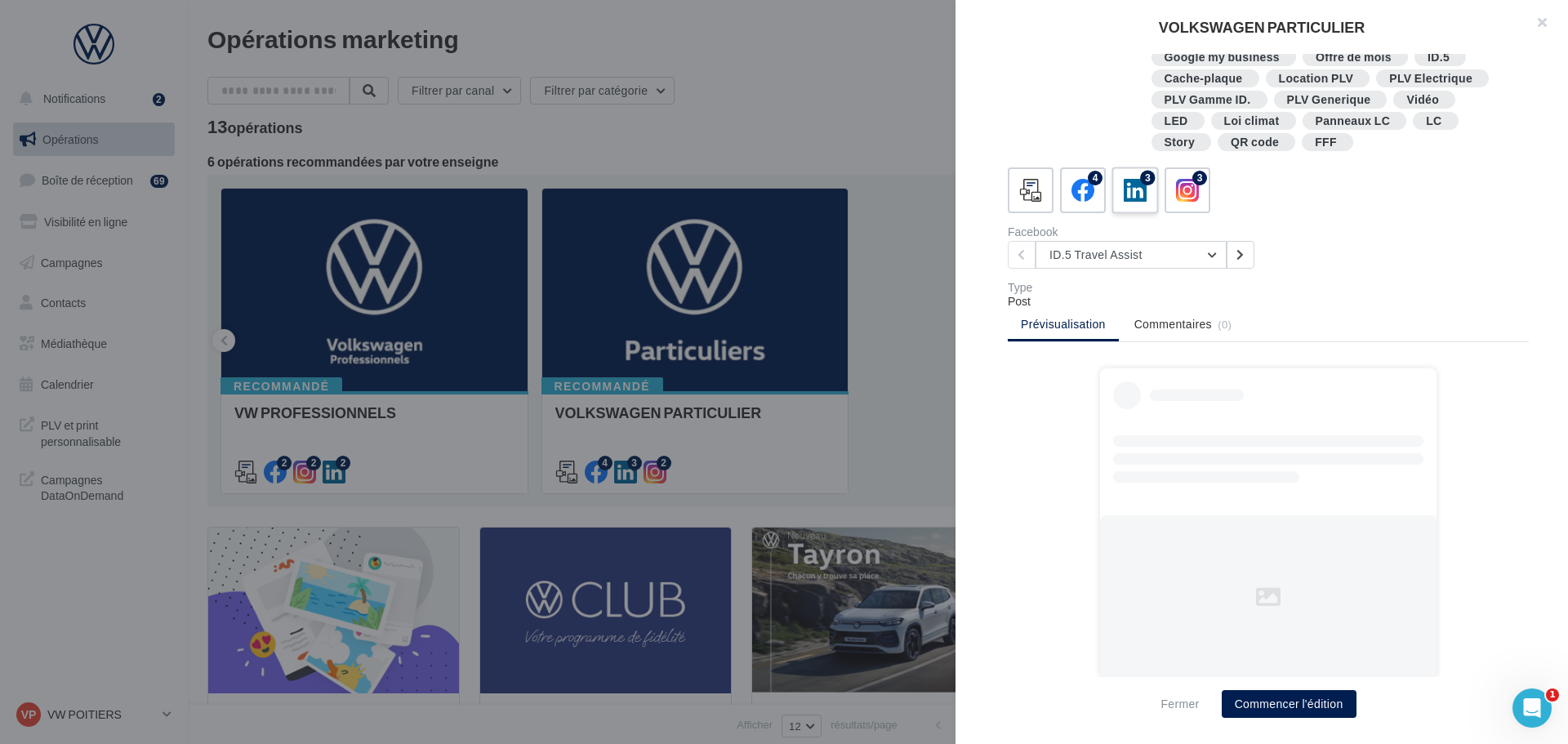
click at [1151, 195] on label "3" at bounding box center [1135, 190] width 47 height 47
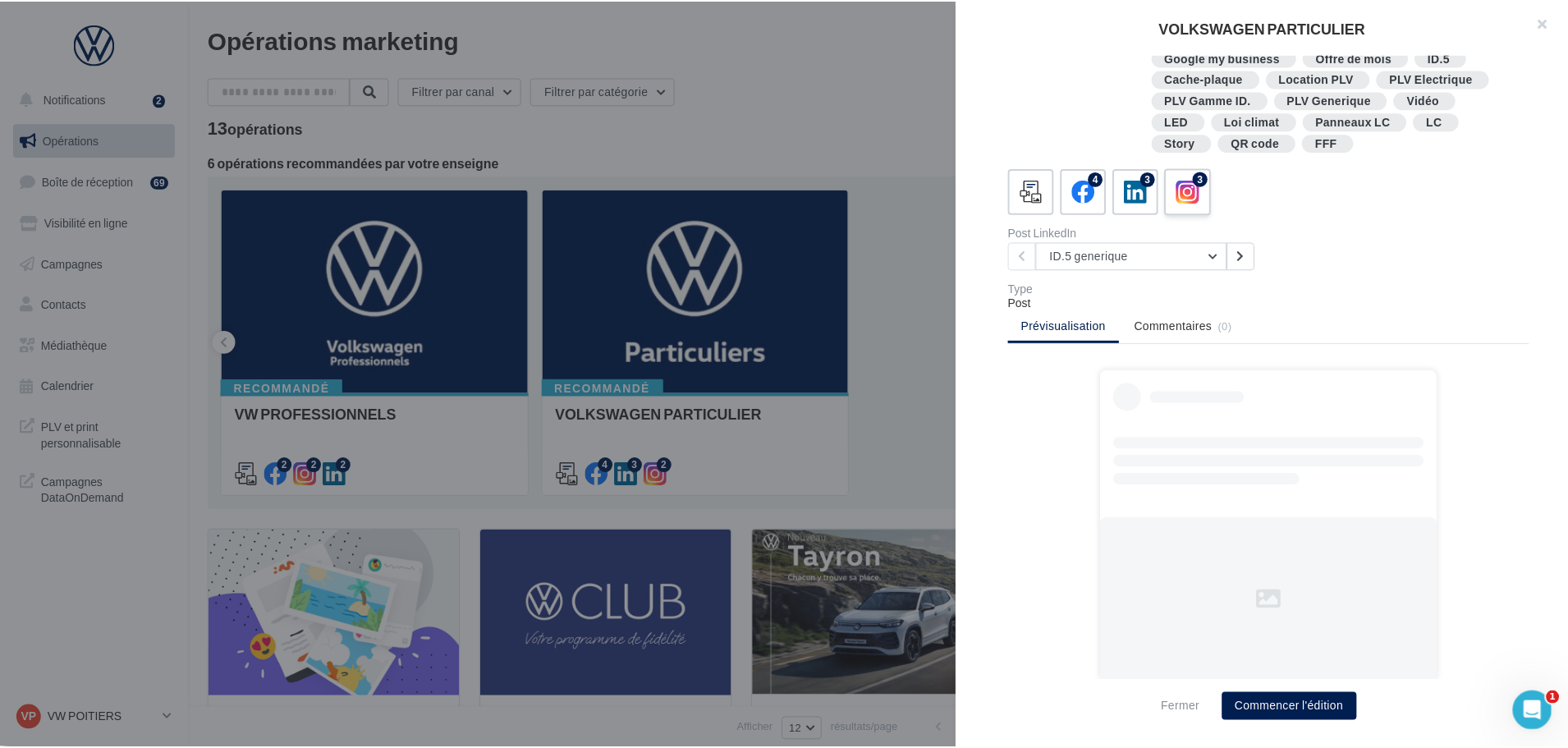
scroll to position [320, 0]
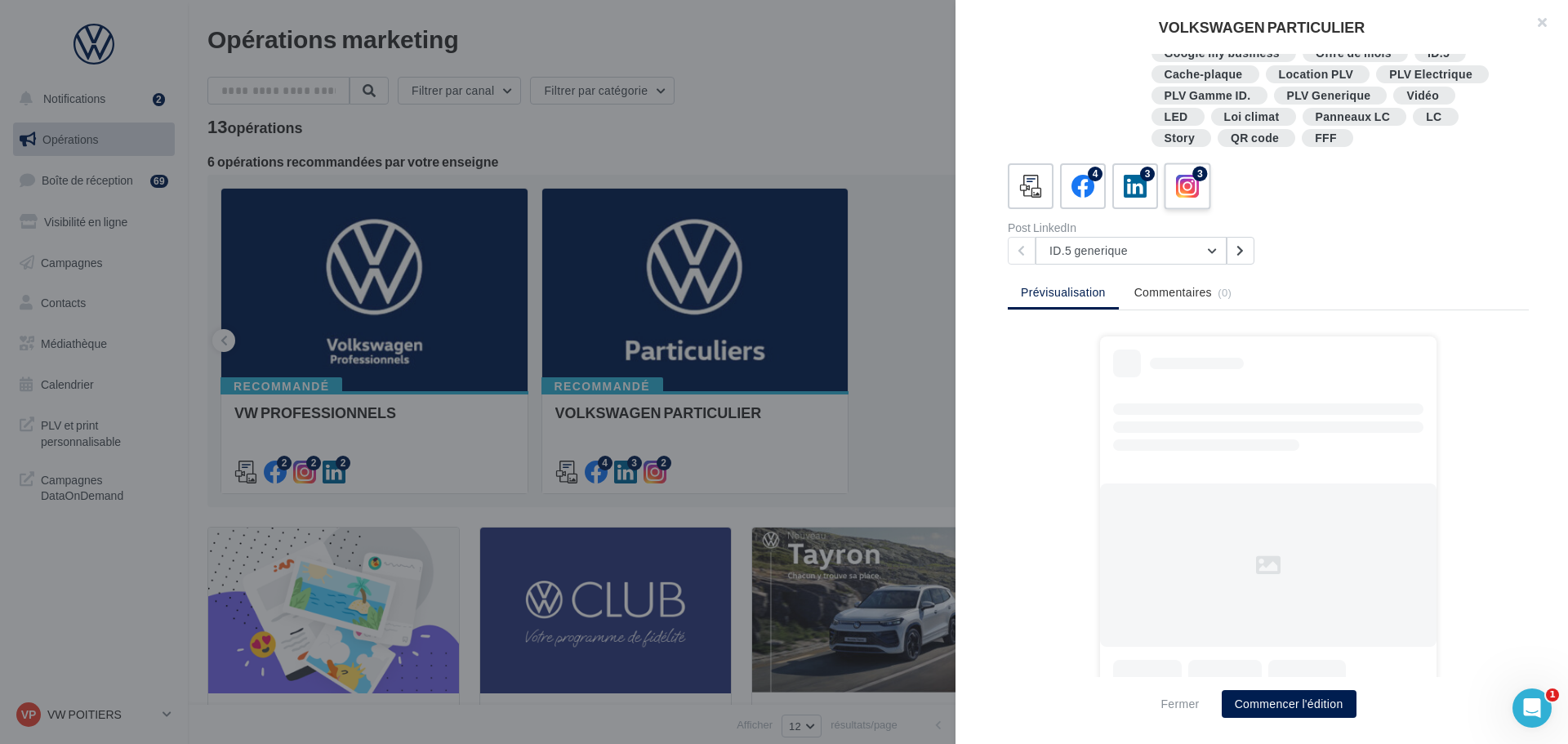
click at [1179, 199] on span at bounding box center [1187, 186] width 23 height 25
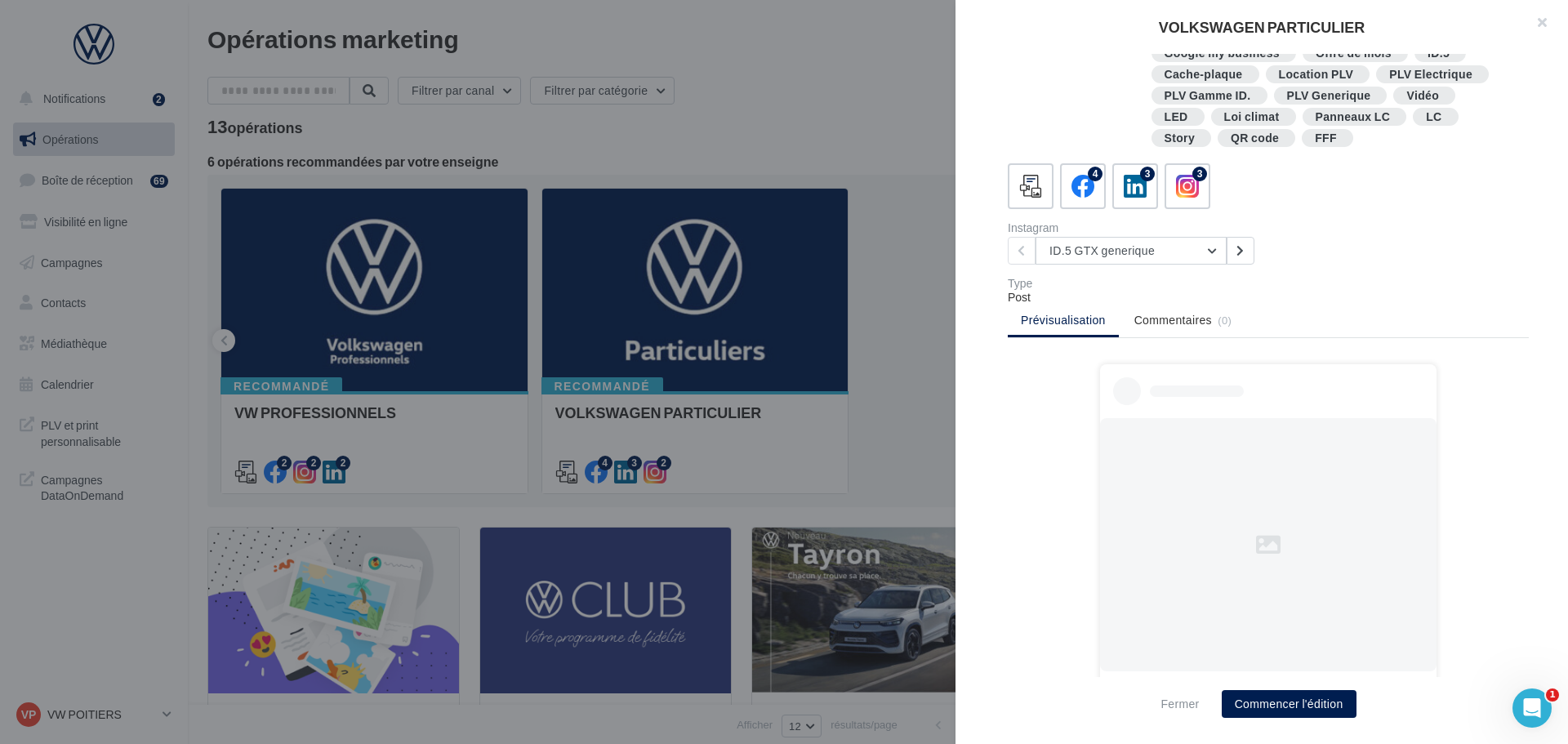
click at [1532, 22] on button "button" at bounding box center [1535, 24] width 66 height 49
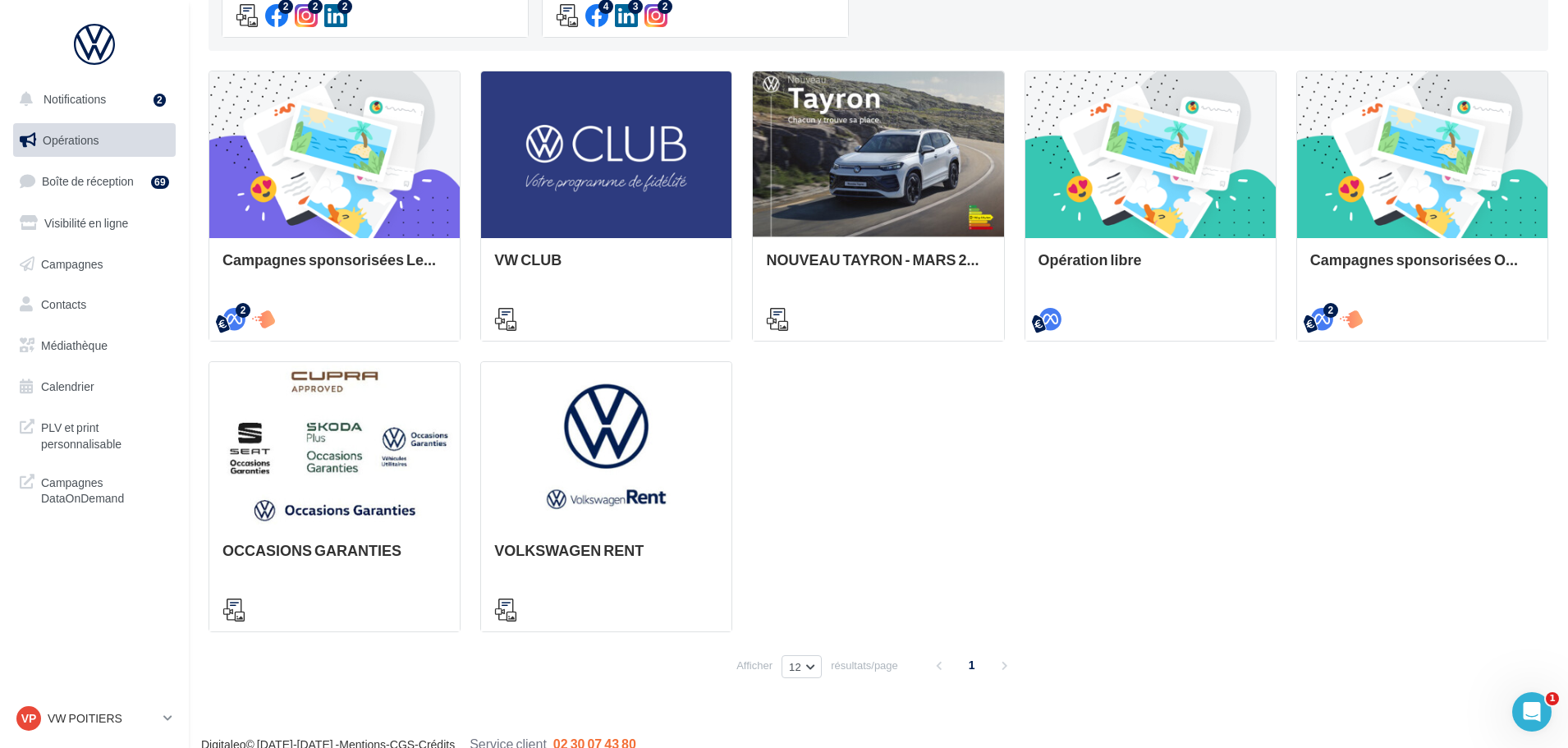
scroll to position [479, 0]
